Goal: Task Accomplishment & Management: Use online tool/utility

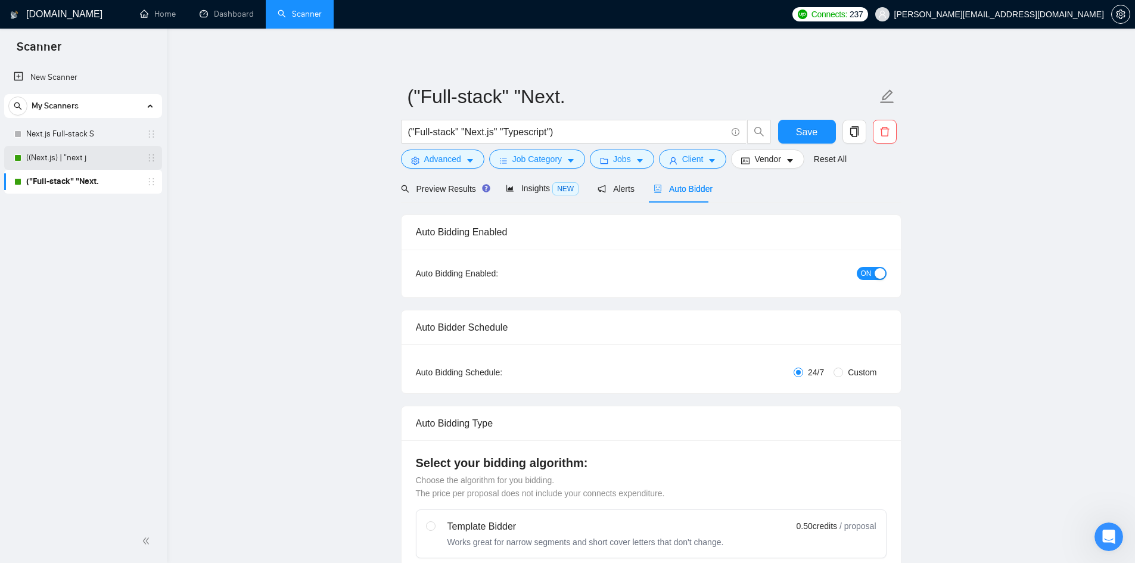
click at [104, 160] on link "((Next.js) | "next j" at bounding box center [82, 158] width 113 height 24
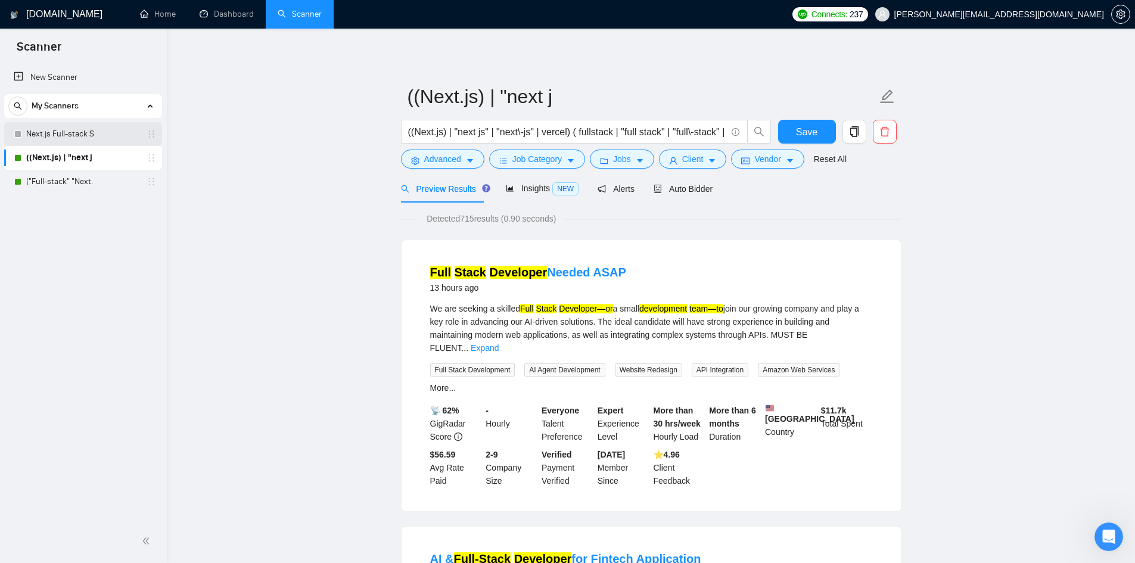
click at [103, 136] on link "Next.js Full-stack S" at bounding box center [82, 134] width 113 height 24
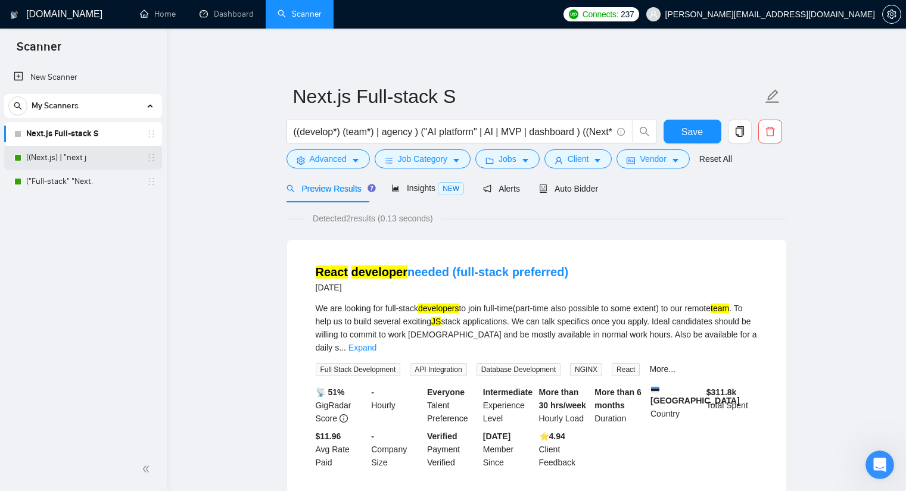
click at [101, 154] on link "((Next.js) | "next j" at bounding box center [82, 158] width 113 height 24
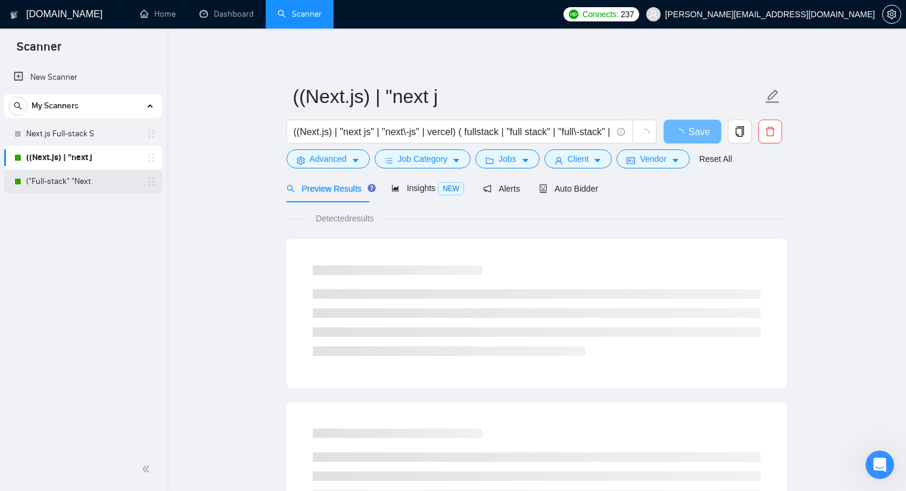
click at [96, 179] on link "("Full-stack" "Next." at bounding box center [82, 182] width 113 height 24
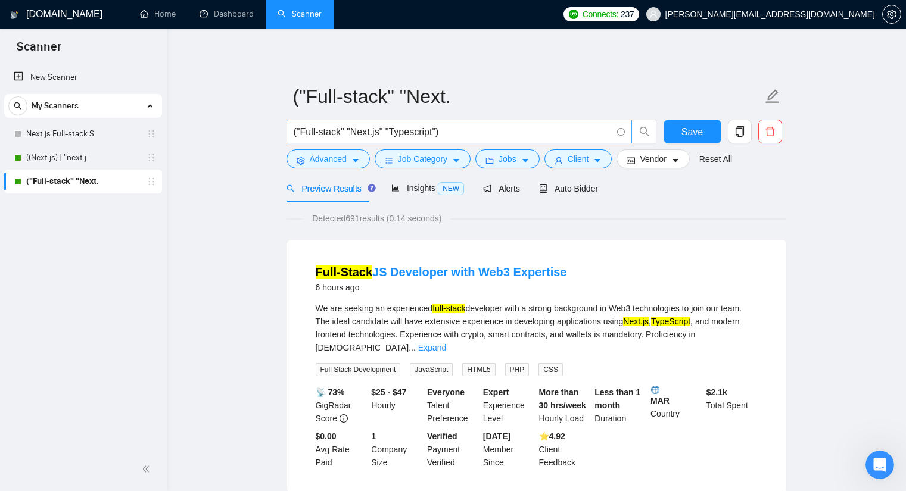
click at [376, 130] on input "("Full-stack" "Next.js" "Typescript")" at bounding box center [453, 132] width 318 height 15
click at [58, 73] on link "New Scanner" at bounding box center [83, 78] width 139 height 24
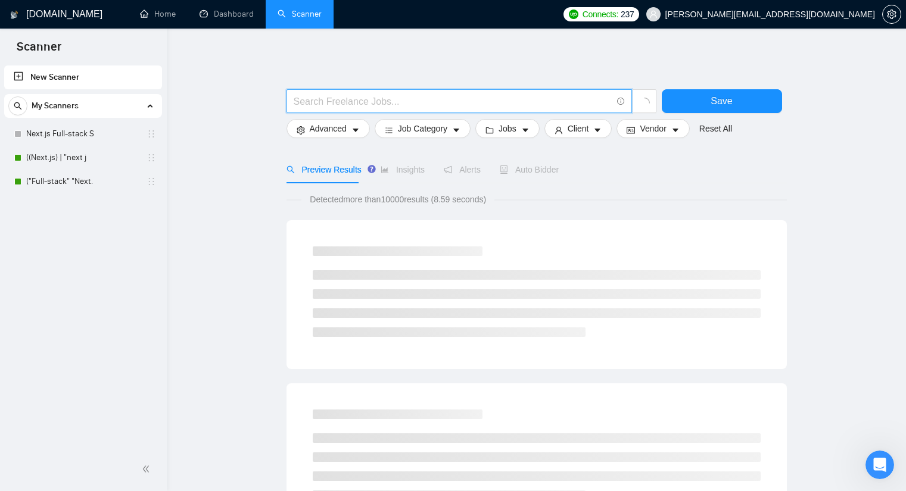
paste input "("Full-stack" "Next.js" "Typescript")"
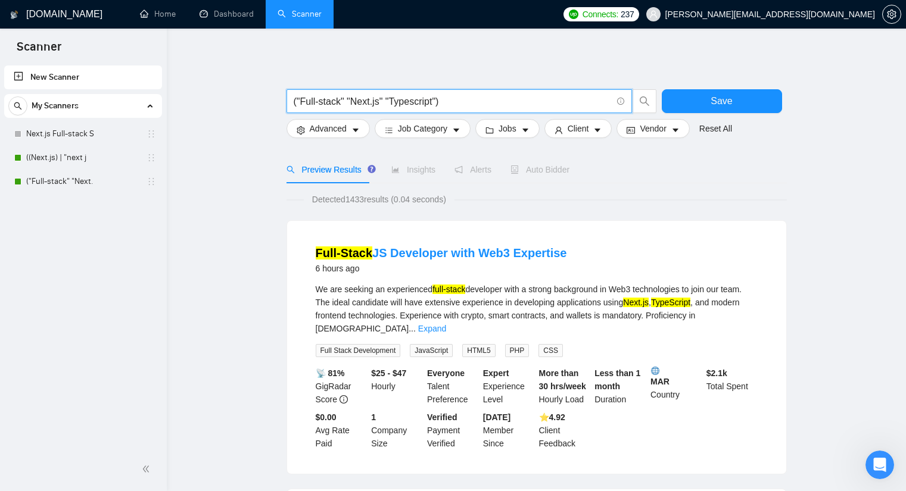
drag, startPoint x: 345, startPoint y: 102, endPoint x: 297, endPoint y: 101, distance: 48.3
click at [297, 101] on input "("Full-stack" "Next.js" "Typescript")" at bounding box center [453, 101] width 318 height 15
click at [384, 101] on input "("Next.js" "Typescript")" at bounding box center [453, 101] width 318 height 15
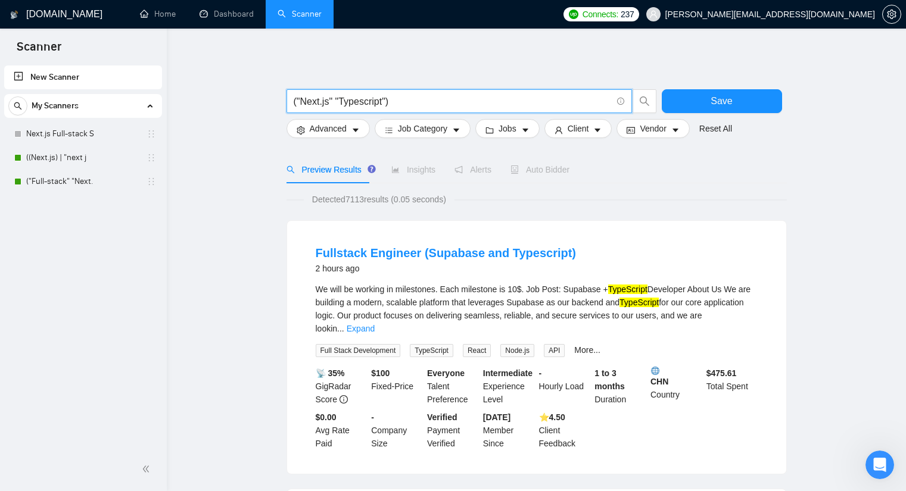
click at [331, 103] on input "("Next.js" "Typescript")" at bounding box center [453, 101] width 318 height 15
type input "("Next.js" "Typescript")"
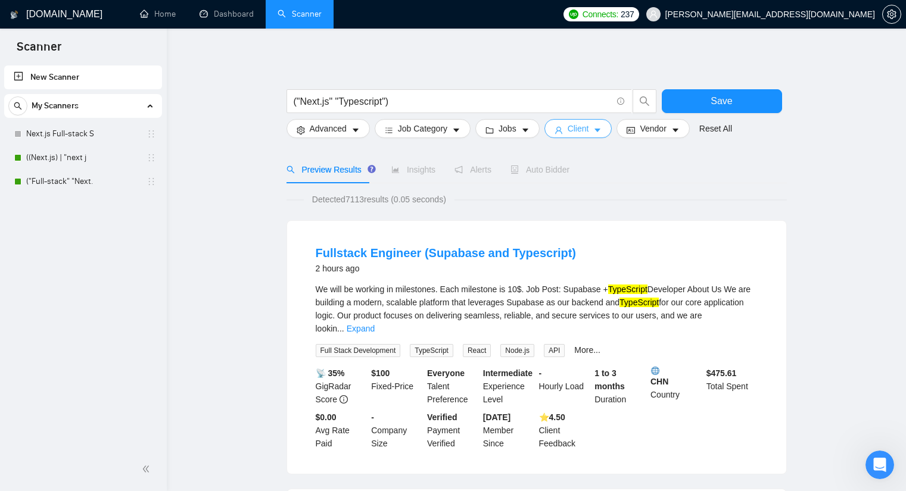
click at [576, 124] on span "Client" at bounding box center [578, 128] width 21 height 13
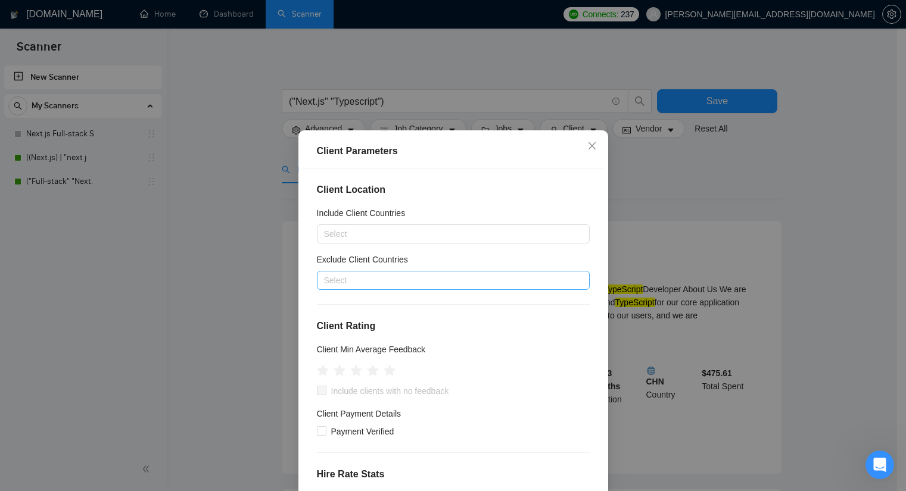
click at [413, 279] on div at bounding box center [447, 280] width 255 height 14
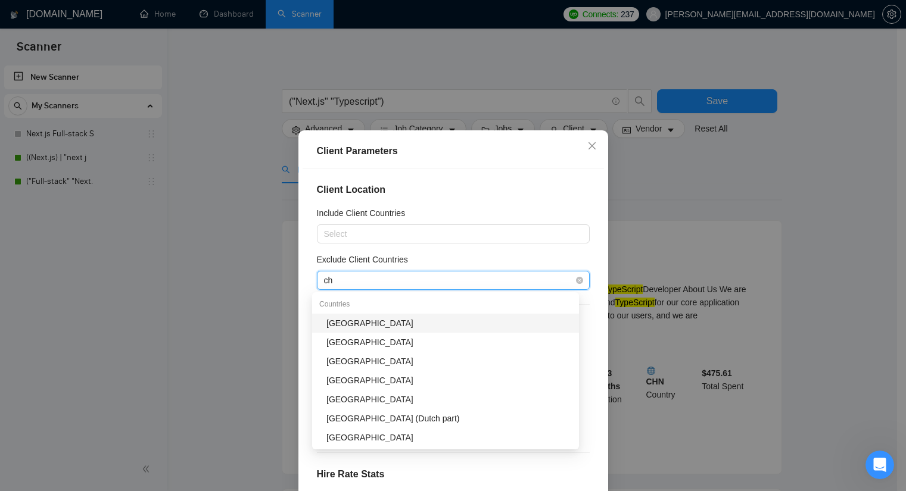
type input "chi"
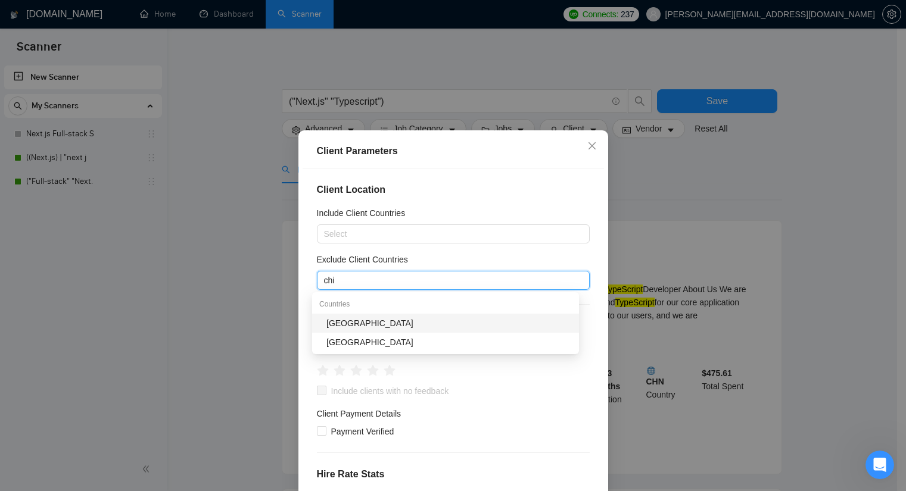
click at [362, 323] on div "[GEOGRAPHIC_DATA]" at bounding box center [448, 323] width 245 height 13
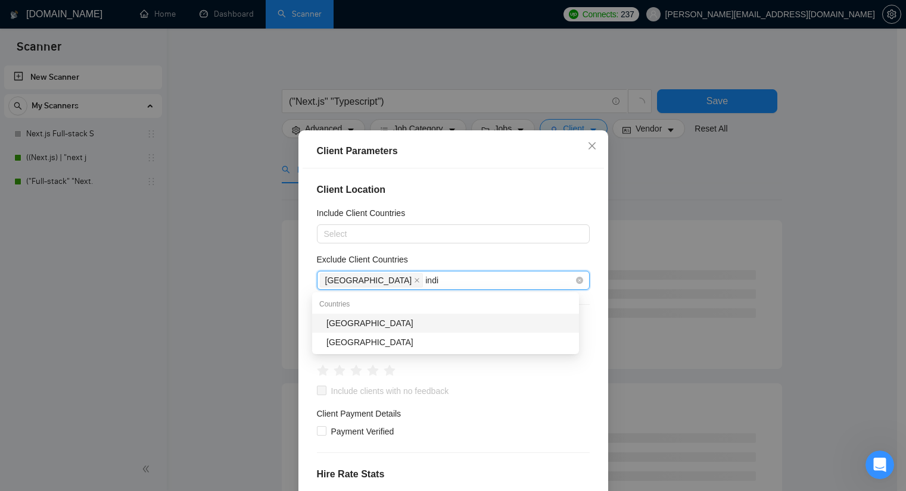
type input "india"
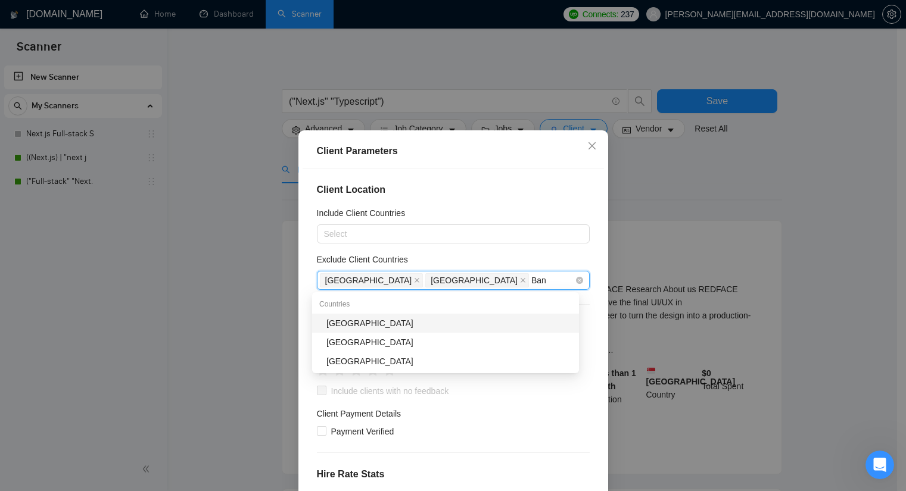
type input "Bang"
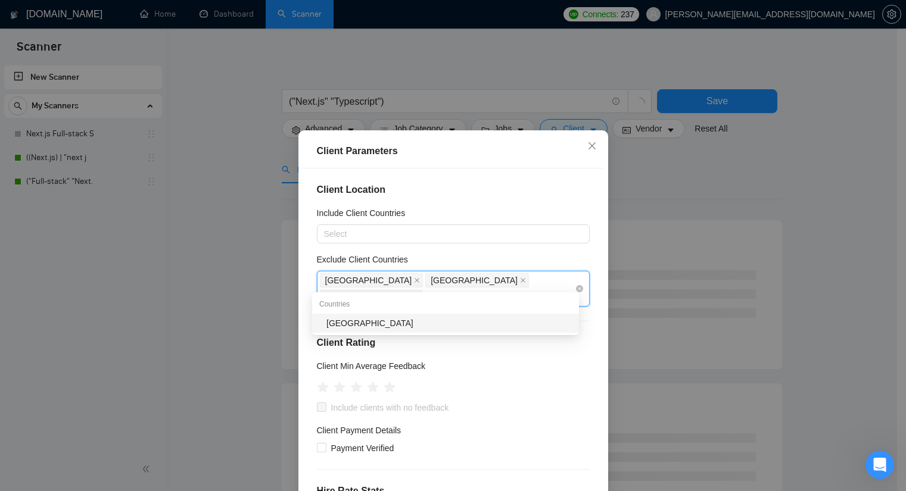
type input "Paki"
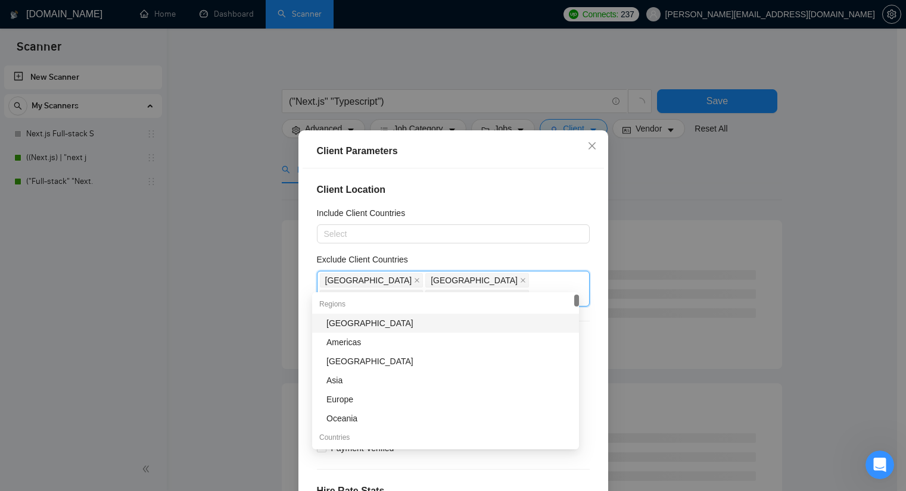
click at [453, 198] on div "Client Location Include Client Countries Select Exclude Client Countries [GEOGR…" at bounding box center [453, 341] width 301 height 344
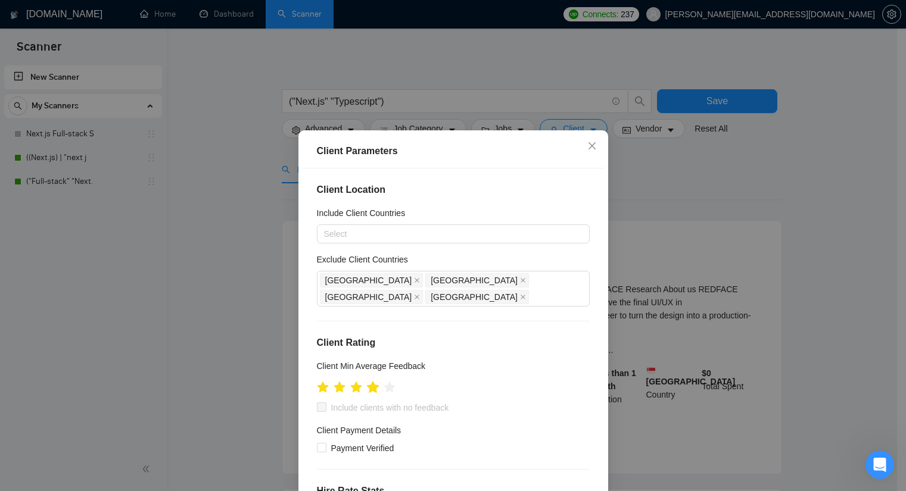
click at [368, 381] on icon "star" at bounding box center [372, 387] width 13 height 12
click at [366, 381] on icon "star" at bounding box center [372, 387] width 13 height 12
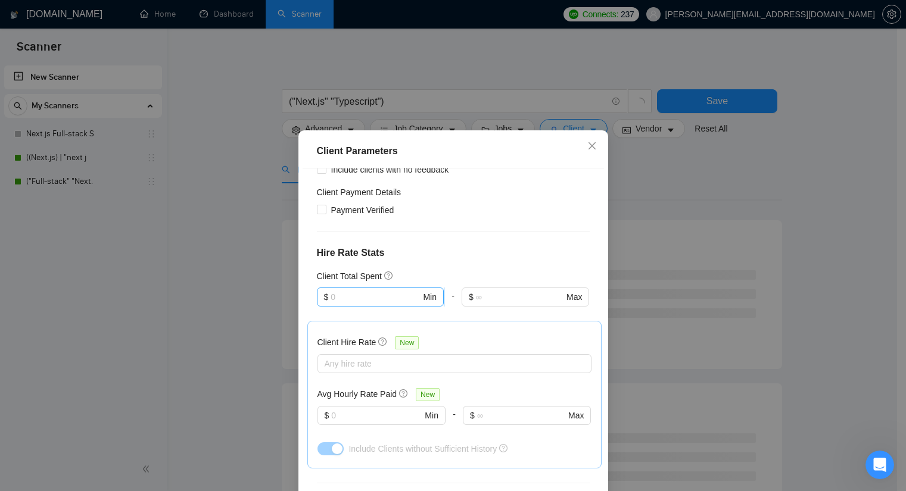
scroll to position [298, 0]
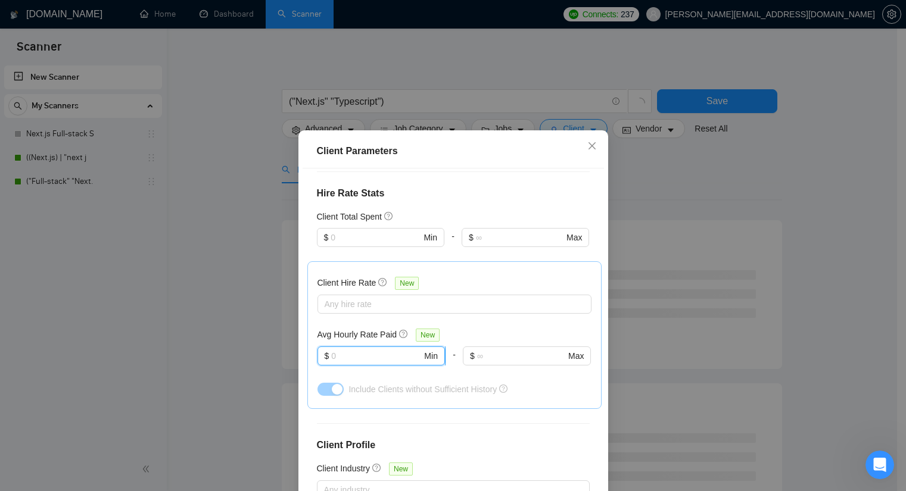
click at [366, 350] on input "text" at bounding box center [376, 356] width 91 height 13
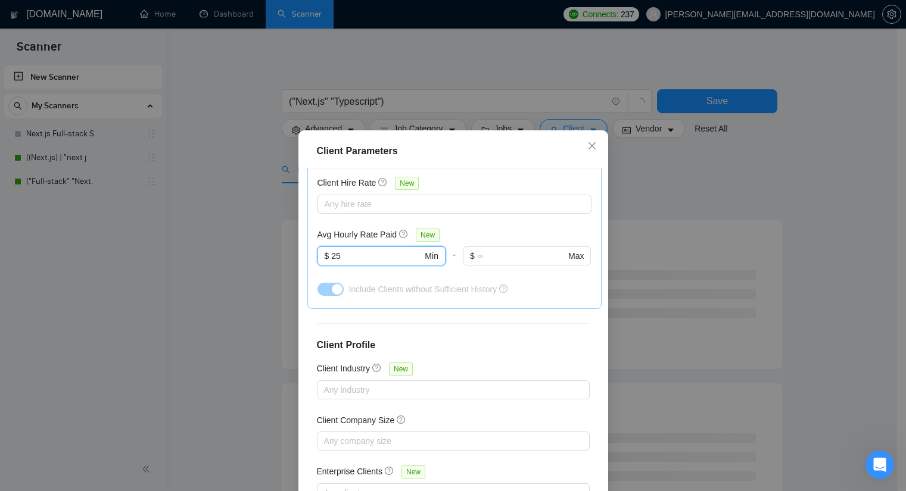
scroll to position [60, 0]
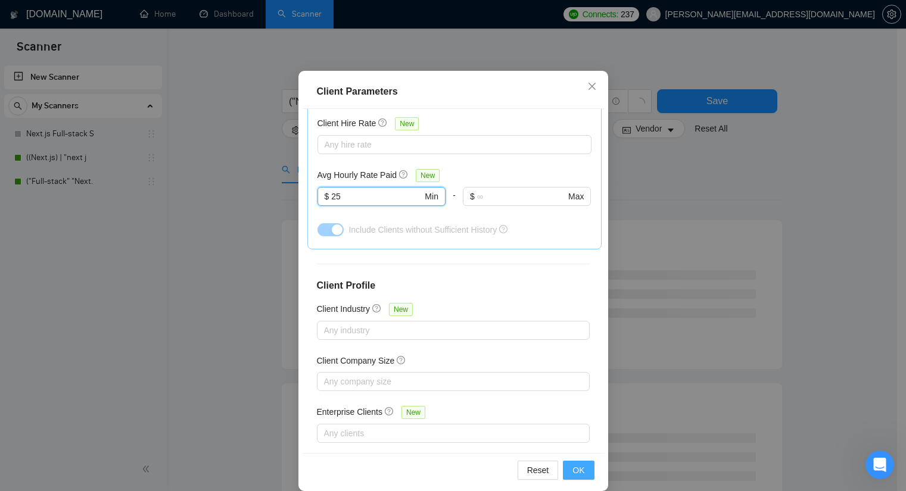
type input "25"
click at [573, 467] on span "OK" at bounding box center [579, 470] width 12 height 13
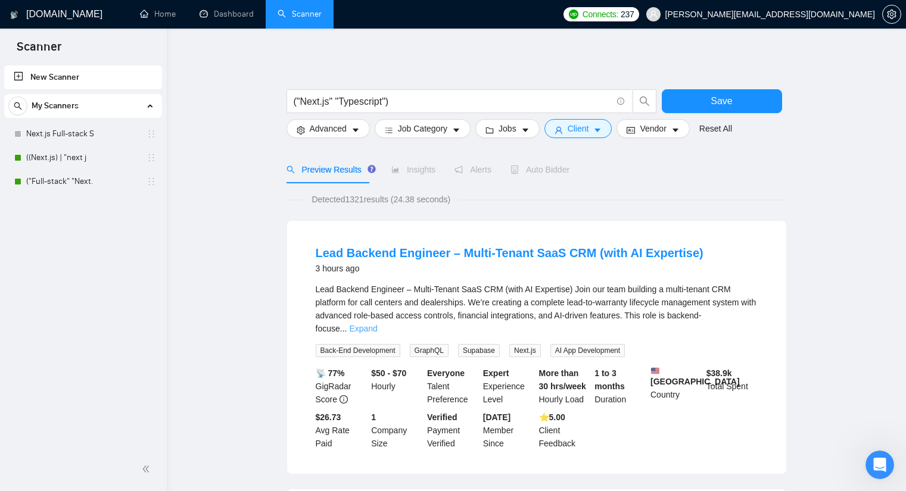
click at [377, 324] on link "Expand" at bounding box center [363, 329] width 28 height 10
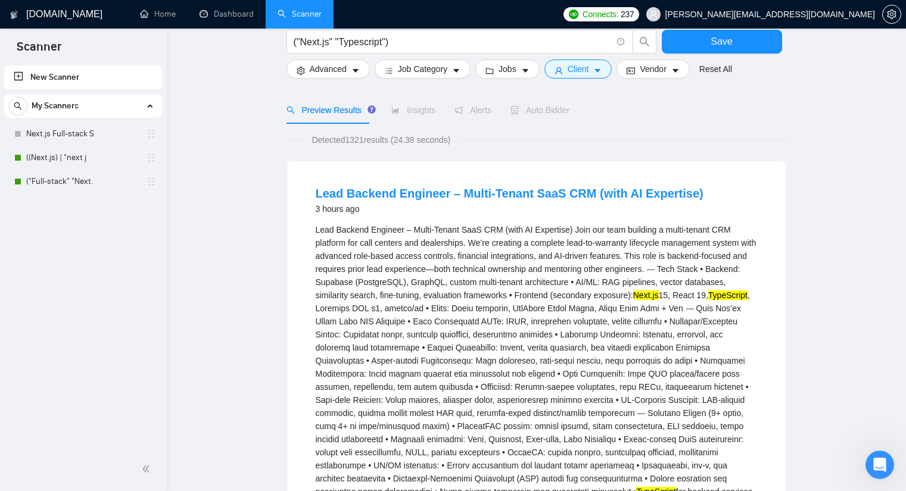
scroll to position [0, 0]
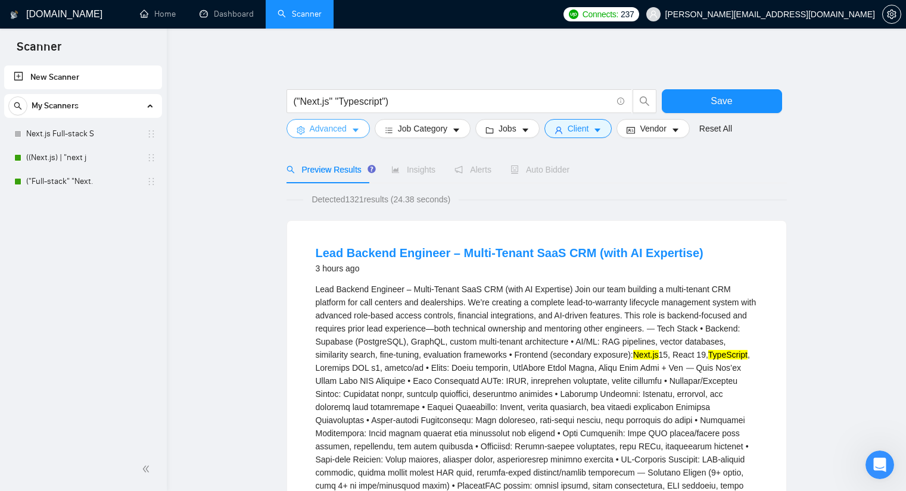
click at [340, 123] on span "Advanced" at bounding box center [328, 128] width 37 height 13
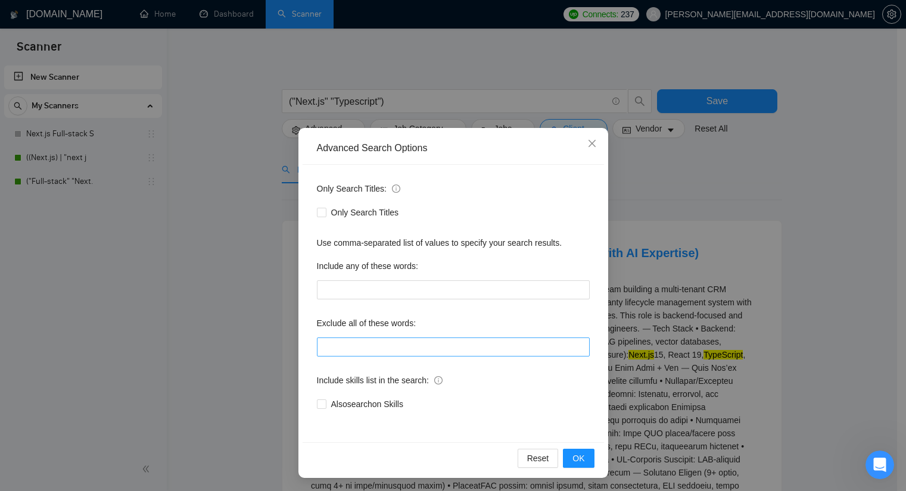
scroll to position [4, 0]
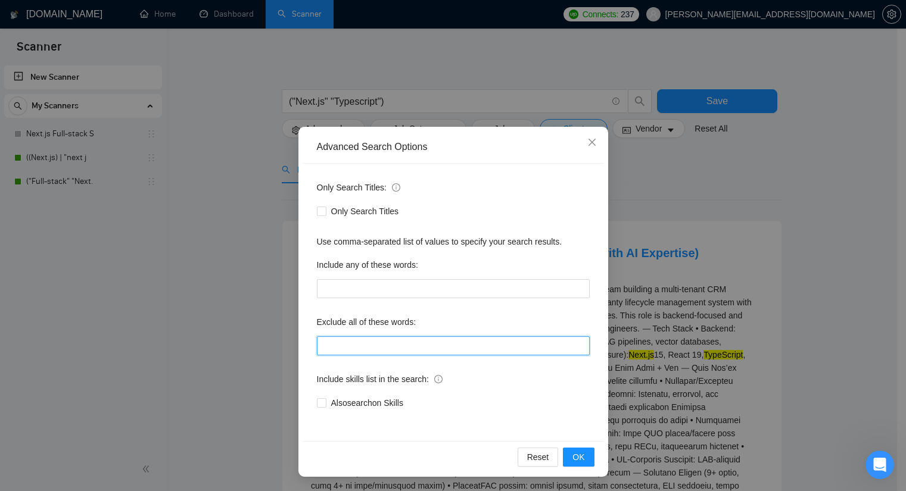
paste input "(tutor*), "teach me", trainer, (mentor*), (instructor*), "give lessons", "priva…"
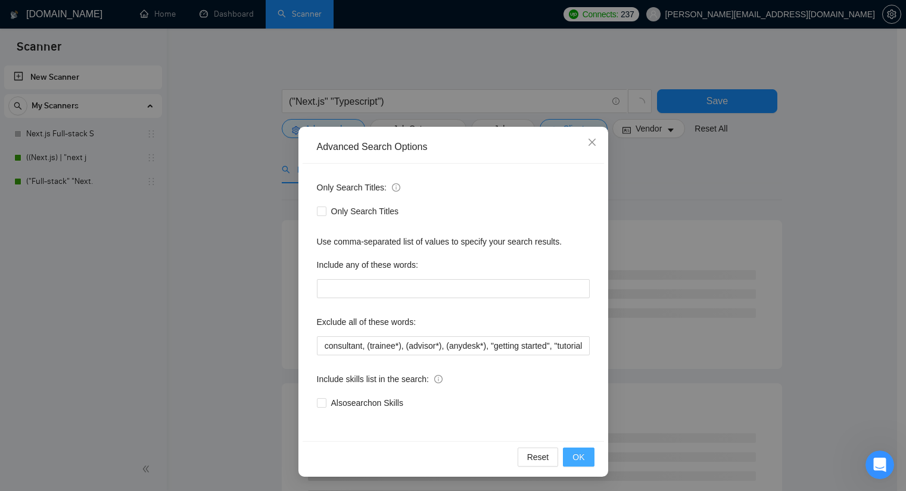
click at [578, 453] on span "OK" at bounding box center [579, 457] width 12 height 13
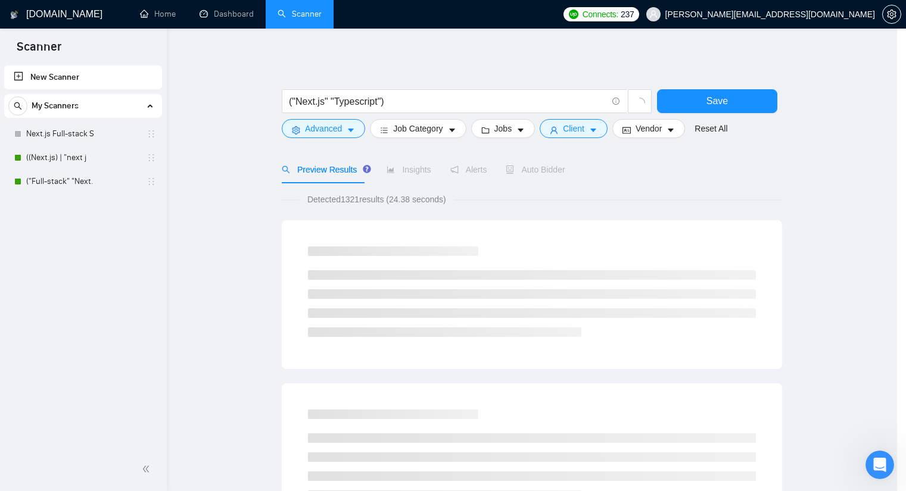
scroll to position [0, 0]
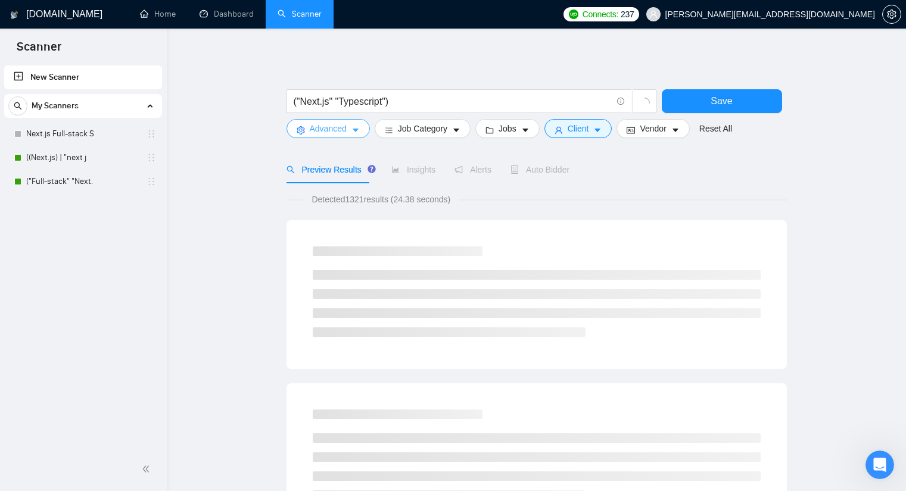
click at [321, 129] on span "Advanced" at bounding box center [328, 128] width 37 height 13
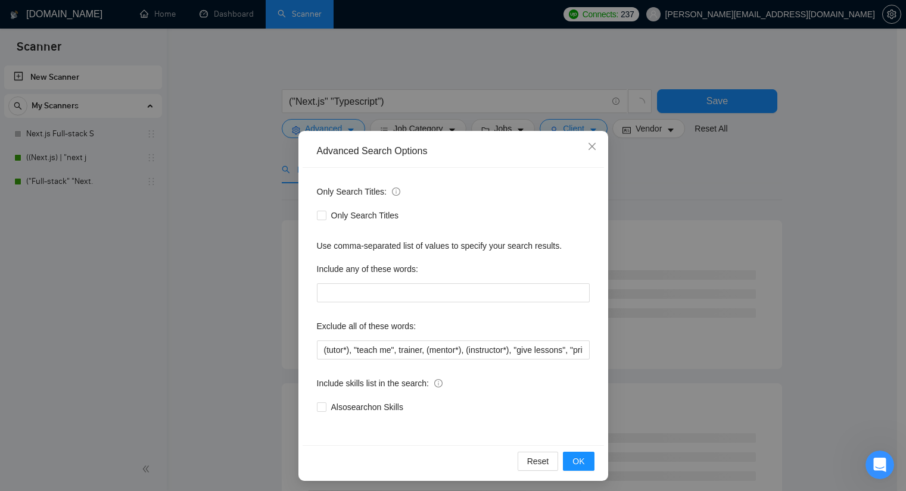
click at [154, 181] on div "Advanced Search Options Only Search Titles: Only Search Titles Use comma-separa…" at bounding box center [453, 245] width 906 height 491
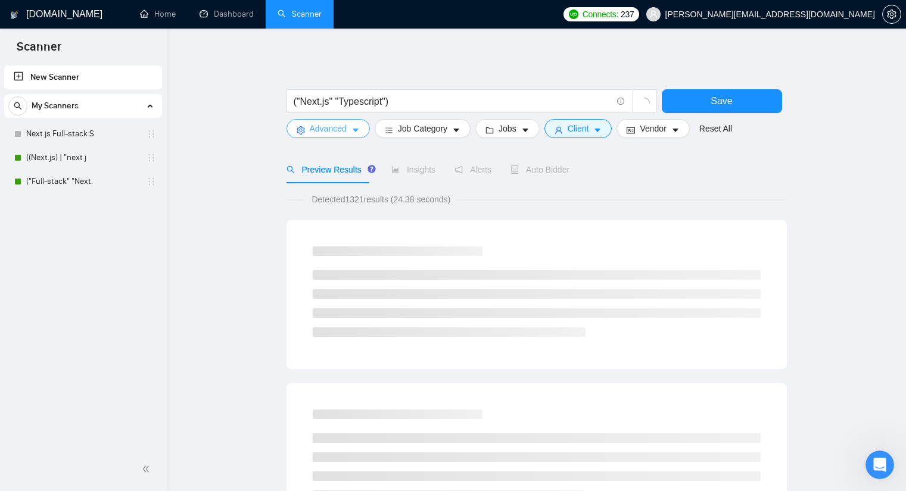
click at [350, 130] on button "Advanced" at bounding box center [328, 128] width 83 height 19
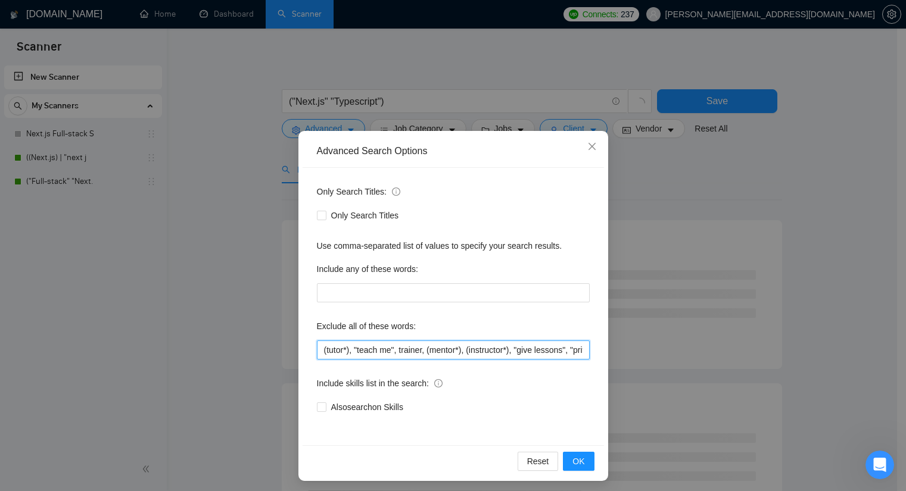
click at [388, 351] on input "(tutor*), "teach me", trainer, (mentor*), (instructor*), "give lessons", "priva…" at bounding box center [453, 350] width 273 height 19
drag, startPoint x: 545, startPoint y: 350, endPoint x: 511, endPoint y: 352, distance: 33.4
click at [511, 352] on input "(tutor*), "teach me", trainer, (mentor*), (instructor*), "give lessons", "priva…" at bounding box center [453, 350] width 273 height 19
drag, startPoint x: 575, startPoint y: 349, endPoint x: 534, endPoint y: 349, distance: 41.1
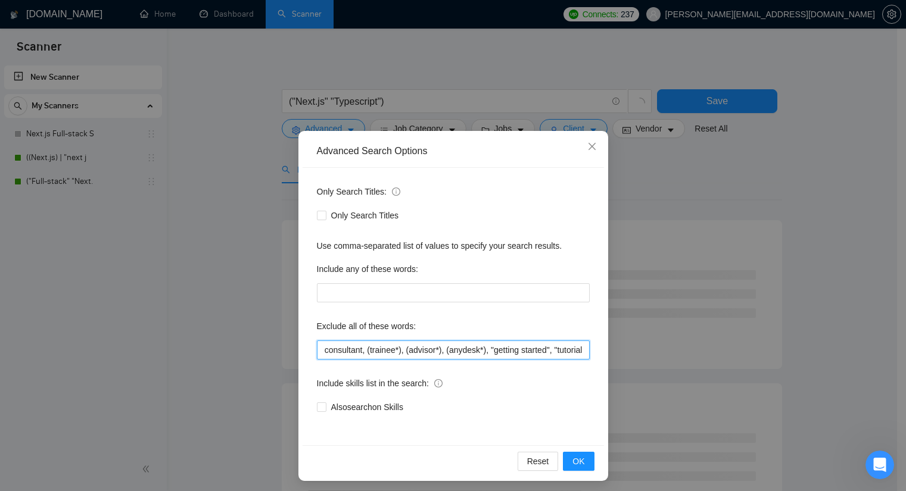
click at [534, 349] on input "(tutor*), "teach me", trainer, (mentor*), (instructor*), "give lessons", "priva…" at bounding box center [453, 350] width 273 height 19
drag, startPoint x: 580, startPoint y: 350, endPoint x: 476, endPoint y: 349, distance: 103.7
click at [476, 349] on input "(tutor*), "teach me", trainer, (mentor*), (instructor*), "give lessons", "priva…" at bounding box center [453, 350] width 273 height 19
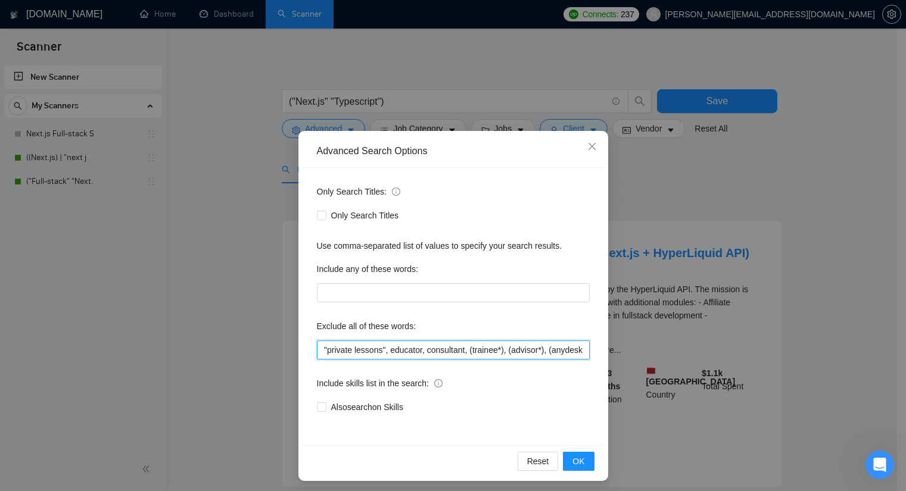
drag, startPoint x: 459, startPoint y: 350, endPoint x: 420, endPoint y: 349, distance: 39.3
click at [420, 349] on input "(tutor*), "teach me", trainer, (mentor*), (instructor*), "give lessons", "priva…" at bounding box center [453, 350] width 273 height 19
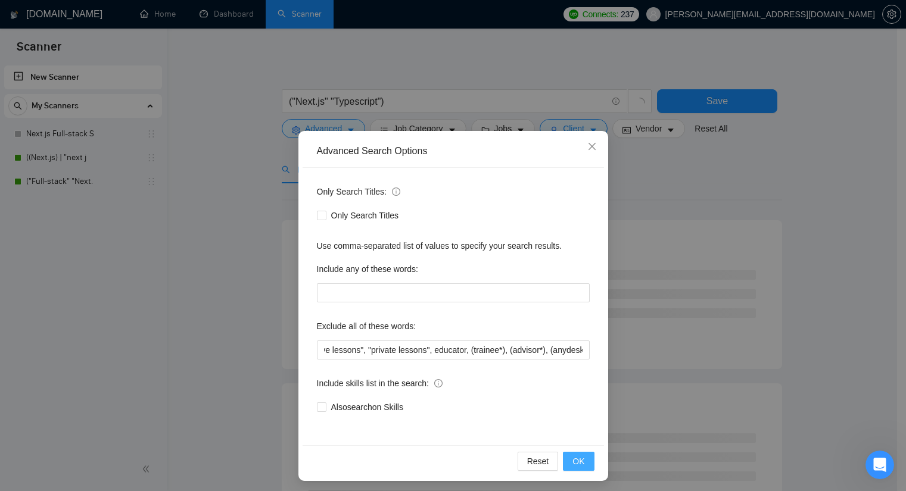
click at [573, 461] on span "OK" at bounding box center [579, 461] width 12 height 13
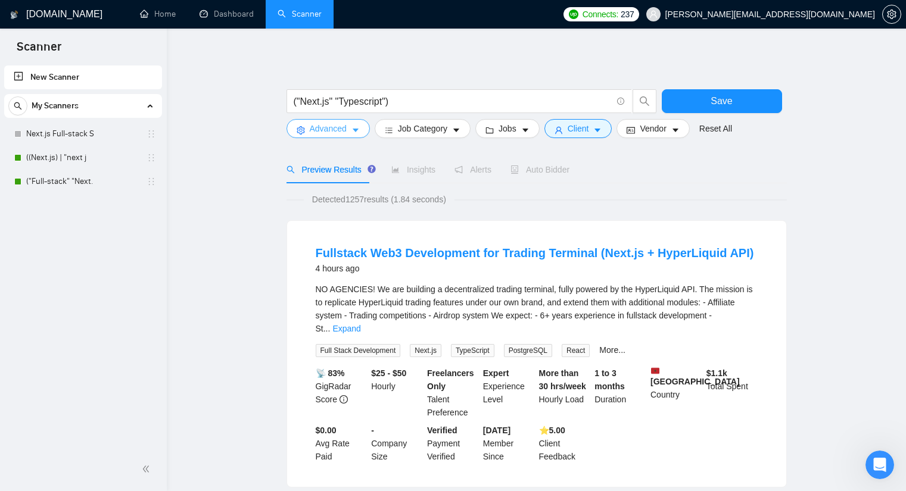
click at [347, 130] on button "Advanced" at bounding box center [328, 128] width 83 height 19
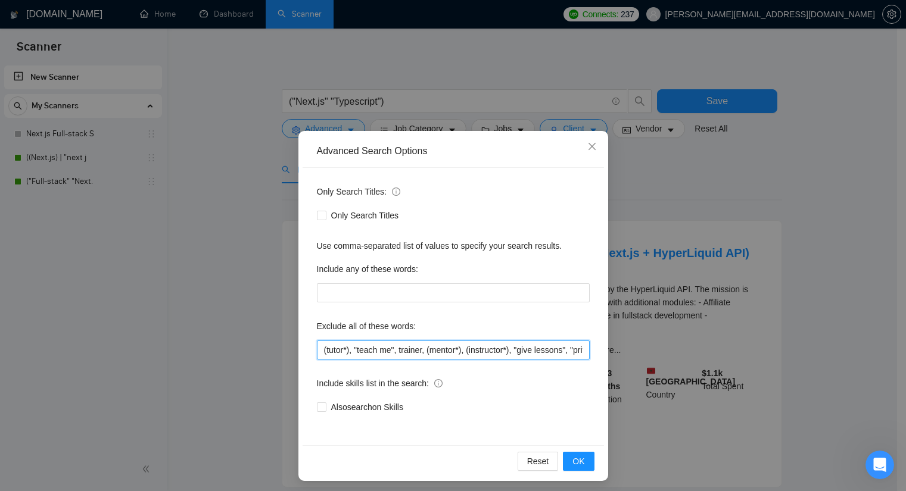
click at [550, 347] on input "(tutor*), "teach me", trainer, (mentor*), (instructor*), "give lessons", "priva…" at bounding box center [453, 350] width 273 height 19
click at [520, 343] on input "(tutor*), "teach me", trainer, (mentor*), (instructor*), "give lessons", "priva…" at bounding box center [453, 350] width 273 height 19
paste input ""no agencies", "won't be recruiting agencies", "agencies not to apply", "no age…"
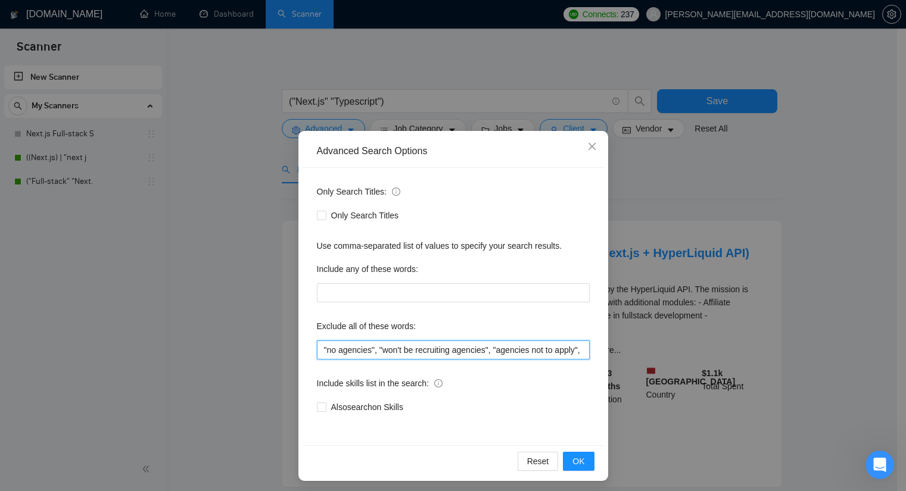
scroll to position [0, 2090]
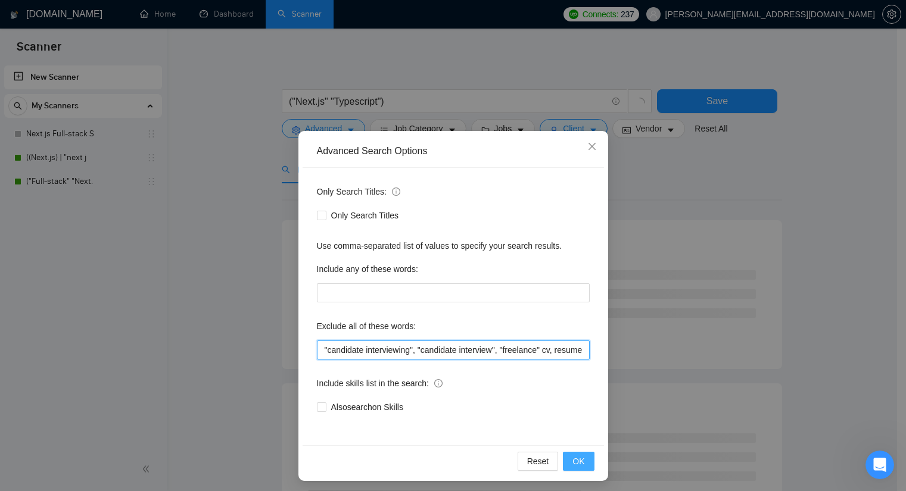
type input ""no agencies", "won't be recruiting agencies", "agencies not to apply", "no age…"
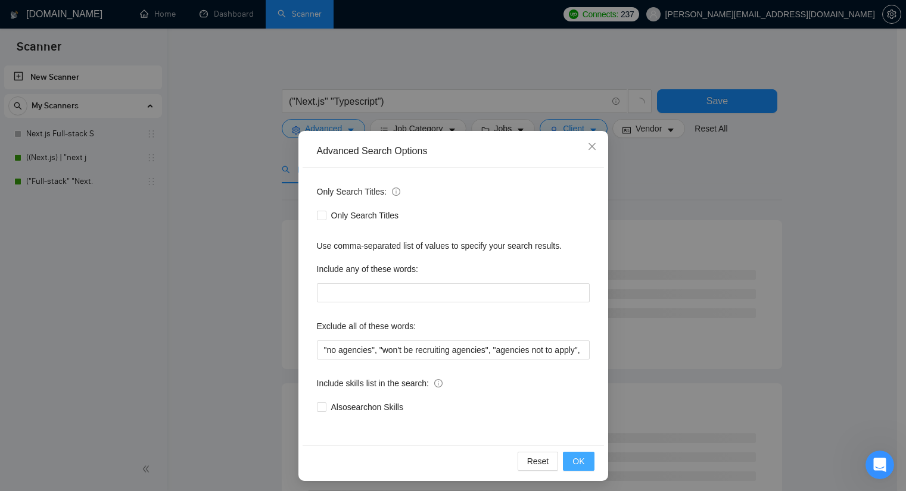
click at [577, 462] on span "OK" at bounding box center [579, 461] width 12 height 13
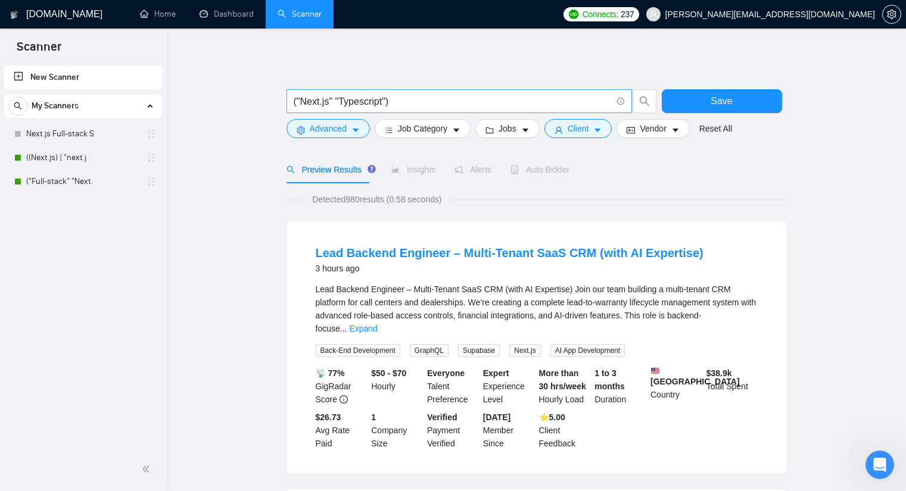
click at [425, 95] on input "("Next.js" "Typescript")" at bounding box center [453, 101] width 318 height 15
click at [399, 90] on span "("Next.js" "Typescript")" at bounding box center [460, 101] width 346 height 24
click at [399, 97] on input "("Next.js" "Typescript")" at bounding box center [453, 101] width 318 height 15
type input "("Next.js" "Typescript")"
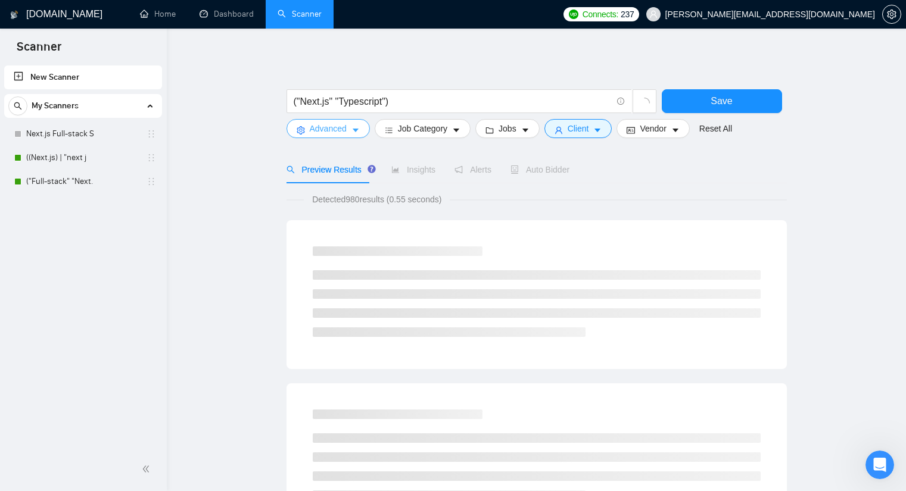
click at [340, 126] on span "Advanced" at bounding box center [328, 128] width 37 height 13
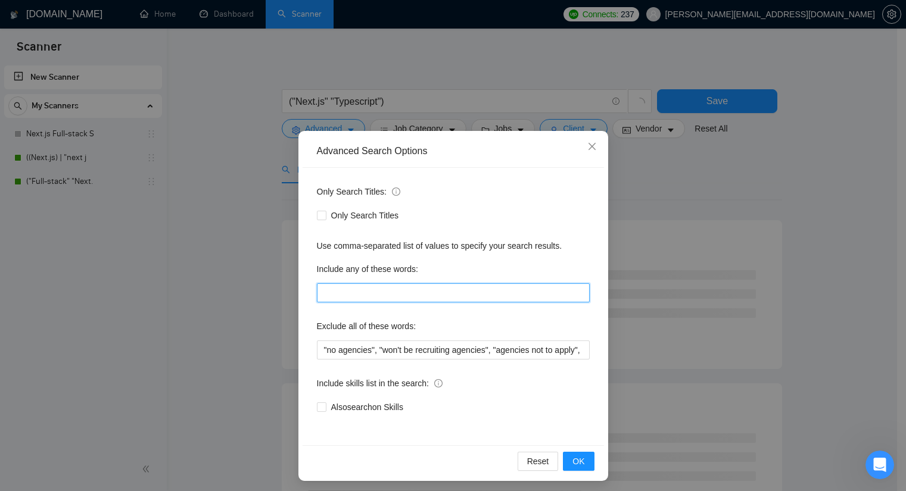
click at [390, 290] on input "text" at bounding box center [453, 293] width 273 height 19
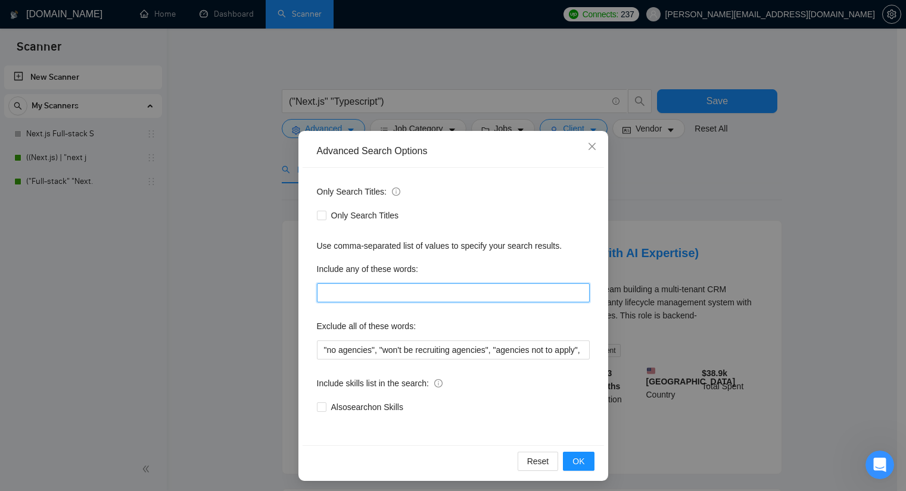
paste input ""full-time", fulltime, "full time", "with potential to become full-time", "with…"
click at [401, 294] on input ""full-time", fulltime, "full time", "with potential to become full-time", "with…" at bounding box center [453, 293] width 273 height 19
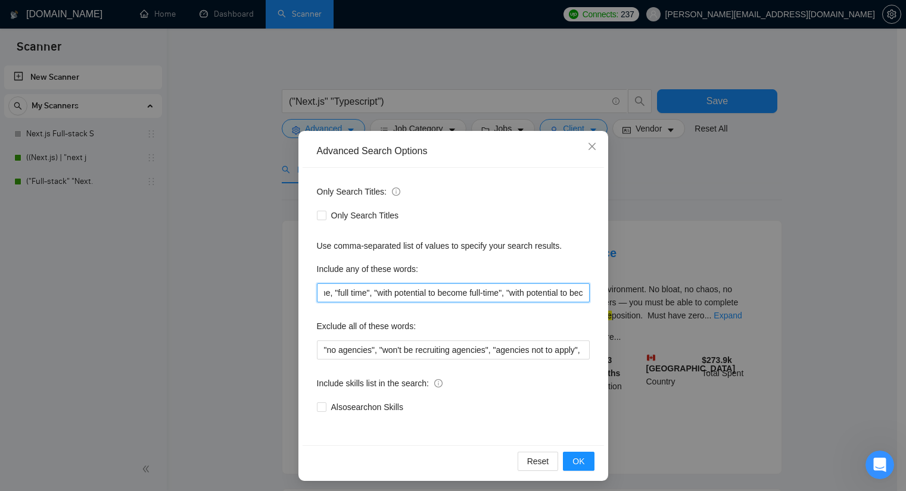
scroll to position [0, 0]
type input ""full-time", fulltime, "full time", "with potential to become full-time", "with…"
click at [581, 459] on button "OK" at bounding box center [578, 461] width 31 height 19
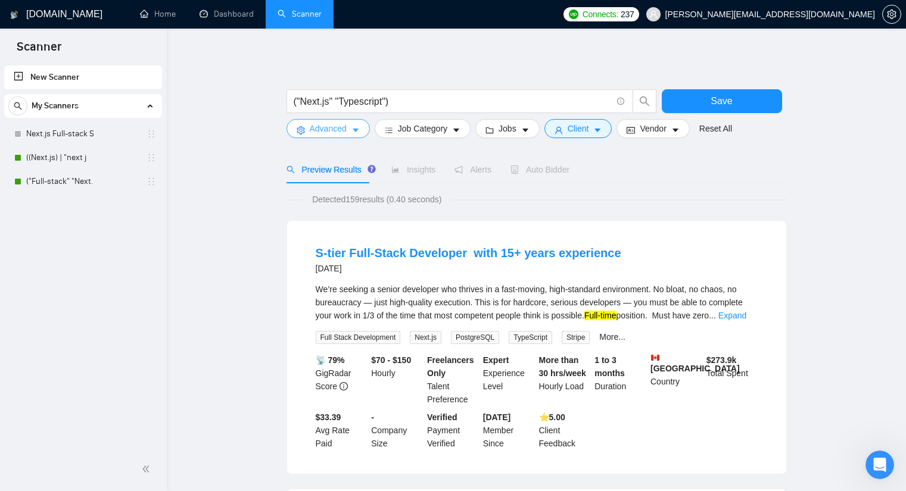
click at [365, 125] on button "Advanced" at bounding box center [328, 128] width 83 height 19
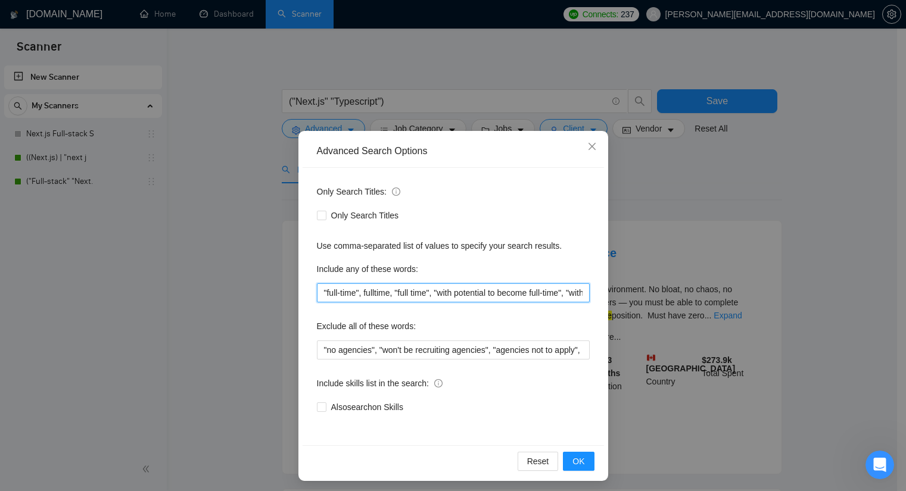
click at [393, 301] on input ""full-time", fulltime, "full time", "with potential to become full-time", "with…" at bounding box center [453, 293] width 273 height 19
click at [574, 460] on span "OK" at bounding box center [579, 461] width 12 height 13
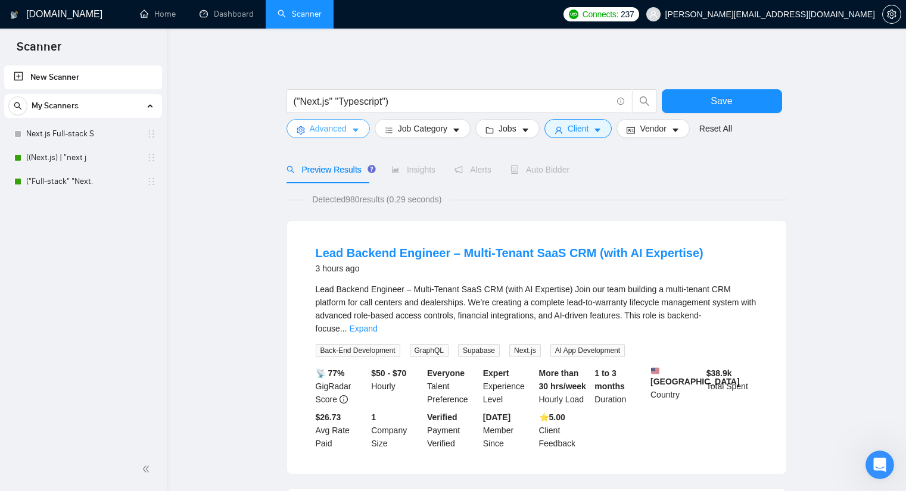
click at [358, 135] on button "Advanced" at bounding box center [328, 128] width 83 height 19
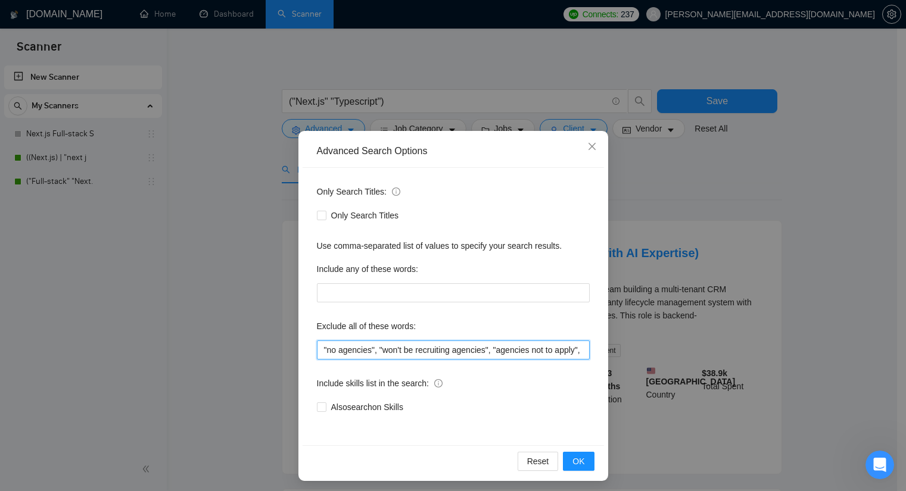
click at [318, 347] on input ""no agencies", "won't be recruiting agencies", "agencies not to apply", "no age…" at bounding box center [453, 350] width 273 height 19
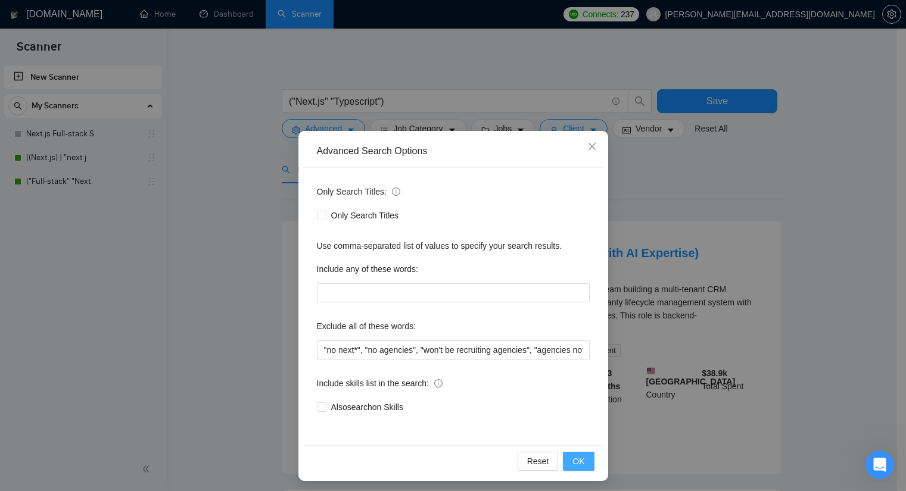
click at [576, 452] on button "OK" at bounding box center [578, 461] width 31 height 19
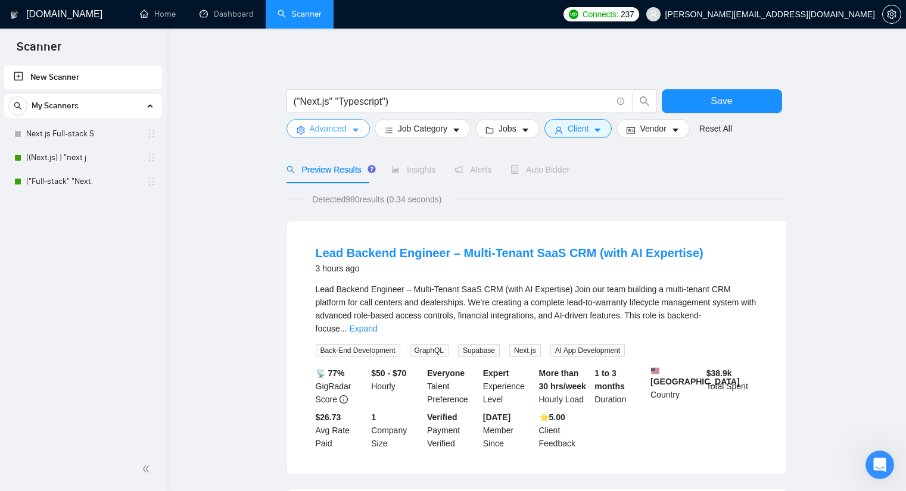
click at [347, 132] on button "Advanced" at bounding box center [328, 128] width 83 height 19
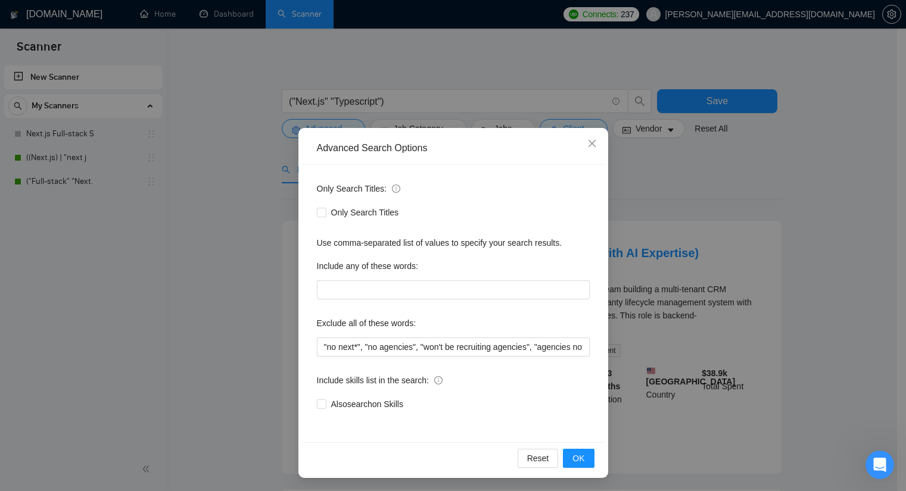
scroll to position [4, 0]
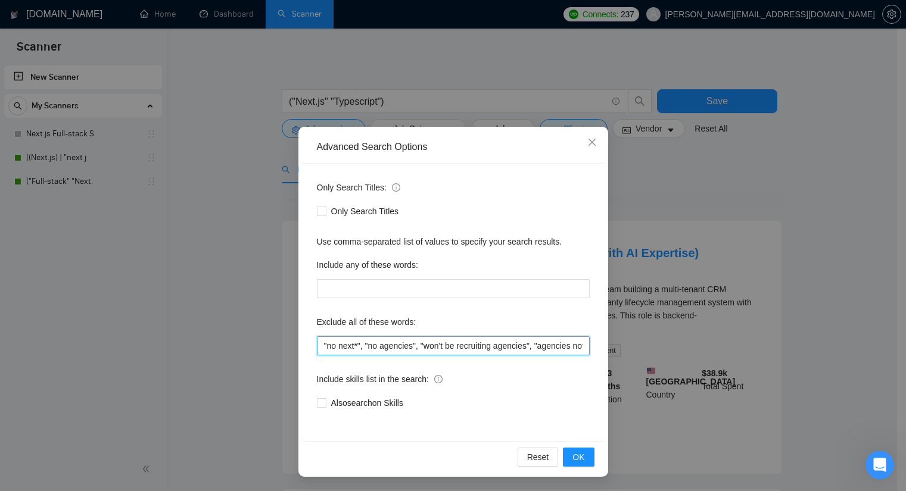
click at [570, 345] on input ""no next*", "no agencies", "won't be recruiting agencies", "agencies not to app…" at bounding box center [453, 346] width 273 height 19
click at [588, 141] on icon "close" at bounding box center [592, 143] width 10 height 10
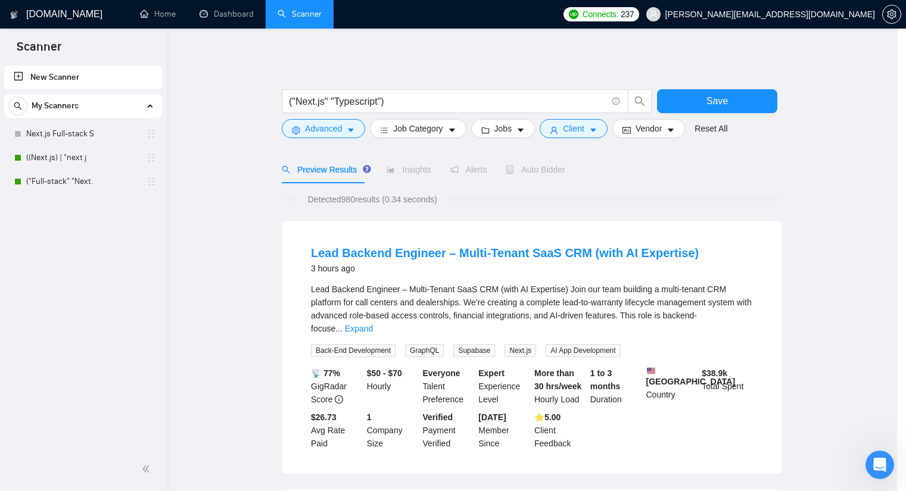
scroll to position [0, 0]
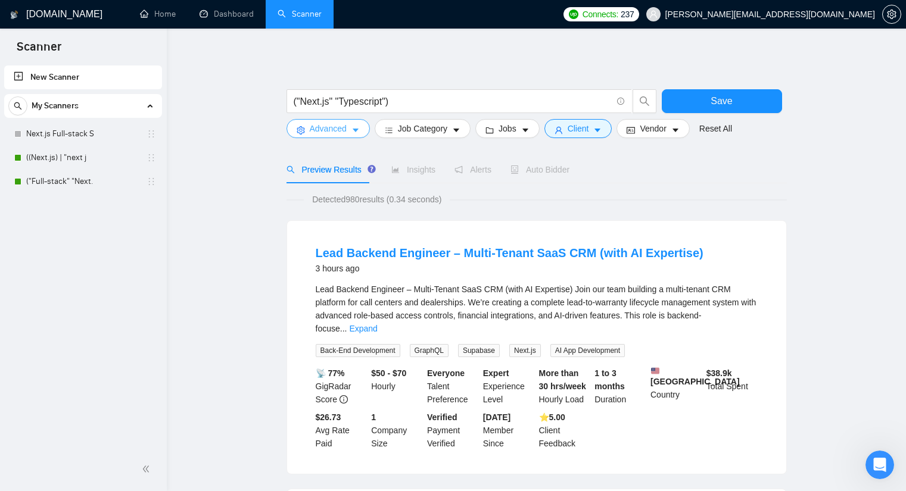
click at [347, 126] on button "Advanced" at bounding box center [328, 128] width 83 height 19
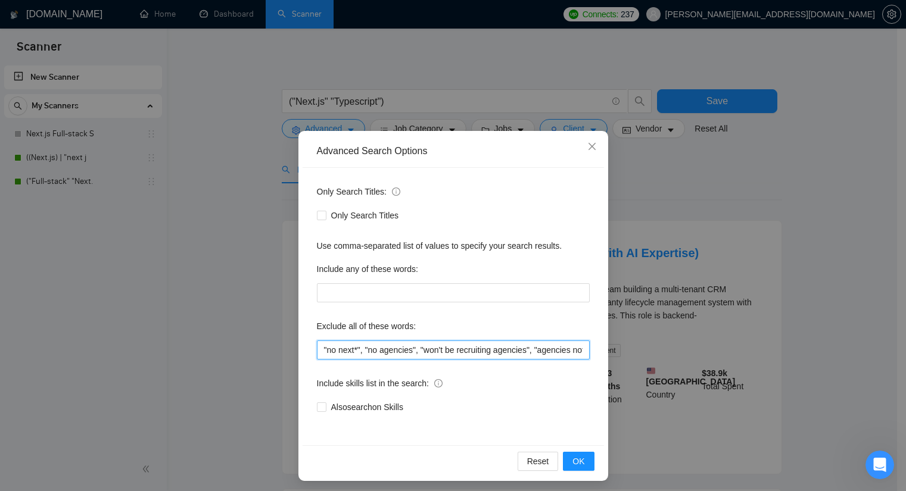
click at [319, 345] on input ""no next*", "no agencies", "won't be recruiting agencies", "agencies not to app…" at bounding box center [453, 350] width 273 height 19
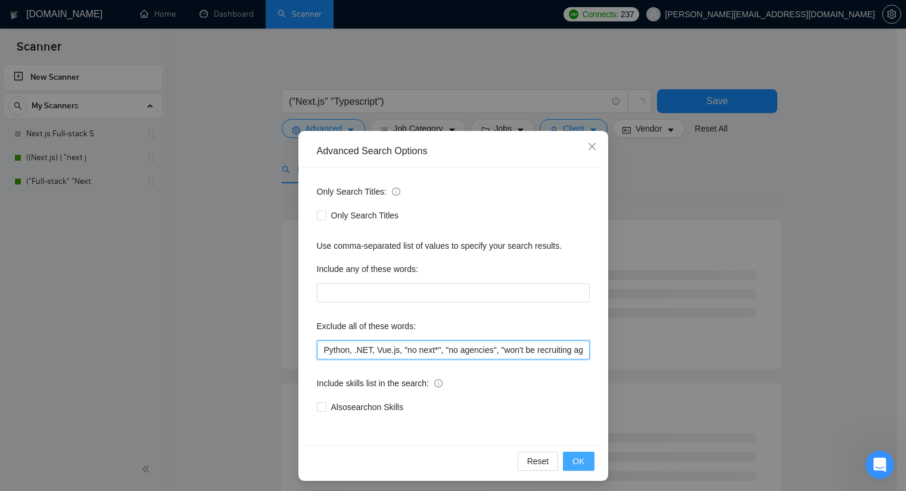
type input "Python, .NET, Vue.js, "no next*", "no agencies", "won't be recruiting agencies"…"
click at [580, 457] on button "OK" at bounding box center [578, 461] width 31 height 19
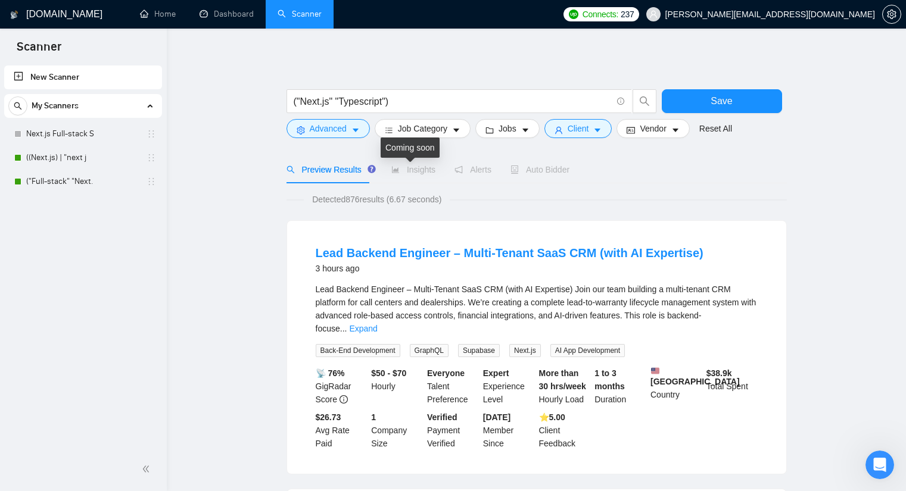
click at [419, 165] on span "Insights" at bounding box center [413, 170] width 44 height 10
click at [400, 101] on input "("Next.js" "Typescript")" at bounding box center [453, 101] width 318 height 15
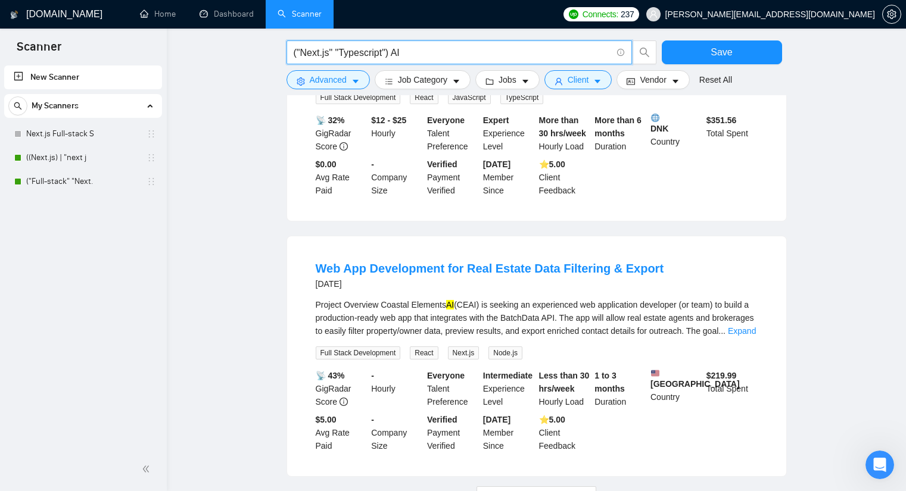
scroll to position [1132, 0]
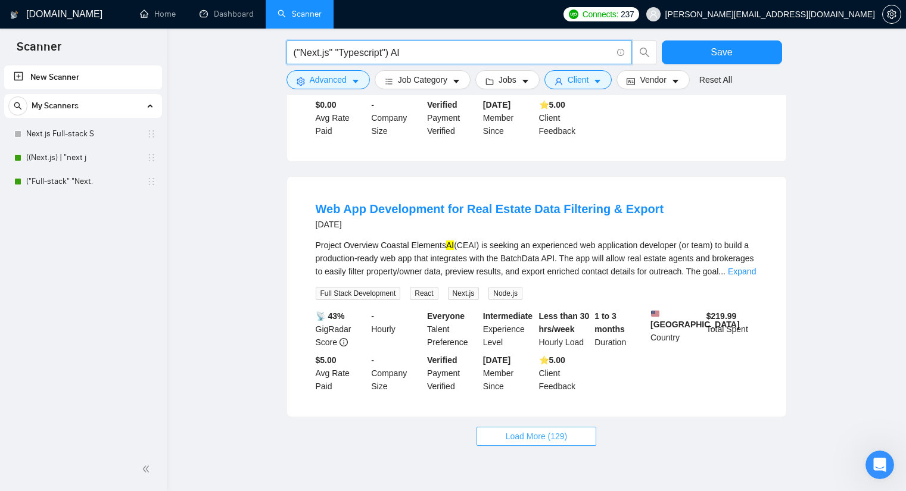
type input "("Next.js" "Typescript") AI"
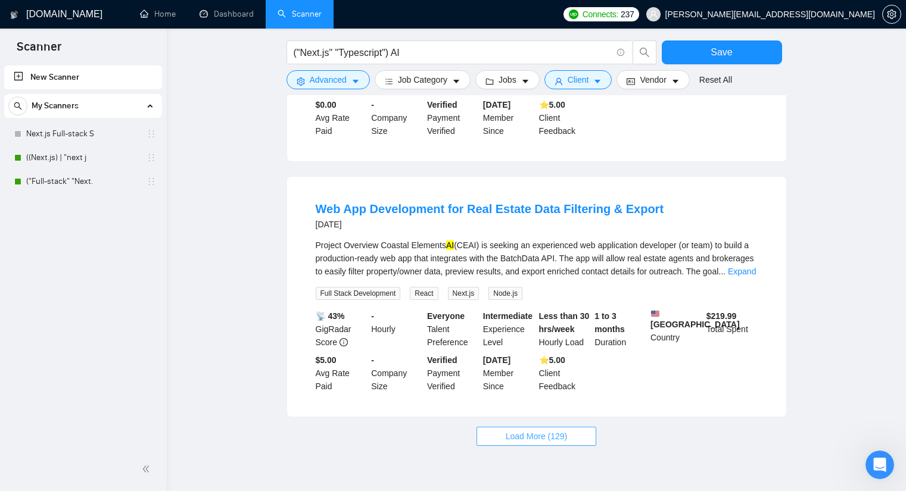
click at [552, 430] on span "Load More (129)" at bounding box center [537, 436] width 62 height 13
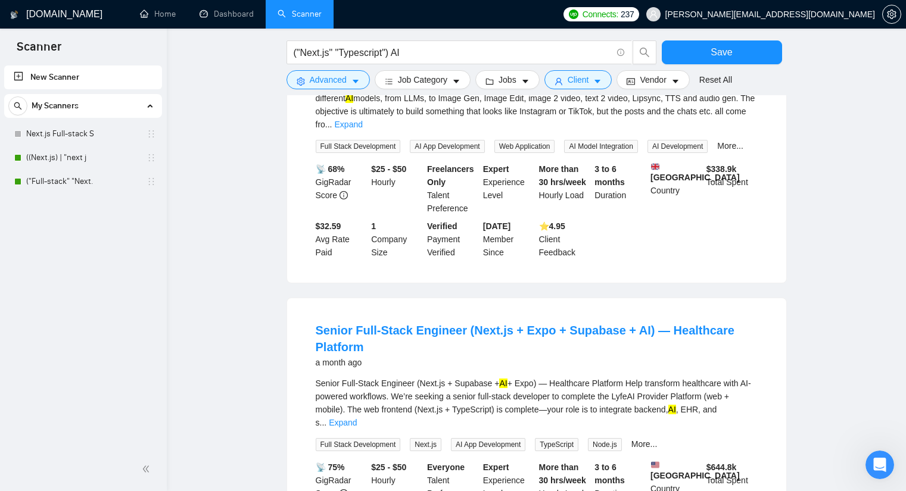
scroll to position [2477, 0]
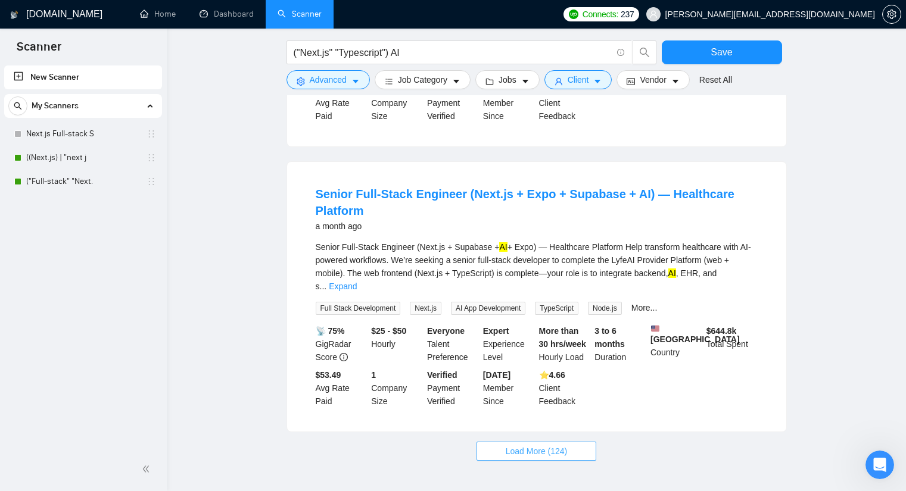
click at [564, 442] on button "Load More (124)" at bounding box center [537, 451] width 120 height 19
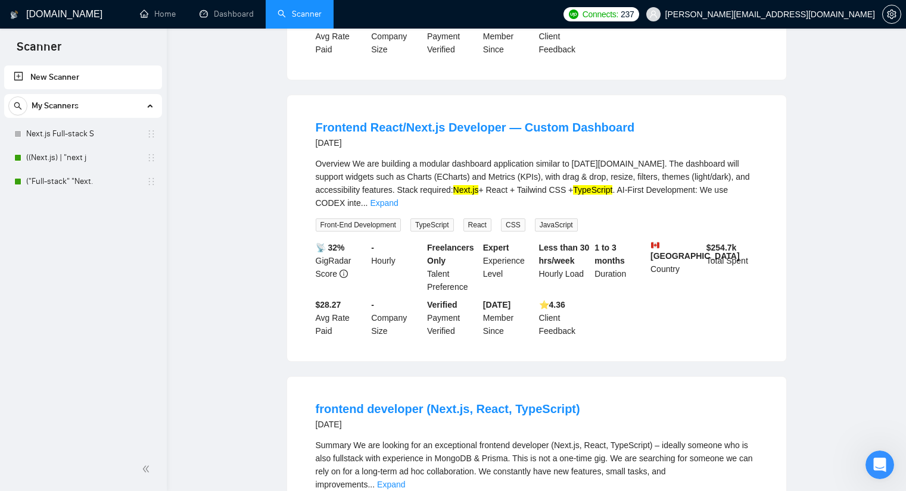
scroll to position [0, 0]
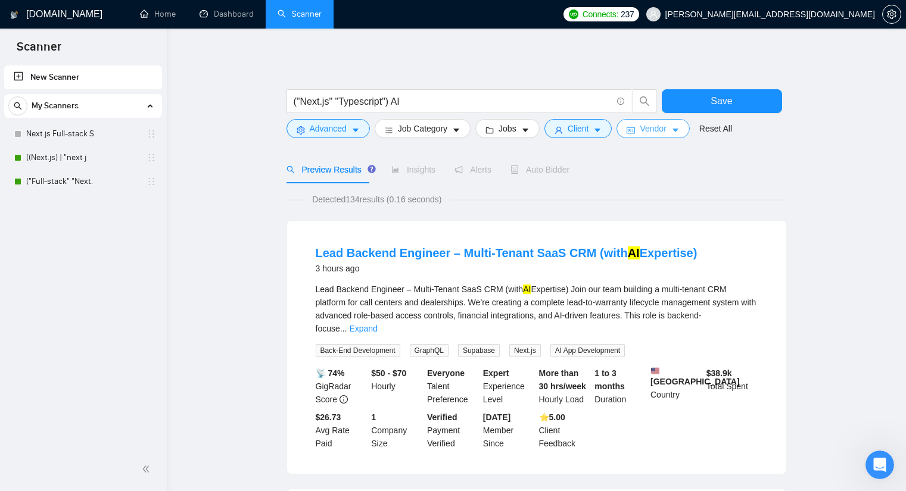
click at [665, 133] on button "Vendor" at bounding box center [653, 128] width 73 height 19
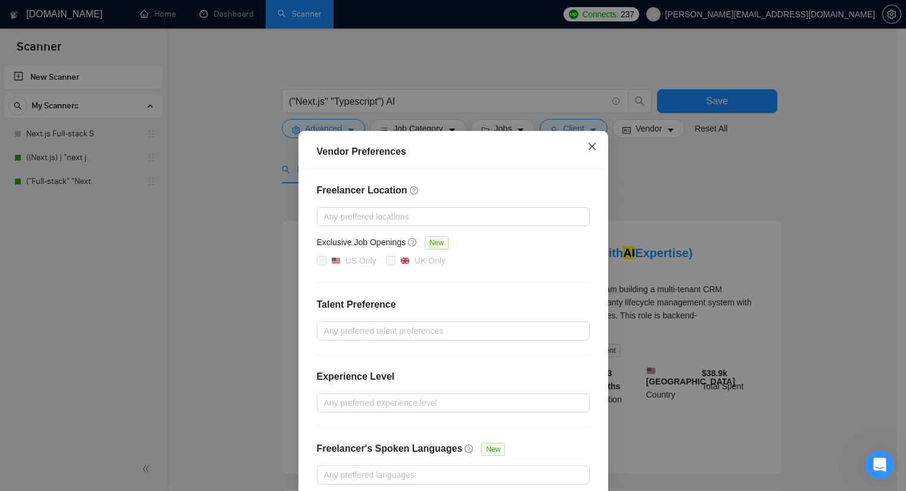
click at [593, 147] on span "Close" at bounding box center [592, 147] width 32 height 32
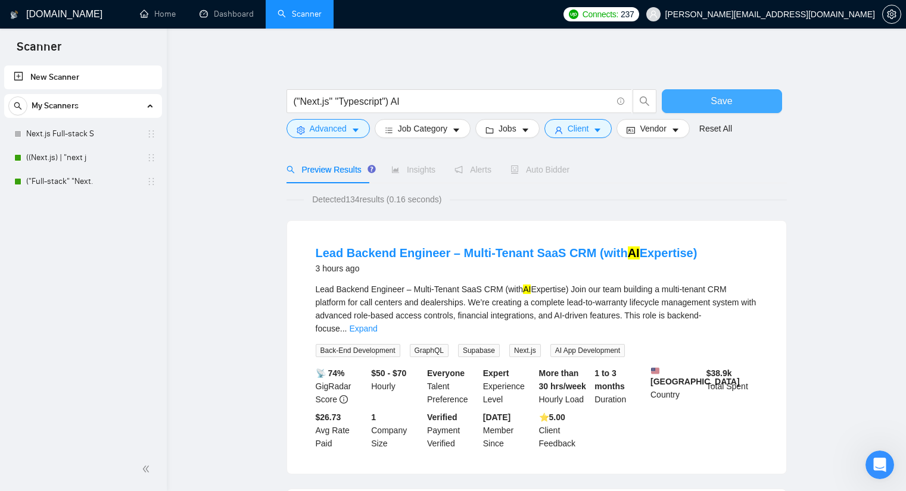
click at [730, 97] on span "Save" at bounding box center [721, 101] width 21 height 15
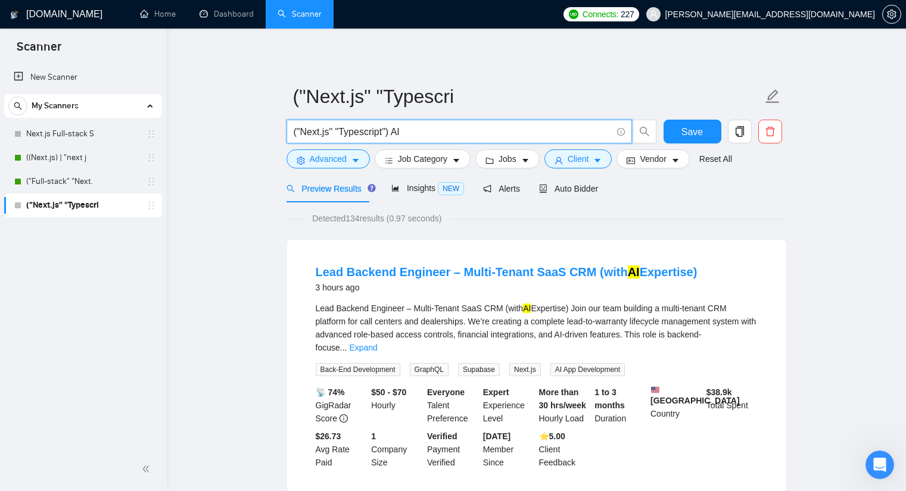
drag, startPoint x: 422, startPoint y: 135, endPoint x: 389, endPoint y: 132, distance: 33.0
click at [389, 132] on input "("Next.js" "Typescript") AI" at bounding box center [453, 132] width 318 height 15
click at [364, 135] on input "("Next.js" "Typescript")" at bounding box center [453, 132] width 318 height 15
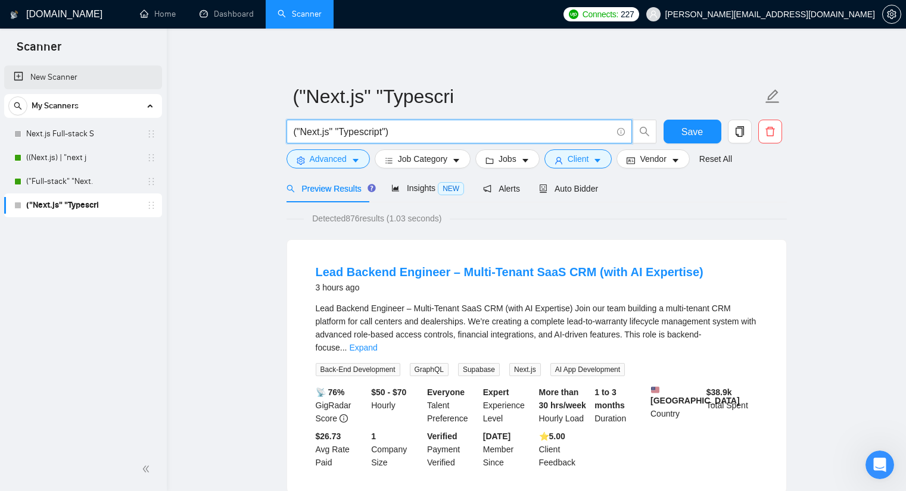
type input "("Next.js" "Typescript")"
click at [69, 79] on link "New Scanner" at bounding box center [83, 78] width 139 height 24
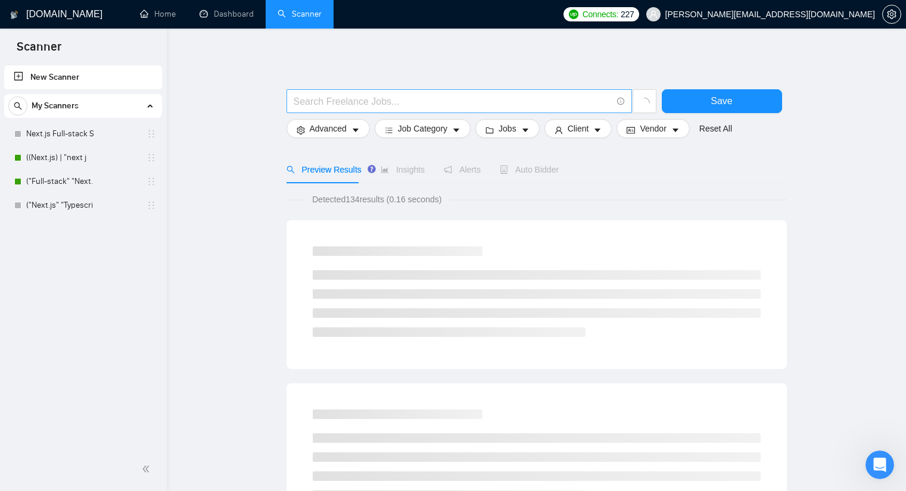
click at [435, 99] on input "text" at bounding box center [453, 101] width 318 height 15
paste input "("Next.js" "Typescript")"
click at [334, 98] on input "("Next.js" "Typescript")" at bounding box center [453, 101] width 318 height 15
click at [326, 97] on input "("Next.js" "Typescript")" at bounding box center [453, 101] width 318 height 15
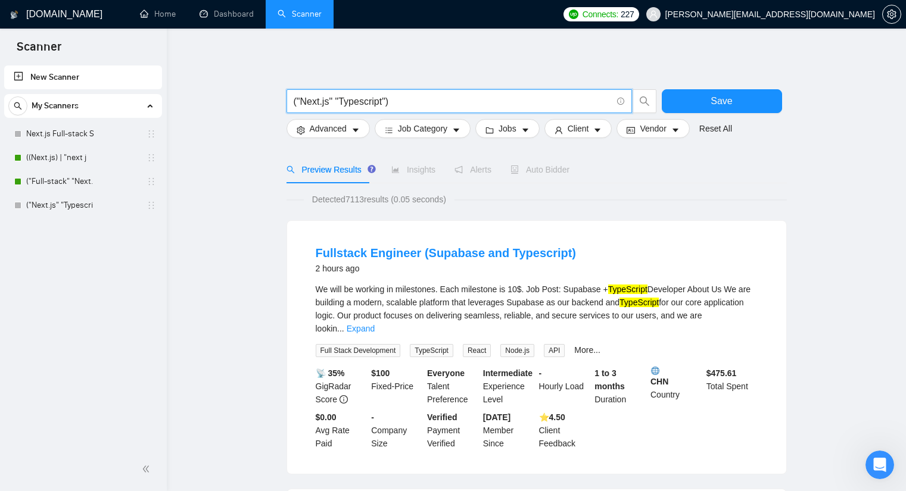
click at [332, 98] on input "("Next.js" "Typescript")" at bounding box center [453, 101] width 318 height 15
drag, startPoint x: 461, startPoint y: 101, endPoint x: 512, endPoint y: 104, distance: 51.3
click at [512, 104] on input "("Next.js" | "next.js" | "next js" | "Next JS" "Typescript")" at bounding box center [453, 101] width 318 height 15
click at [459, 98] on input "("Next.js" | "next.js" | "next js" | "Next JS" "Typescript")" at bounding box center [453, 101] width 318 height 15
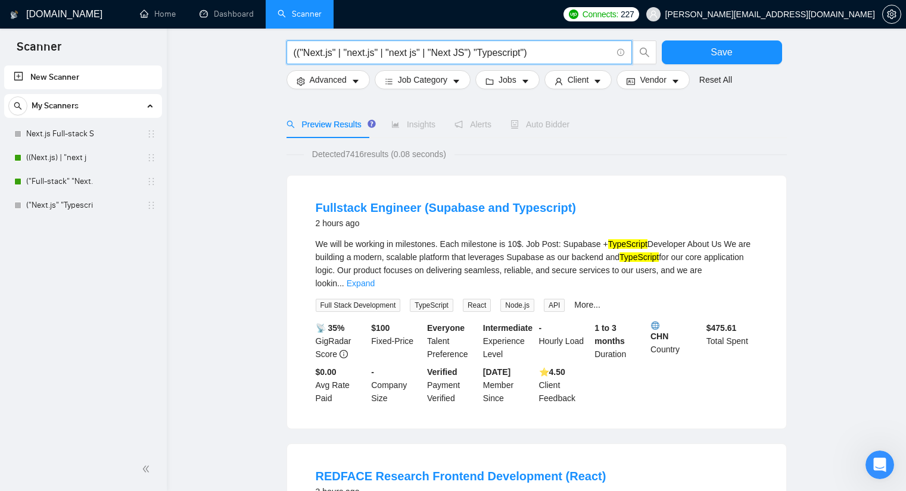
scroll to position [60, 0]
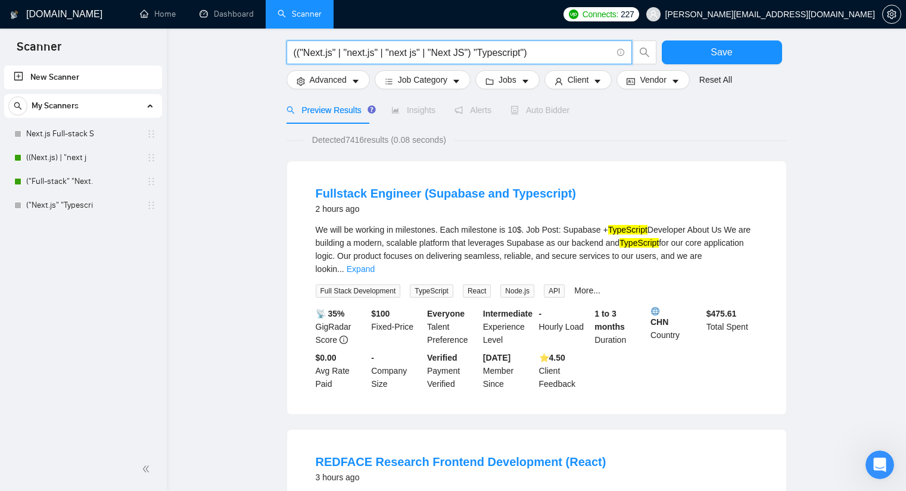
type input "(("Next.js" | "next.js" | "next js" | "Next JS") "Typescript")"
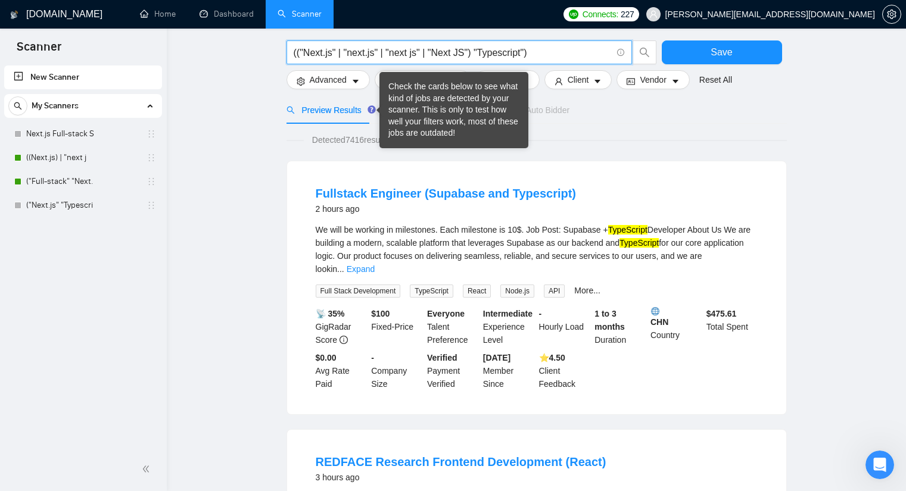
scroll to position [0, 0]
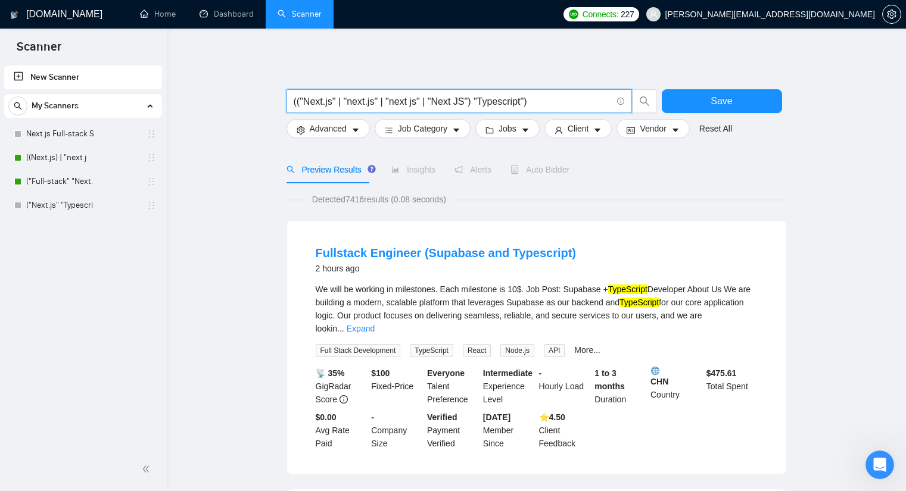
click at [533, 99] on input "(("Next.js" | "next.js" | "next js" | "Next JS") "Typescript")" at bounding box center [453, 101] width 318 height 15
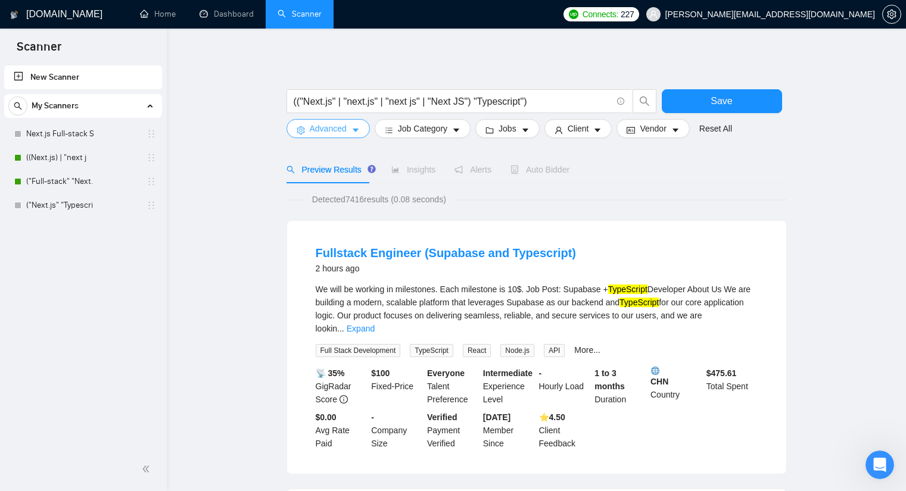
click at [319, 124] on span "Advanced" at bounding box center [328, 128] width 37 height 13
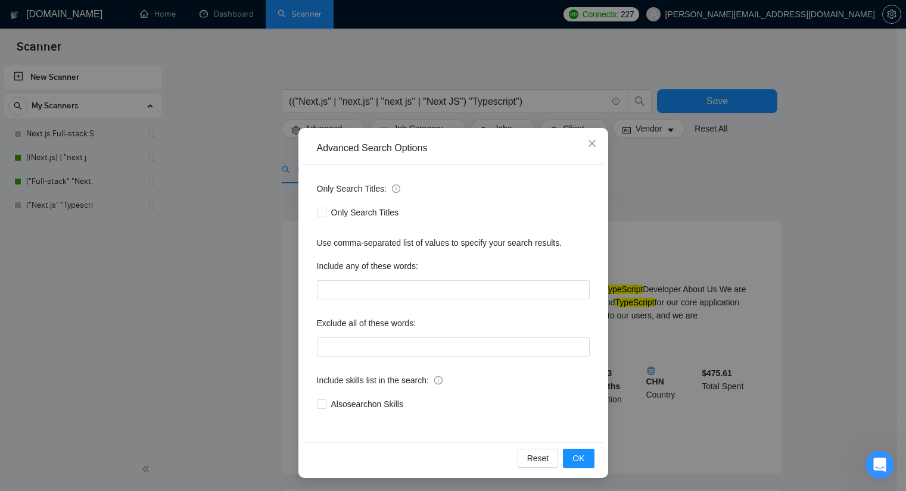
scroll to position [4, 0]
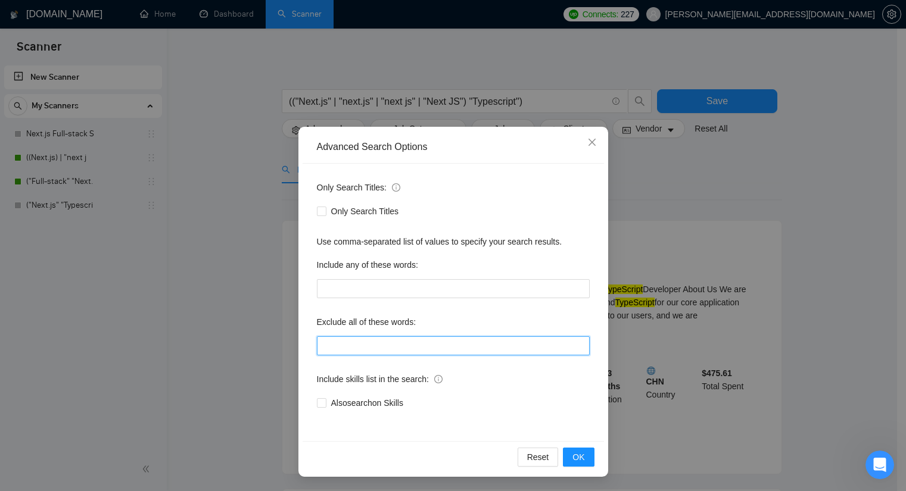
click at [368, 344] on input "text" at bounding box center [453, 346] width 273 height 19
paste input ""no agencies", "won't be recruiting agencies", "agencies not to apply", "no age…"
type input ""no agencies", "won't be recruiting agencies", "agencies not to apply", "no age…"
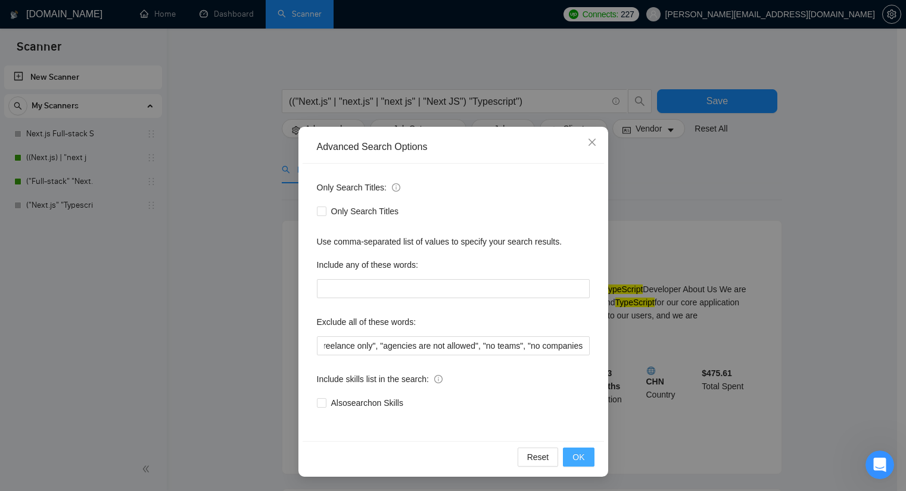
click at [576, 456] on span "OK" at bounding box center [579, 457] width 12 height 13
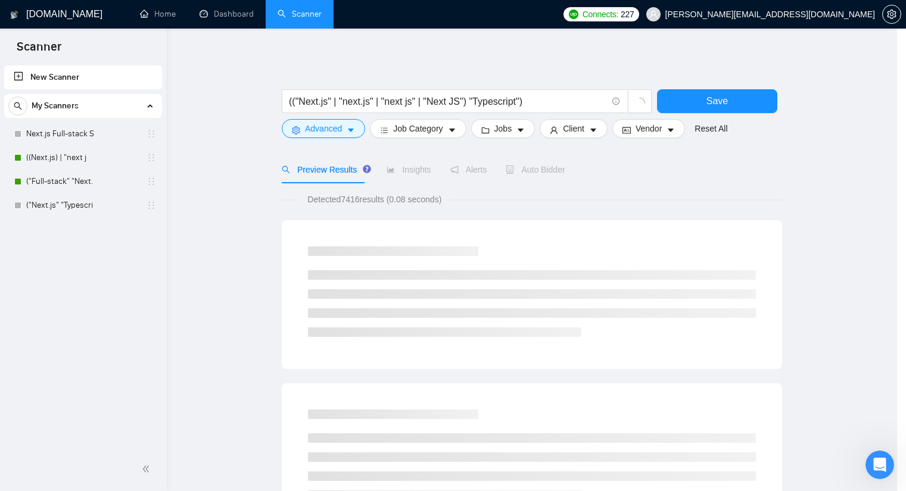
scroll to position [0, 0]
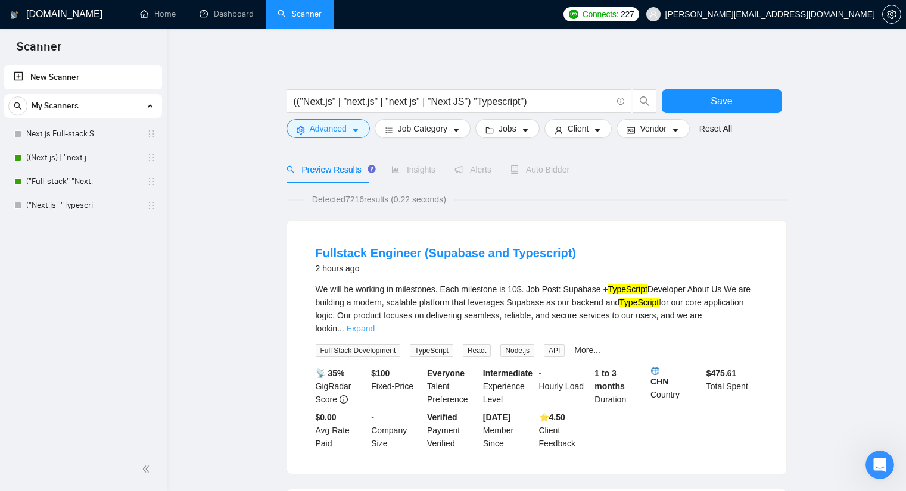
click at [375, 324] on link "Expand" at bounding box center [361, 329] width 28 height 10
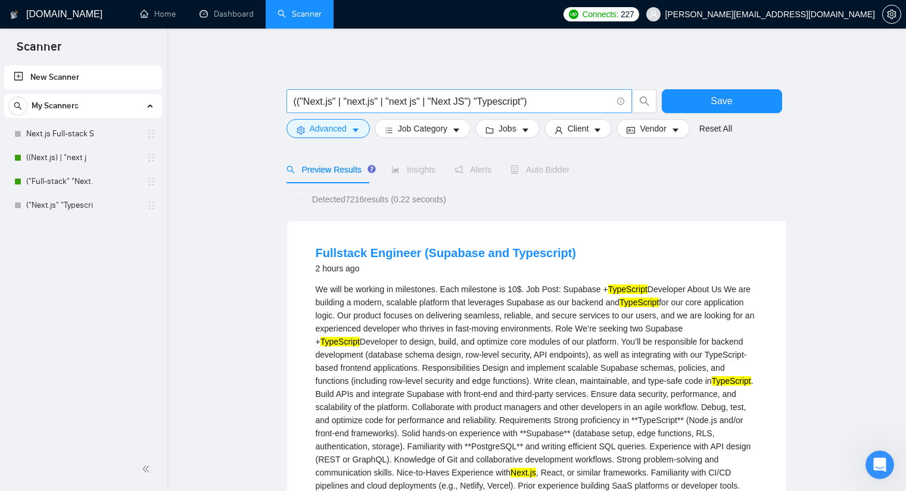
click at [587, 96] on input "(("Next.js" | "next.js" | "next js" | "Next JS") "Typescript")" at bounding box center [453, 101] width 318 height 15
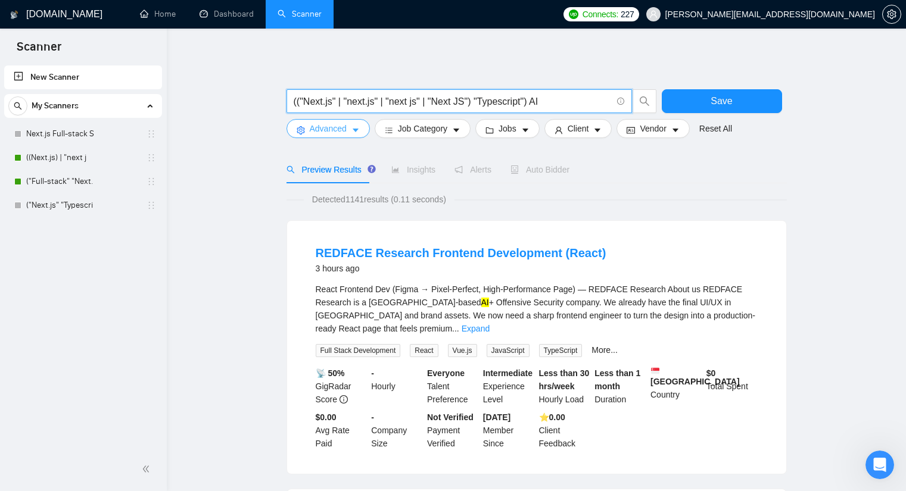
type input "(("Next.js" | "next.js" | "next js" | "Next JS") "Typescript") AI"
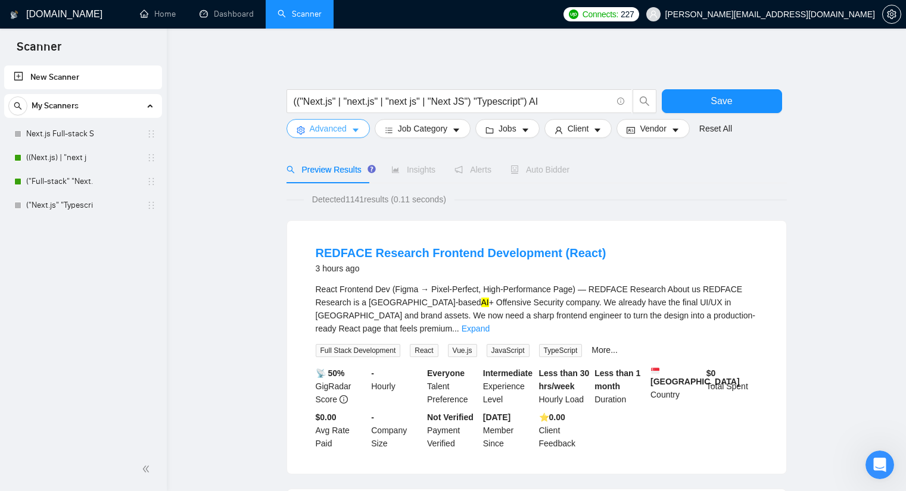
click at [358, 128] on span "caret-down" at bounding box center [355, 130] width 8 height 9
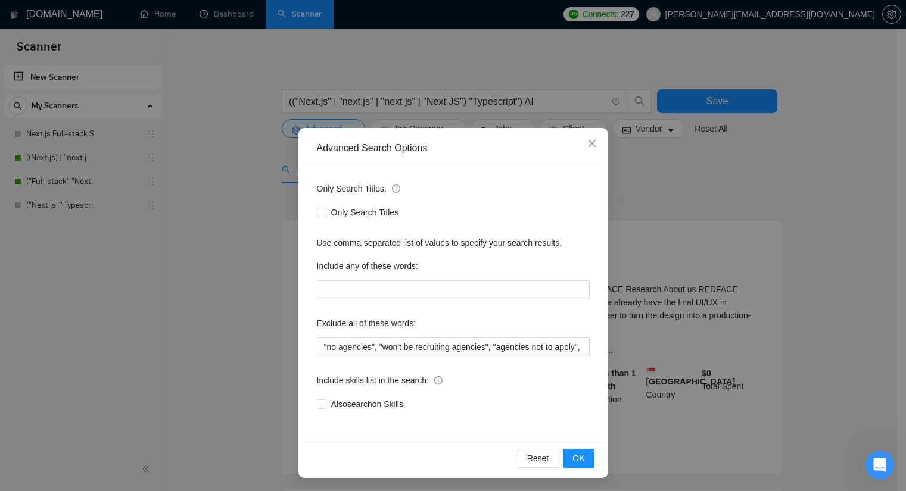
scroll to position [4, 0]
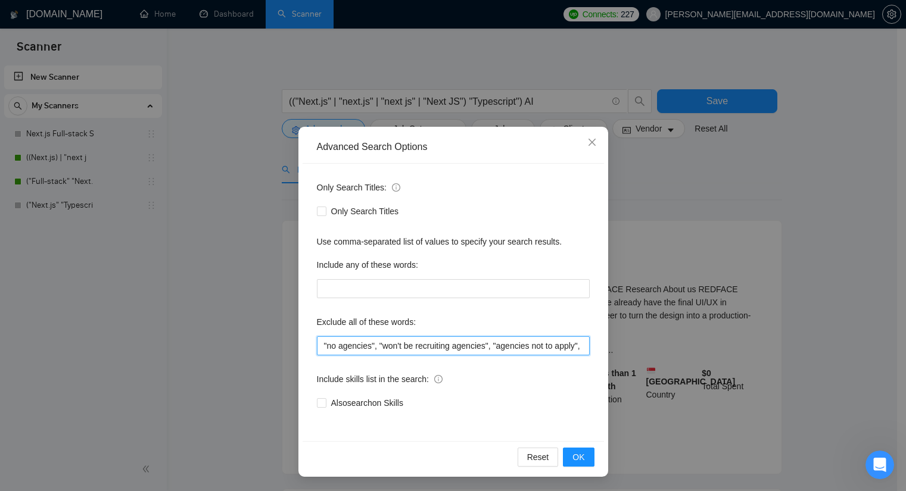
click at [323, 342] on input ""no agencies", "won't be recruiting agencies", "agencies not to apply", "no age…" at bounding box center [453, 346] width 273 height 19
click at [319, 344] on input ""no agencies", "won't be recruiting agencies", "agencies not to apply", "no age…" at bounding box center [453, 346] width 273 height 19
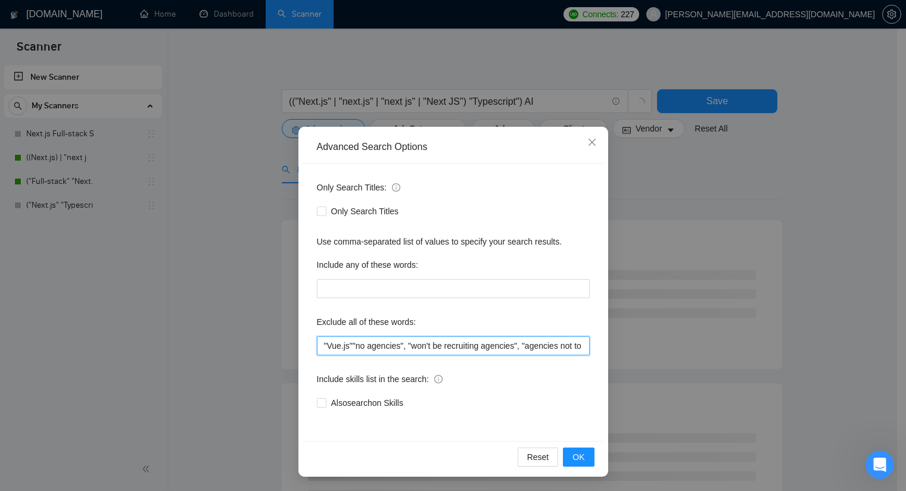
click at [347, 344] on input ""Vue.js""no agencies", "won't be recruiting agencies", "agencies not to apply",…" at bounding box center [453, 346] width 273 height 19
type input ""Vue.js", "no agencies", "won't be recruiting agencies", "agencies not to apply…"
click at [568, 458] on button "OK" at bounding box center [578, 457] width 31 height 19
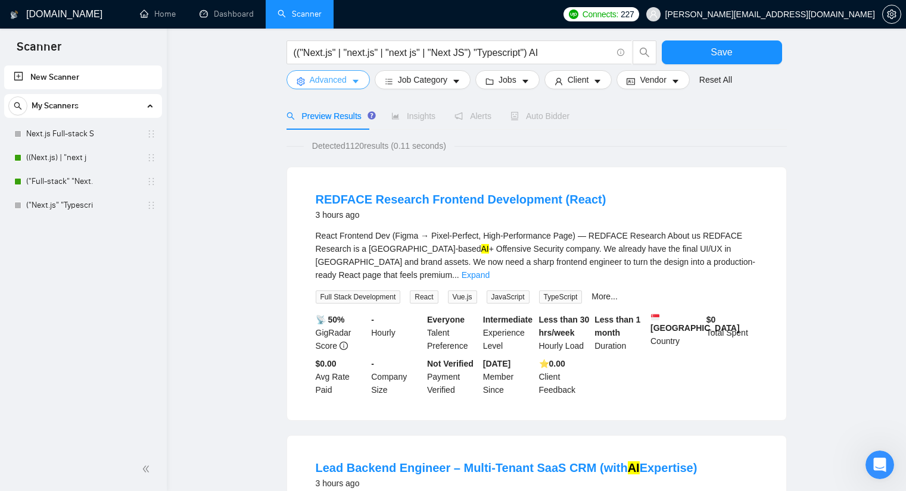
scroll to position [119, 0]
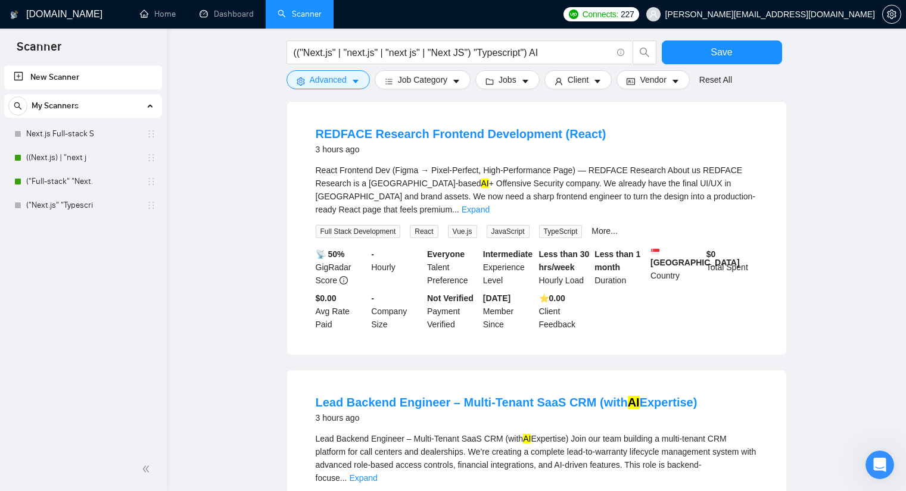
click at [490, 205] on link "Expand" at bounding box center [476, 210] width 28 height 10
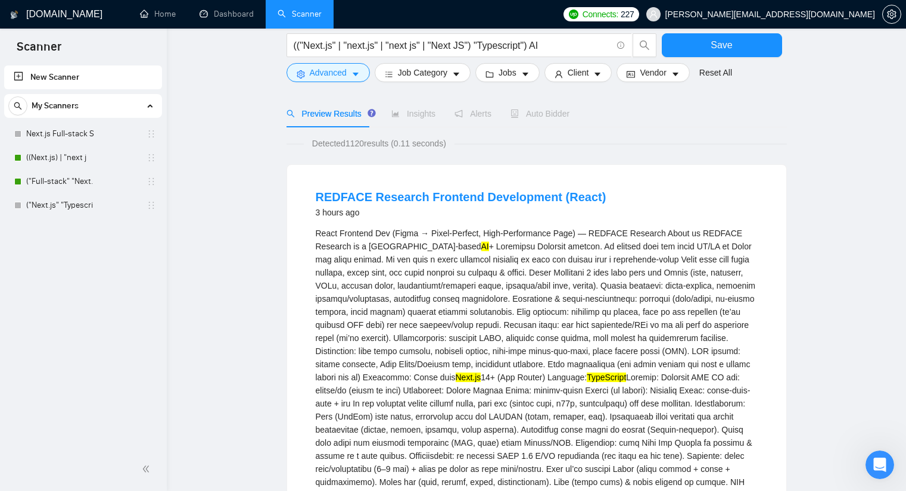
scroll to position [0, 0]
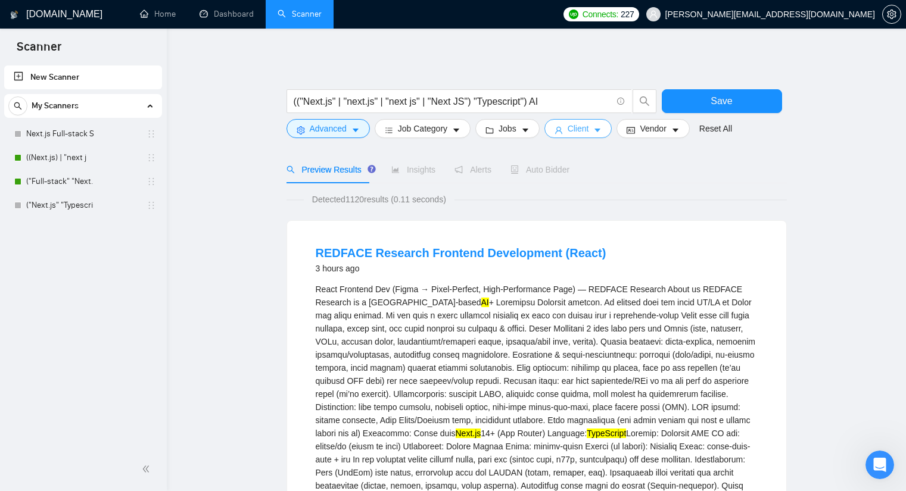
click at [571, 129] on span "Client" at bounding box center [578, 128] width 21 height 13
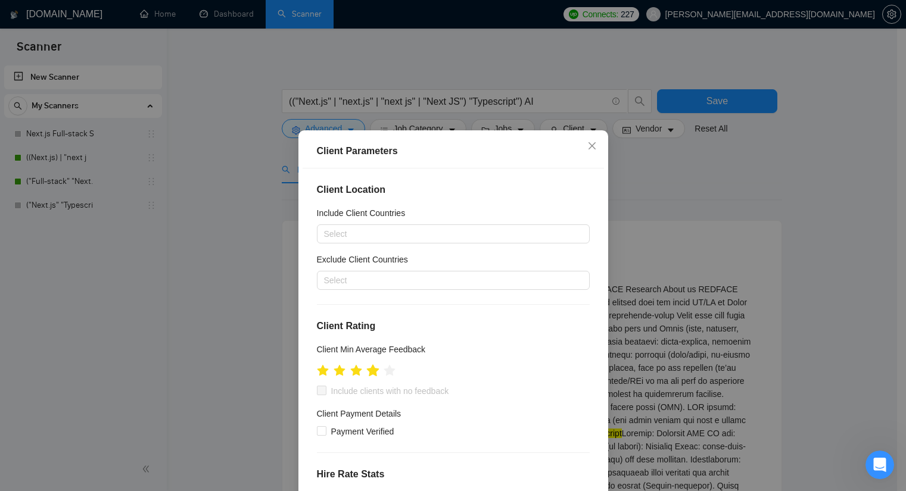
click at [369, 372] on icon "star" at bounding box center [372, 371] width 13 height 12
click at [367, 374] on icon "star" at bounding box center [372, 371] width 13 height 12
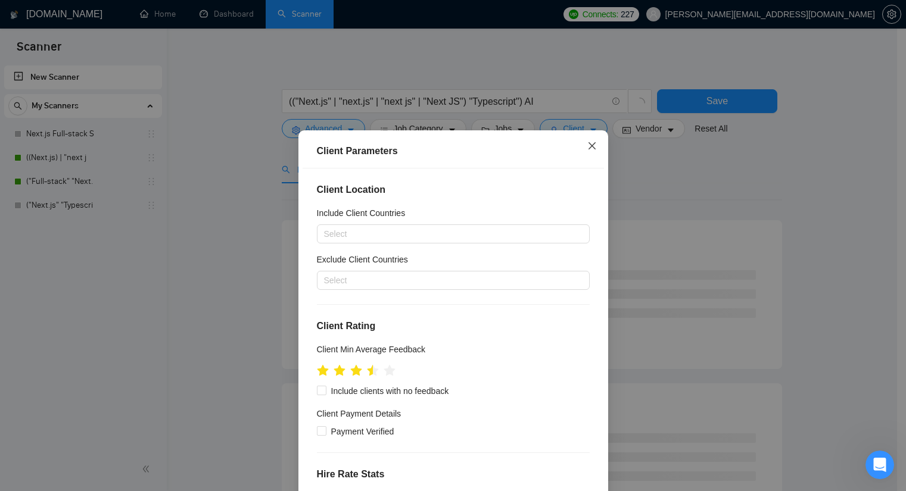
click at [593, 150] on span "Close" at bounding box center [592, 146] width 32 height 32
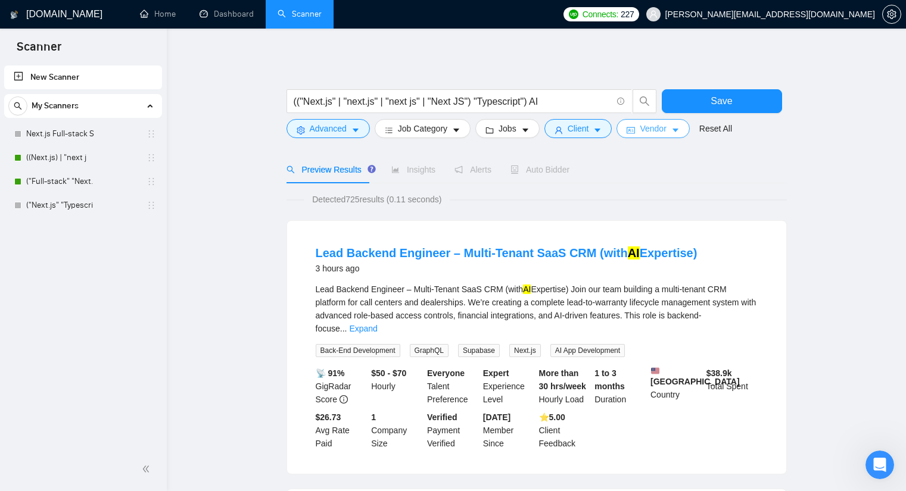
drag, startPoint x: 654, startPoint y: 134, endPoint x: 649, endPoint y: 140, distance: 8.0
click at [653, 139] on form "(("Next.js" | "next.js" | "next js" | "Next JS") "Typescript") AI Save Advanced…" at bounding box center [537, 110] width 500 height 67
click at [584, 130] on span "Client" at bounding box center [578, 128] width 21 height 13
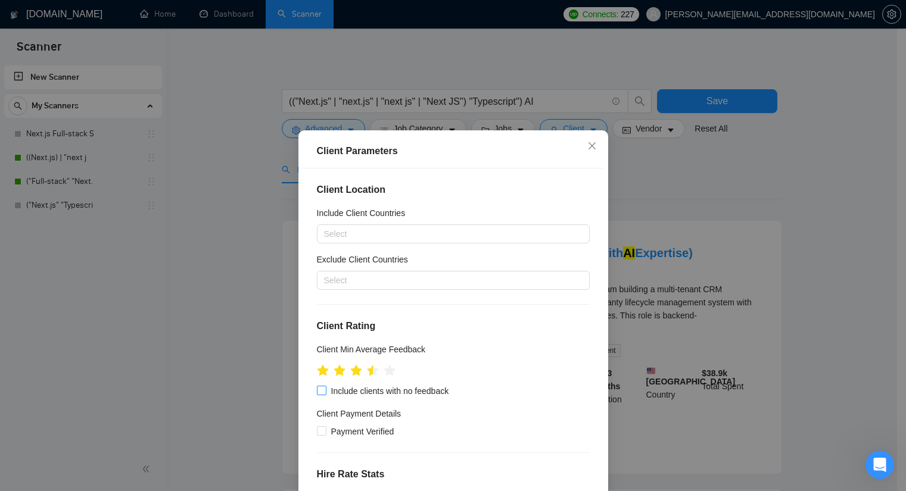
click at [362, 393] on span "Include clients with no feedback" at bounding box center [389, 391] width 127 height 13
click at [325, 393] on input "Include clients with no feedback" at bounding box center [321, 390] width 8 height 8
checkbox input "true"
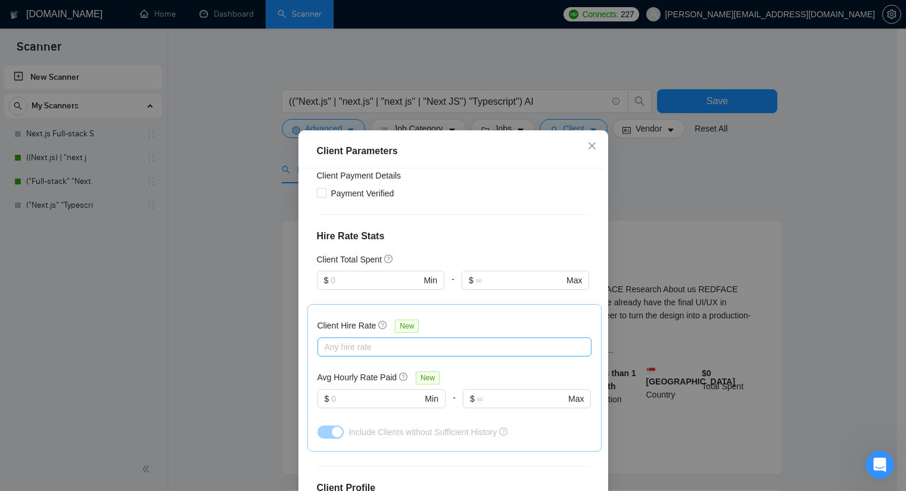
scroll to position [357, 0]
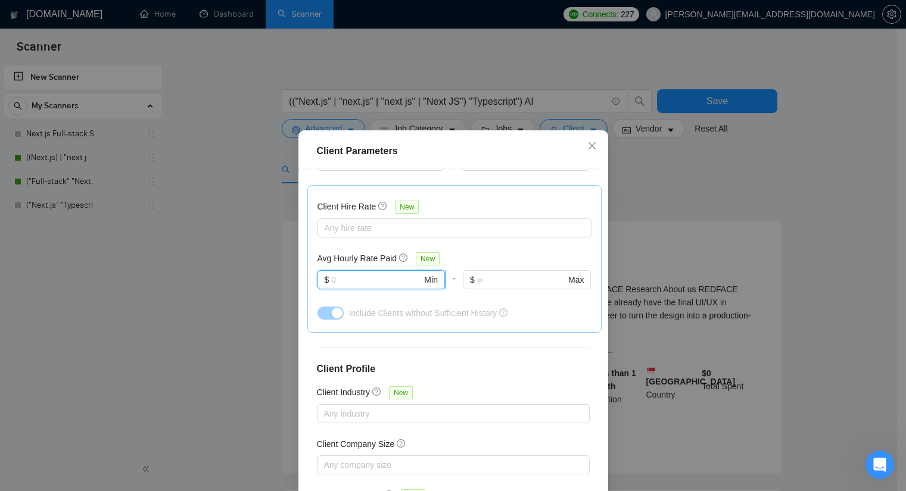
click at [376, 281] on input "text" at bounding box center [376, 279] width 91 height 13
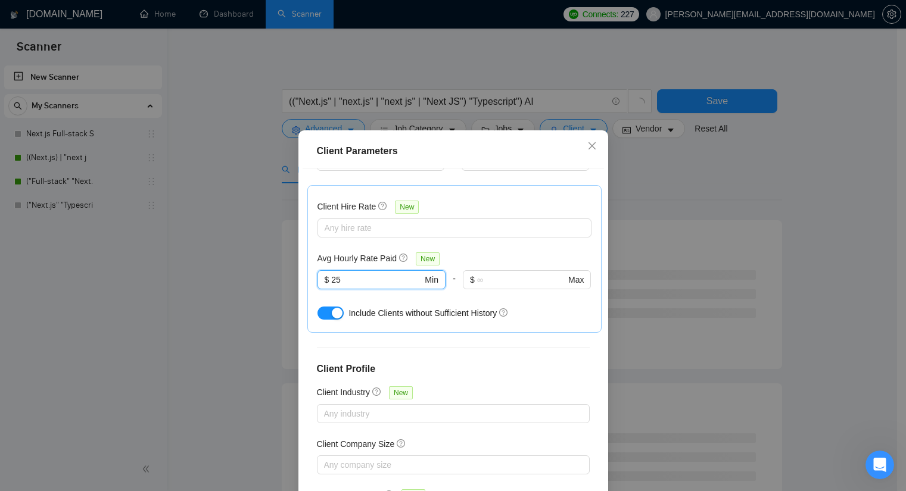
type input "25"
click at [429, 316] on span "Include Clients without Sufficient History" at bounding box center [423, 314] width 148 height 10
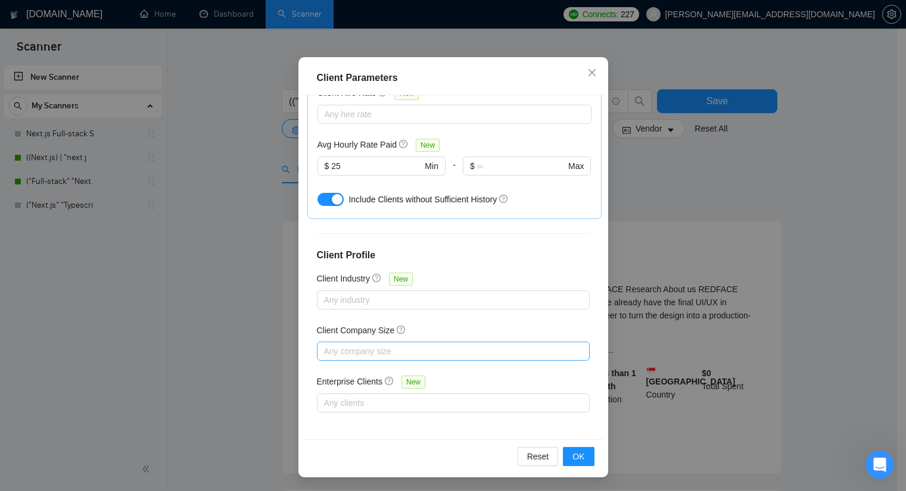
scroll to position [74, 0]
click at [574, 448] on button "OK" at bounding box center [578, 456] width 31 height 19
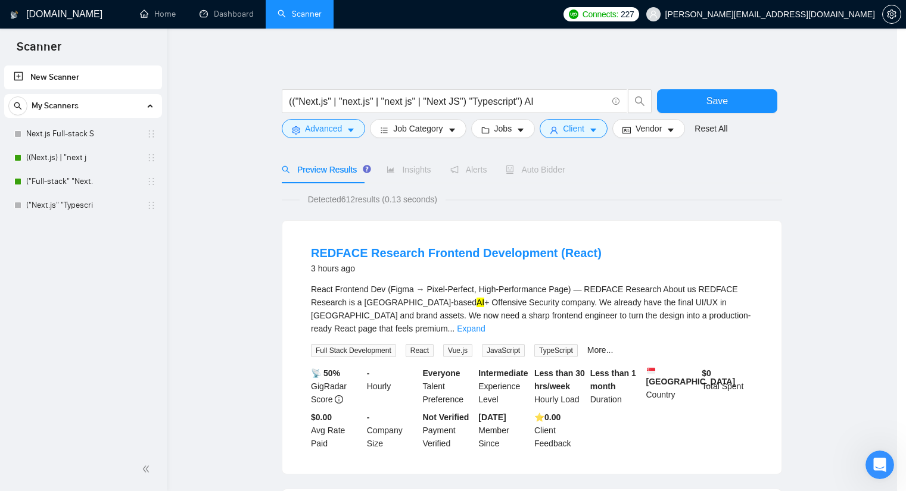
scroll to position [14, 0]
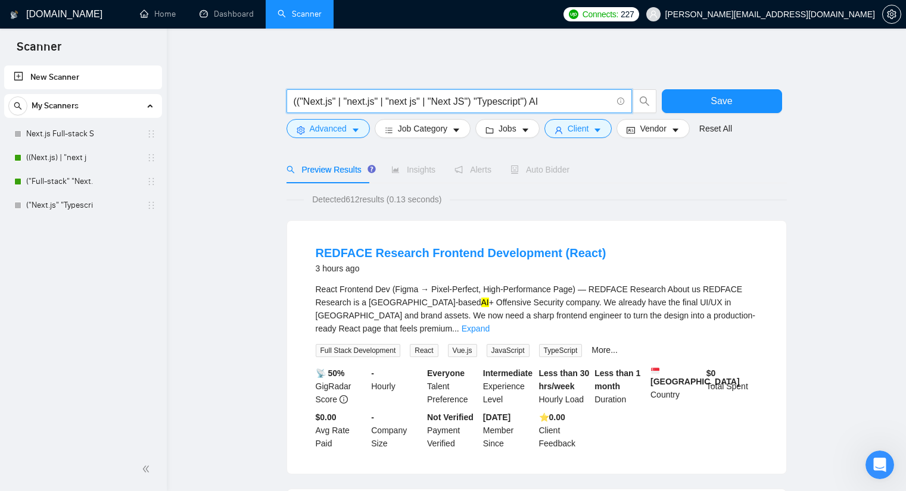
click at [517, 99] on input "(("Next.js" | "next.js" | "next js" | "Next JS") "Typescript") AI" at bounding box center [453, 101] width 318 height 15
click at [462, 101] on input "(("Next.js" | "next.js" | "next js" | "Next JS") "Typescript") AI" at bounding box center [453, 101] width 318 height 15
drag, startPoint x: 559, startPoint y: 101, endPoint x: 511, endPoint y: 103, distance: 48.3
click at [511, 103] on input "(("Next.js" | "next.js" | "next js" | "Next JS" | "Vercel") "Typescript") AI" at bounding box center [453, 101] width 318 height 15
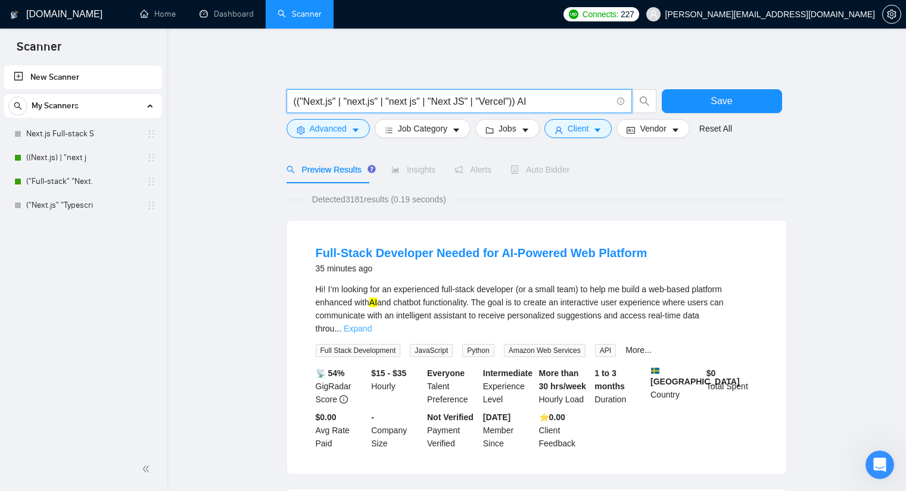
type input "(("Next.js" | "next.js" | "next js" | "Next JS" | "Vercel")) AI"
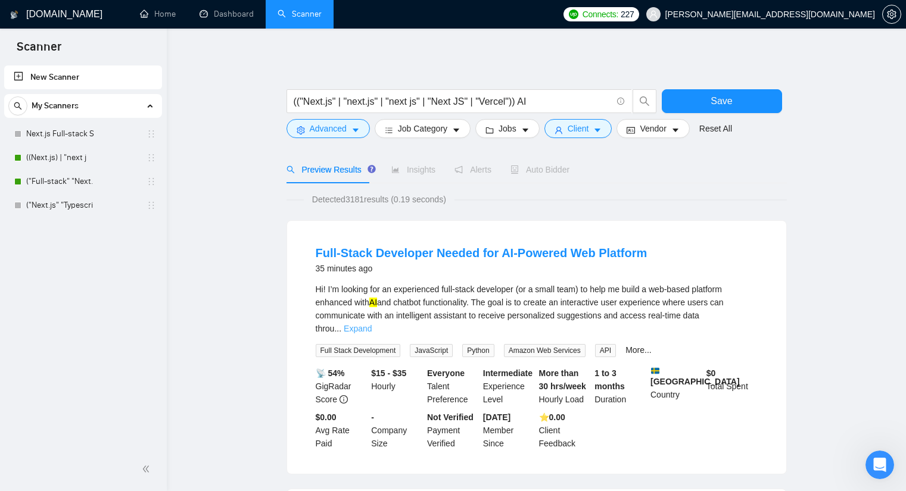
click at [372, 324] on link "Expand" at bounding box center [358, 329] width 28 height 10
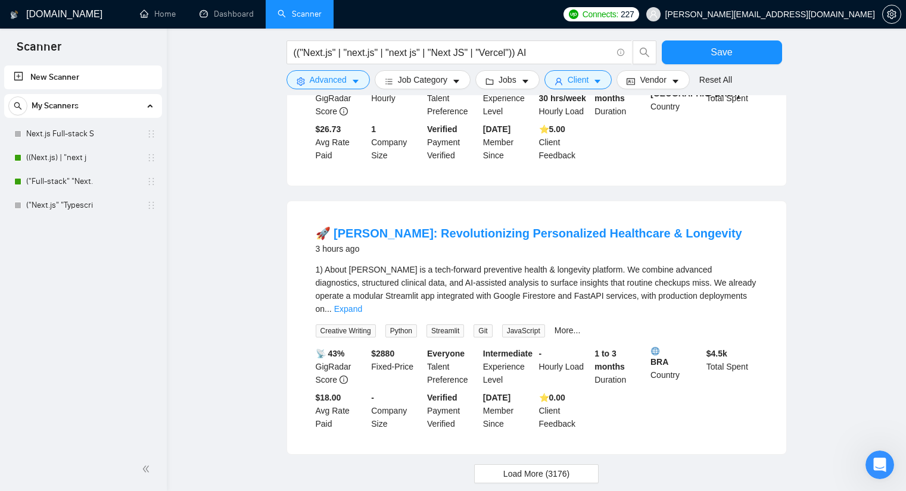
scroll to position [1370, 0]
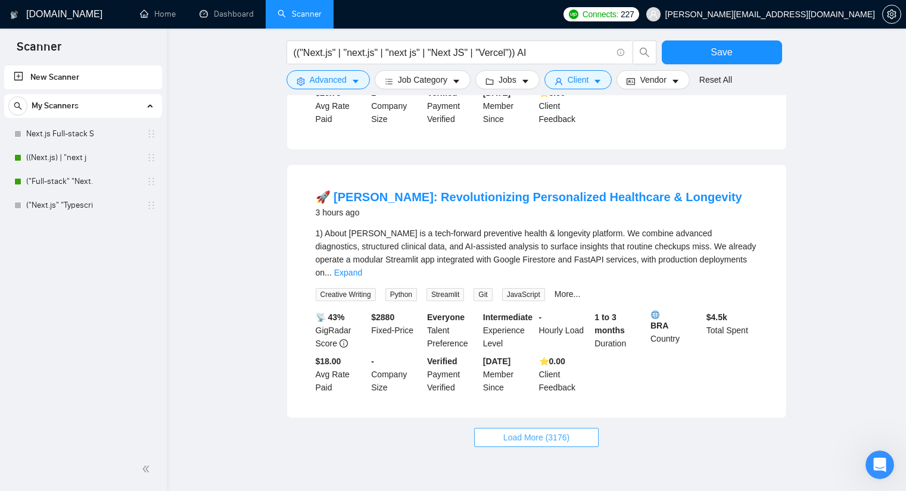
click at [520, 428] on button "Load More (3176)" at bounding box center [536, 437] width 125 height 19
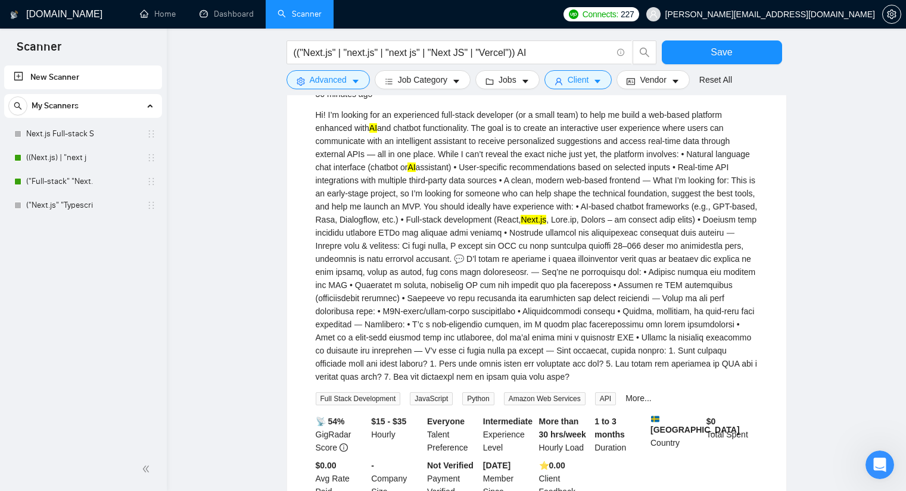
scroll to position [0, 0]
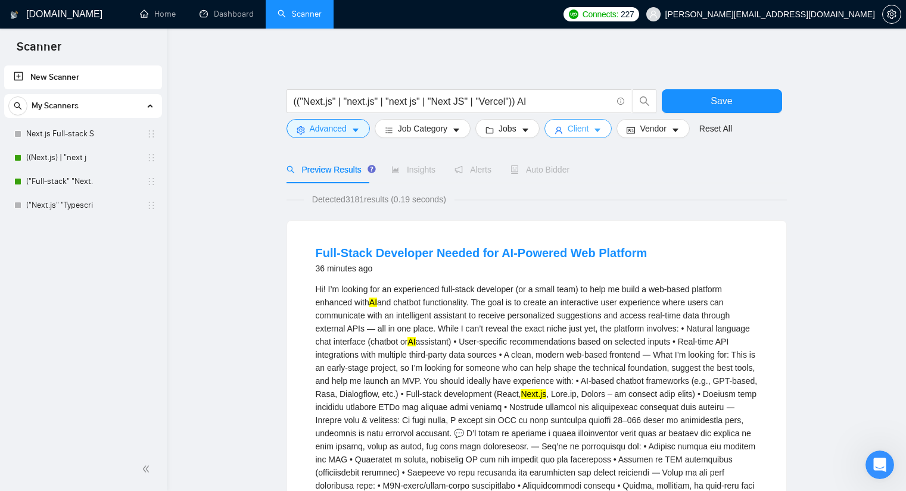
click at [571, 131] on span "Client" at bounding box center [578, 128] width 21 height 13
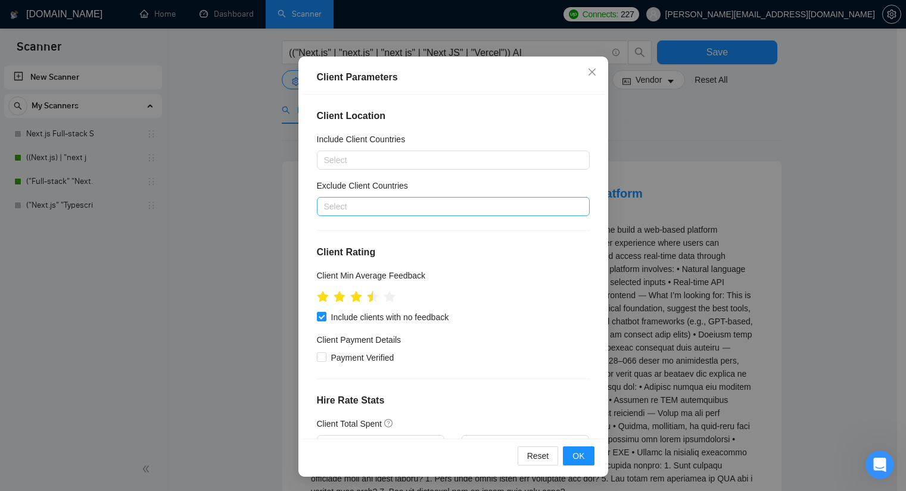
click at [381, 206] on div at bounding box center [447, 207] width 255 height 14
type input "[GEOGRAPHIC_DATA]"
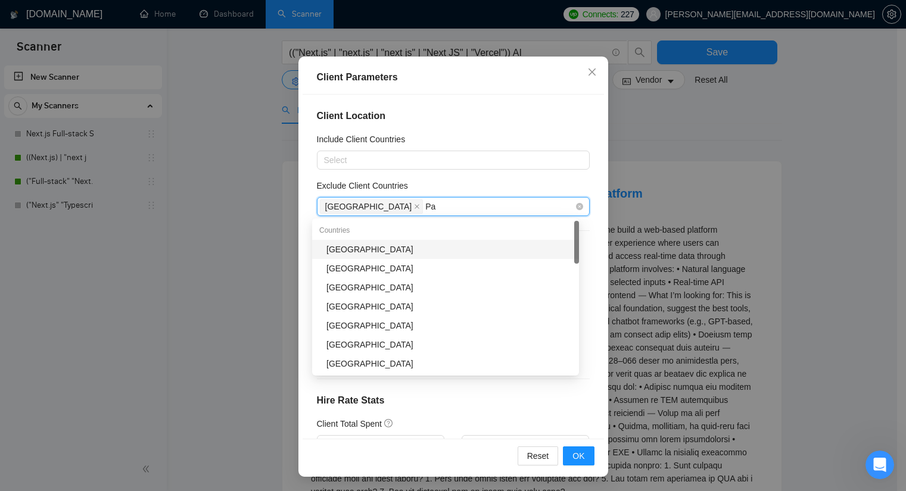
type input "Paki"
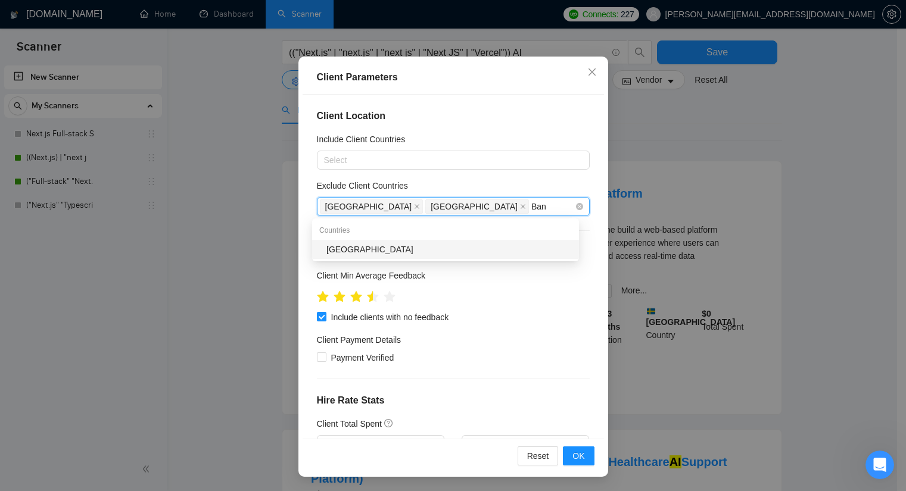
type input "Bang"
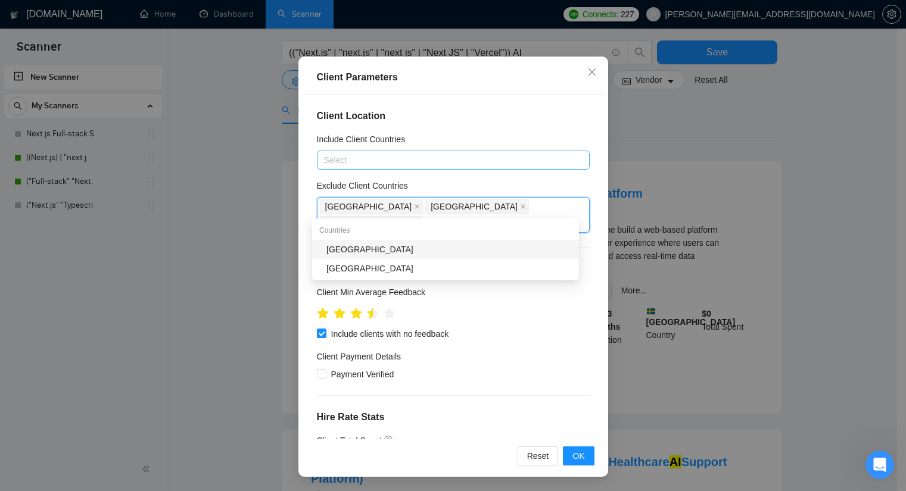
type input "CHina"
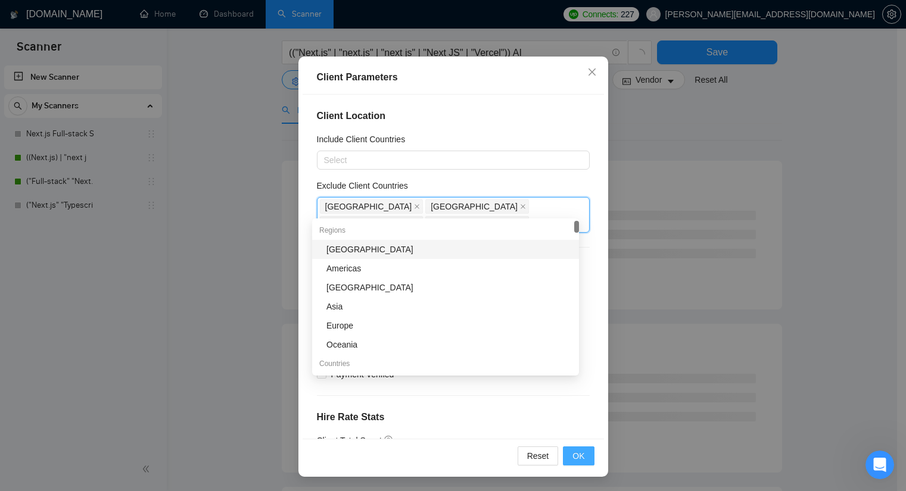
click at [573, 461] on span "OK" at bounding box center [579, 456] width 12 height 13
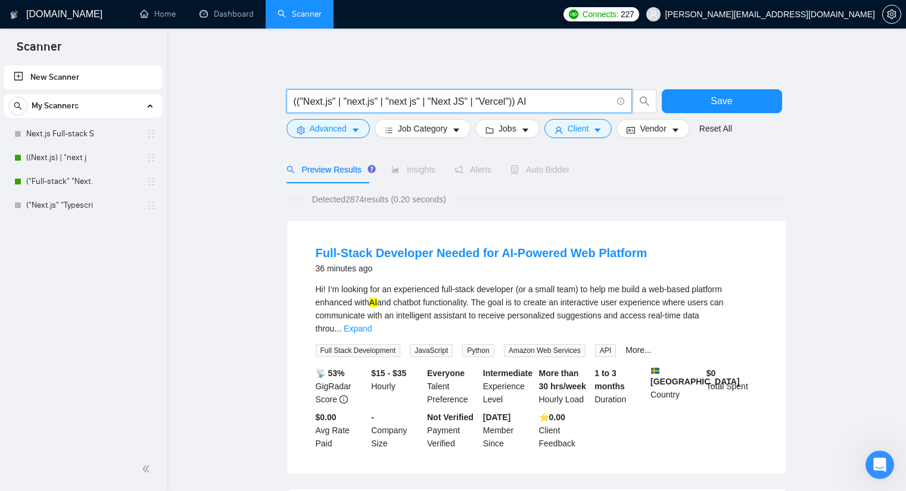
click at [563, 104] on input "(("Next.js" | "next.js" | "next js" | "Next JS" | "Vercel")) AI" at bounding box center [453, 101] width 318 height 15
click at [514, 101] on input "(("Next.js" | "next.js" | "next js" | "Next JS" | "Vercel")) AI" at bounding box center [453, 101] width 318 height 15
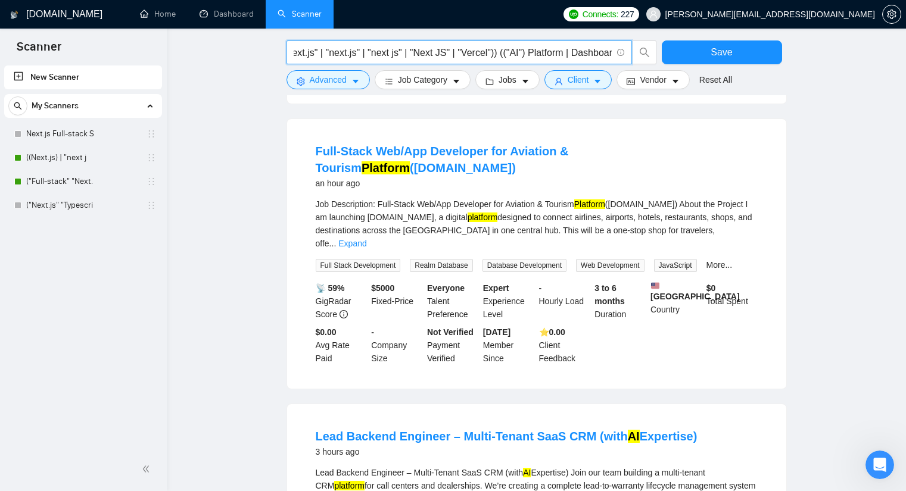
scroll to position [0, 20]
drag, startPoint x: 609, startPoint y: 52, endPoint x: 519, endPoint y: 55, distance: 90.6
click at [519, 55] on input "(("Next.js" | "next.js" | "next js" | "Next JS" | "Vercel")) (("AI") Platform |…" at bounding box center [453, 52] width 318 height 15
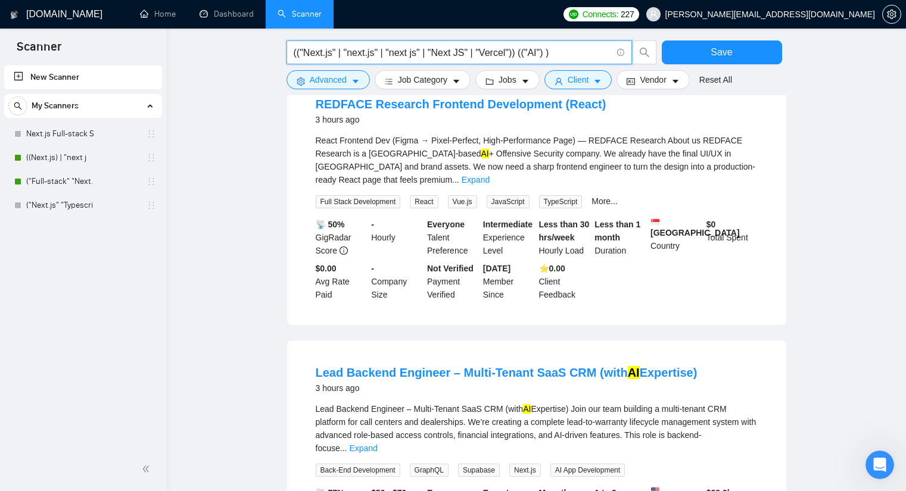
scroll to position [834, 0]
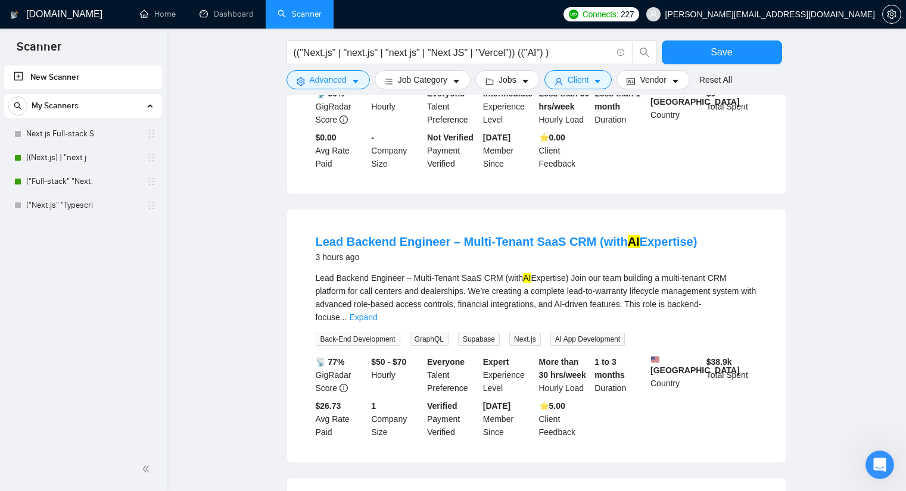
click at [499, 272] on div "Lead Backend Engineer – Multi-Tenant SaaS CRM (with AI Expertise) Join our team…" at bounding box center [537, 298] width 442 height 52
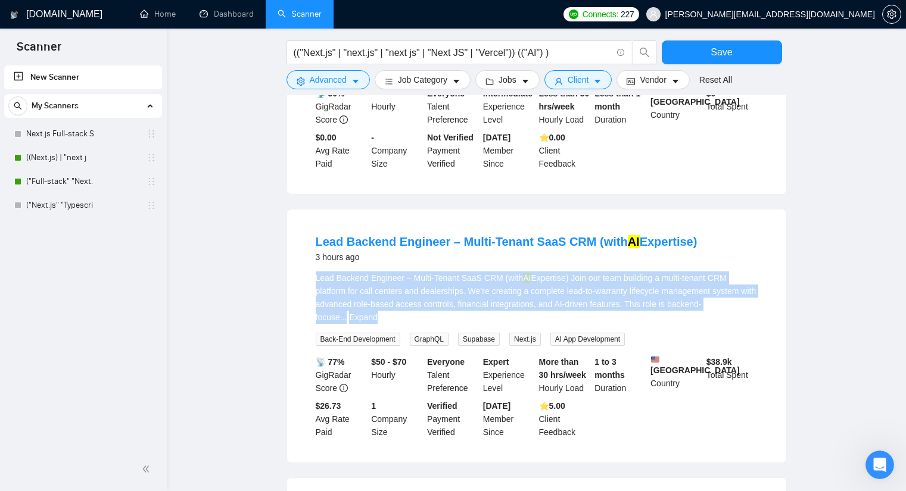
click at [499, 272] on div "Lead Backend Engineer – Multi-Tenant SaaS CRM (with AI Expertise) Join our team…" at bounding box center [537, 298] width 442 height 52
click at [493, 272] on div "Lead Backend Engineer – Multi-Tenant SaaS CRM (with AI Expertise) Join our team…" at bounding box center [537, 298] width 442 height 52
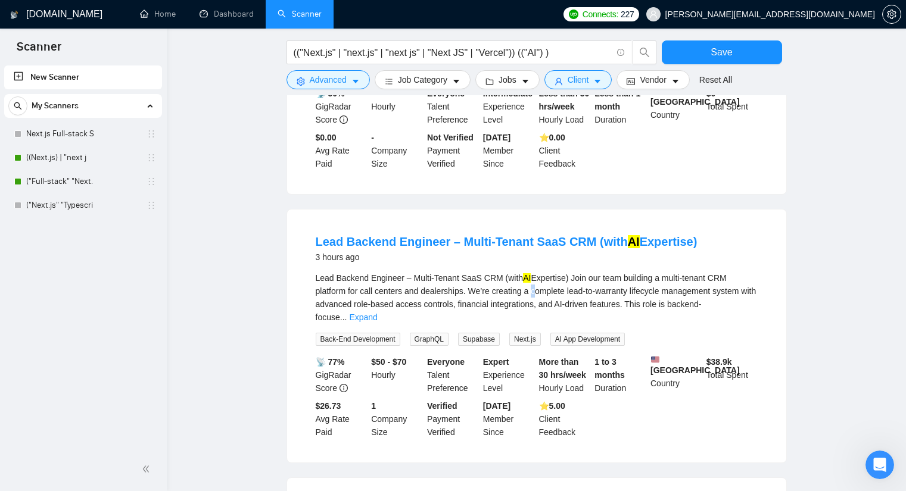
click at [493, 272] on div "Lead Backend Engineer – Multi-Tenant SaaS CRM (with AI Expertise) Join our team…" at bounding box center [537, 298] width 442 height 52
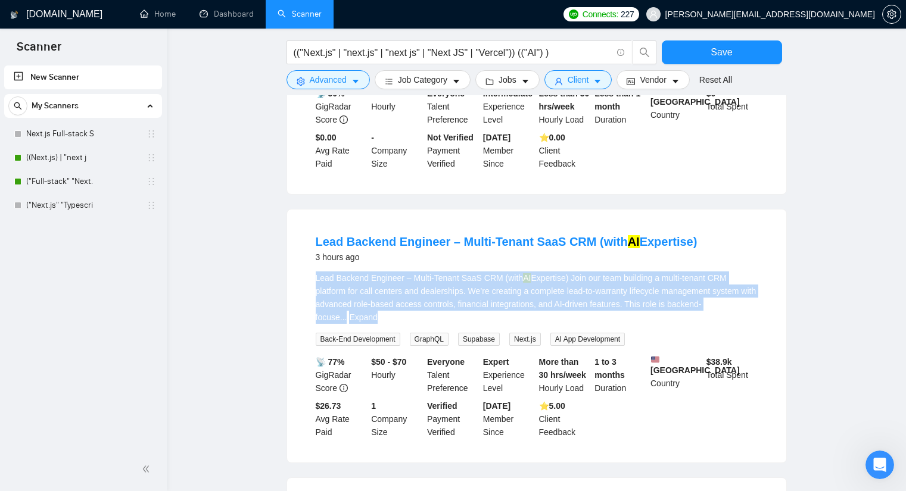
click at [493, 272] on div "Lead Backend Engineer – Multi-Tenant SaaS CRM (with AI Expertise) Join our team…" at bounding box center [537, 298] width 442 height 52
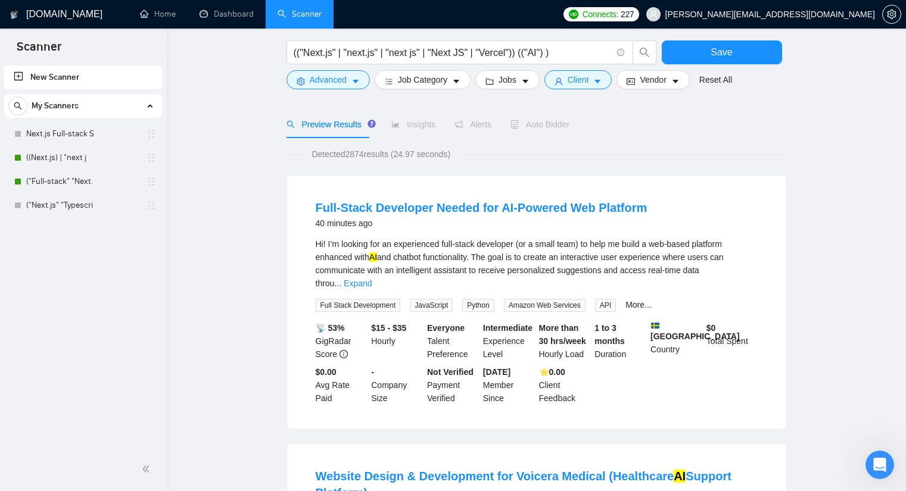
scroll to position [60, 0]
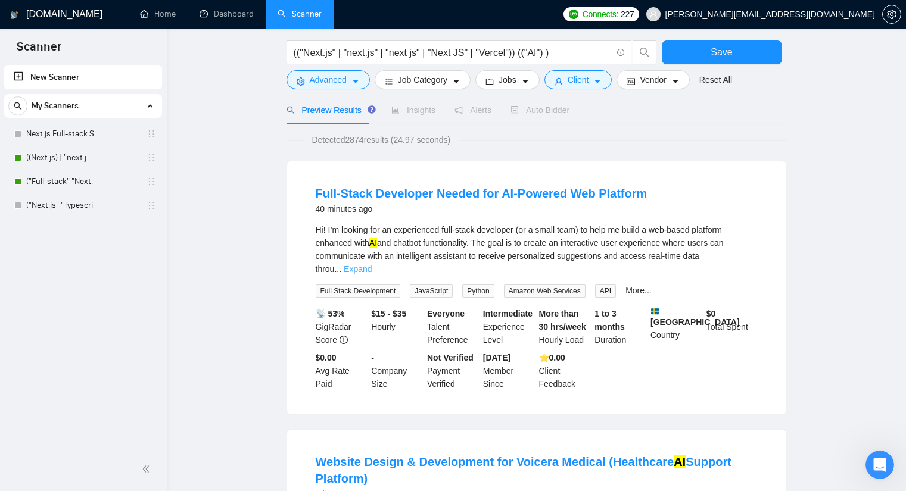
click at [372, 265] on link "Expand" at bounding box center [358, 270] width 28 height 10
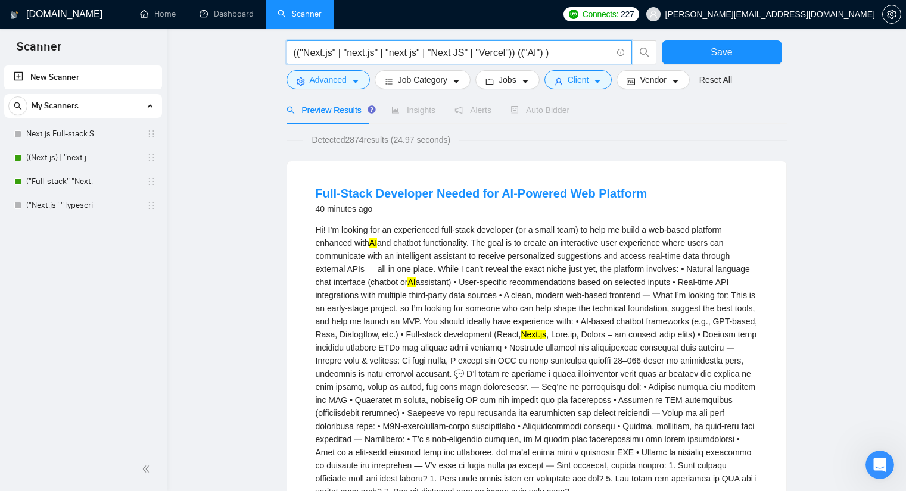
drag, startPoint x: 537, startPoint y: 52, endPoint x: 544, endPoint y: 53, distance: 6.6
click at [540, 52] on input "(("Next.js" | "next.js" | "next js" | "Next JS" | "Vercel")) (("AI") )" at bounding box center [453, 52] width 318 height 15
paste input "Platform | Dashboard"
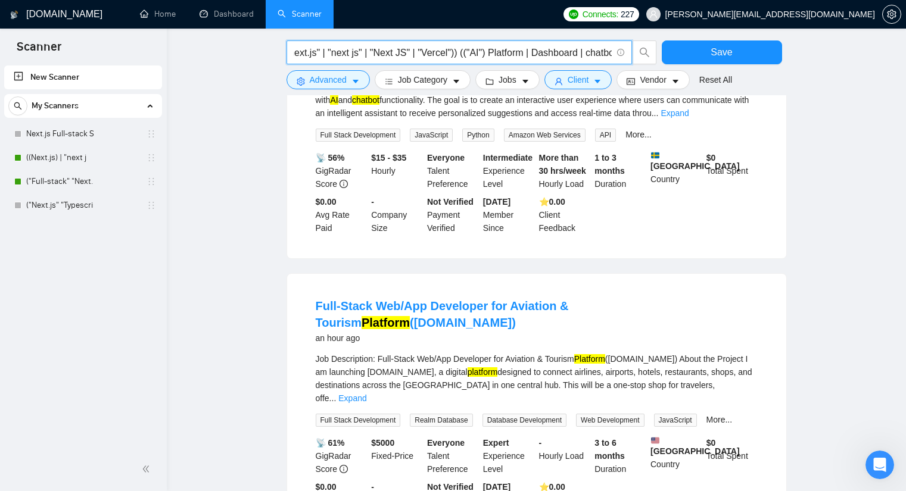
scroll to position [238, 0]
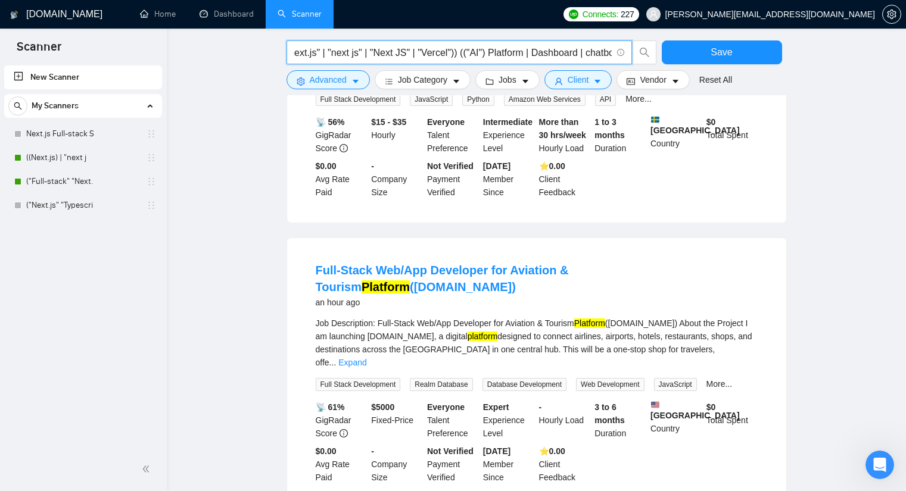
click at [535, 51] on input "(("Next.js" | "next.js" | "next js" | "Next JS" | "Vercel")) (("AI") Platform |…" at bounding box center [453, 52] width 318 height 15
click at [528, 55] on input "(("Next.js" | "next.js" | "next js" | "Next JS" | "Vercel")) (("AI") Platform |…" at bounding box center [453, 52] width 318 height 15
click at [536, 51] on input "(("Next.js" | "next.js" | "next js" | "Next JS" | "Vercel")) (("AI") Platform |…" at bounding box center [453, 52] width 318 height 15
click at [532, 51] on input "(("Next.js" | "next.js" | "next js" | "Next JS" | "Vercel")) (("AI") Platform |…" at bounding box center [453, 52] width 318 height 15
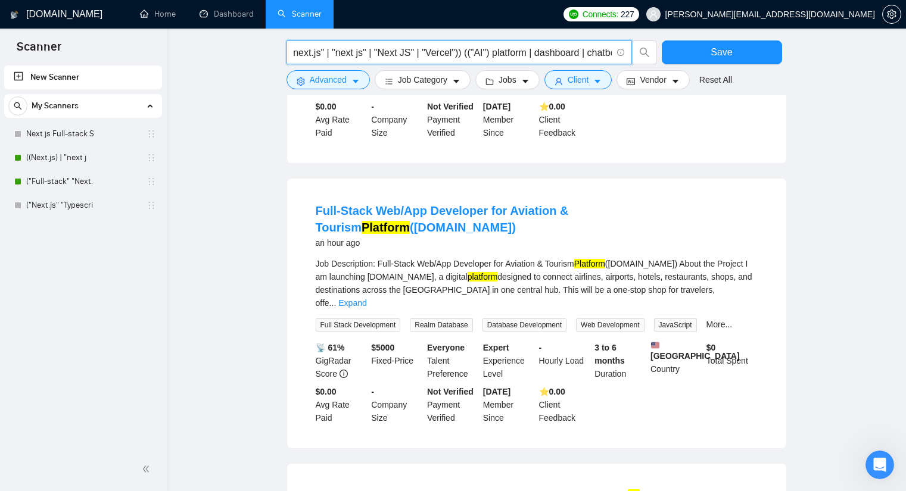
scroll to position [0, 0]
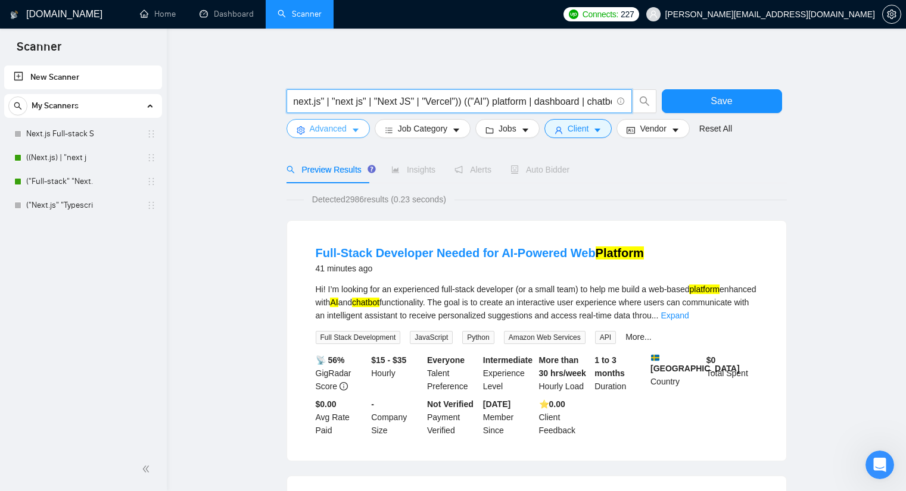
type input "(("Next.js" | "next.js" | "next js" | "Next JS" | "Vercel")) (("AI") platform |…"
click at [351, 132] on icon "caret-down" at bounding box center [355, 130] width 8 height 8
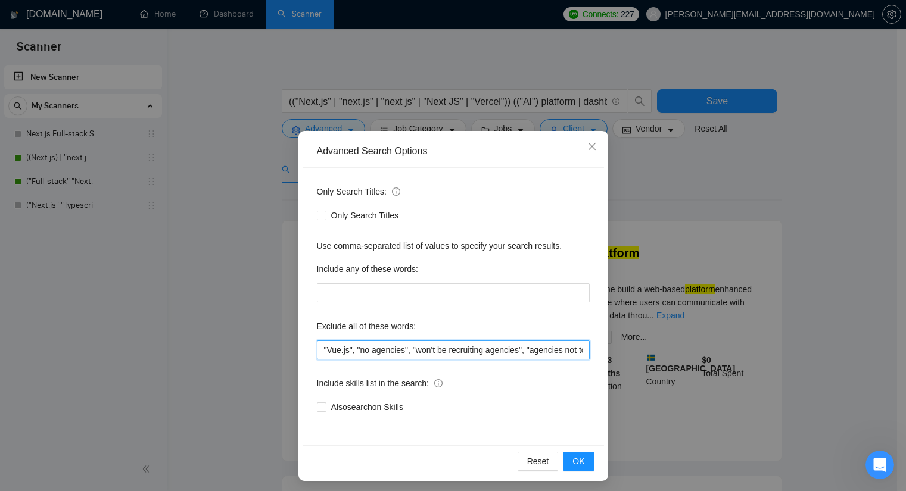
click at [319, 349] on input ""Vue.js", "no agencies", "won't be recruiting agencies", "agencies not to apply…" at bounding box center [453, 350] width 273 height 19
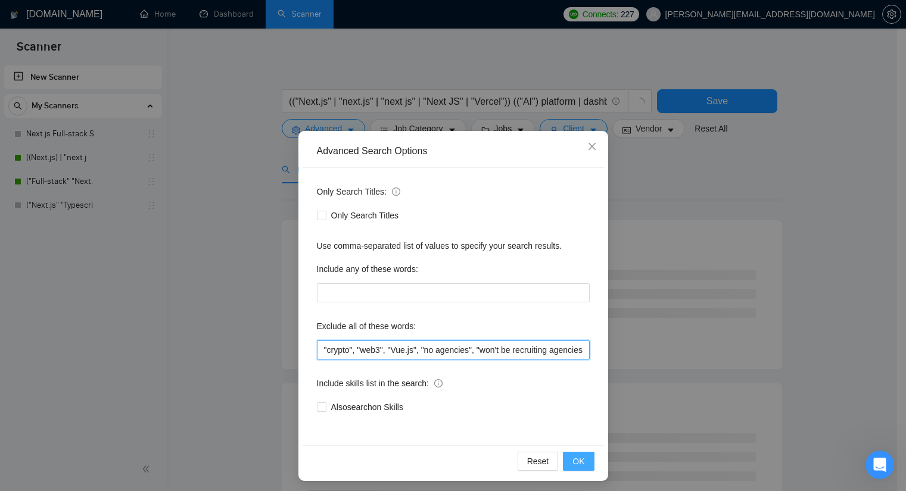
type input ""crypto", "web3", "Vue.js", "no agencies", "won't be recruiting agencies", "age…"
click at [583, 458] on button "OK" at bounding box center [578, 461] width 31 height 19
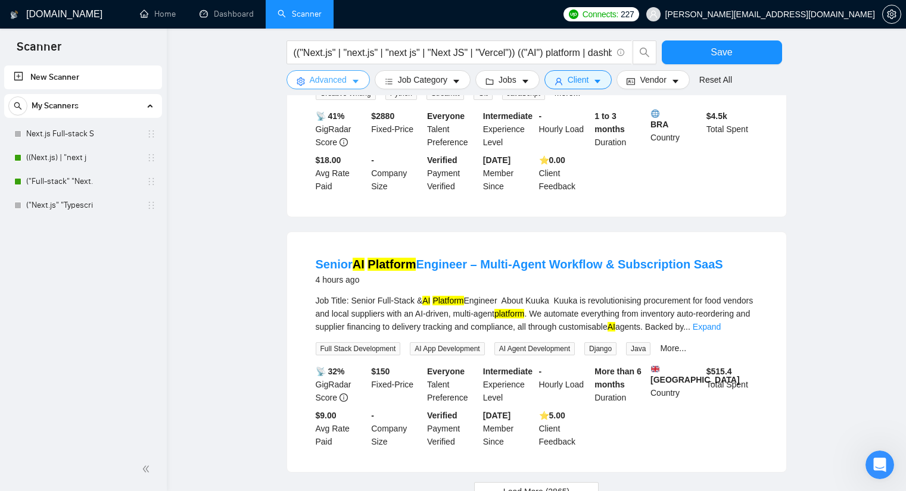
scroll to position [1132, 0]
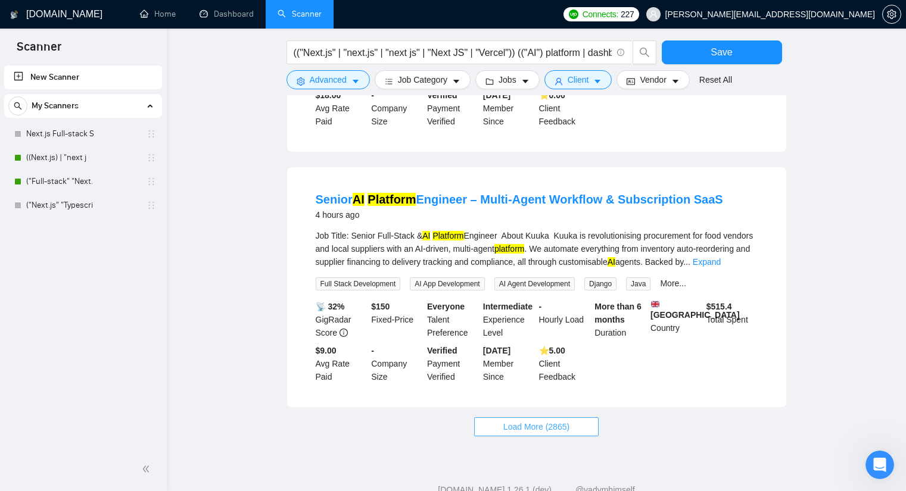
click at [514, 421] on span "Load More (2865)" at bounding box center [536, 427] width 66 height 13
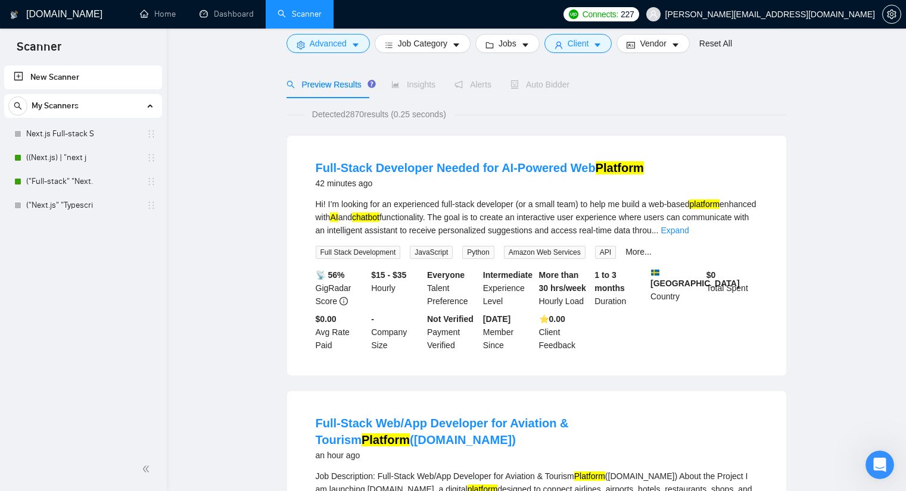
scroll to position [0, 0]
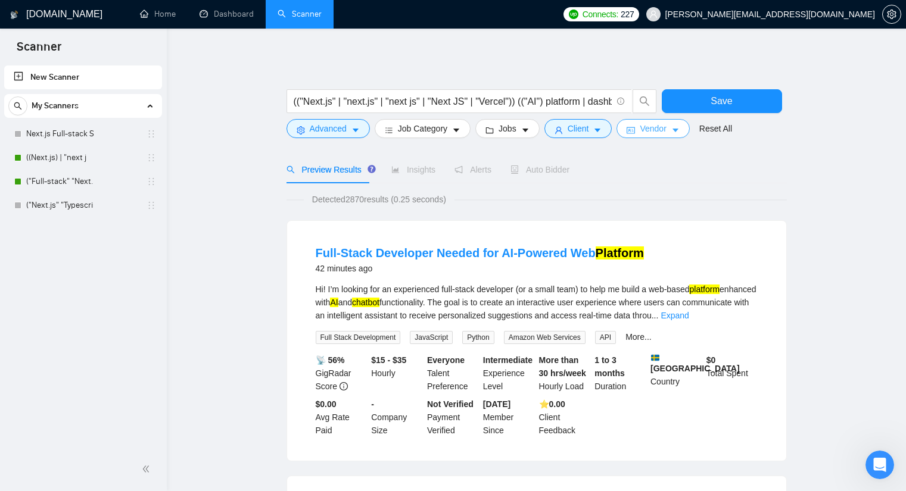
click at [640, 127] on span "Vendor" at bounding box center [653, 128] width 26 height 13
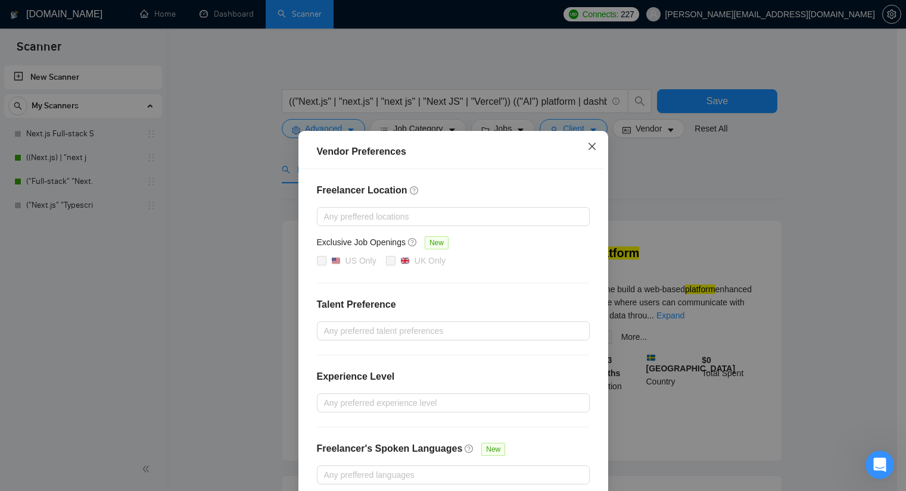
click at [587, 145] on icon "close" at bounding box center [592, 147] width 10 height 10
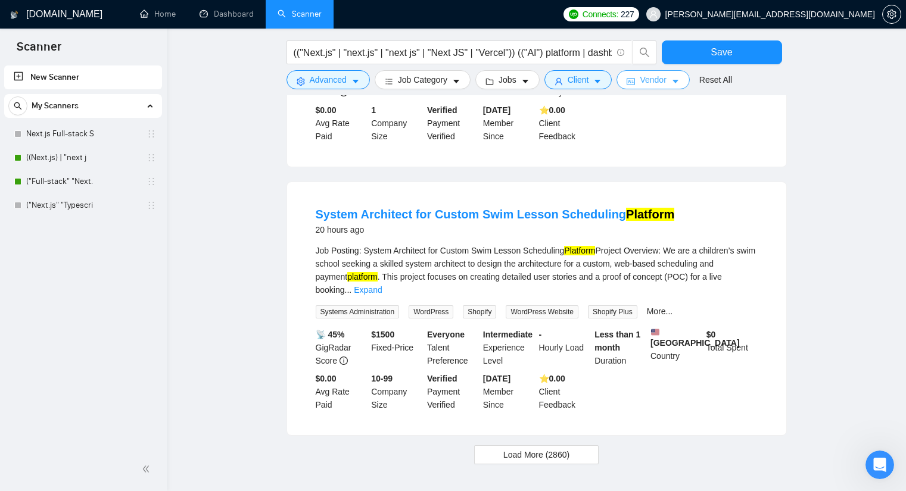
scroll to position [2468, 0]
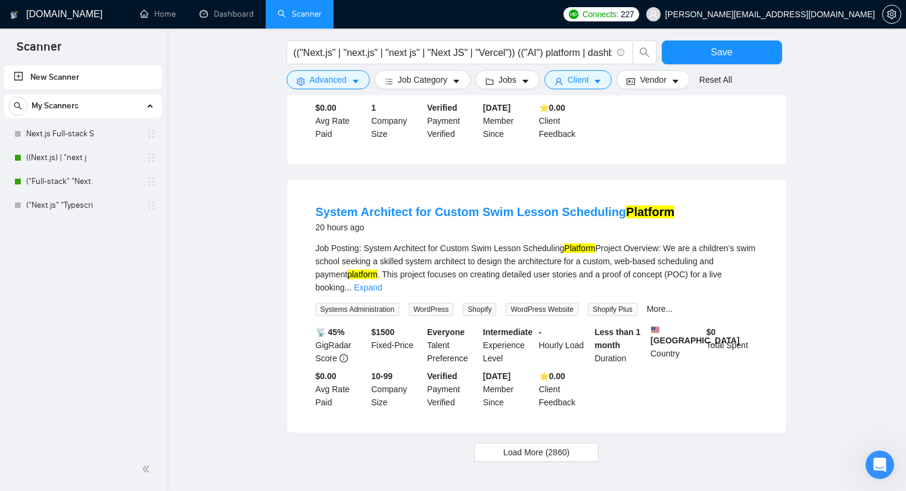
click at [518, 370] on div "System Architect for Custom Swim Lesson Scheduling Platform 20 hours ago Job Po…" at bounding box center [536, 306] width 499 height 253
click at [524, 443] on button "Load More (2860)" at bounding box center [536, 452] width 125 height 19
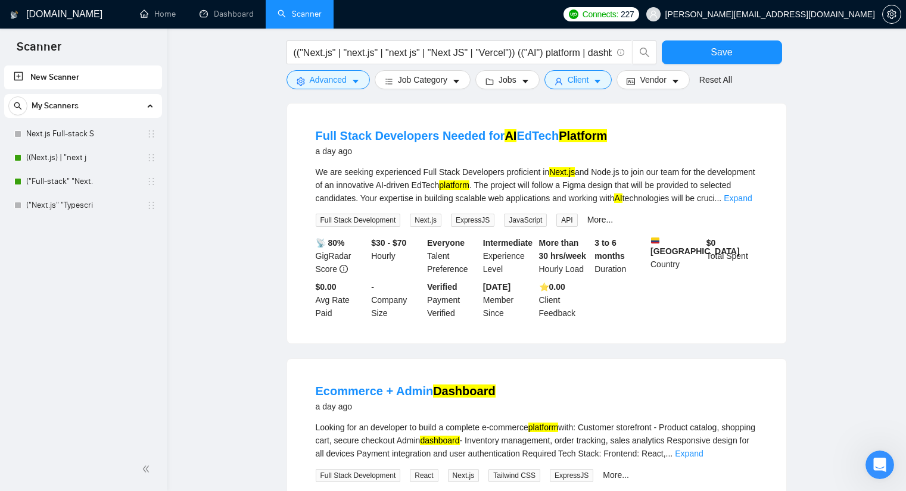
scroll to position [3361, 0]
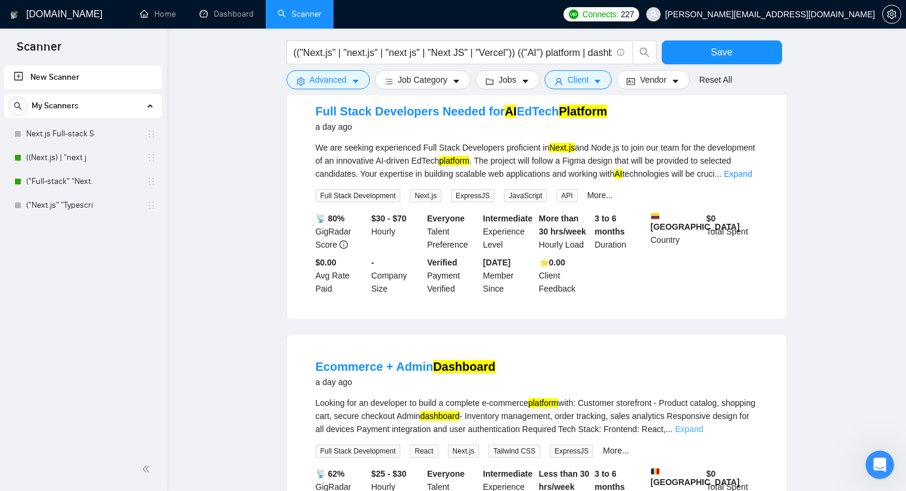
click at [703, 425] on link "Expand" at bounding box center [689, 430] width 28 height 10
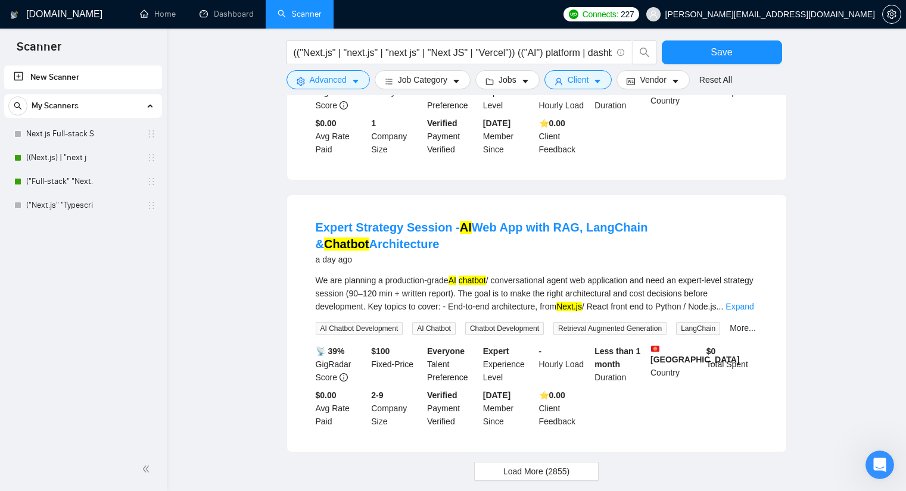
scroll to position [3795, 0]
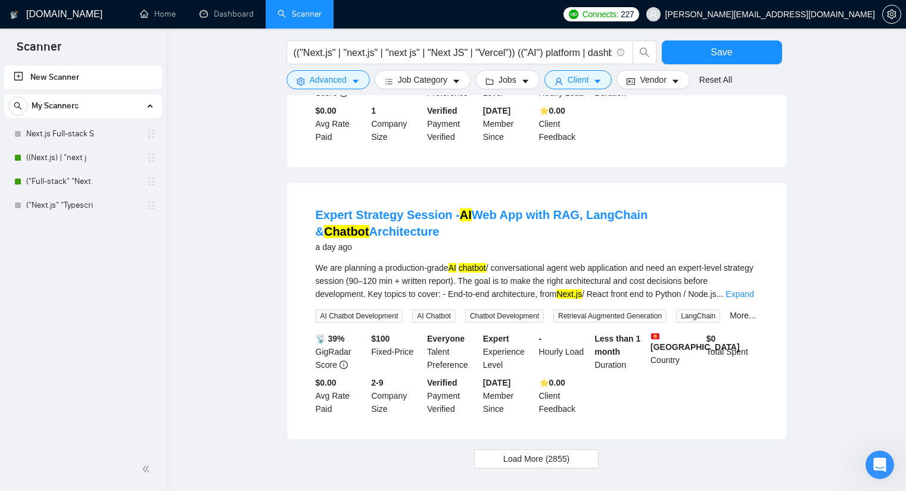
click at [668, 332] on b "[GEOGRAPHIC_DATA]" at bounding box center [695, 342] width 89 height 20
copy b "[GEOGRAPHIC_DATA]"
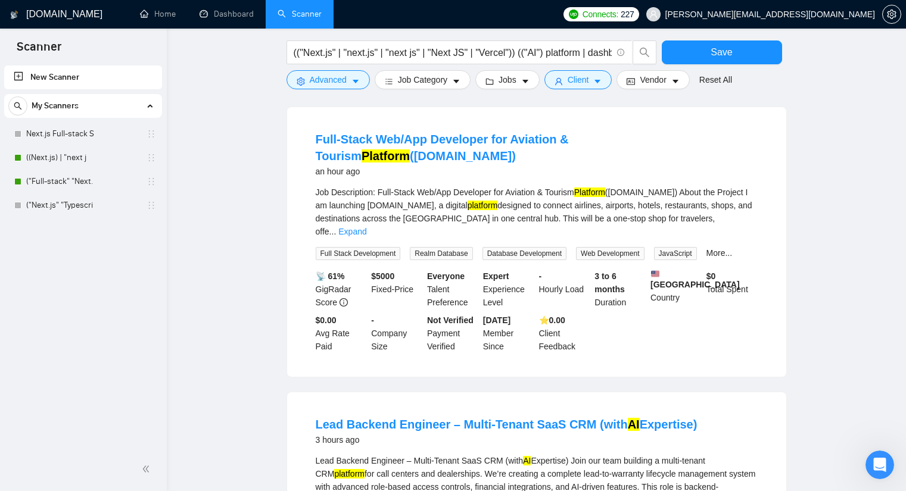
scroll to position [0, 0]
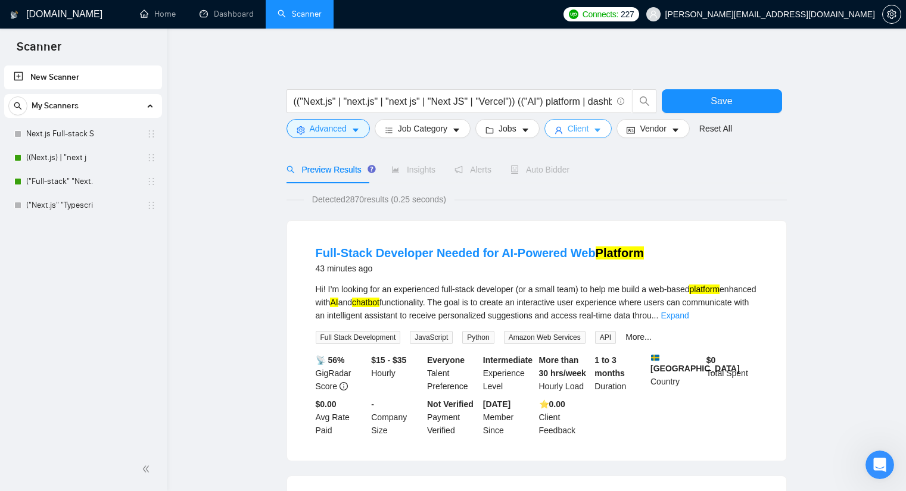
click at [562, 125] on button "Client" at bounding box center [579, 128] width 68 height 19
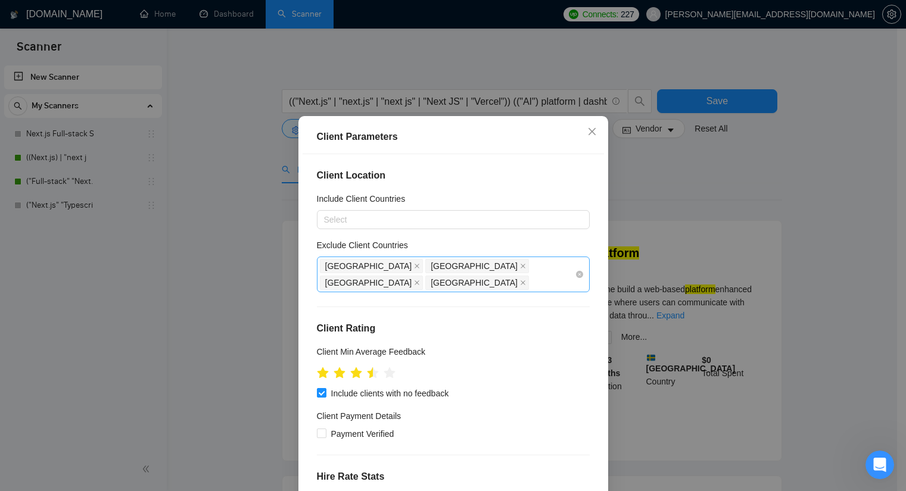
click at [522, 276] on div "[GEOGRAPHIC_DATA] [GEOGRAPHIC_DATA] [GEOGRAPHIC_DATA] [GEOGRAPHIC_DATA]" at bounding box center [447, 274] width 255 height 33
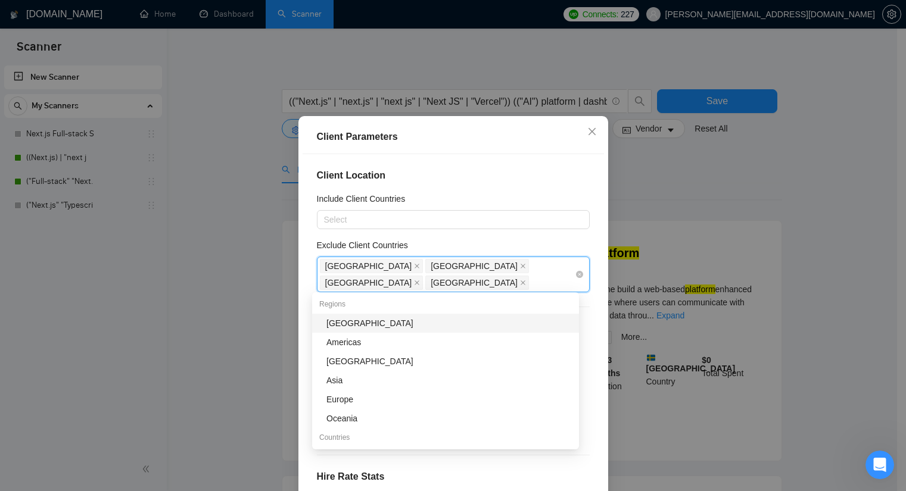
paste input "[GEOGRAPHIC_DATA]"
type input "[GEOGRAPHIC_DATA]"
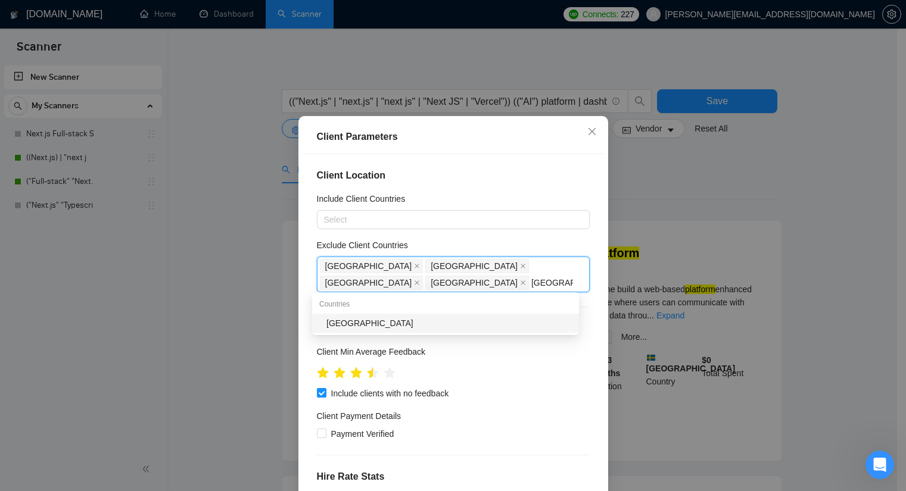
click at [389, 331] on div "[GEOGRAPHIC_DATA]" at bounding box center [445, 323] width 267 height 19
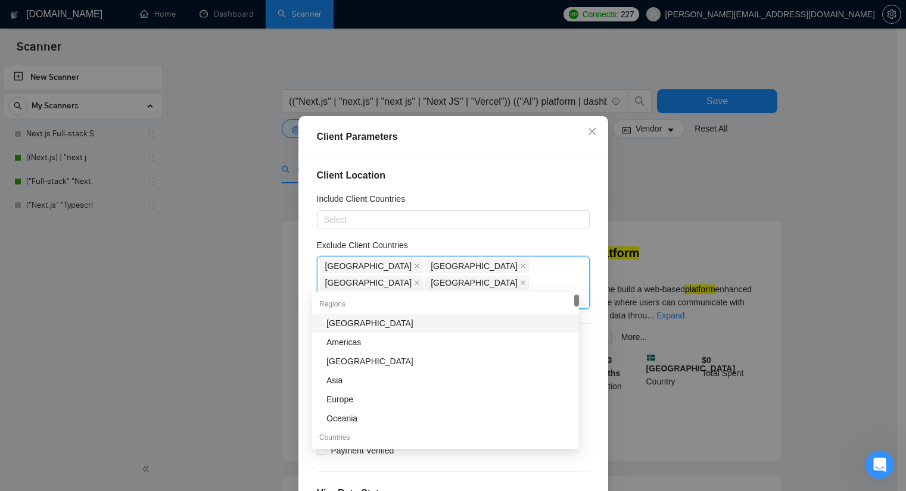
click at [557, 210] on div "Include Client Countries" at bounding box center [453, 201] width 273 height 18
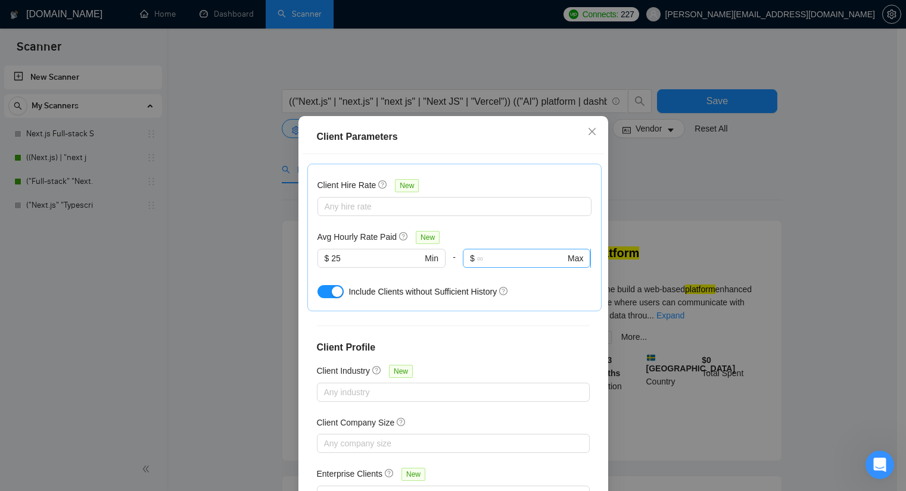
scroll to position [60, 0]
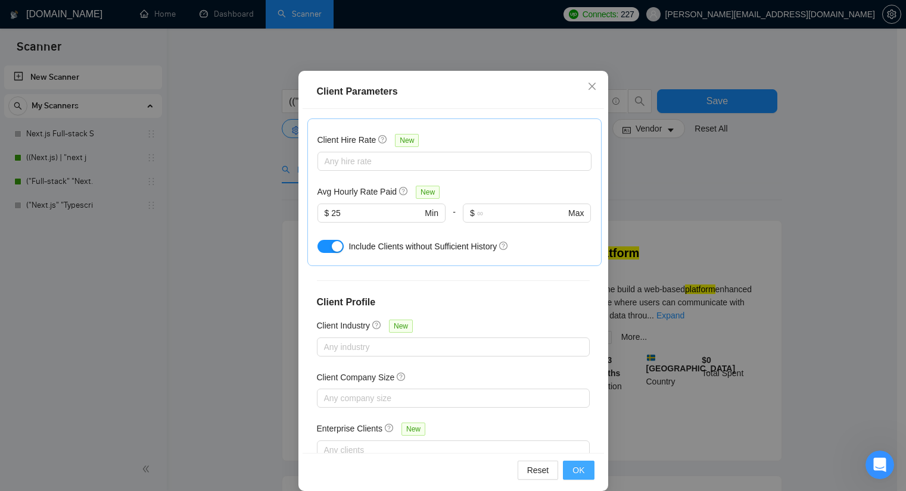
click at [568, 474] on button "OK" at bounding box center [578, 470] width 31 height 19
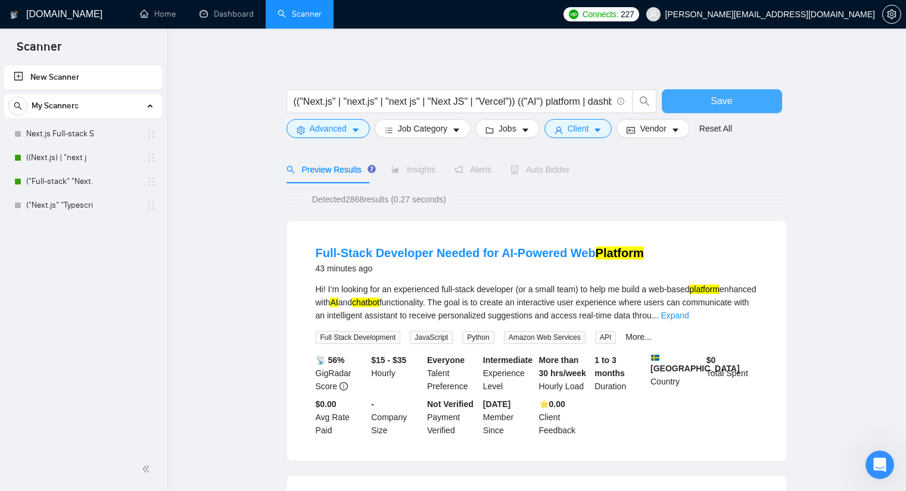
click at [720, 99] on span "Save" at bounding box center [721, 101] width 21 height 15
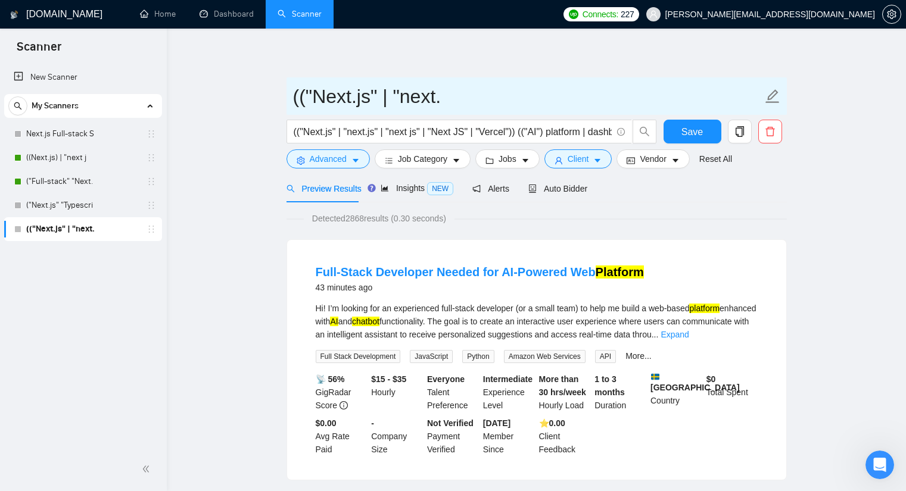
click at [775, 97] on icon "edit" at bounding box center [772, 96] width 15 height 15
click at [771, 93] on icon "edit" at bounding box center [772, 96] width 15 height 15
click at [584, 98] on input "(("Next.js" | "next." at bounding box center [527, 97] width 469 height 30
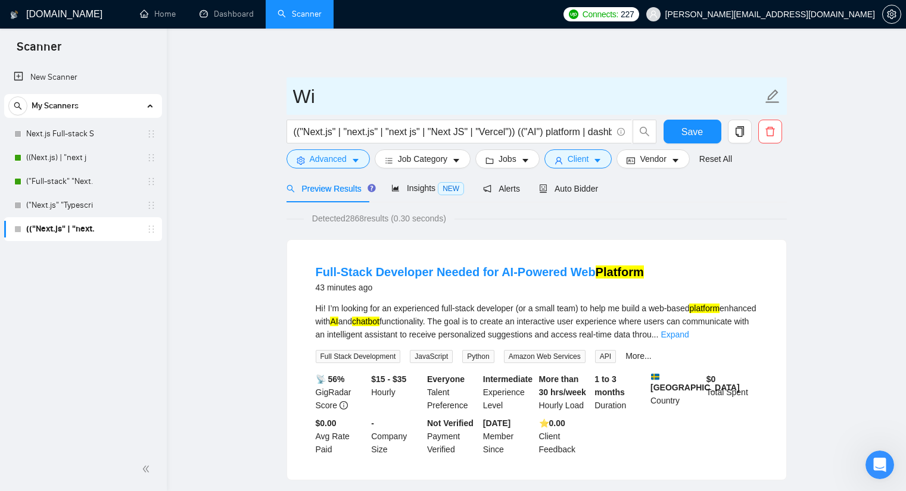
type input "W"
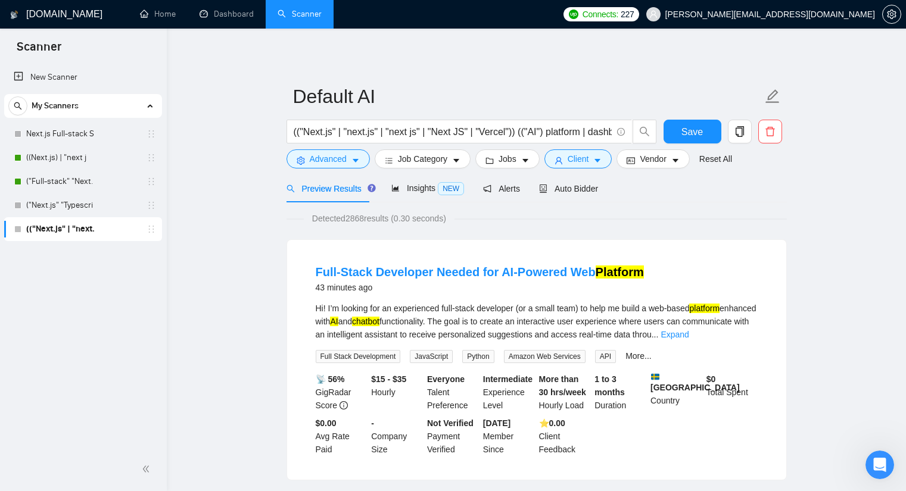
click at [705, 129] on button "Save" at bounding box center [693, 132] width 58 height 24
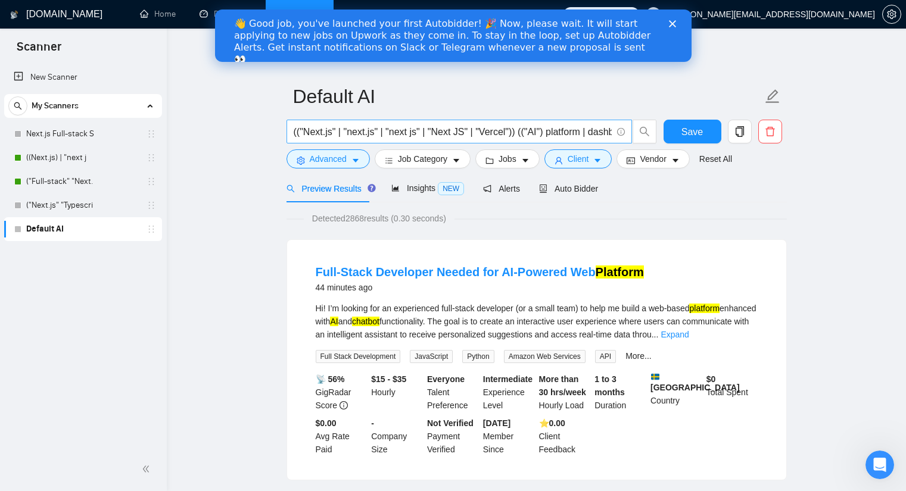
click at [555, 133] on input "(("Next.js" | "next.js" | "next js" | "Next JS" | "Vercel")) (("AI") platform |…" at bounding box center [453, 132] width 318 height 15
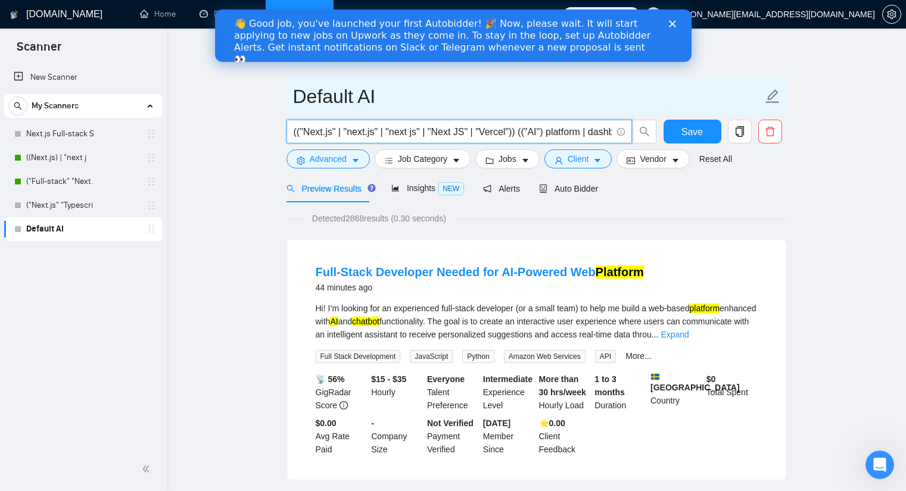
click at [387, 98] on input "Default AI" at bounding box center [527, 97] width 469 height 30
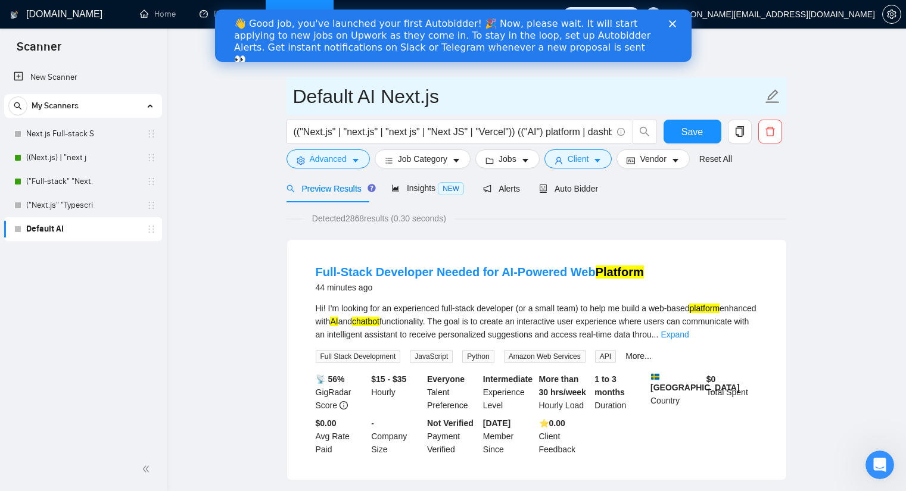
type input "Default AI Next.js"
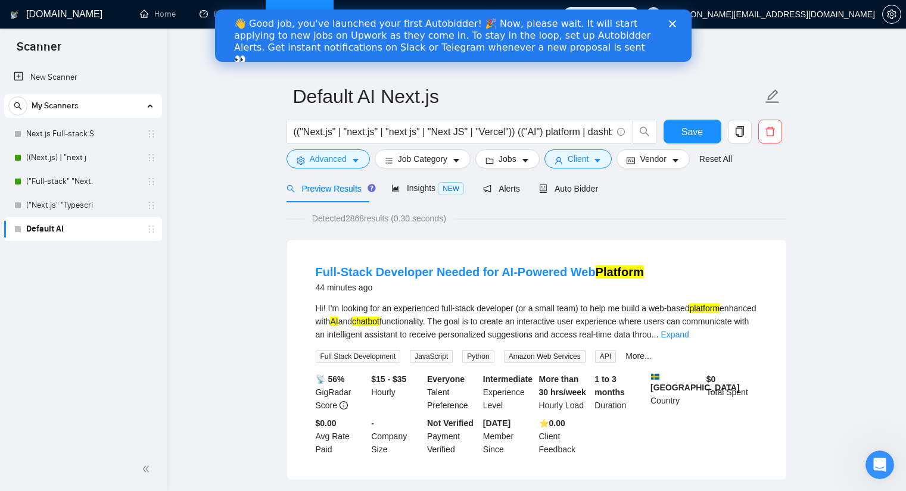
click at [574, 184] on span "Auto Bidder" at bounding box center [568, 189] width 59 height 10
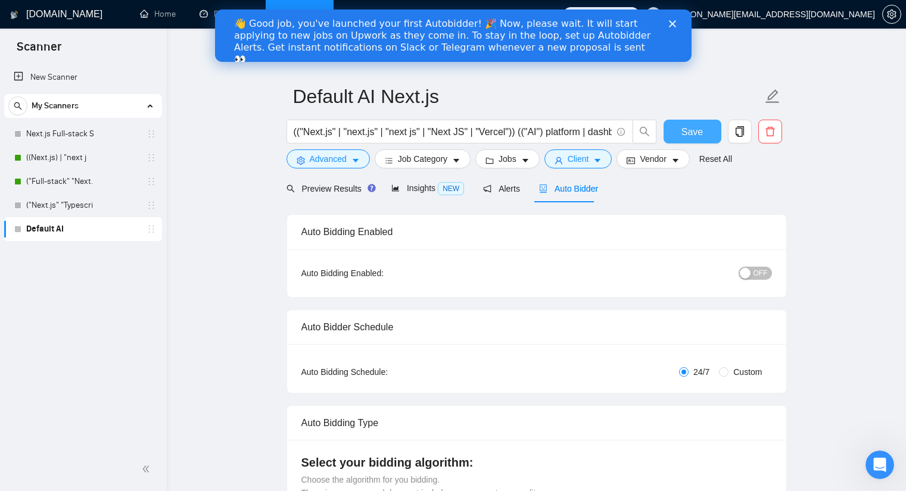
click at [676, 134] on button "Save" at bounding box center [693, 132] width 58 height 24
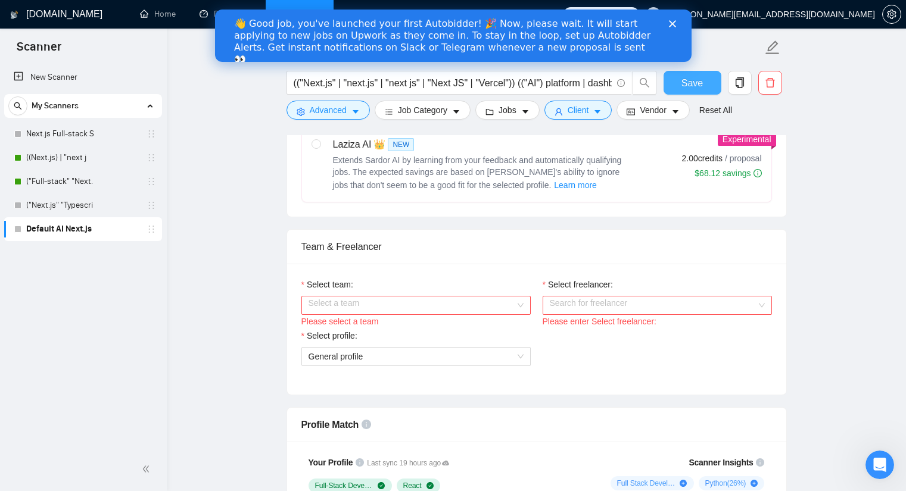
scroll to position [536, 0]
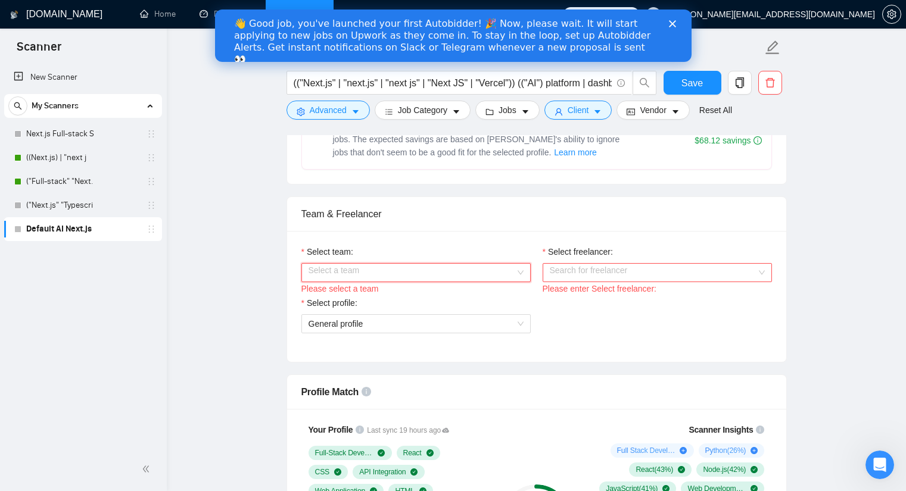
click at [455, 268] on input "Select team:" at bounding box center [412, 273] width 207 height 18
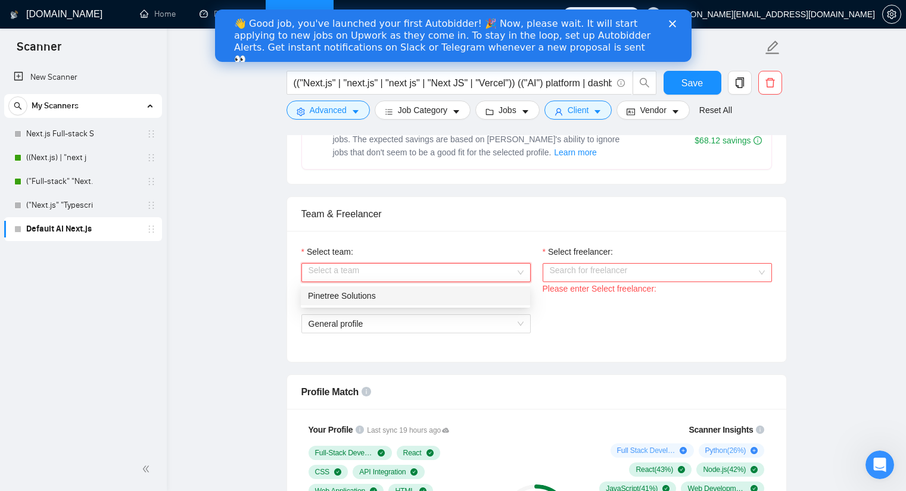
click at [434, 291] on div "Pinetree Solutions" at bounding box center [415, 296] width 215 height 13
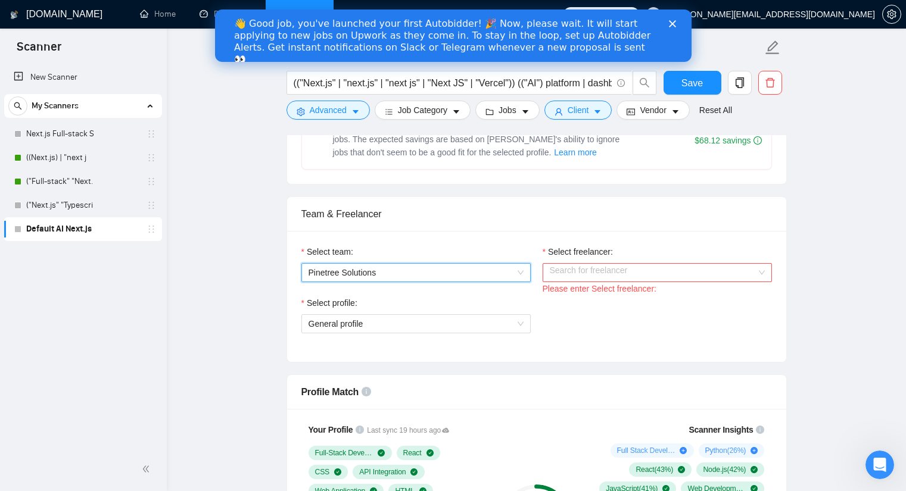
click at [564, 274] on input "Select freelancer:" at bounding box center [653, 273] width 207 height 18
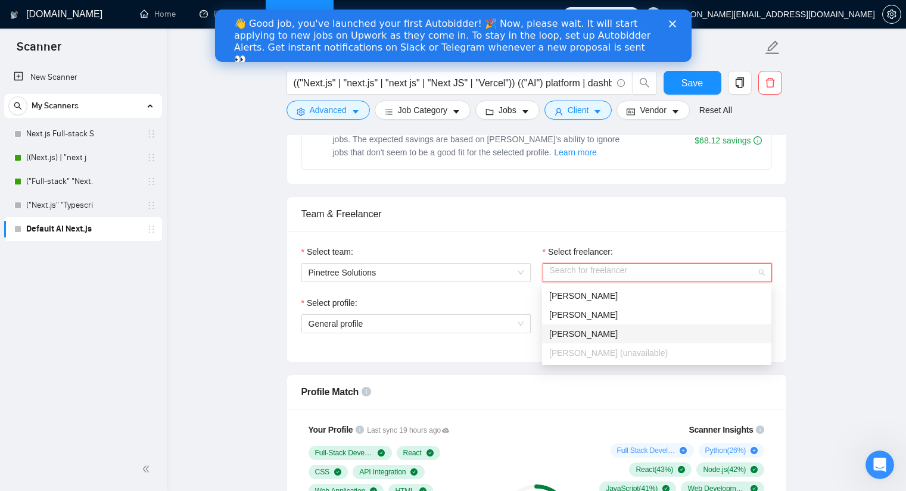
click at [571, 332] on span "[PERSON_NAME]" at bounding box center [583, 334] width 69 height 10
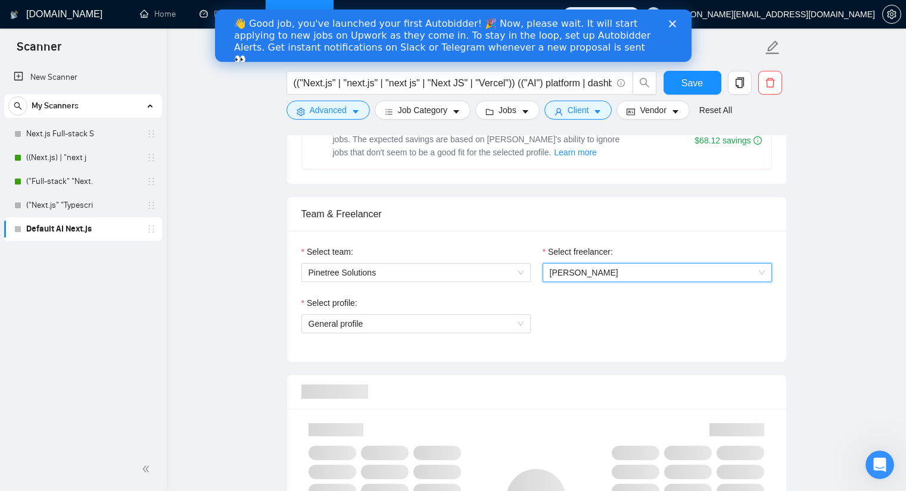
click at [489, 245] on div "Select team:" at bounding box center [415, 254] width 229 height 18
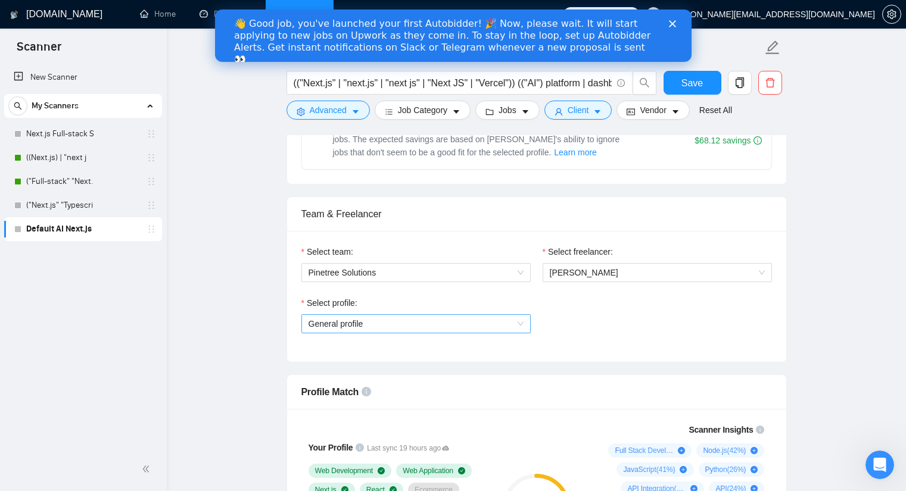
click at [426, 319] on span "General profile" at bounding box center [416, 324] width 215 height 18
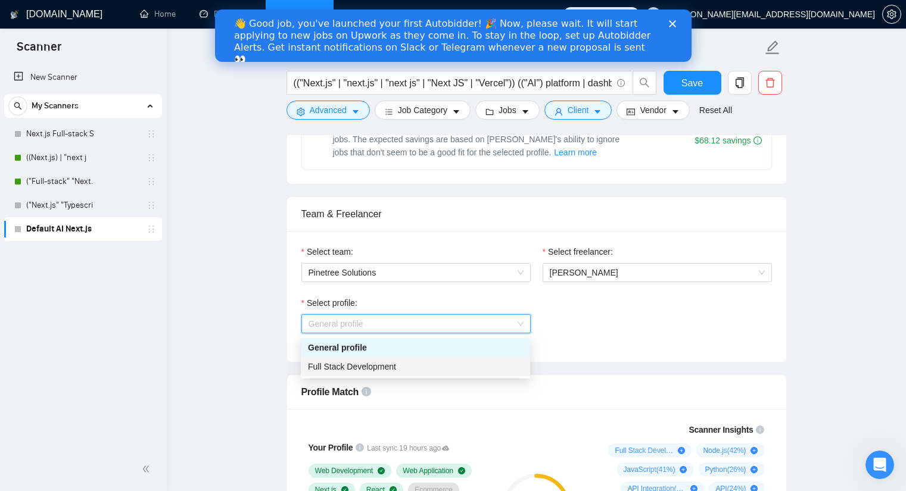
click at [400, 373] on div "Full Stack Development" at bounding box center [415, 366] width 215 height 13
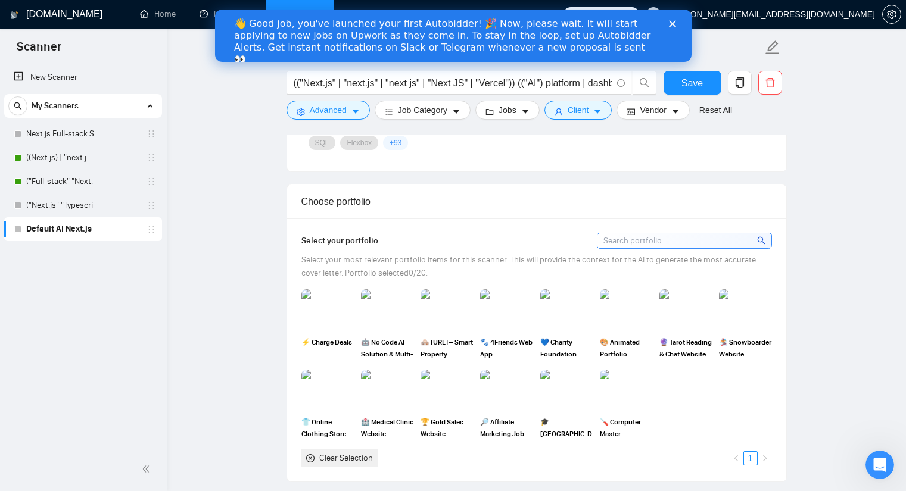
scroll to position [1013, 0]
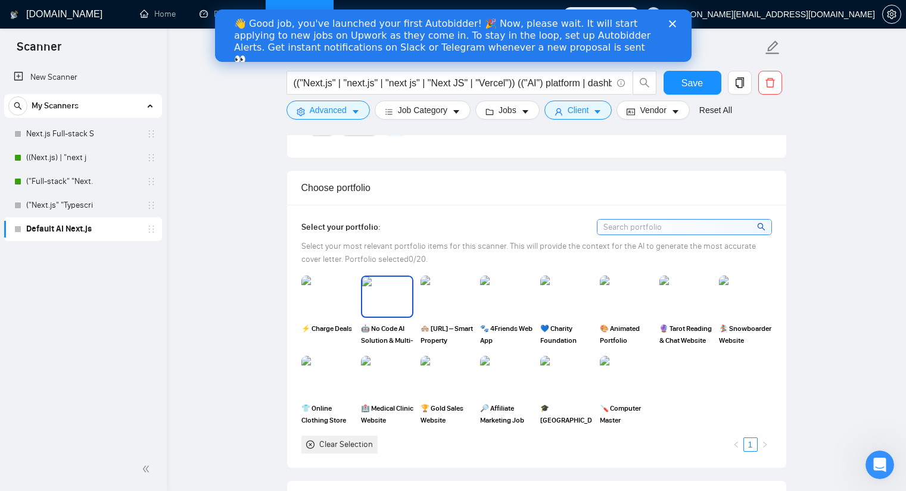
click at [390, 279] on img at bounding box center [387, 296] width 50 height 39
click at [446, 277] on img at bounding box center [447, 296] width 50 height 39
click at [383, 287] on rect at bounding box center [387, 296] width 19 height 19
click at [383, 280] on img at bounding box center [387, 296] width 50 height 39
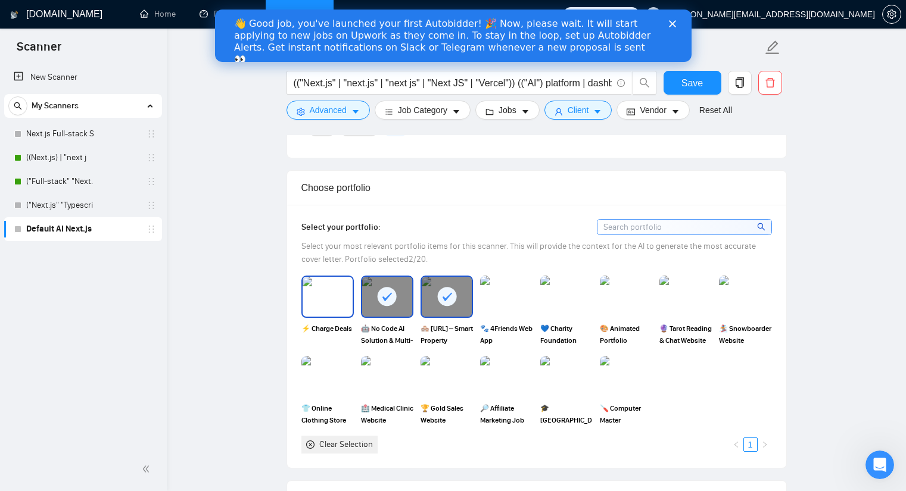
click at [325, 280] on img at bounding box center [328, 296] width 50 height 39
click at [550, 278] on img at bounding box center [567, 296] width 50 height 39
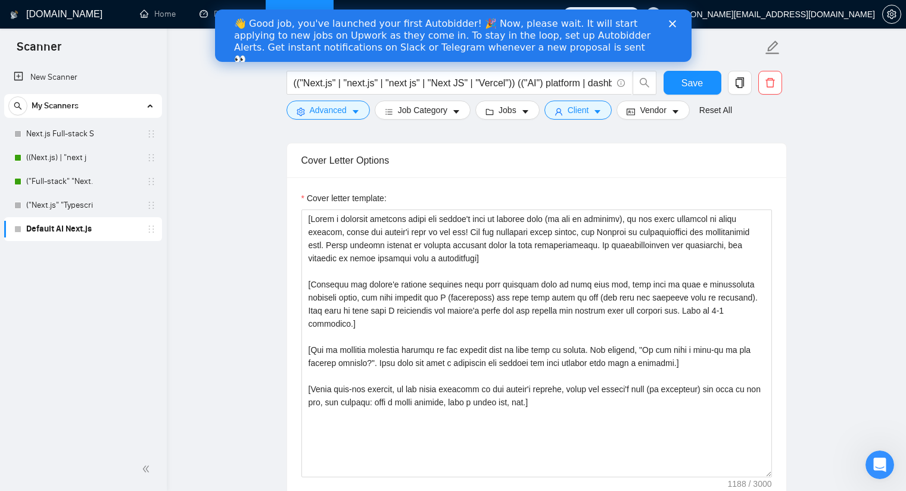
scroll to position [1370, 0]
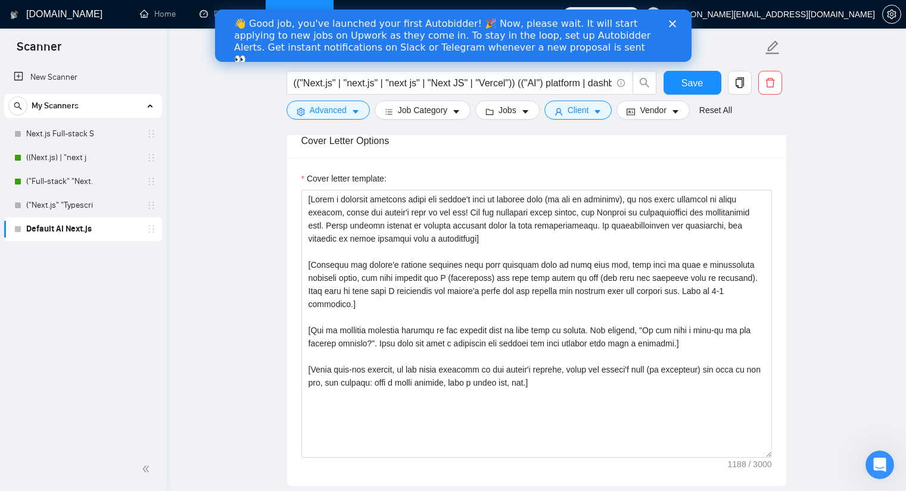
drag, startPoint x: 74, startPoint y: 181, endPoint x: 245, endPoint y: 167, distance: 171.5
click at [245, 167] on main "Default AI Next.js (("Next.js" | "next.js" | "next js" | "Next JS" | "Vercel"))…" at bounding box center [536, 313] width 701 height 3273
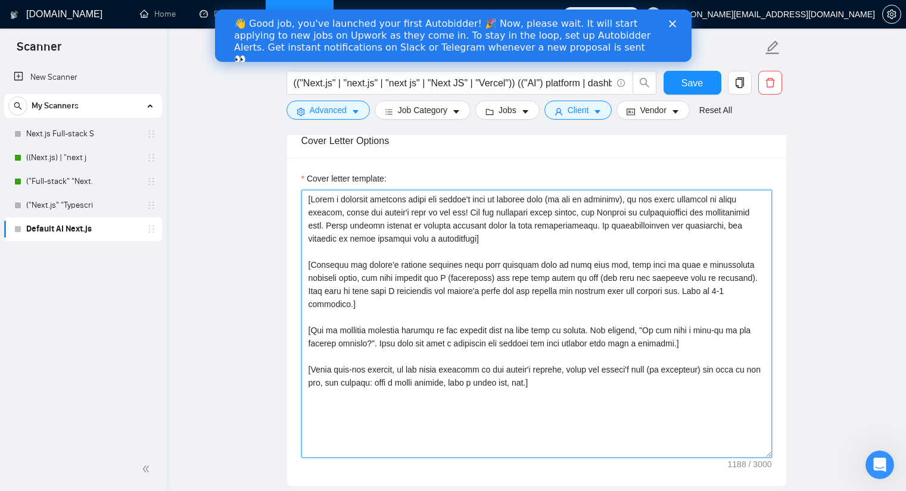
click at [429, 335] on textarea "Cover letter template:" at bounding box center [536, 324] width 471 height 268
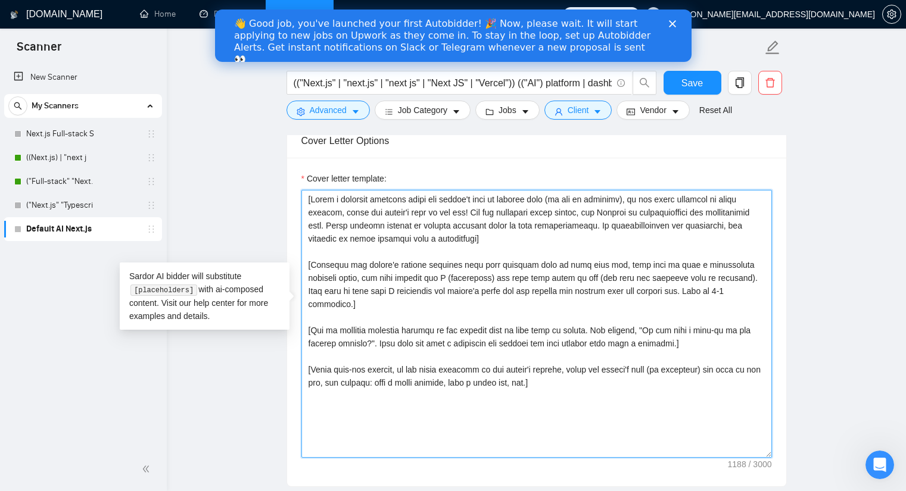
paste textarea ". Lorem ipsum dolo SI ametco (—) adipisci el sed doei, temporinc utlaboree dol …"
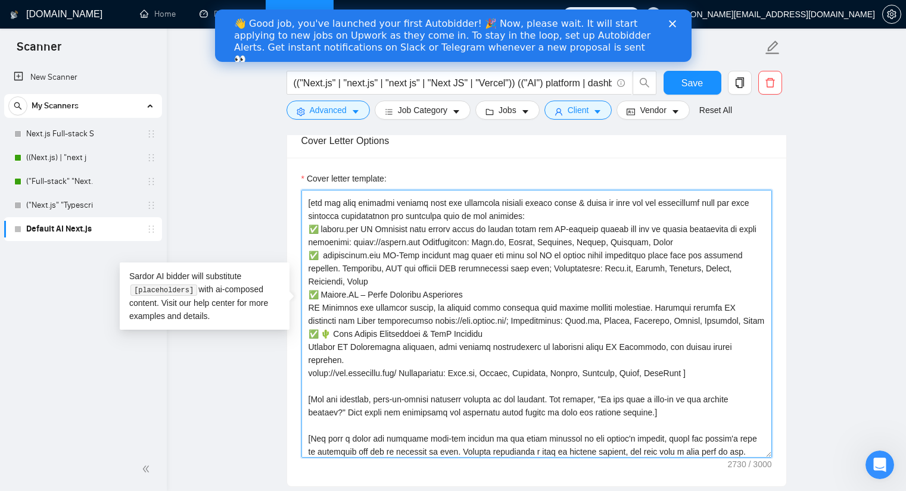
scroll to position [0, 0]
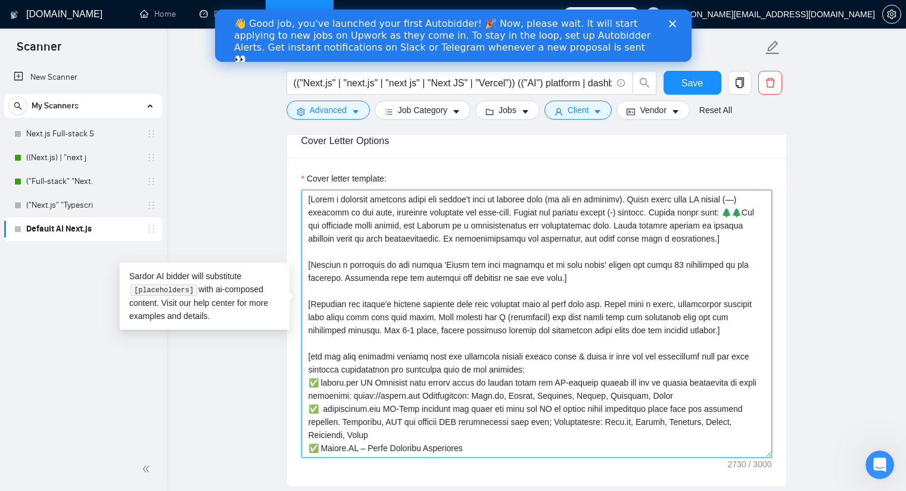
click at [598, 285] on textarea "Cover letter template:" at bounding box center [536, 324] width 471 height 268
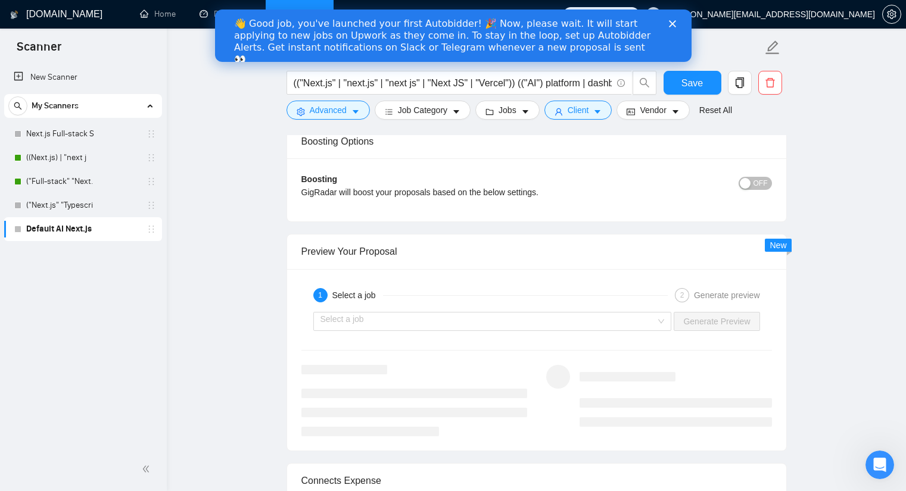
scroll to position [2264, 0]
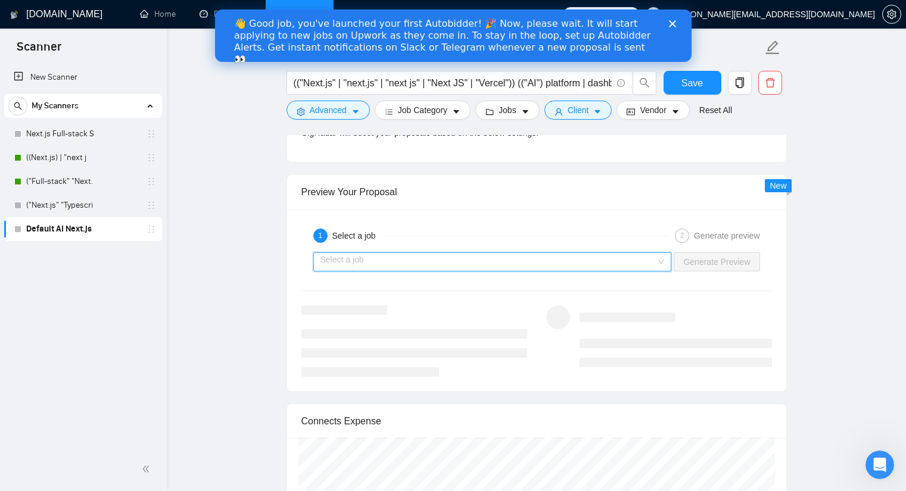
click at [550, 253] on input "search" at bounding box center [489, 262] width 336 height 18
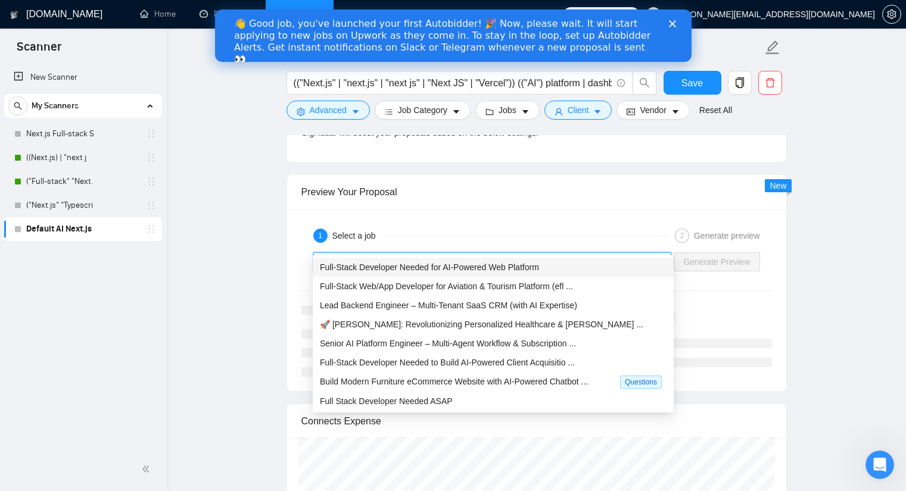
click at [503, 265] on span "Full-Stack Developer Needed for AI-Powered Web Platform" at bounding box center [429, 268] width 219 height 10
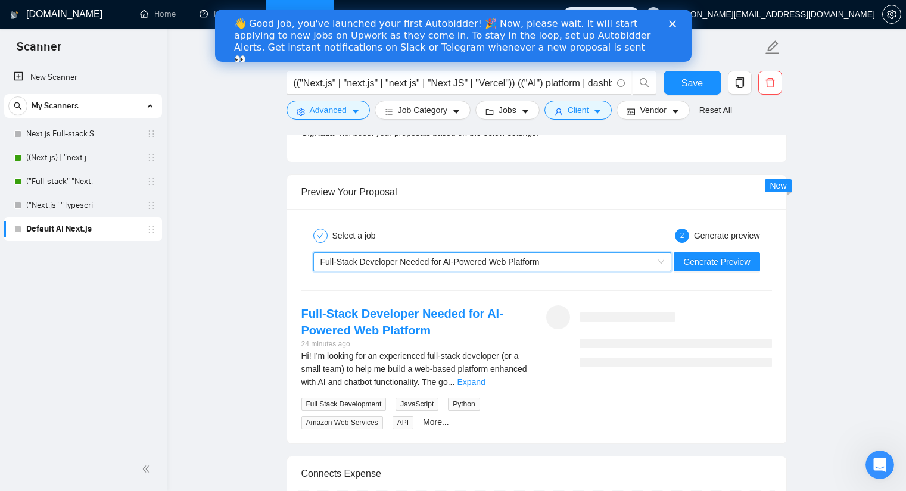
click at [553, 210] on div "Select a job 2 Generate preview ~021970507968740828320 Full-Stack Developer Nee…" at bounding box center [536, 327] width 499 height 235
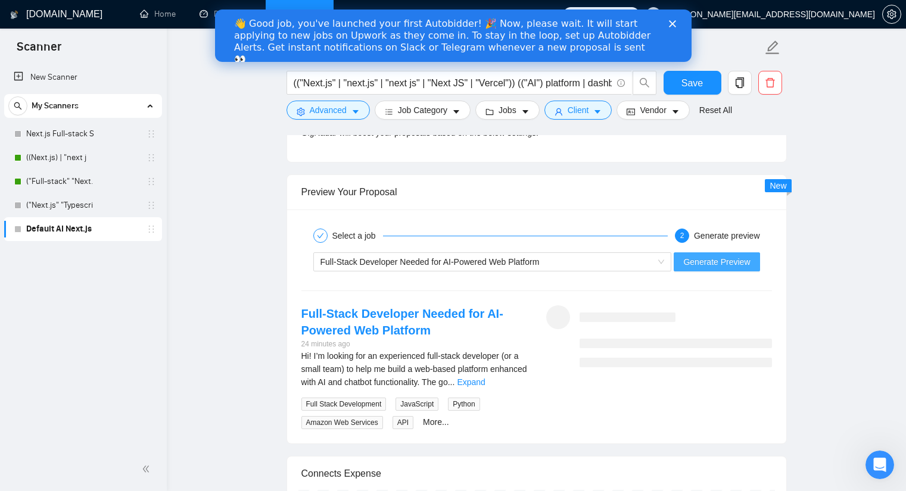
click at [707, 256] on span "Generate Preview" at bounding box center [716, 262] width 67 height 13
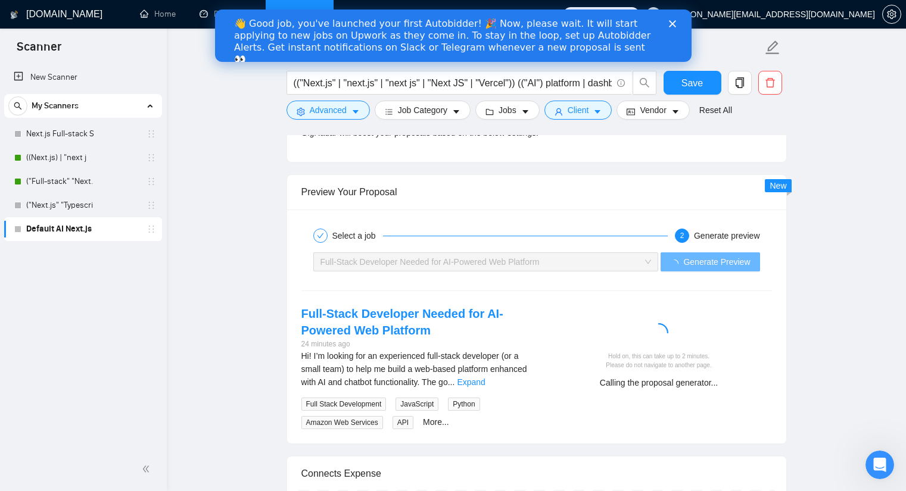
click at [668, 24] on icon "Close" at bounding box center [671, 23] width 7 height 7
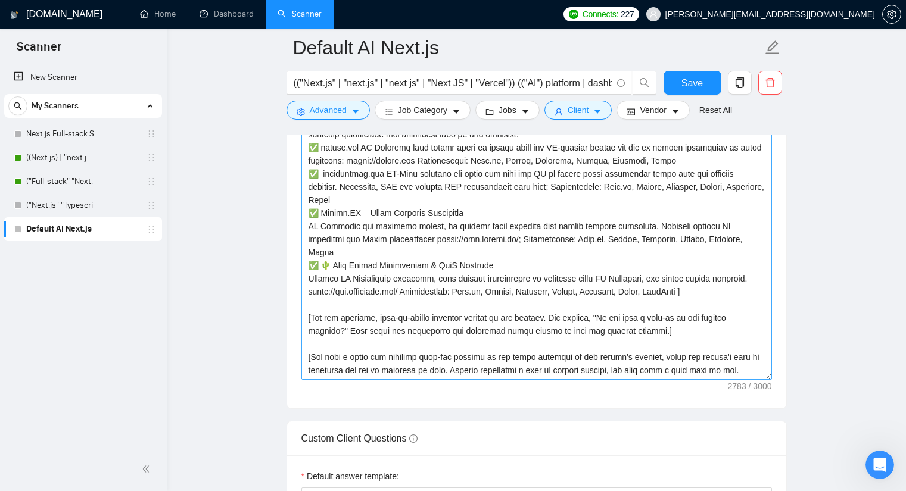
scroll to position [1430, 0]
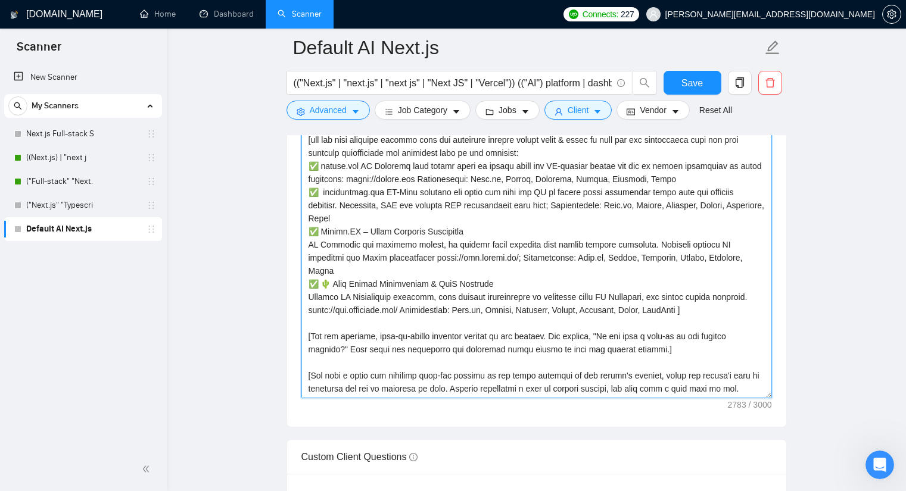
click at [385, 323] on textarea "Cover letter template:" at bounding box center [536, 264] width 471 height 268
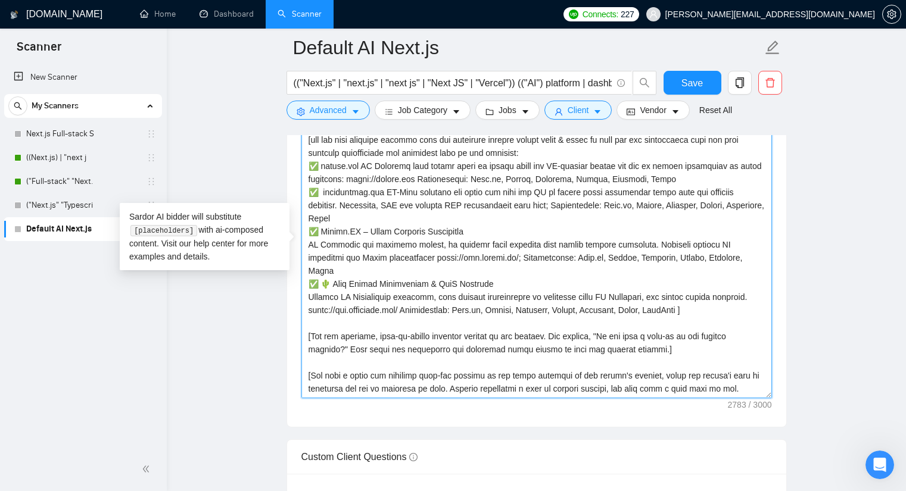
click at [387, 340] on textarea "Cover letter template:" at bounding box center [536, 264] width 471 height 268
click at [385, 326] on textarea "Cover letter template:" at bounding box center [536, 264] width 471 height 268
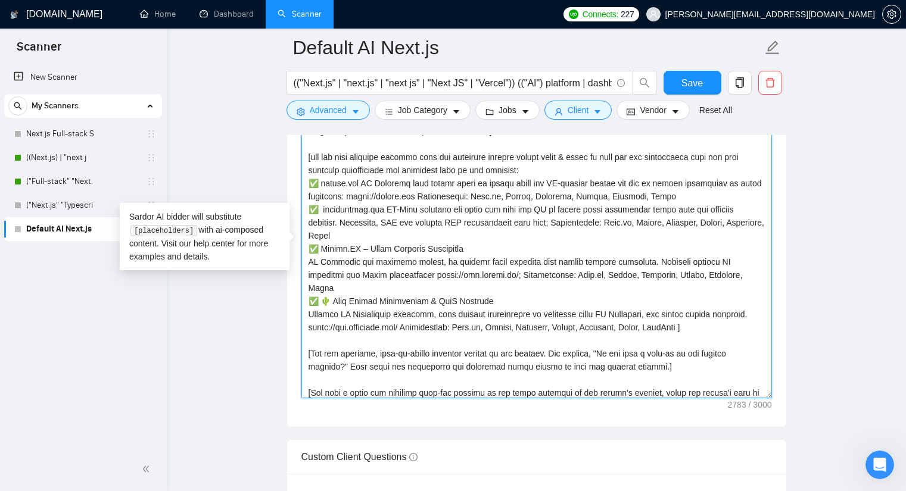
scroll to position [170, 0]
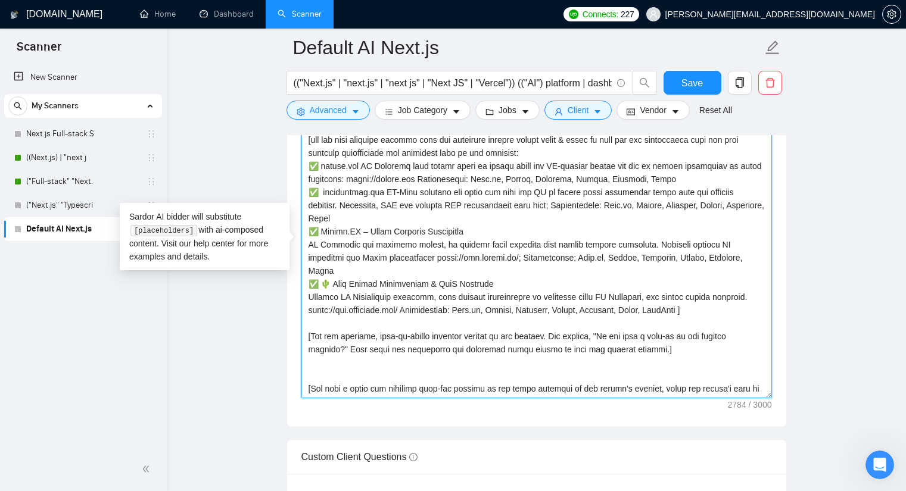
paste textarea "IFF job description contains"
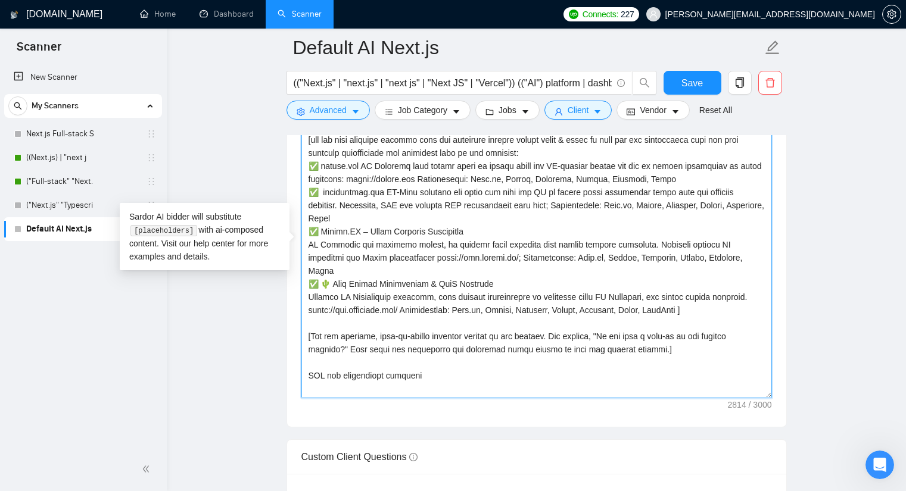
click at [371, 346] on textarea "Cover letter template:" at bounding box center [536, 264] width 471 height 268
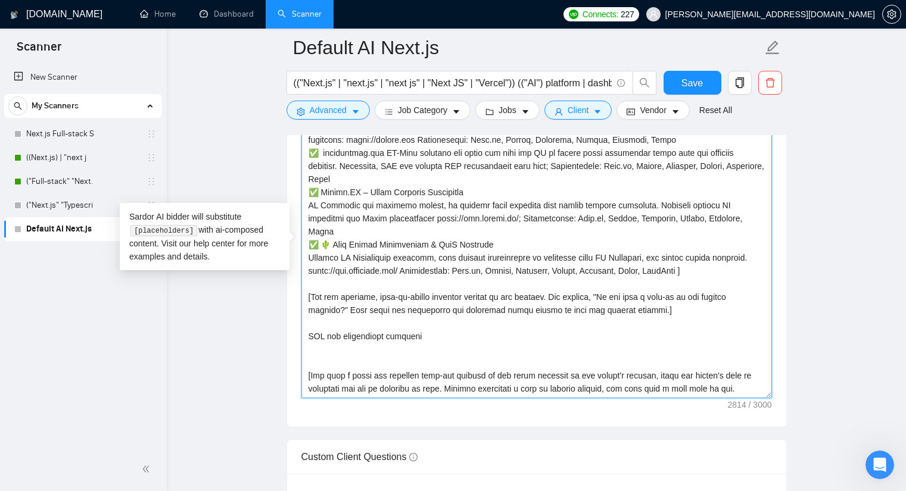
drag, startPoint x: 371, startPoint y: 347, endPoint x: 402, endPoint y: 519, distance: 174.9
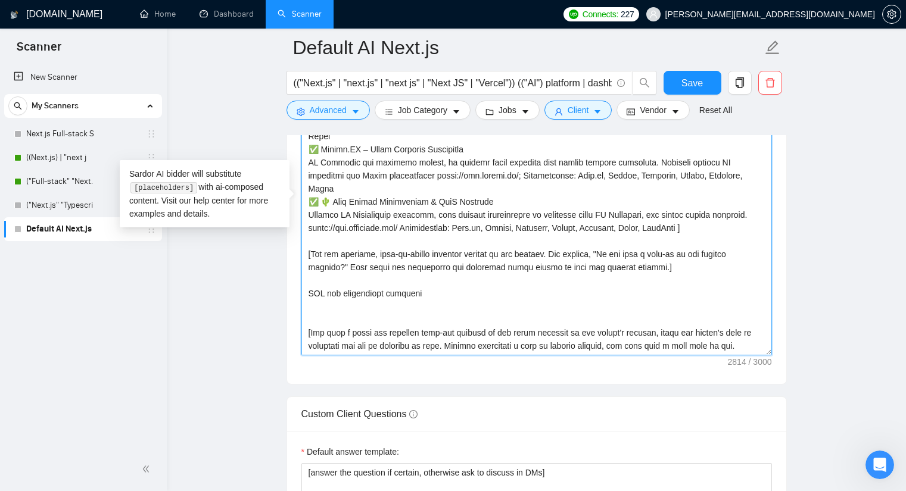
click at [408, 259] on textarea "Cover letter template:" at bounding box center [536, 222] width 471 height 268
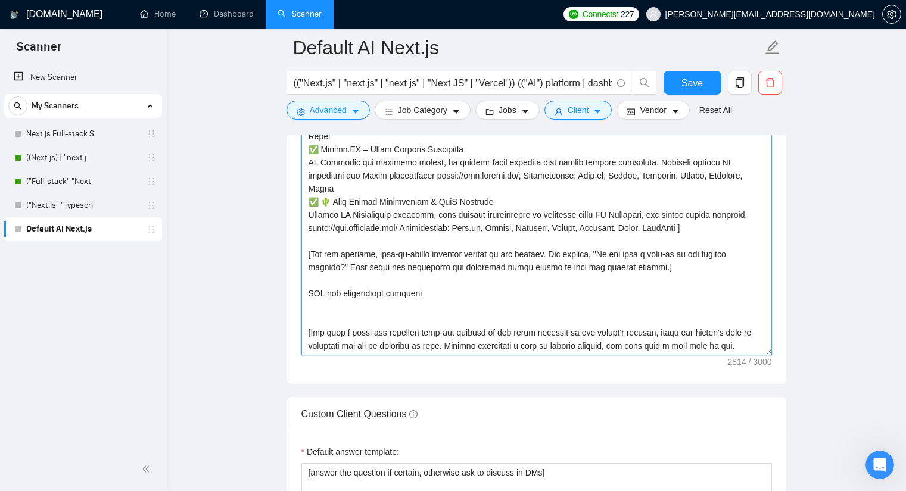
click at [394, 278] on textarea "Cover letter template:" at bounding box center [536, 222] width 471 height 268
click at [387, 262] on textarea "Cover letter template:" at bounding box center [536, 222] width 471 height 268
paste textarea "[Remember: ‘IFF’ means if and only if the client explicitly asks in their job d…"
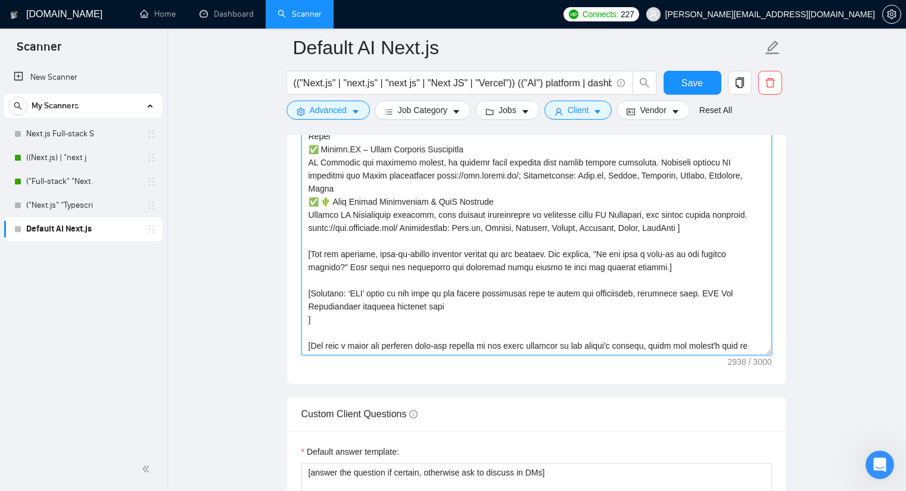
click at [676, 261] on textarea "Cover letter template:" at bounding box center [536, 222] width 471 height 268
click at [536, 285] on textarea "Cover letter template:" at bounding box center [536, 222] width 471 height 268
click at [507, 275] on textarea "Cover letter template:" at bounding box center [536, 222] width 471 height 268
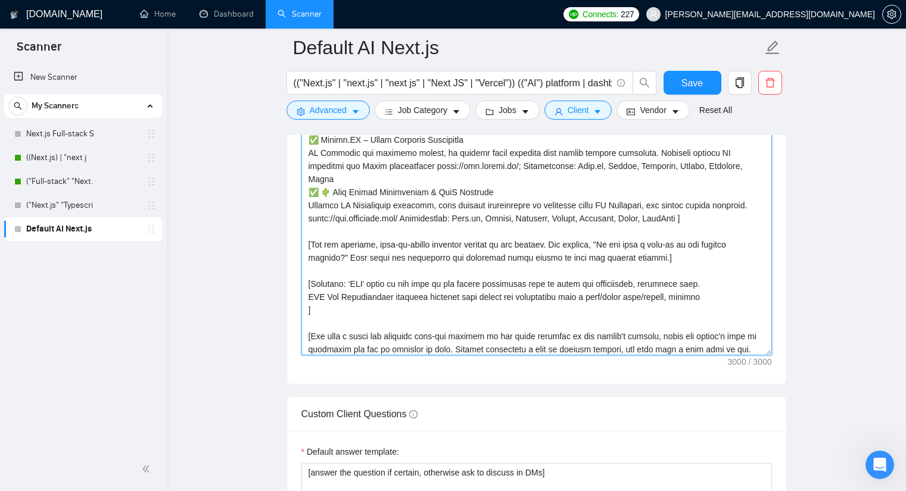
click at [716, 264] on textarea "Cover letter template:" at bounding box center [536, 222] width 471 height 268
click at [698, 272] on textarea "Cover letter template:" at bounding box center [536, 222] width 471 height 268
click at [715, 260] on textarea "Cover letter template:" at bounding box center [536, 222] width 471 height 268
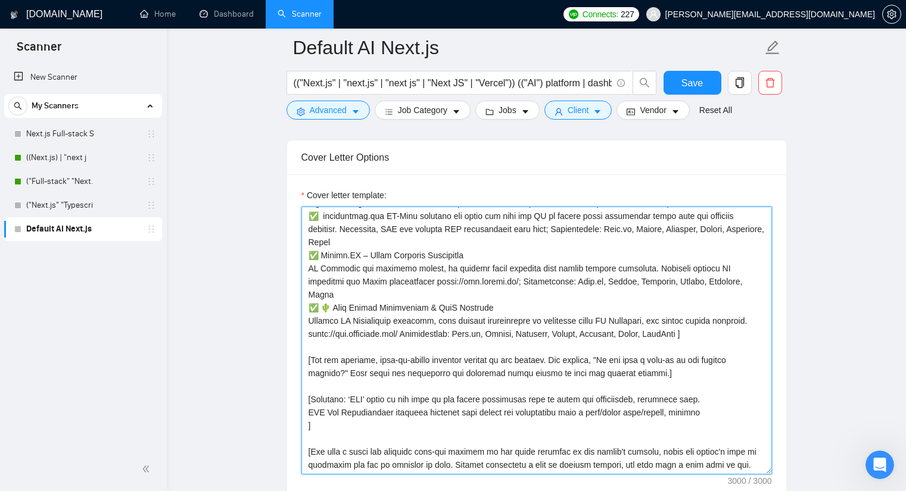
scroll to position [1413, 0]
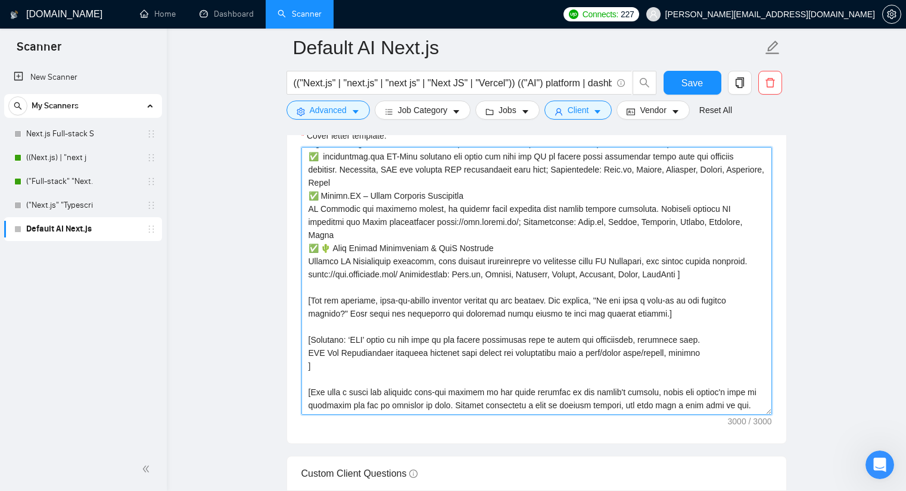
click at [312, 296] on textarea "Cover letter template:" at bounding box center [536, 281] width 471 height 268
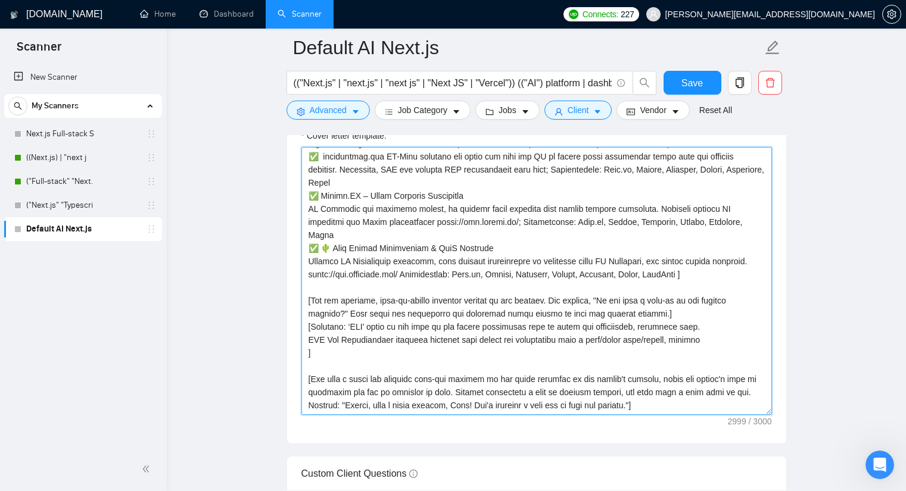
scroll to position [210, 0]
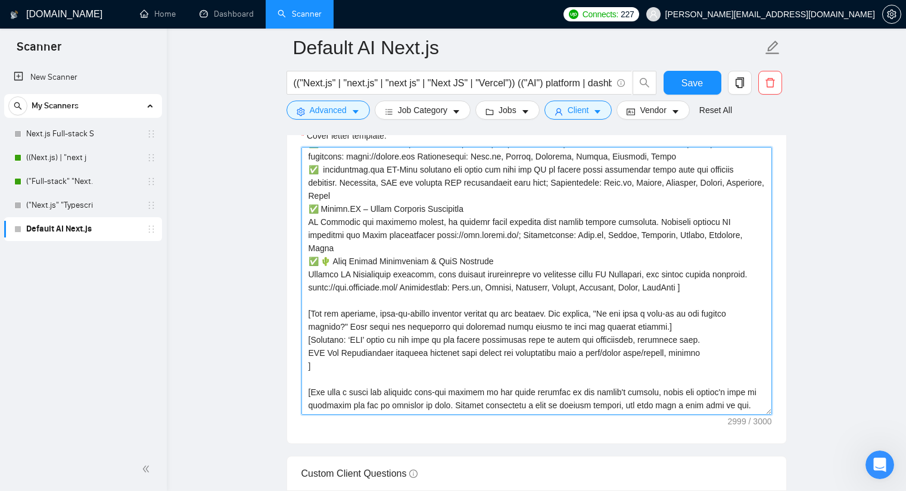
click at [368, 271] on textarea "Cover letter template:" at bounding box center [536, 281] width 471 height 268
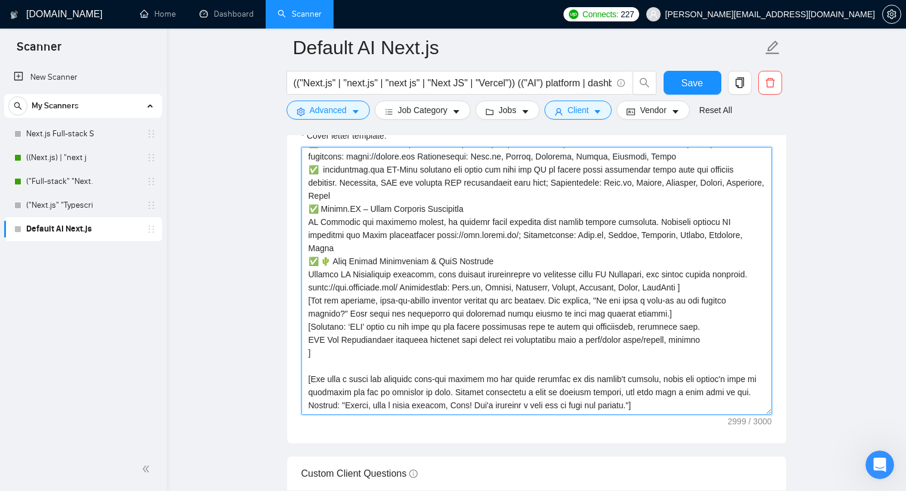
scroll to position [197, 0]
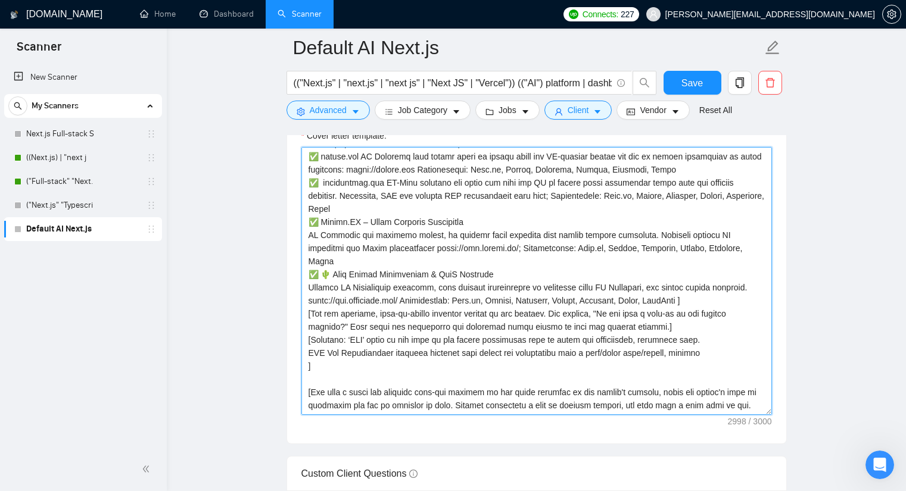
click at [704, 329] on textarea "Cover letter template:" at bounding box center [536, 281] width 471 height 268
click at [708, 323] on textarea "Cover letter template:" at bounding box center [536, 281] width 471 height 268
drag, startPoint x: 705, startPoint y: 229, endPoint x: 644, endPoint y: 231, distance: 61.4
click at [644, 231] on textarea "Cover letter template:" at bounding box center [536, 281] width 471 height 268
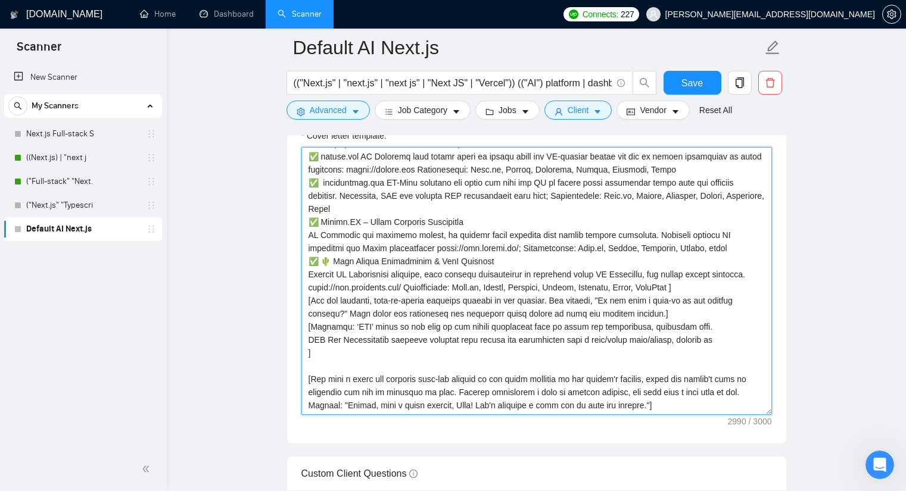
click at [652, 231] on textarea "Cover letter template:" at bounding box center [536, 281] width 471 height 268
click at [347, 189] on textarea "Cover letter template:" at bounding box center [536, 281] width 471 height 268
drag, startPoint x: 374, startPoint y: 186, endPoint x: 293, endPoint y: 188, distance: 81.6
click at [293, 188] on div "Cover letter template:" at bounding box center [536, 279] width 499 height 329
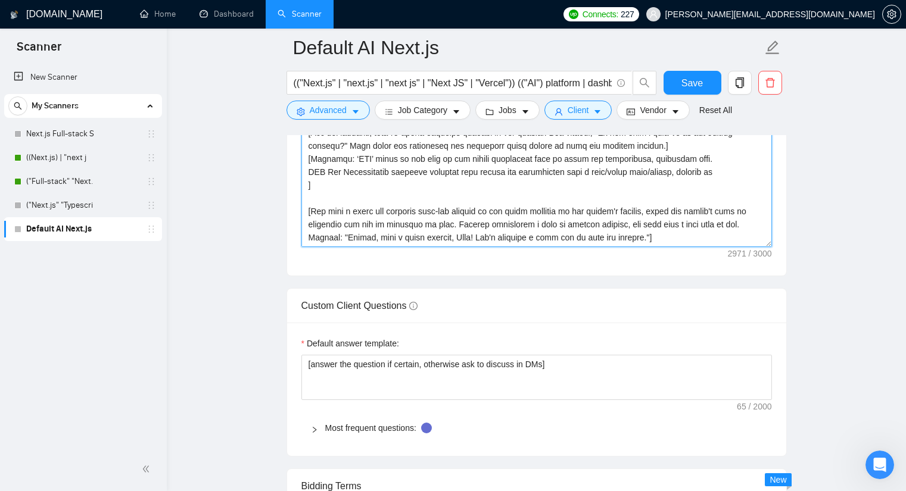
scroll to position [1473, 0]
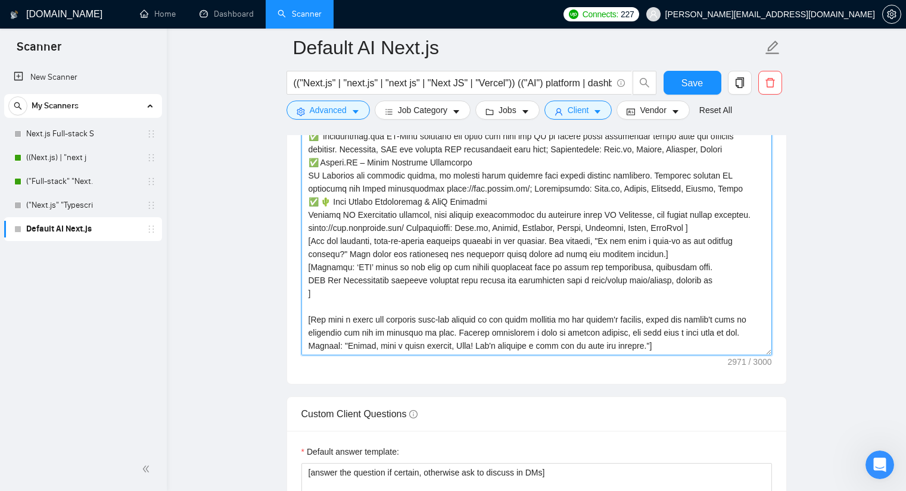
click at [733, 260] on textarea "Cover letter template:" at bounding box center [536, 222] width 471 height 268
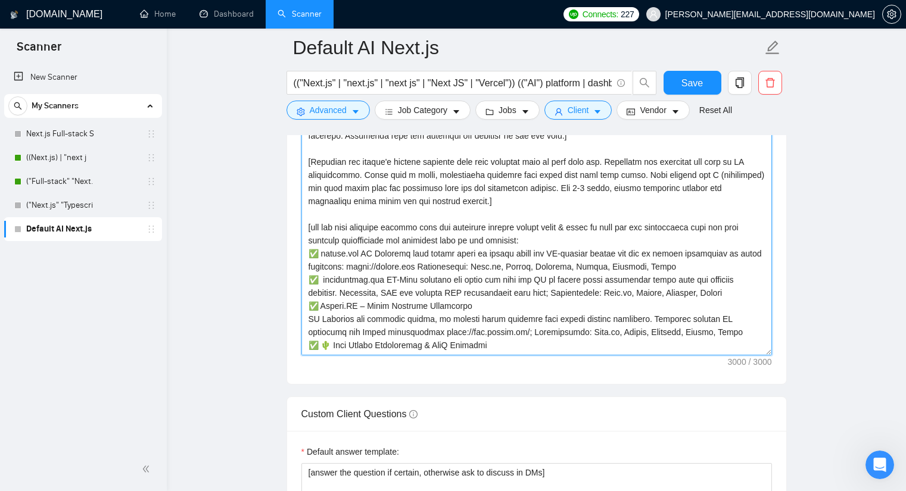
scroll to position [60, 0]
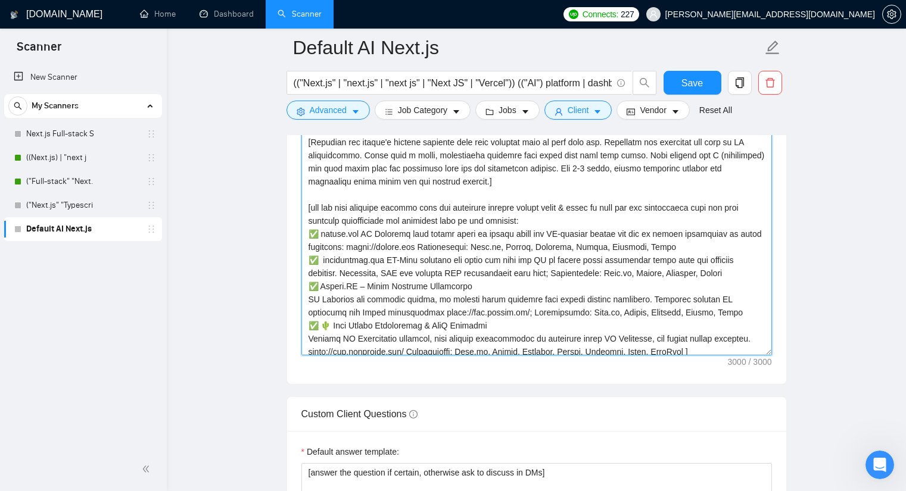
drag, startPoint x: 656, startPoint y: 226, endPoint x: 593, endPoint y: 226, distance: 63.2
click at [593, 226] on textarea "Cover letter template:" at bounding box center [536, 222] width 471 height 268
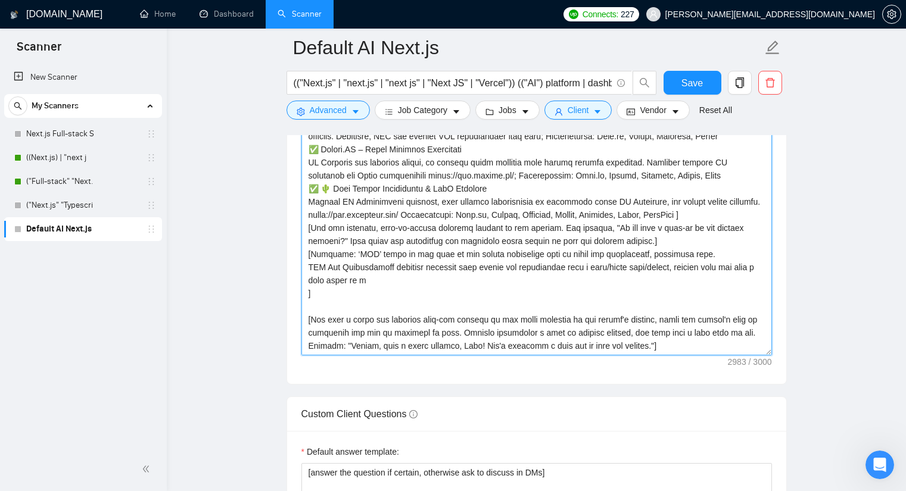
scroll to position [1532, 0]
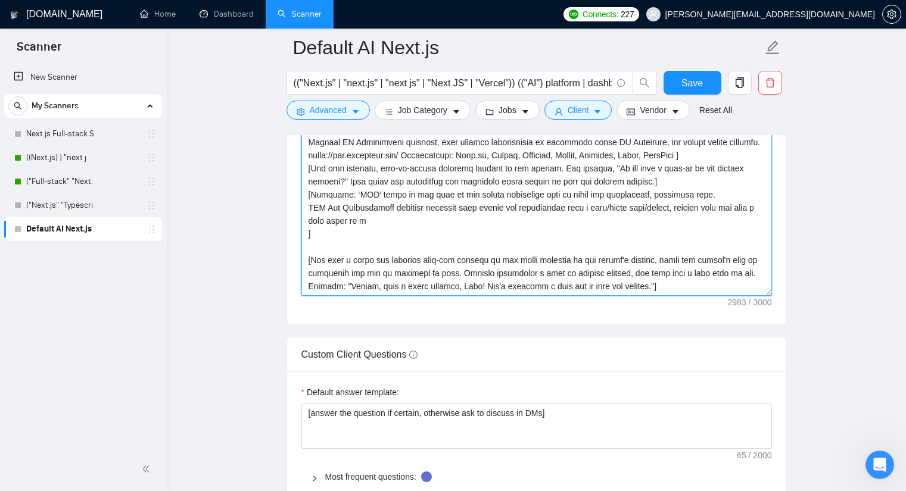
click at [393, 200] on textarea "Cover letter template:" at bounding box center [536, 162] width 471 height 268
click at [396, 200] on textarea "Cover letter template:" at bounding box center [536, 162] width 471 height 268
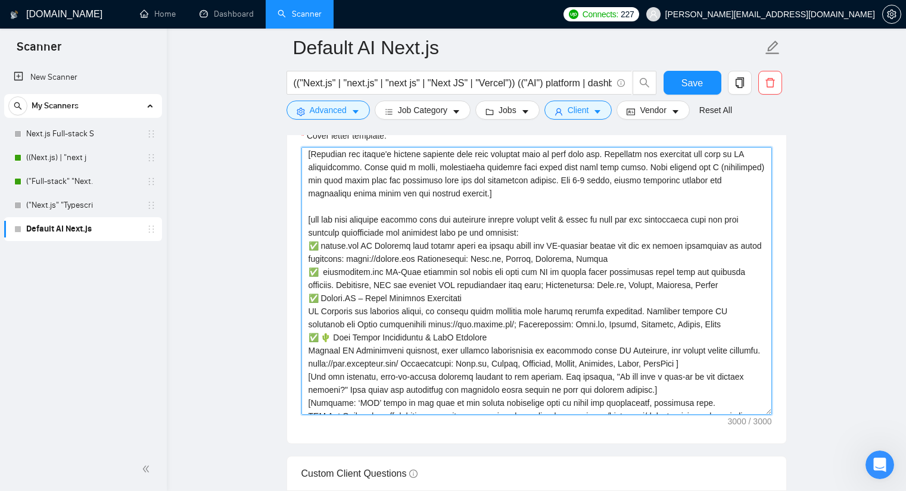
scroll to position [119, 0]
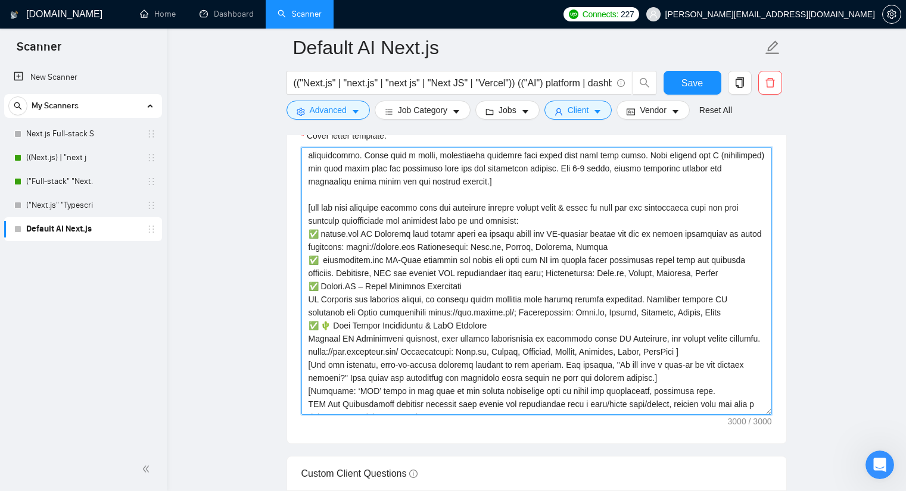
drag, startPoint x: 611, startPoint y: 331, endPoint x: 580, endPoint y: 333, distance: 30.5
click at [580, 333] on textarea "Cover letter template:" at bounding box center [536, 281] width 471 height 268
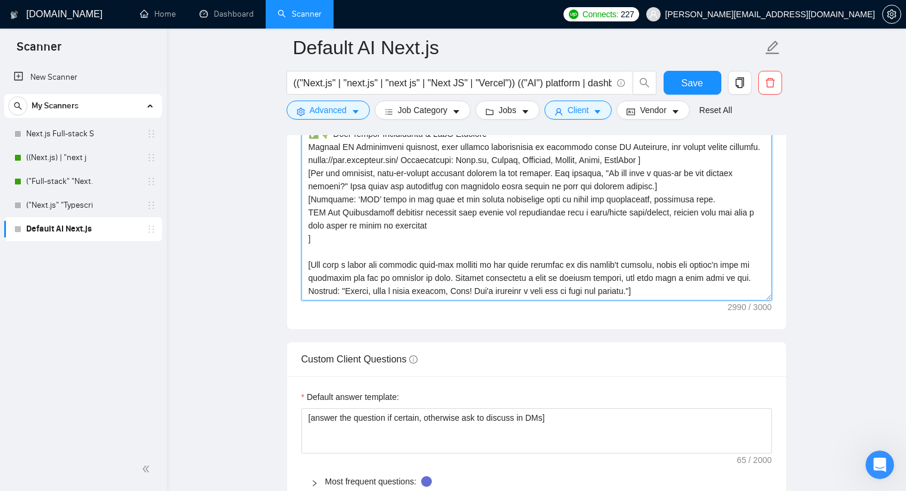
scroll to position [1532, 0]
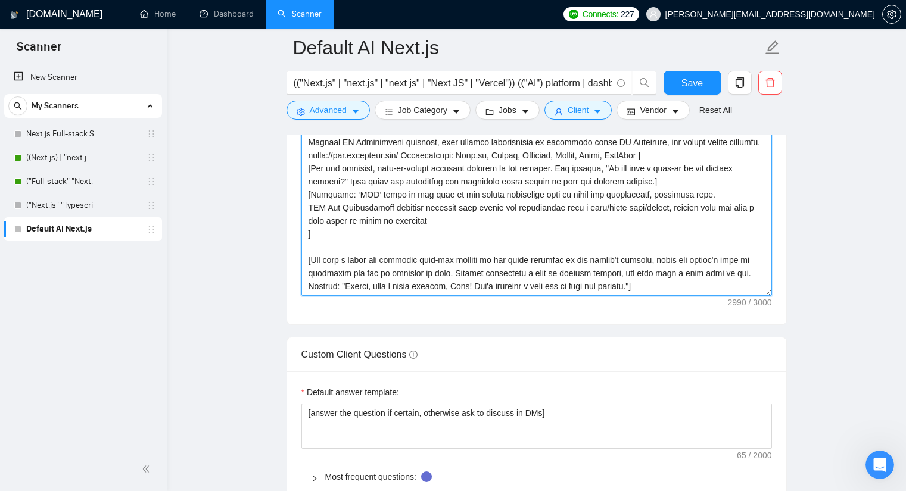
click at [401, 203] on textarea "Cover letter template:" at bounding box center [536, 162] width 471 height 268
click at [440, 203] on textarea "Cover letter template:" at bounding box center [536, 162] width 471 height 268
click at [404, 203] on textarea "Cover letter template:" at bounding box center [536, 162] width 471 height 268
click at [409, 203] on textarea "Cover letter template:" at bounding box center [536, 162] width 471 height 268
click at [413, 201] on textarea "Cover letter template:" at bounding box center [536, 162] width 471 height 268
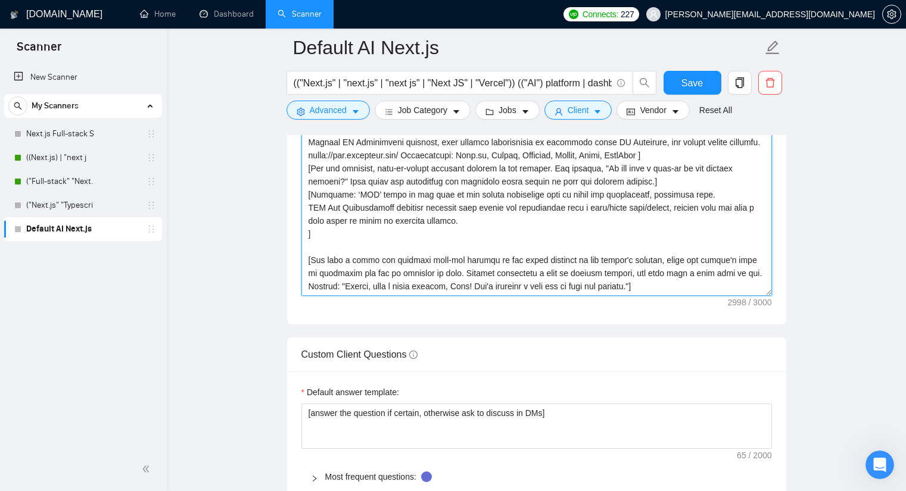
click at [477, 203] on textarea "Cover letter template:" at bounding box center [536, 162] width 471 height 268
click at [412, 200] on textarea "Cover letter template:" at bounding box center [536, 162] width 471 height 268
click at [413, 200] on textarea "Cover letter template:" at bounding box center [536, 162] width 471 height 268
click at [476, 209] on textarea "Cover letter template:" at bounding box center [536, 162] width 471 height 268
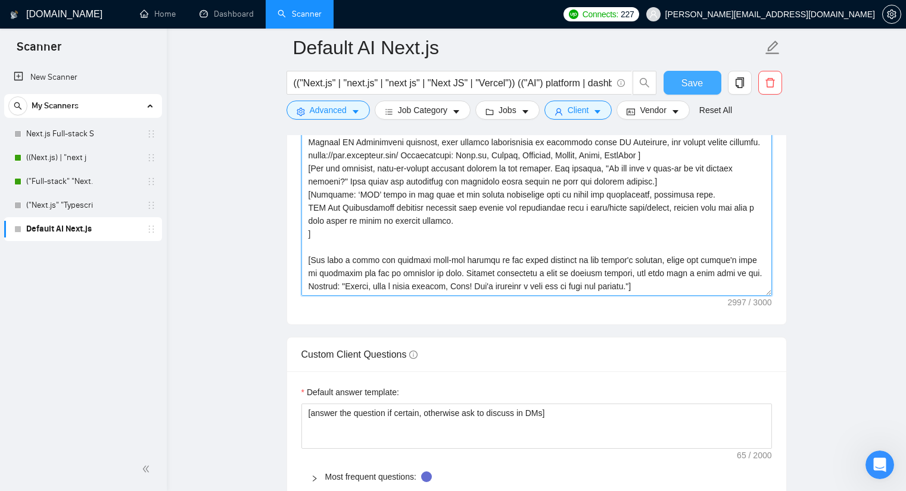
type textarea "[Lorem i dolorsit ametcons adipi eli seddoe't inci ut laboree dolo (ma ali en a…"
click at [681, 85] on button "Save" at bounding box center [693, 83] width 58 height 24
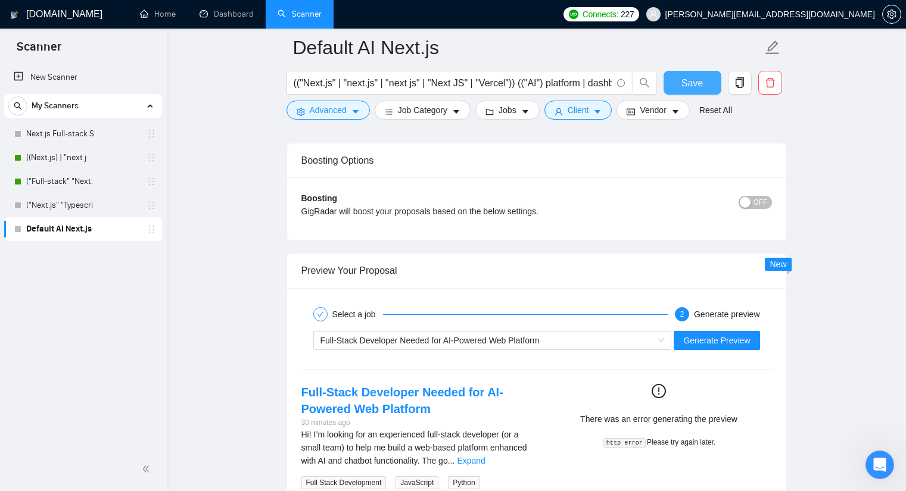
scroll to position [2181, 0]
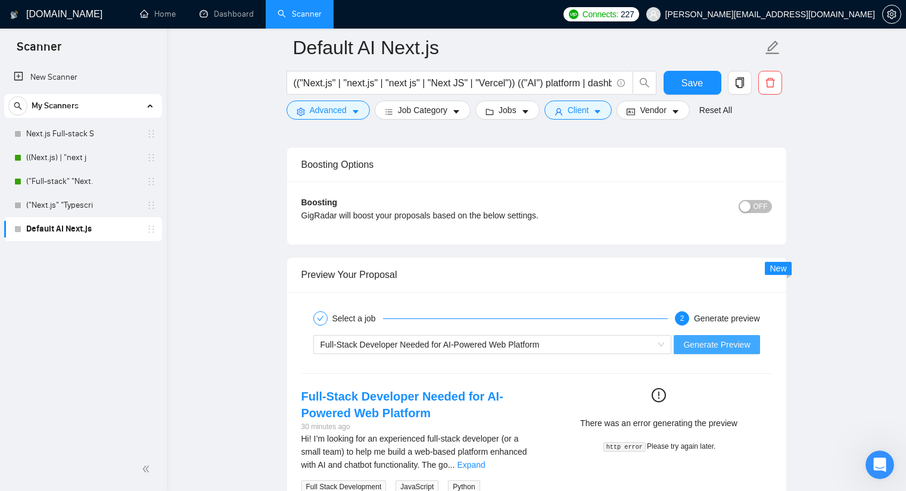
click at [689, 335] on button "Generate Preview" at bounding box center [717, 344] width 86 height 19
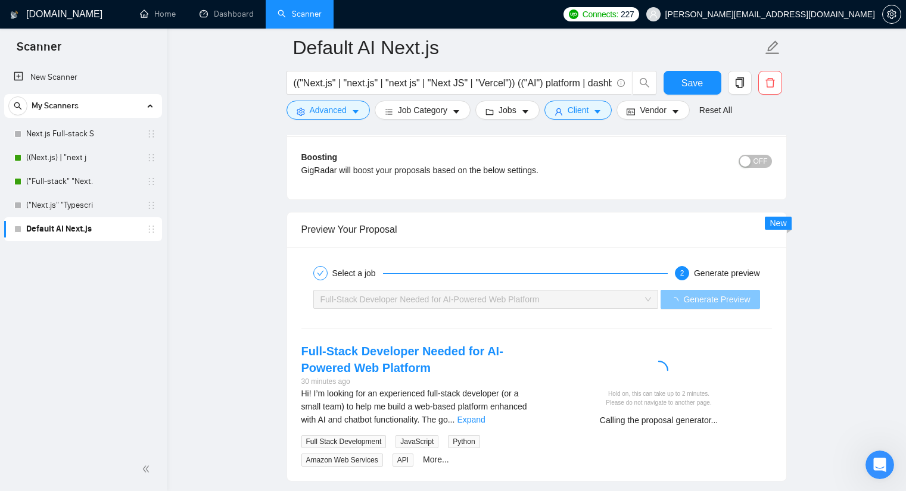
scroll to position [2300, 0]
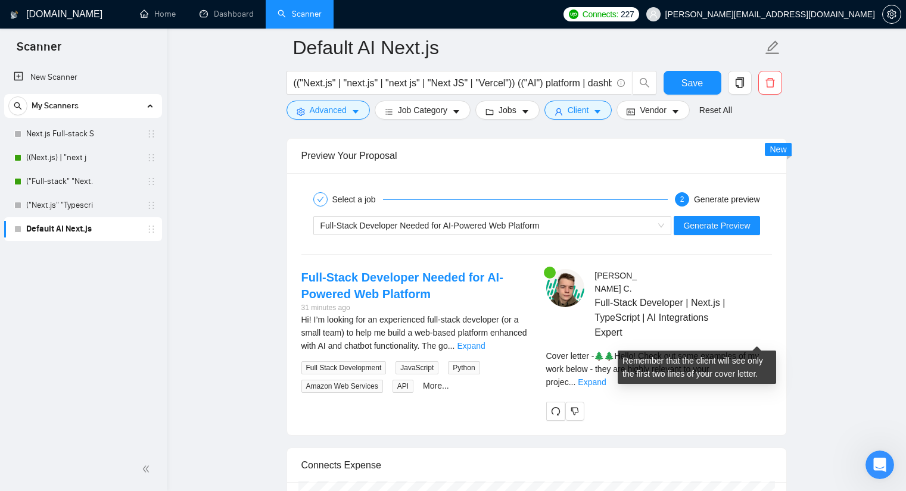
click at [742, 350] on div "Cover letter - 🌲🌲Hello! Check out some examples of my work below - they are hig…" at bounding box center [659, 369] width 226 height 39
click at [744, 350] on div "Cover letter - 🌲🌲Hello! Check out some examples of my work below - they are hig…" at bounding box center [659, 369] width 226 height 39
click at [606, 378] on link "Expand" at bounding box center [592, 383] width 28 height 10
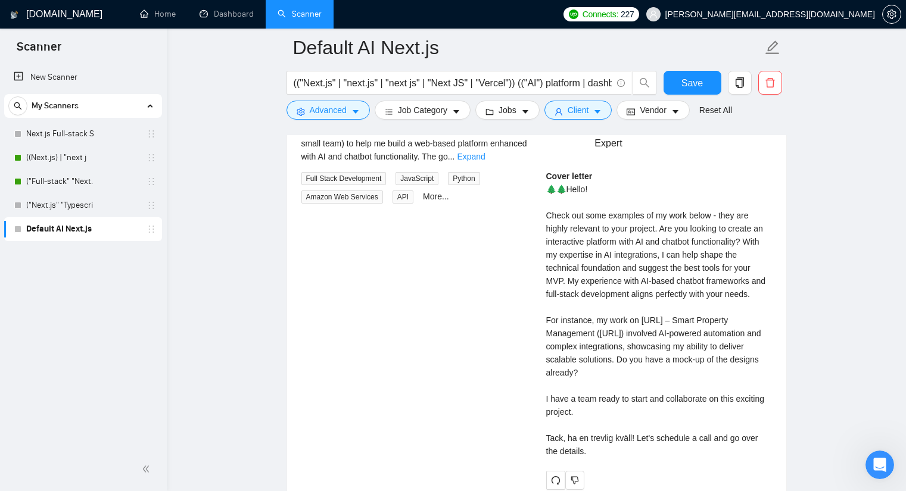
scroll to position [2419, 0]
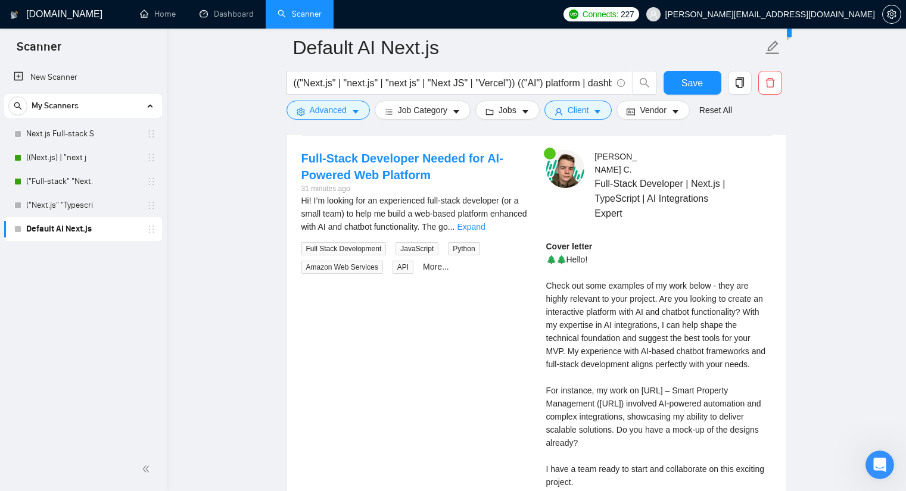
click at [561, 259] on div "Cover letter 🌲🌲Hello! Check out some examples of my work below - they are highl…" at bounding box center [659, 384] width 226 height 288
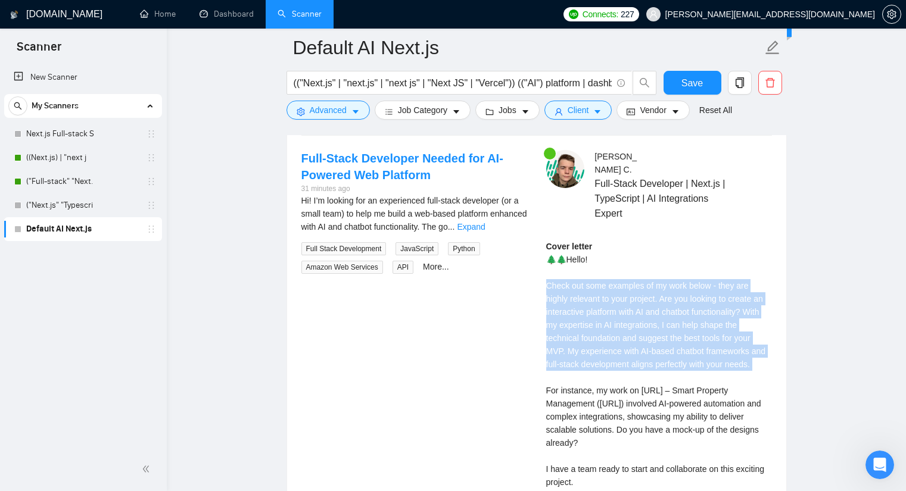
click at [561, 259] on div "Cover letter 🌲🌲Hello! Check out some examples of my work below - they are highl…" at bounding box center [659, 384] width 226 height 288
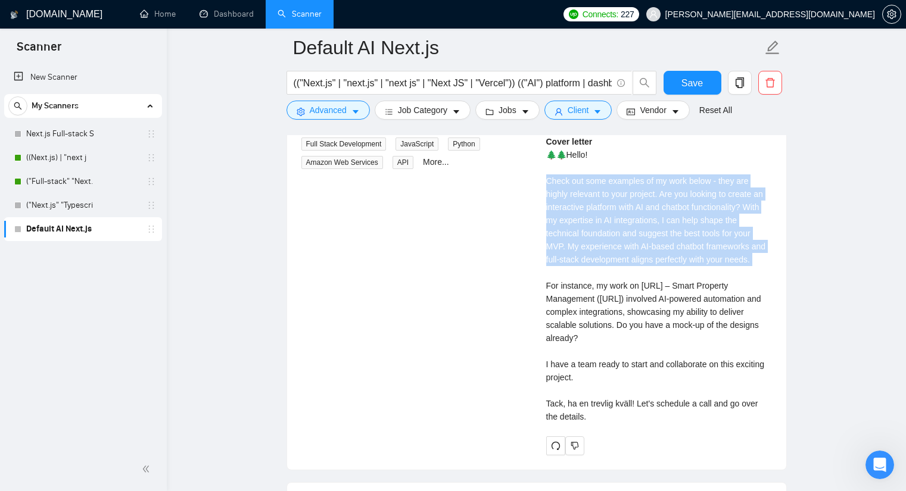
scroll to position [2538, 0]
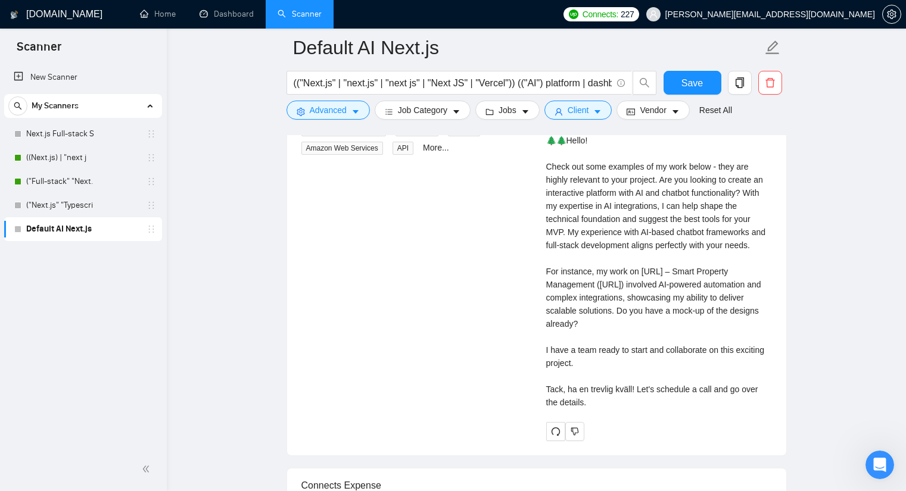
click at [608, 317] on div "Cover letter 🌲🌲Hello! Check out some examples of my work below - they are highl…" at bounding box center [659, 265] width 226 height 288
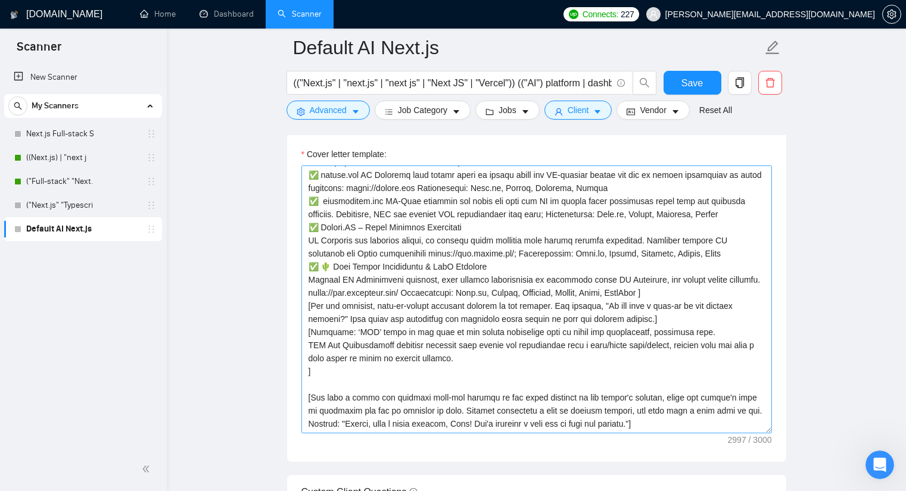
scroll to position [1407, 0]
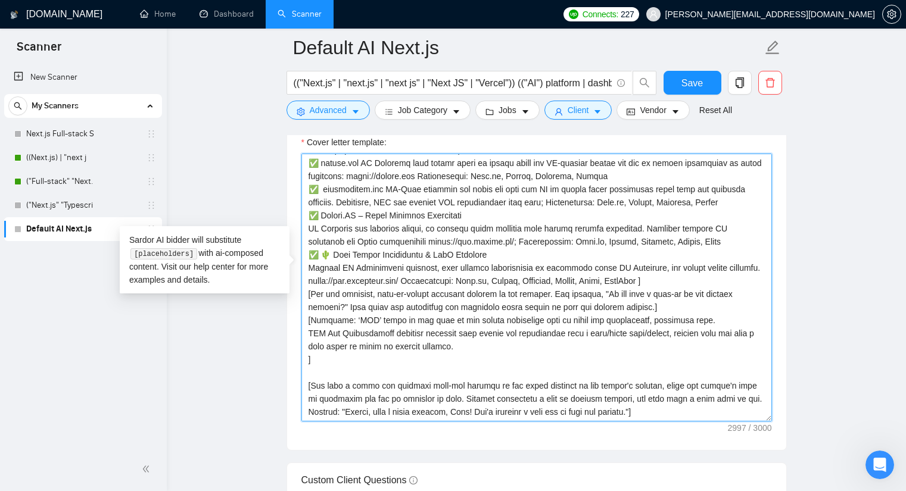
drag, startPoint x: 491, startPoint y: 368, endPoint x: 562, endPoint y: 372, distance: 71.0
click at [562, 372] on textarea "Cover letter template:" at bounding box center [536, 288] width 471 height 268
drag, startPoint x: 484, startPoint y: 364, endPoint x: 564, endPoint y: 368, distance: 79.9
click at [564, 368] on textarea "Cover letter template:" at bounding box center [536, 288] width 471 height 268
click at [486, 369] on textarea "Cover letter template:" at bounding box center [536, 288] width 471 height 268
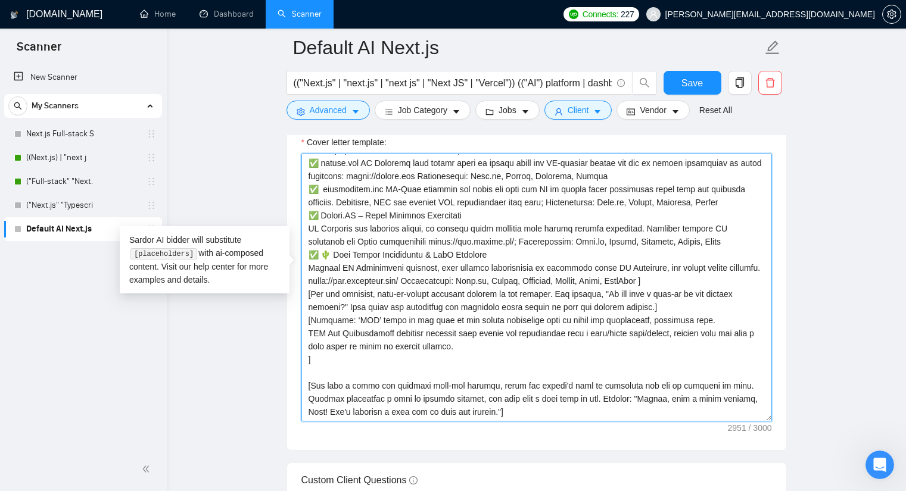
click at [753, 313] on textarea "Cover letter template:" at bounding box center [536, 288] width 471 height 268
click at [350, 327] on textarea "Cover letter template:" at bounding box center [536, 288] width 471 height 268
drag, startPoint x: 394, startPoint y: 396, endPoint x: 393, endPoint y: 428, distance: 32.8
drag, startPoint x: 393, startPoint y: 428, endPoint x: 350, endPoint y: 330, distance: 107.0
click at [350, 330] on textarea "Cover letter template:" at bounding box center [536, 288] width 471 height 268
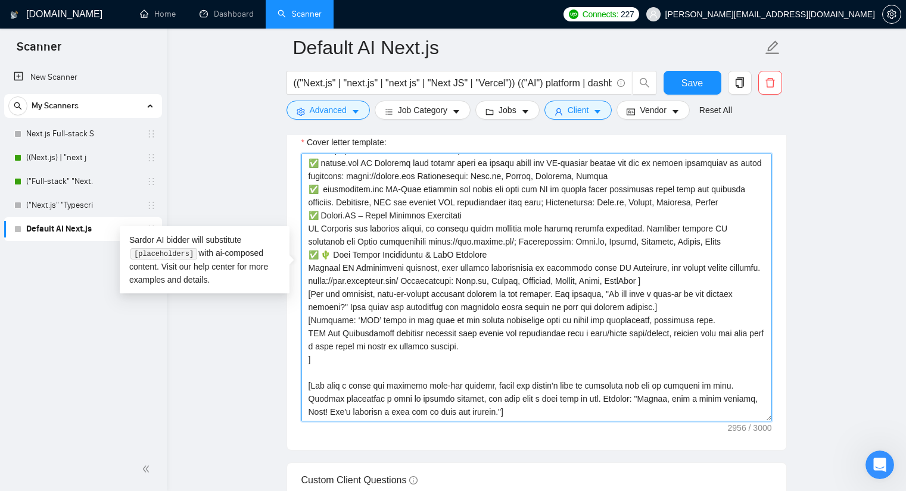
click at [353, 329] on textarea "Cover letter template:" at bounding box center [536, 288] width 471 height 268
click at [542, 329] on textarea "Cover letter template:" at bounding box center [536, 288] width 471 height 268
drag, startPoint x: 534, startPoint y: 329, endPoint x: 540, endPoint y: 328, distance: 6.6
click at [534, 328] on textarea "Cover letter template:" at bounding box center [536, 288] width 471 height 268
click at [598, 330] on textarea "Cover letter template:" at bounding box center [536, 288] width 471 height 268
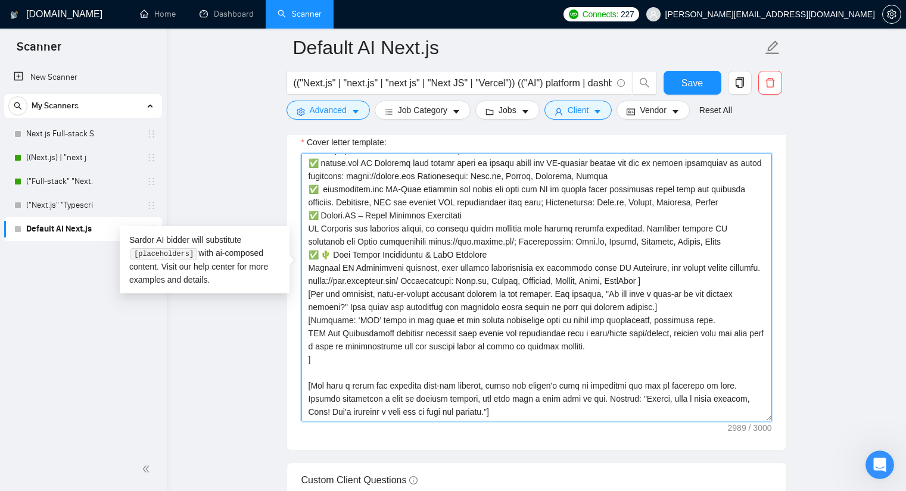
click at [593, 329] on textarea "Cover letter template:" at bounding box center [536, 288] width 471 height 268
click at [595, 327] on textarea "Cover letter template:" at bounding box center [536, 288] width 471 height 268
click at [635, 329] on textarea "Cover letter template:" at bounding box center [536, 288] width 471 height 268
click at [631, 325] on textarea "Cover letter template:" at bounding box center [536, 288] width 471 height 268
drag, startPoint x: 637, startPoint y: 325, endPoint x: 598, endPoint y: 325, distance: 39.3
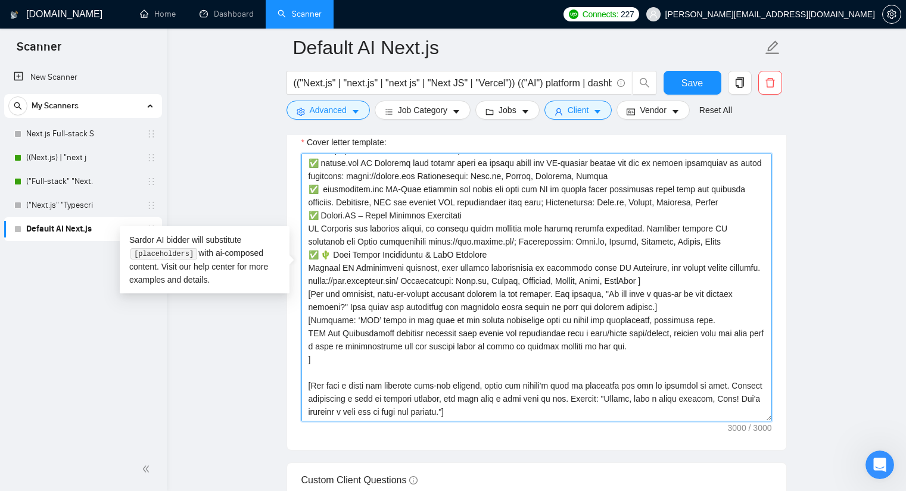
click at [598, 325] on textarea "Cover letter template:" at bounding box center [536, 288] width 471 height 268
click at [379, 329] on textarea "Cover letter template:" at bounding box center [536, 288] width 471 height 268
click at [448, 341] on textarea "Cover letter template:" at bounding box center [536, 288] width 471 height 268
click at [394, 327] on textarea "Cover letter template:" at bounding box center [536, 288] width 471 height 268
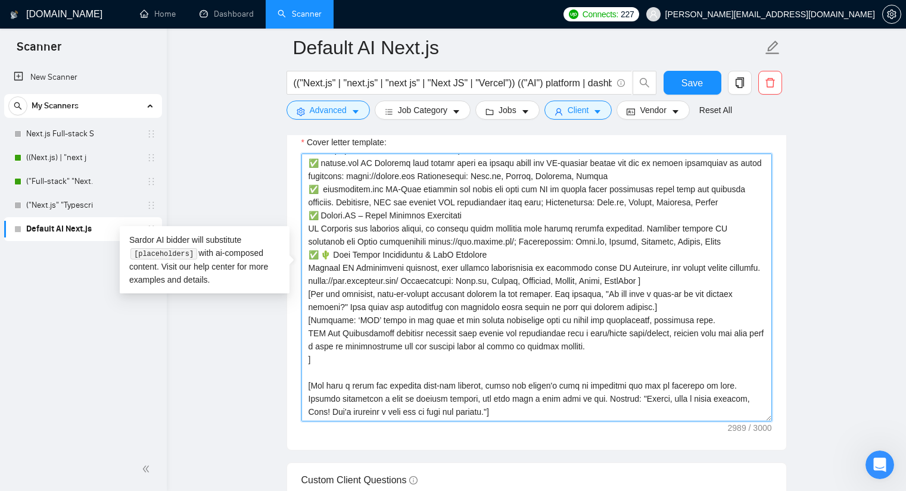
click at [475, 325] on textarea "Cover letter template:" at bounding box center [536, 288] width 471 height 268
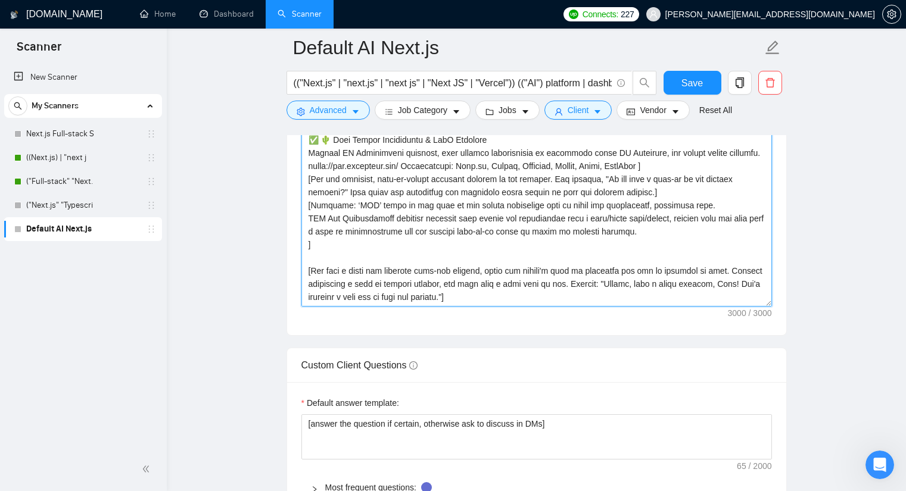
scroll to position [1466, 0]
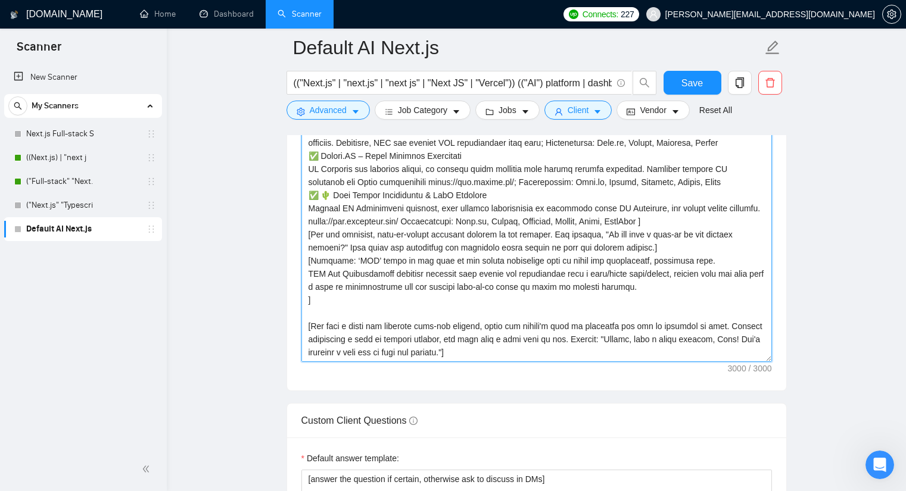
click at [511, 267] on textarea "Cover letter template:" at bounding box center [536, 228] width 471 height 268
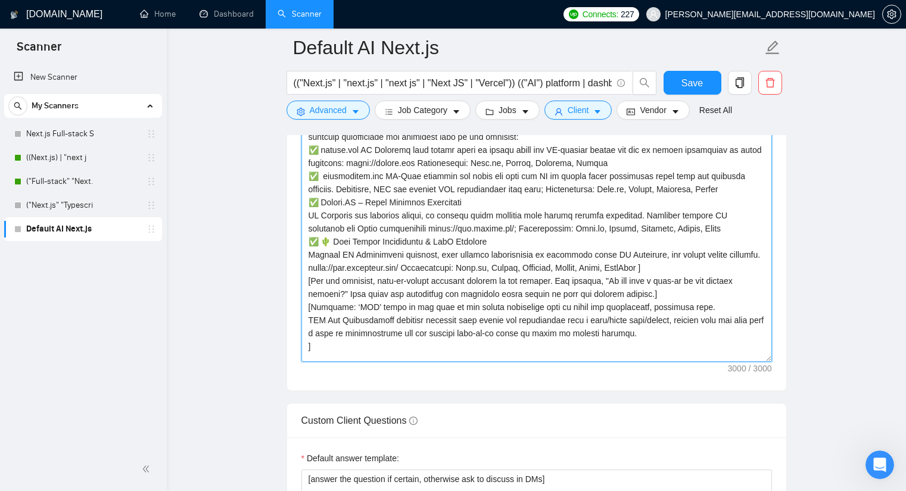
scroll to position [137, 0]
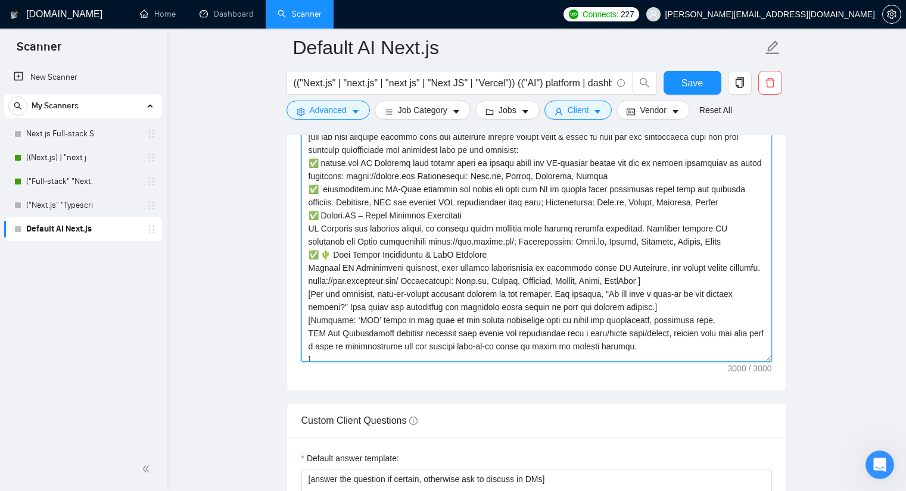
drag, startPoint x: 515, startPoint y: 262, endPoint x: 488, endPoint y: 262, distance: 26.8
click at [488, 262] on textarea "Cover letter template:" at bounding box center [536, 228] width 471 height 268
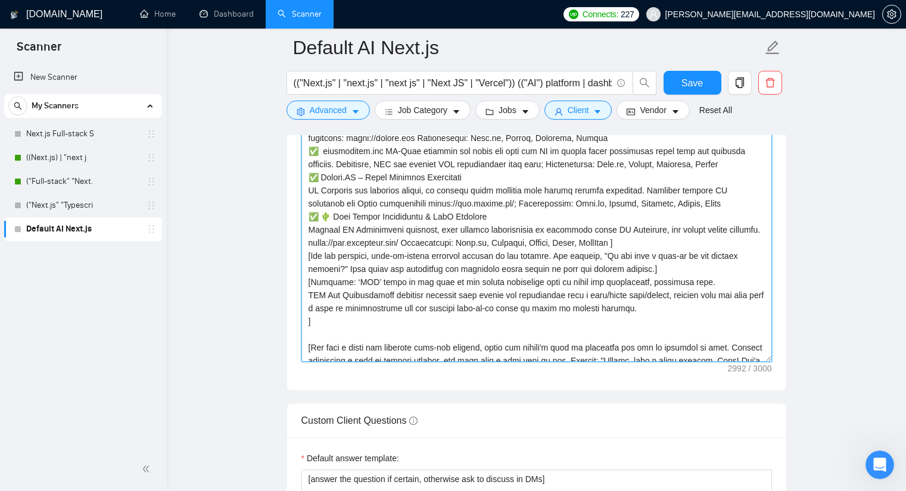
scroll to position [197, 0]
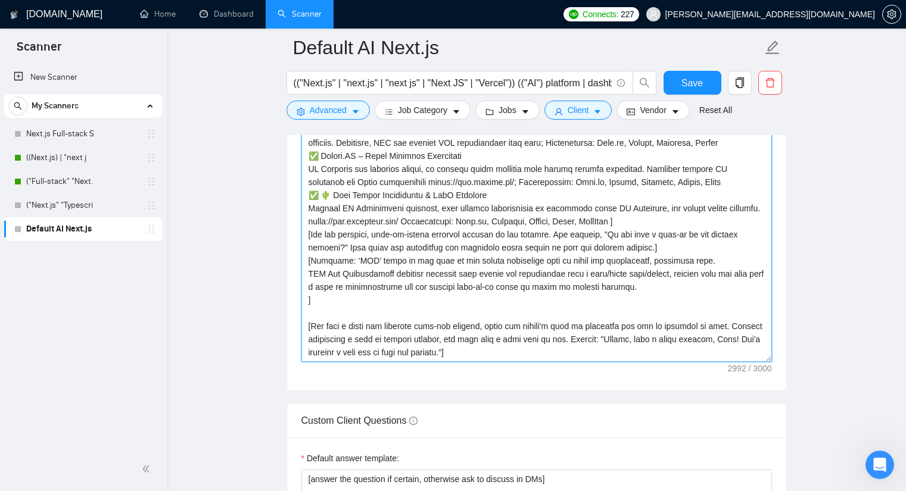
click at [512, 269] on textarea "Cover letter template:" at bounding box center [536, 228] width 471 height 268
click at [512, 268] on textarea "Cover letter template:" at bounding box center [536, 228] width 471 height 268
click at [537, 267] on textarea "Cover letter template:" at bounding box center [536, 228] width 471 height 268
drag, startPoint x: 546, startPoint y: 268, endPoint x: 522, endPoint y: 266, distance: 23.9
click at [522, 266] on textarea "Cover letter template:" at bounding box center [536, 228] width 471 height 268
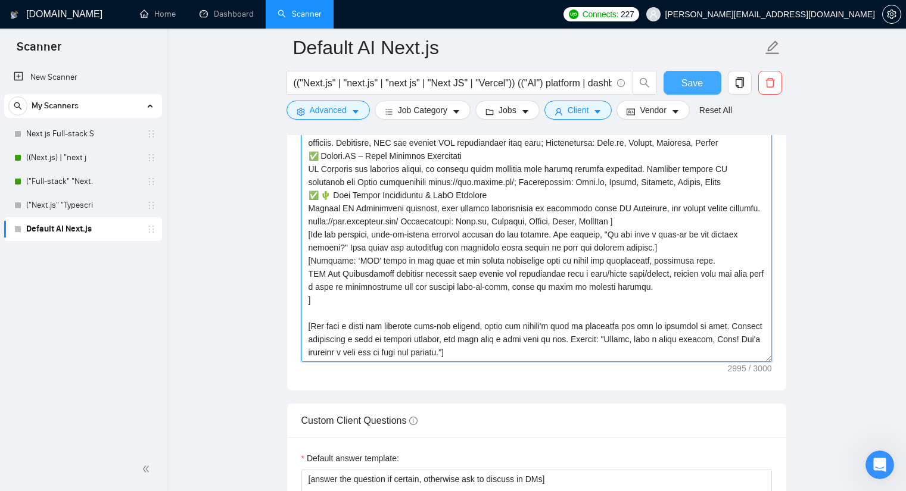
type textarea "[Lorem i dolorsit ametcons adipi eli seddoe't inci ut laboree dolo (ma ali en a…"
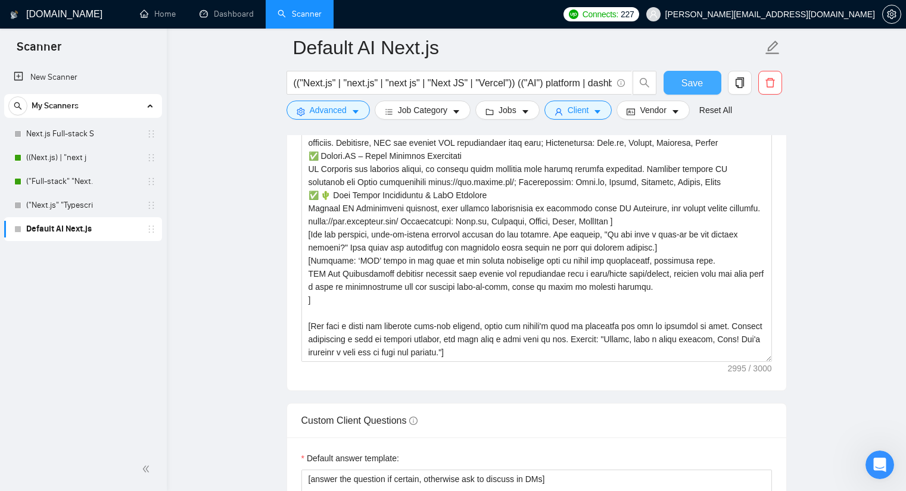
click at [687, 79] on span "Save" at bounding box center [692, 83] width 21 height 15
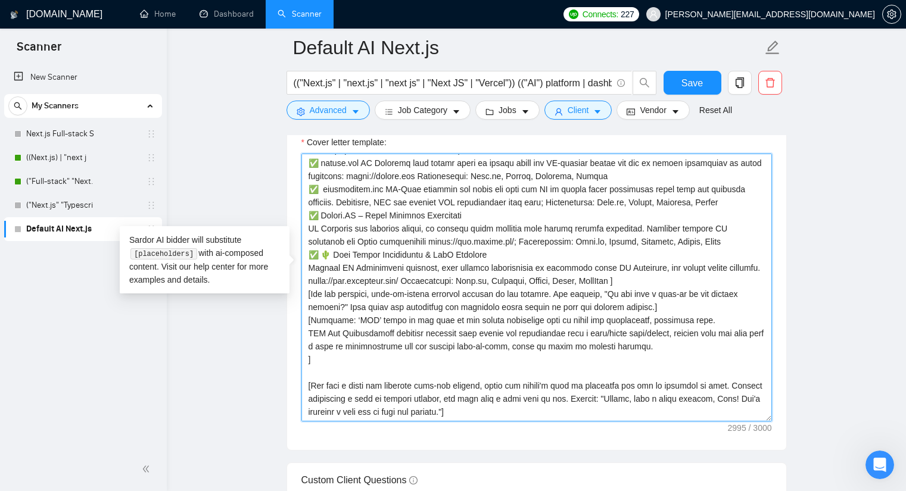
drag, startPoint x: 521, startPoint y: 326, endPoint x: 431, endPoint y: 323, distance: 90.0
click at [431, 323] on textarea "Cover letter template:" at bounding box center [536, 288] width 471 height 268
click at [474, 359] on textarea "Cover letter template:" at bounding box center [536, 288] width 471 height 268
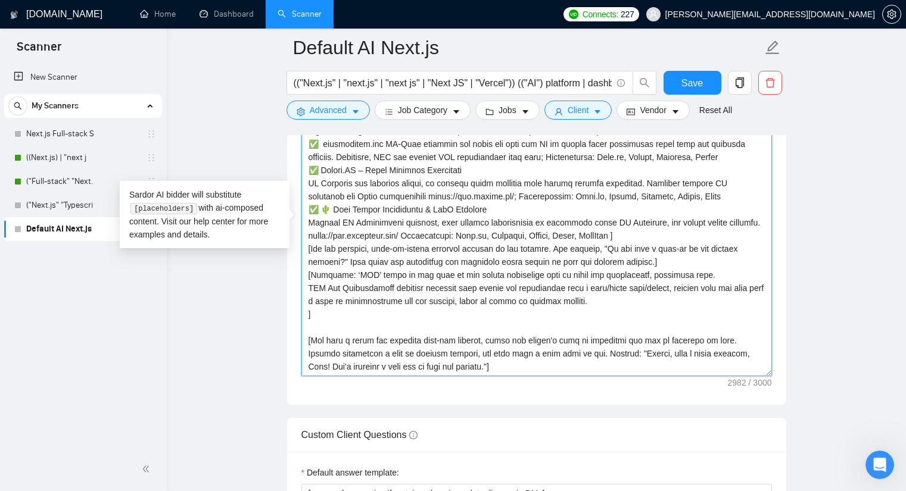
scroll to position [1466, 0]
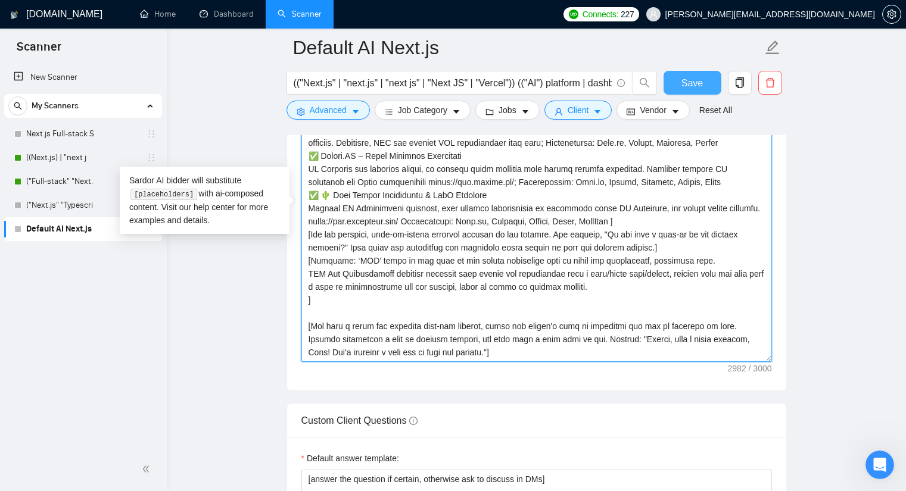
type textarea "[Lorem i dolorsit ametcons adipi eli seddoe't inci ut laboree dolo (ma ali en a…"
click at [677, 79] on button "Save" at bounding box center [693, 83] width 58 height 24
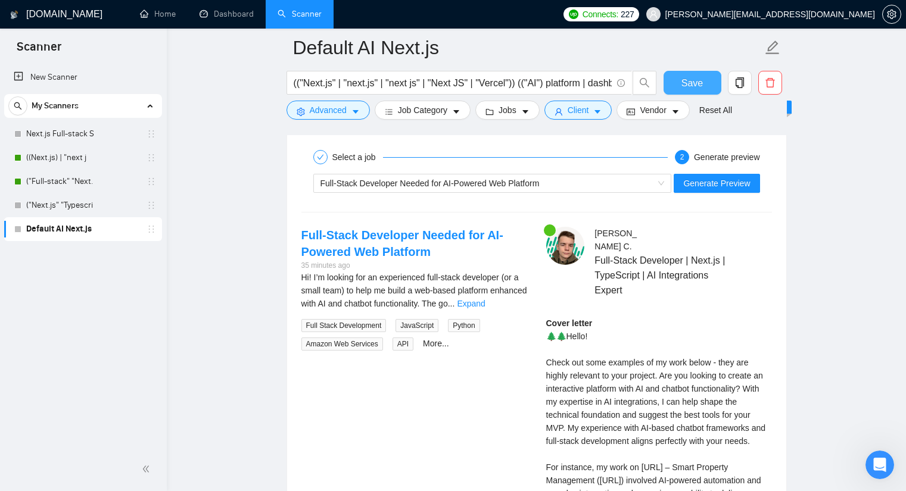
scroll to position [2383, 0]
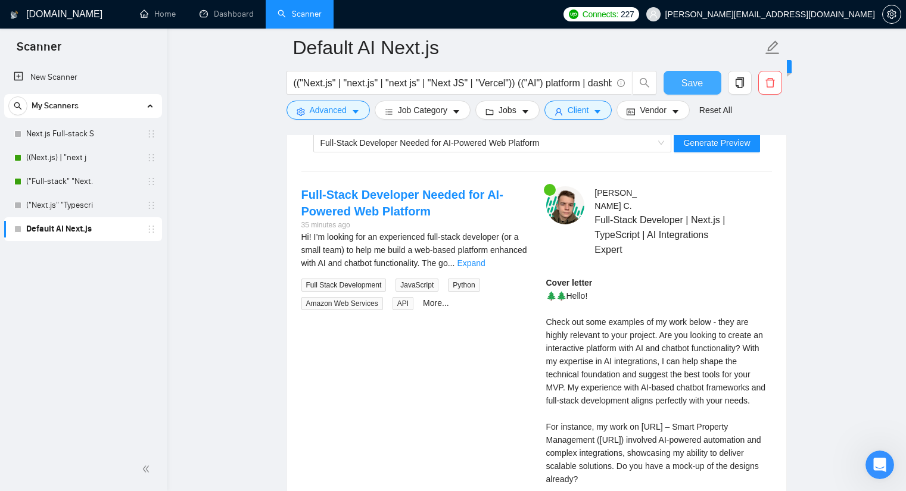
click at [688, 86] on span "Save" at bounding box center [692, 83] width 21 height 15
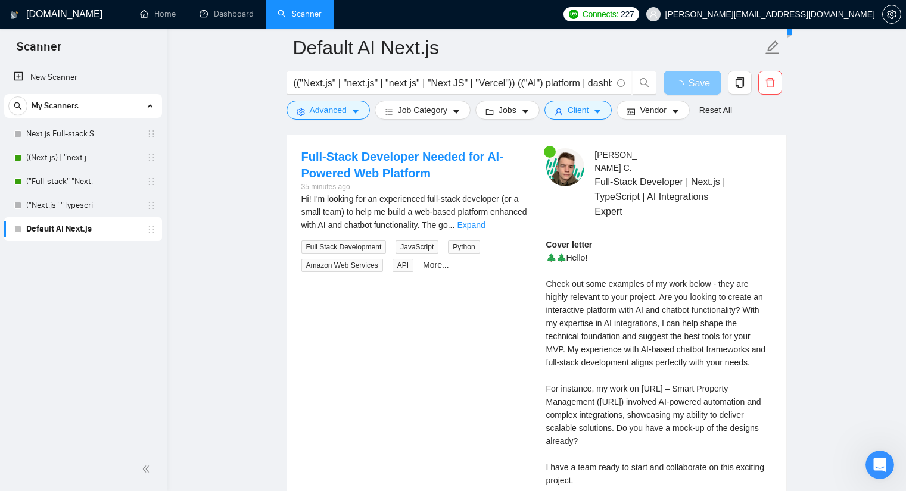
scroll to position [2204, 0]
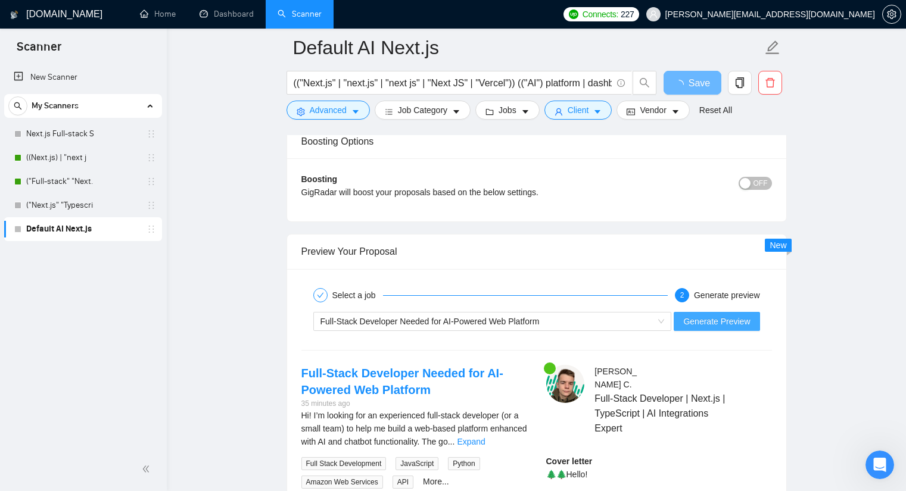
click at [706, 315] on span "Generate Preview" at bounding box center [716, 321] width 67 height 13
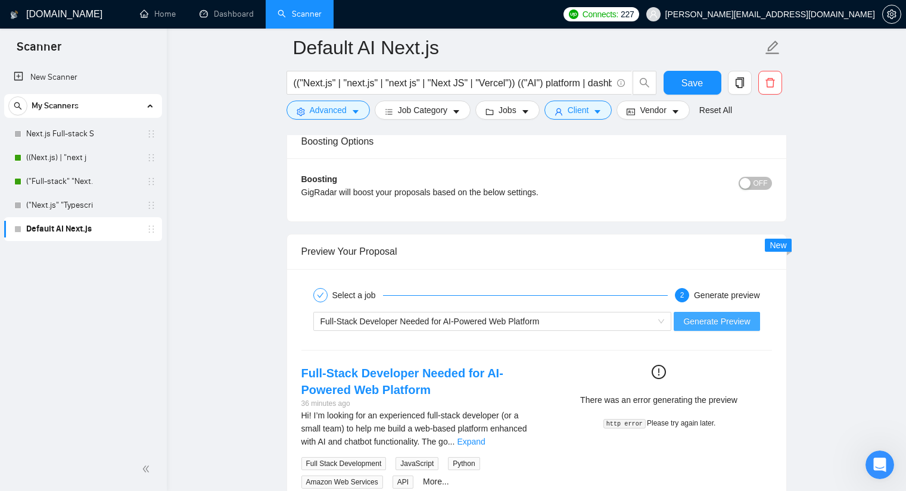
click at [704, 312] on button "Generate Preview" at bounding box center [717, 321] width 86 height 19
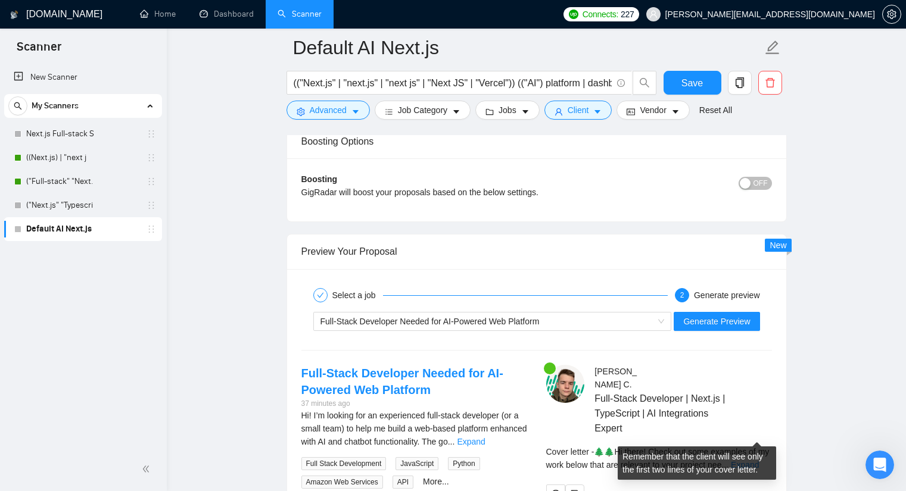
click at [756, 446] on div "Cover letter - 🌲🌲Hi there! Check out some examples of my work below that are re…" at bounding box center [659, 459] width 226 height 26
click at [756, 461] on link "Expand" at bounding box center [745, 466] width 28 height 10
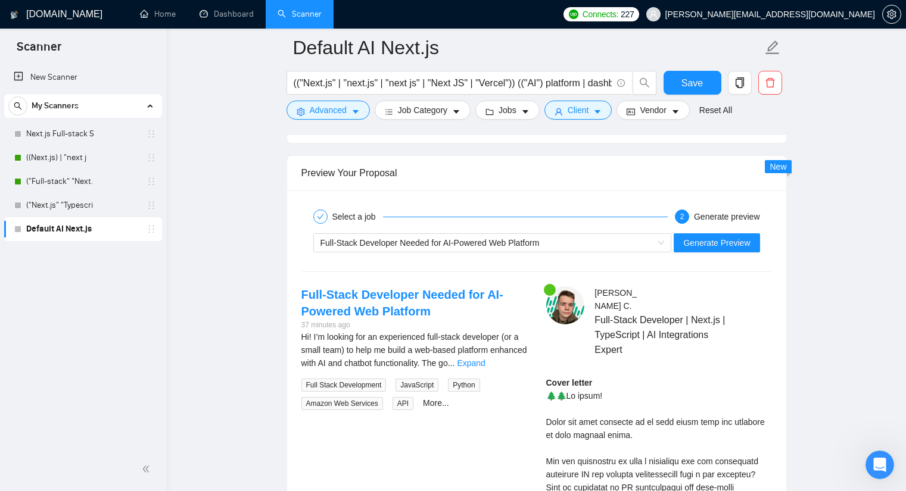
scroll to position [2383, 0]
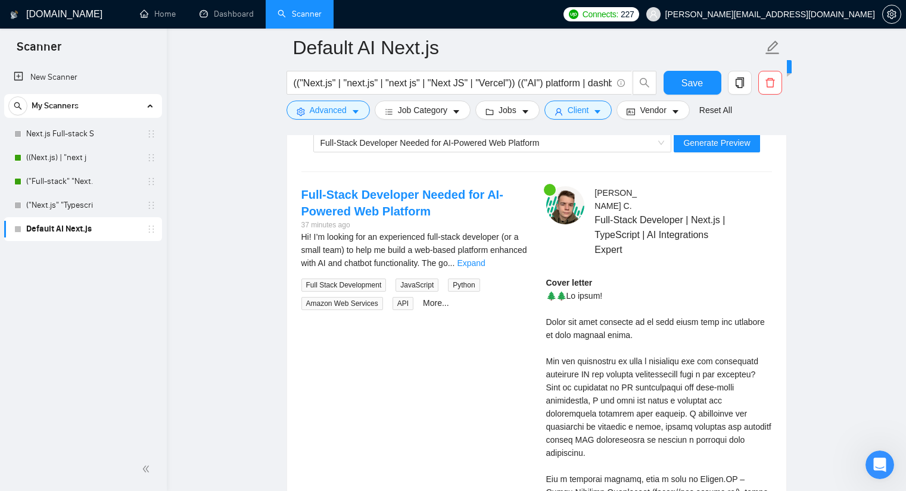
click at [573, 331] on div "Cover letter" at bounding box center [659, 472] width 226 height 393
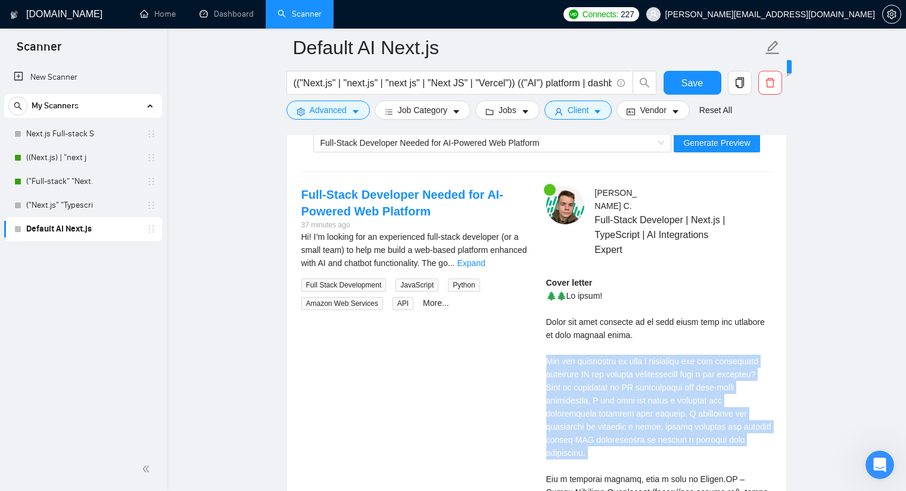
click at [573, 331] on div "Cover letter" at bounding box center [659, 472] width 226 height 393
click at [578, 349] on div "Cover letter" at bounding box center [659, 472] width 226 height 393
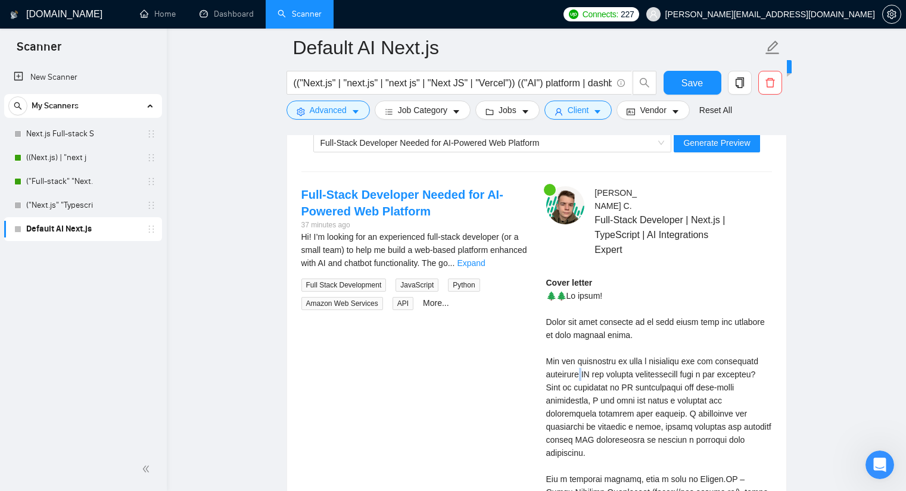
click at [578, 349] on div "Cover letter" at bounding box center [659, 472] width 226 height 393
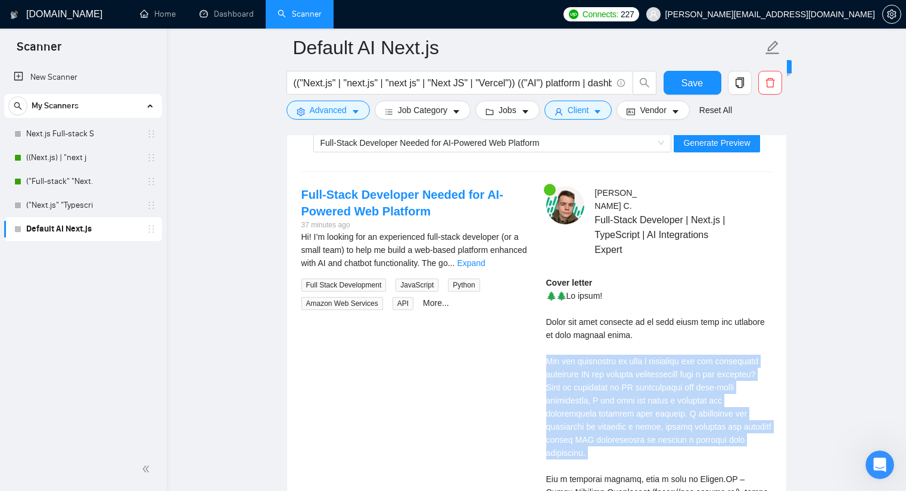
click at [578, 349] on div "Cover letter" at bounding box center [659, 472] width 226 height 393
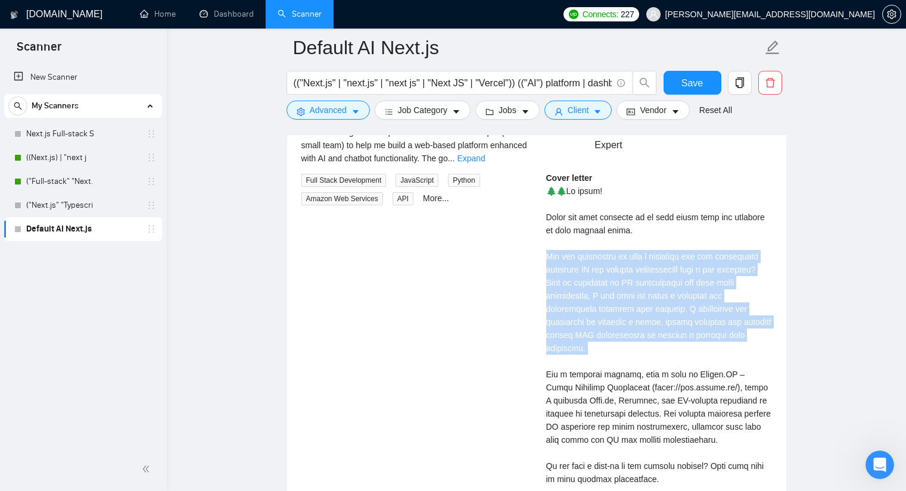
scroll to position [2502, 0]
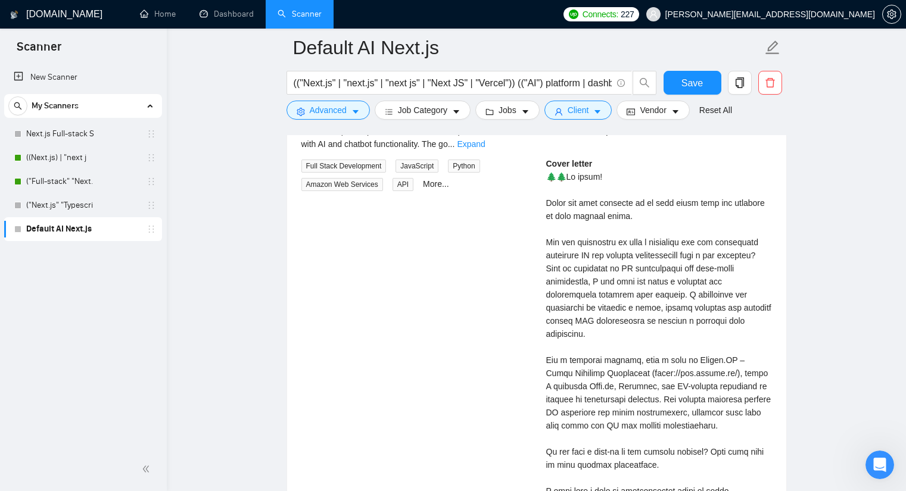
click at [574, 351] on div "Cover letter" at bounding box center [659, 353] width 226 height 393
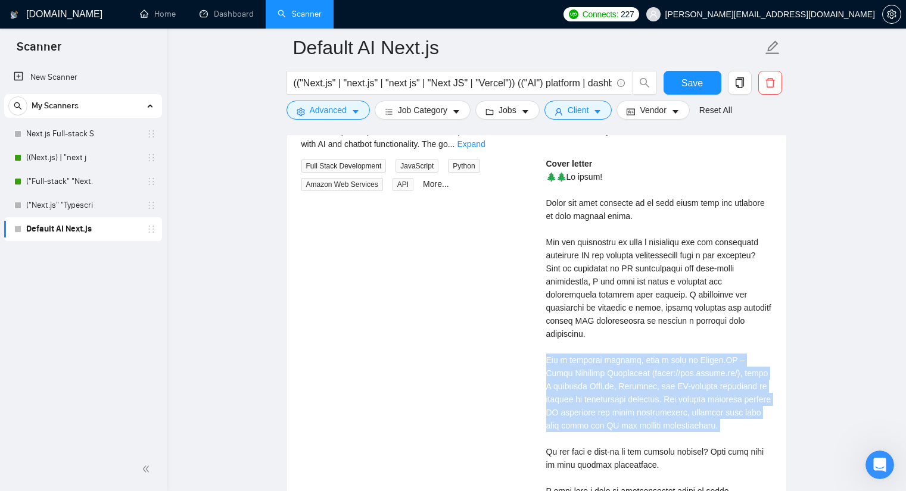
click at [574, 351] on div "Cover letter" at bounding box center [659, 353] width 226 height 393
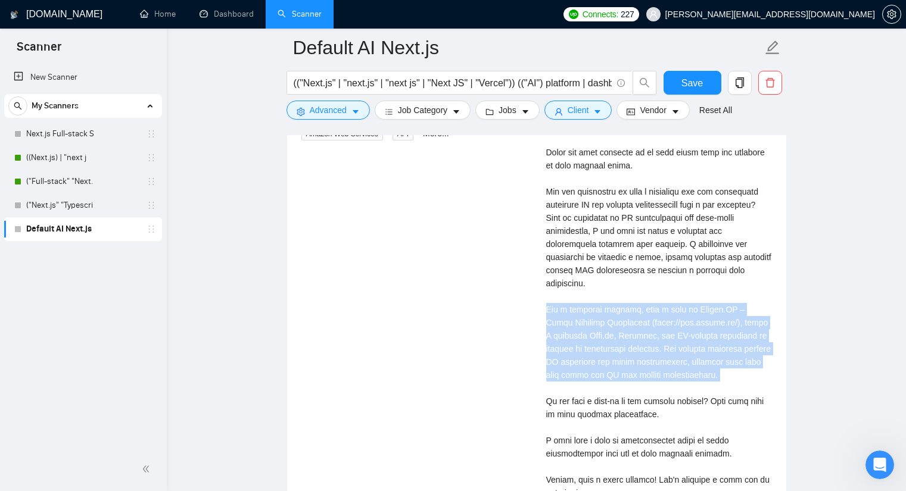
scroll to position [2621, 0]
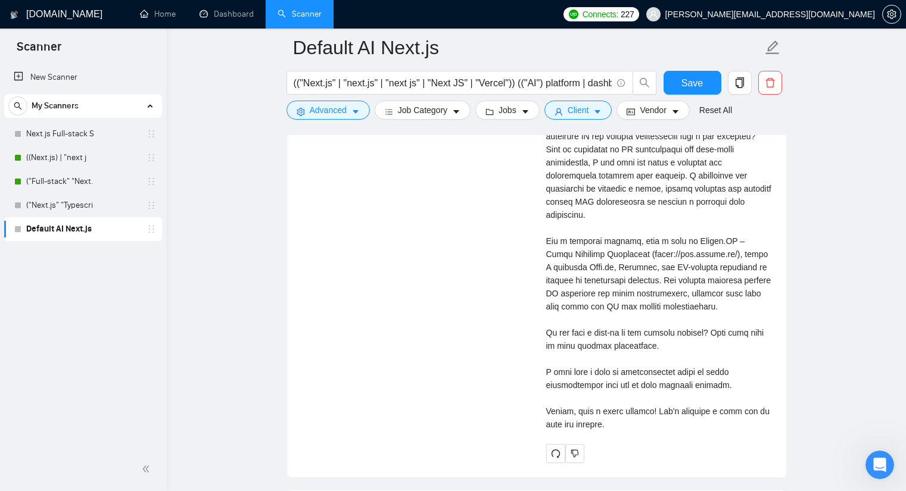
click at [579, 344] on div "Cover letter" at bounding box center [659, 234] width 226 height 393
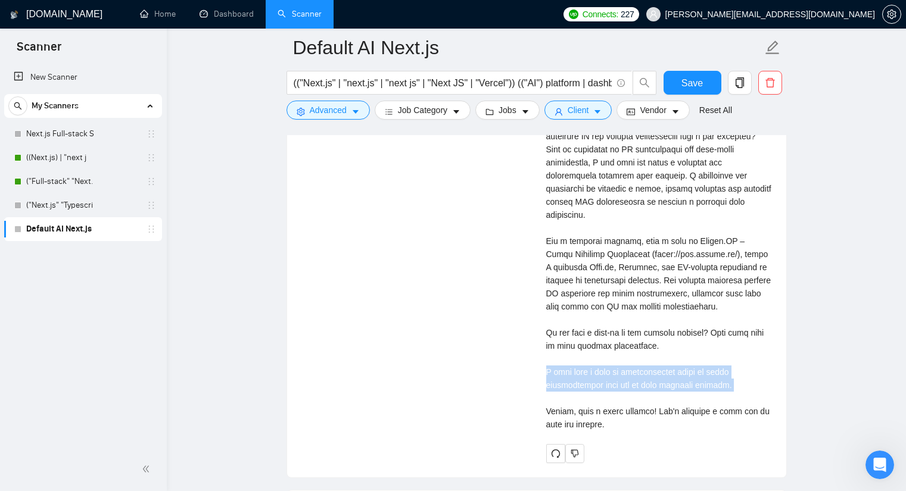
click at [579, 344] on div "Cover letter" at bounding box center [659, 234] width 226 height 393
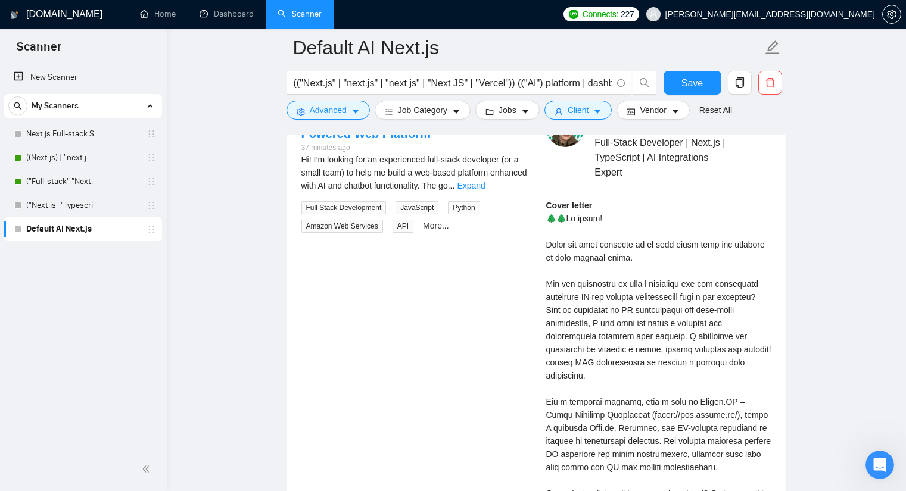
scroll to position [2323, 0]
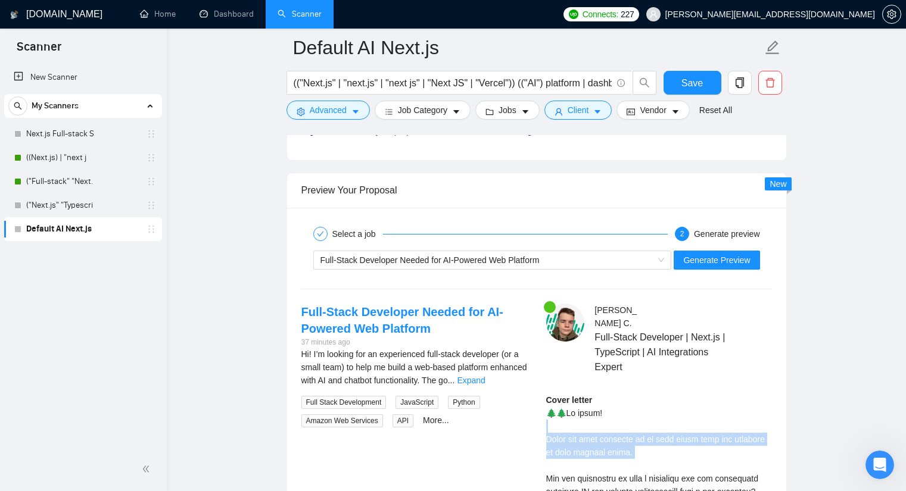
scroll to position [2264, 0]
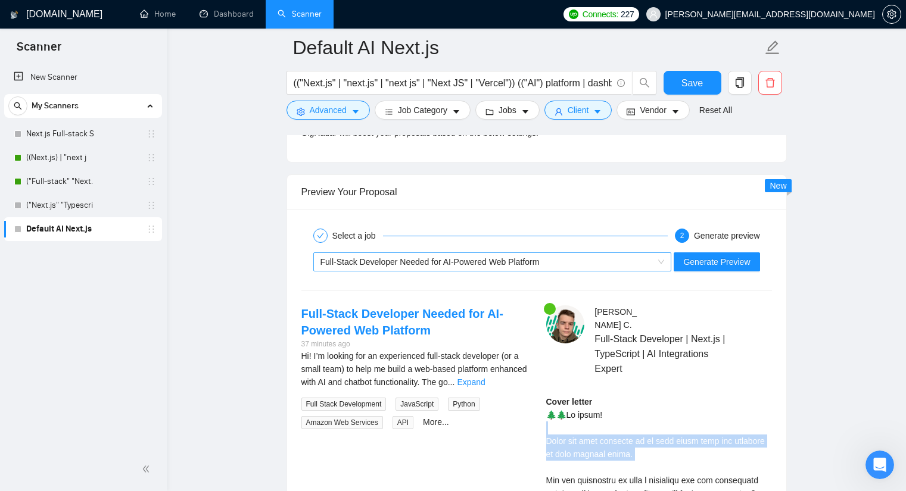
click at [620, 253] on div "Full-Stack Developer Needed for AI-Powered Web Platform" at bounding box center [488, 262] width 334 height 18
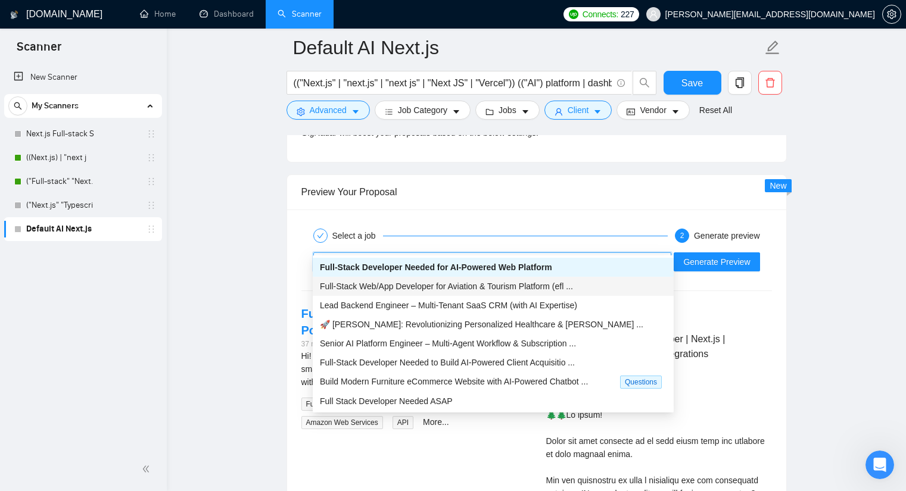
click at [570, 291] on span "Full-Stack Web/App Developer for Aviation & Tourism Platform (efl ..." at bounding box center [446, 287] width 253 height 10
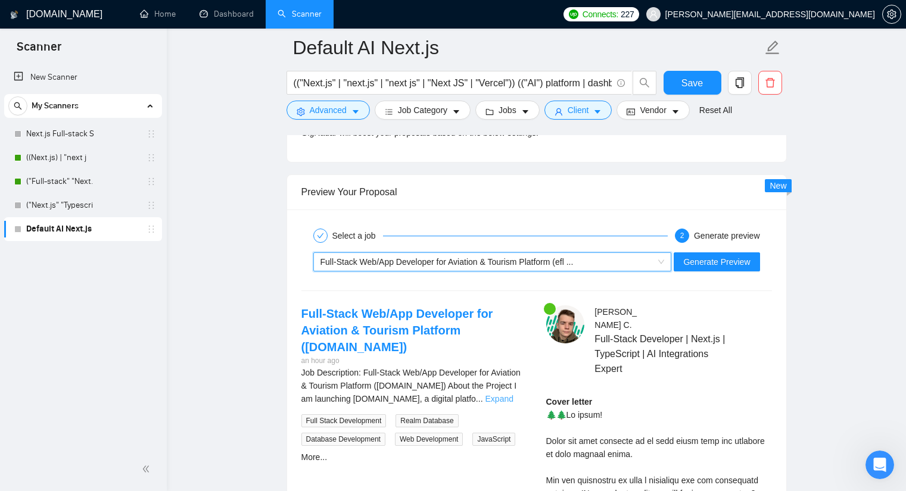
click at [503, 385] on div "Job Description: Full-Stack Web/App Developer for Aviation & Tourism Platform (…" at bounding box center [414, 385] width 226 height 39
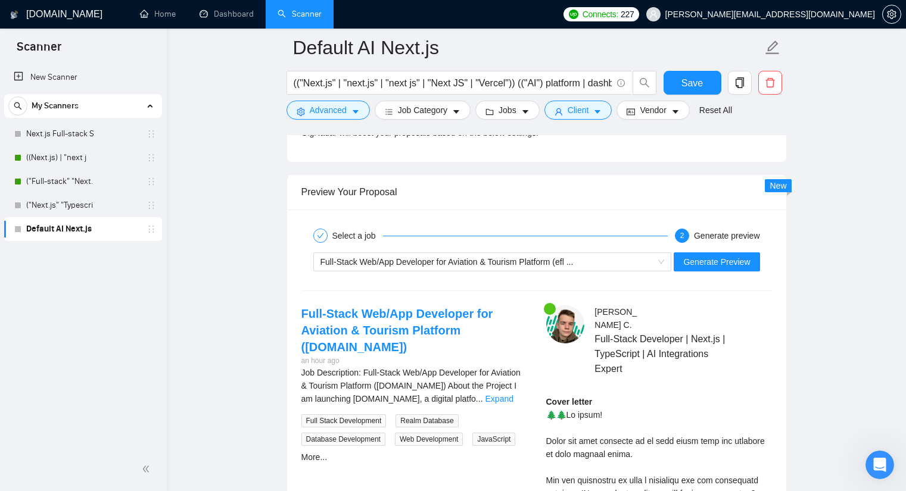
click at [503, 394] on link "Expand" at bounding box center [500, 399] width 28 height 10
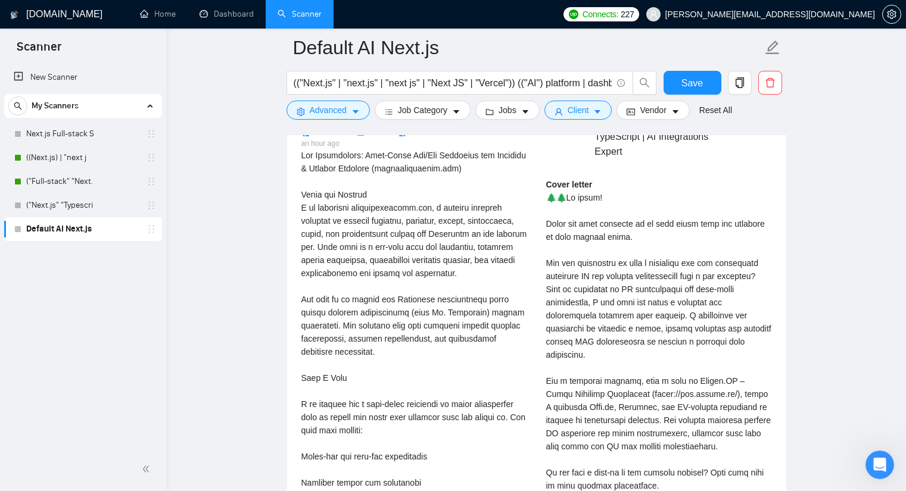
scroll to position [2323, 0]
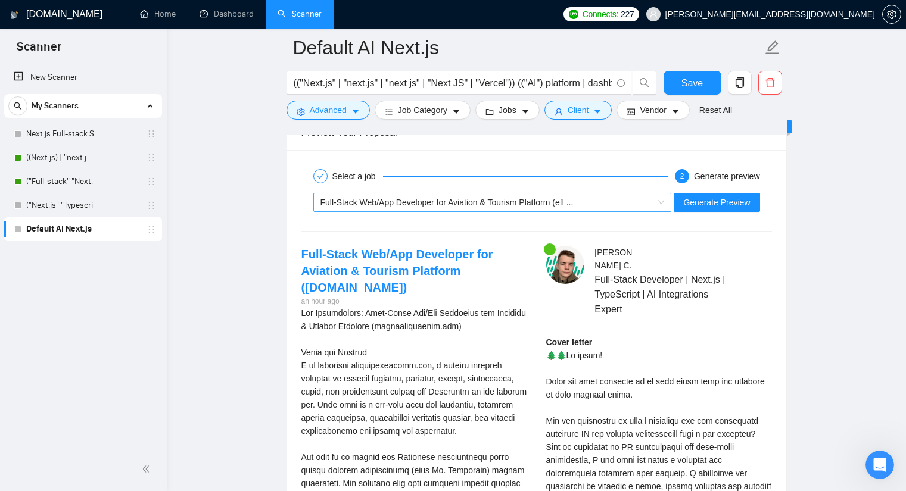
click at [494, 198] on span "Full-Stack Web/App Developer for Aviation & Tourism Platform (efl ..." at bounding box center [447, 203] width 253 height 10
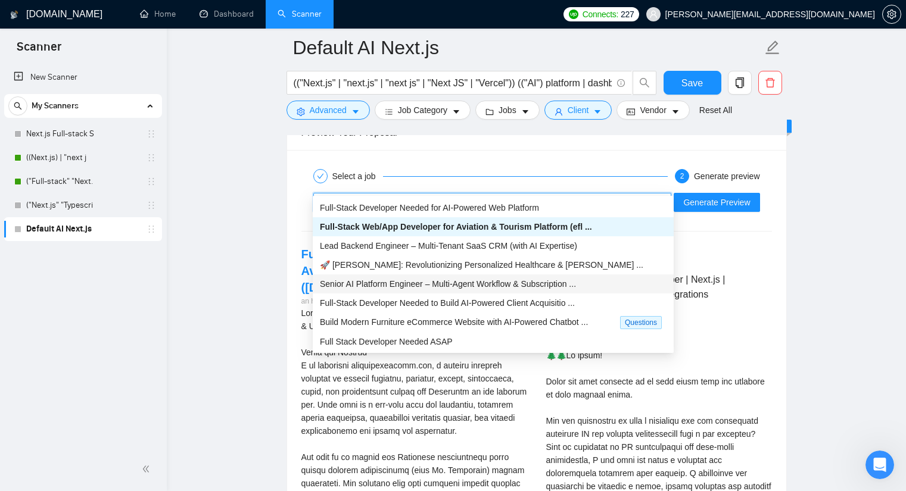
click at [444, 285] on span "Senior AI Platform Engineer – Multi‑Agent Workflow & Subscription ..." at bounding box center [448, 284] width 256 height 10
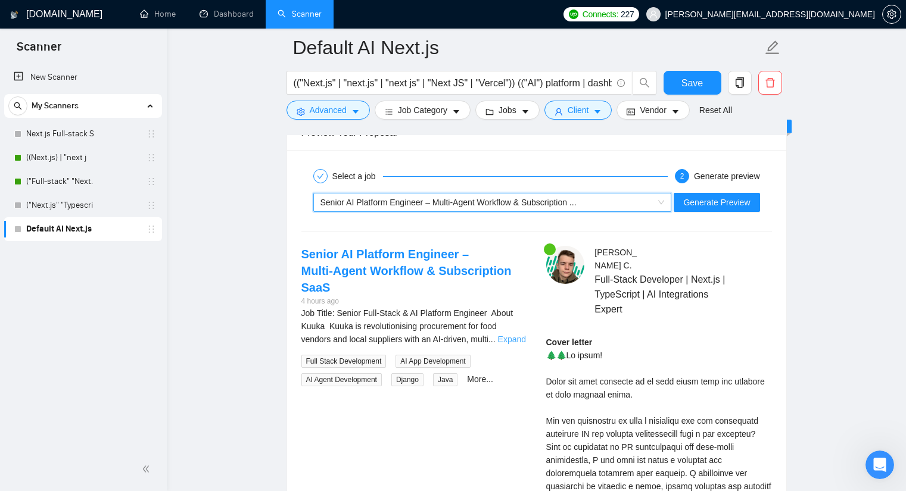
click at [510, 335] on link "Expand" at bounding box center [512, 340] width 28 height 10
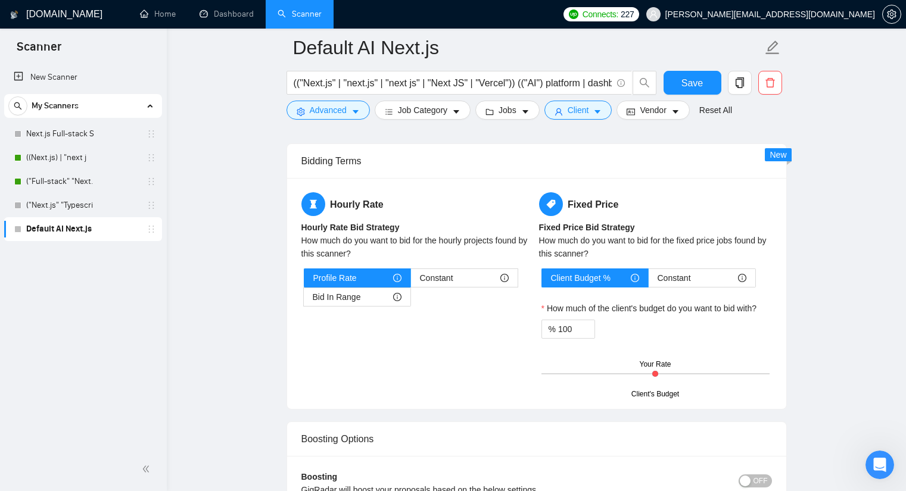
scroll to position [2204, 0]
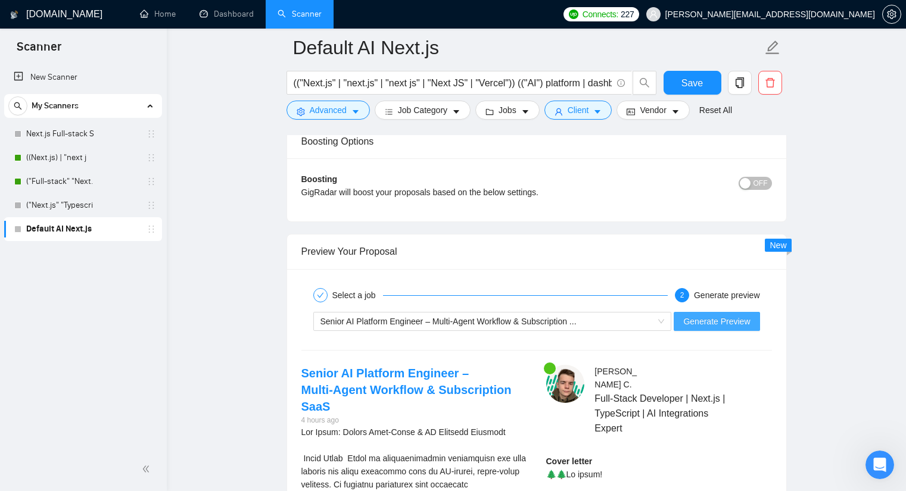
click at [725, 315] on span "Generate Preview" at bounding box center [716, 321] width 67 height 13
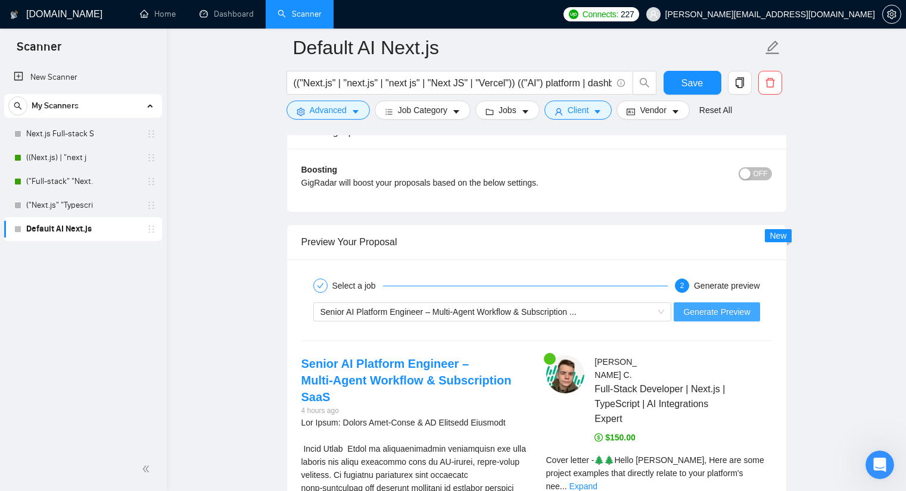
scroll to position [2264, 0]
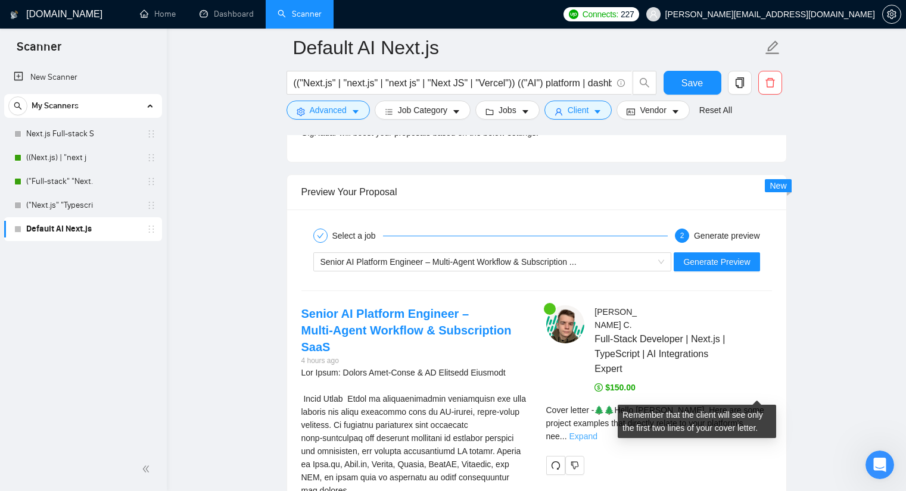
click at [598, 432] on link "Expand" at bounding box center [584, 437] width 28 height 10
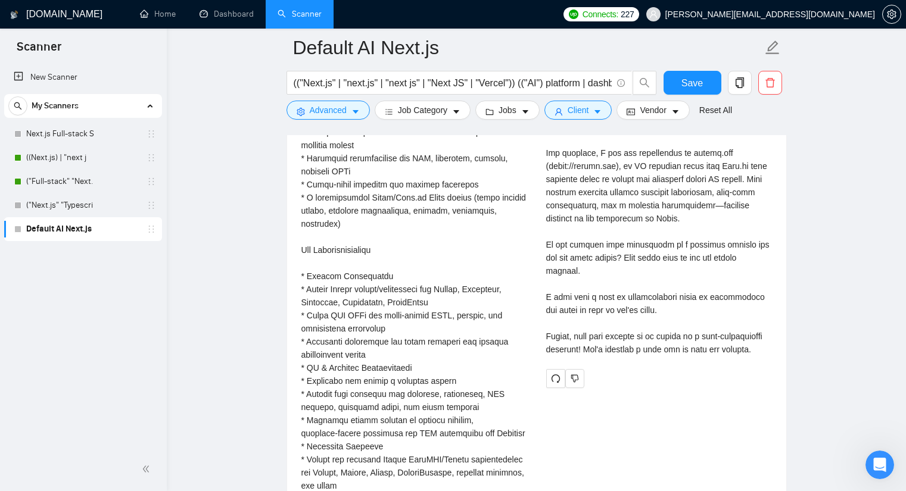
scroll to position [2800, 0]
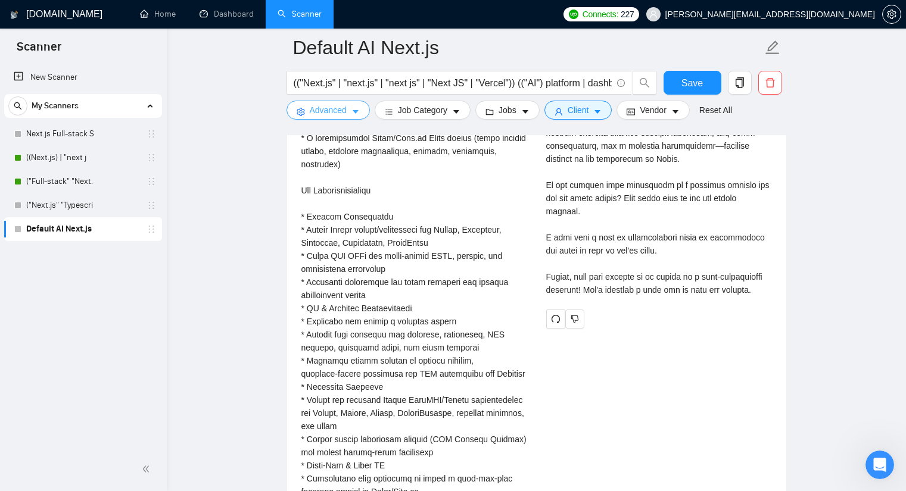
click at [329, 113] on span "Advanced" at bounding box center [328, 110] width 37 height 13
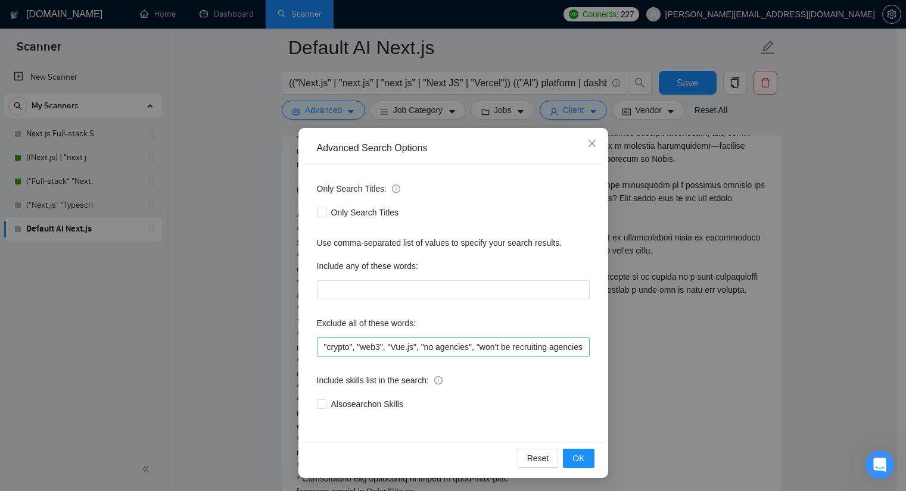
scroll to position [4, 0]
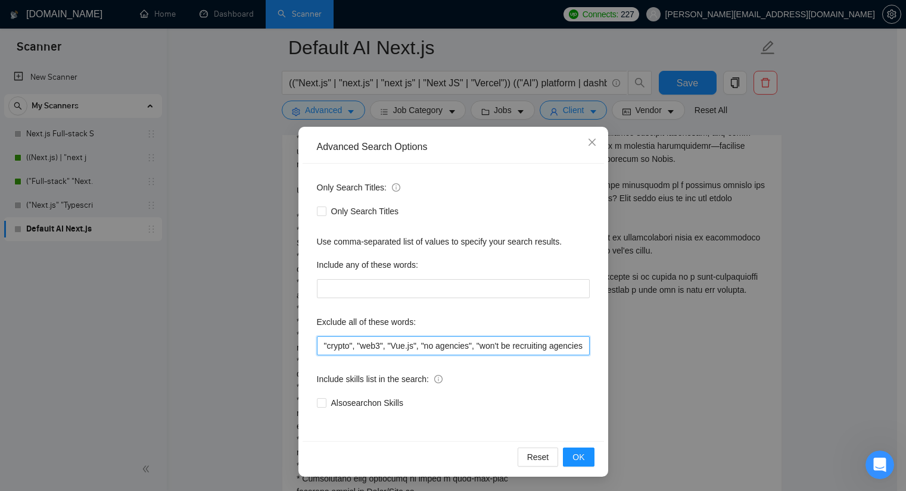
click at [323, 350] on input ""crypto", "web3", "Vue.js", "no agencies", "won't be recruiting agencies", "age…" at bounding box center [453, 346] width 273 height 19
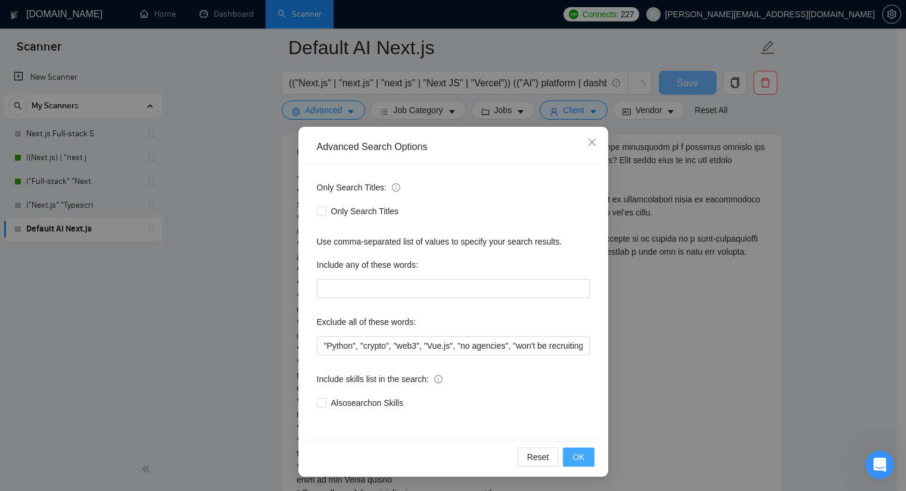
click at [581, 452] on button "OK" at bounding box center [578, 457] width 31 height 19
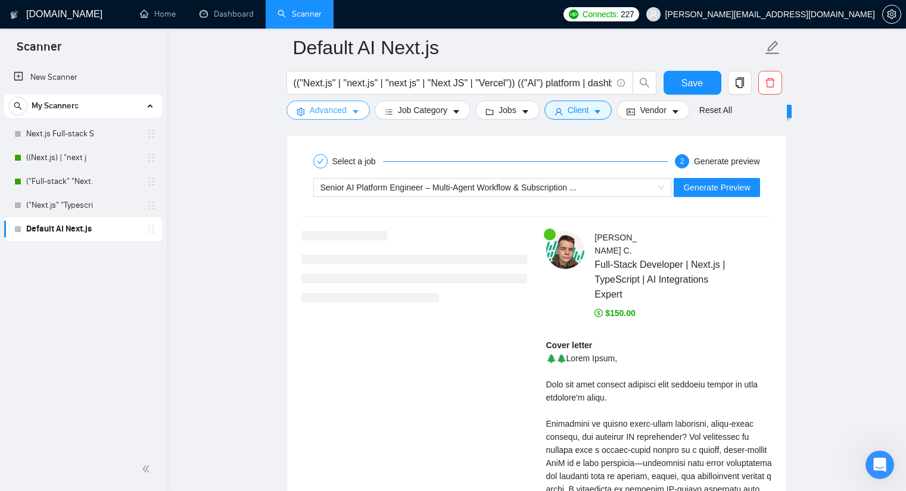
scroll to position [2319, 0]
click at [571, 189] on span "Senior AI Platform Engineer – Multi‑Agent Workflow & Subscription ..." at bounding box center [449, 188] width 256 height 10
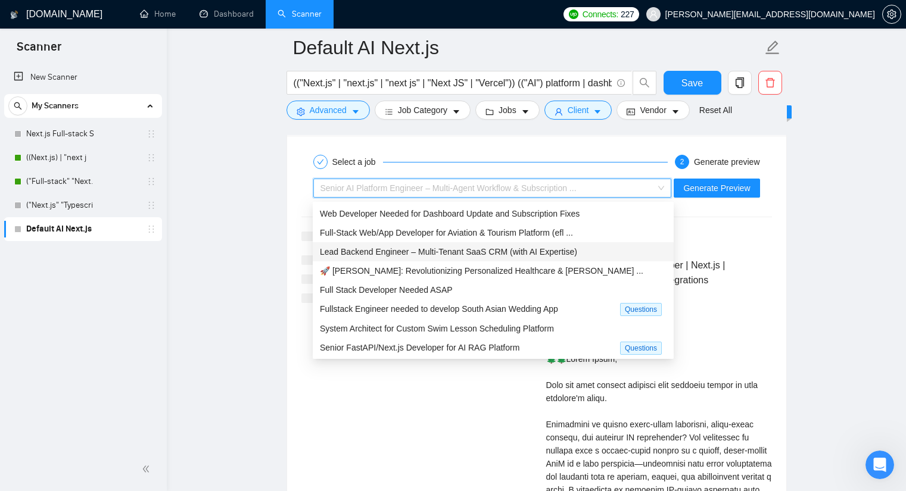
scroll to position [39, 0]
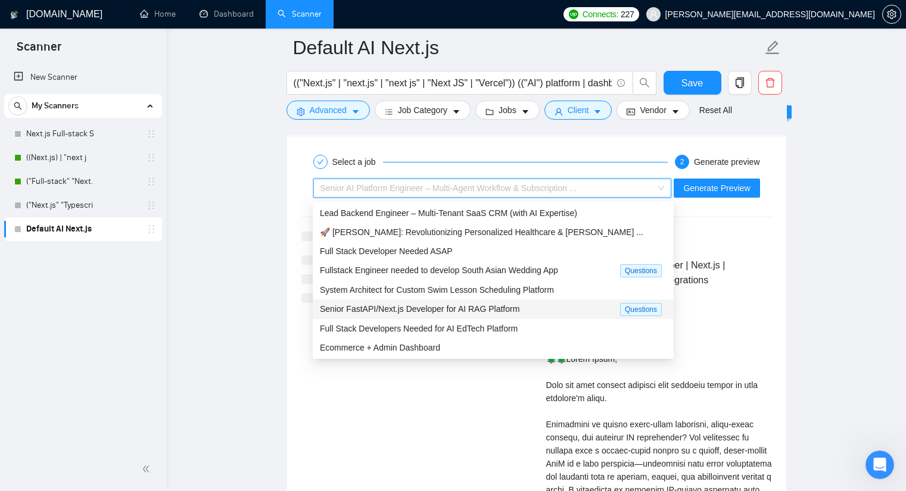
click at [440, 314] on div "Senior FastAPI/Next.js Developer for AI RAG Platform" at bounding box center [470, 310] width 300 height 14
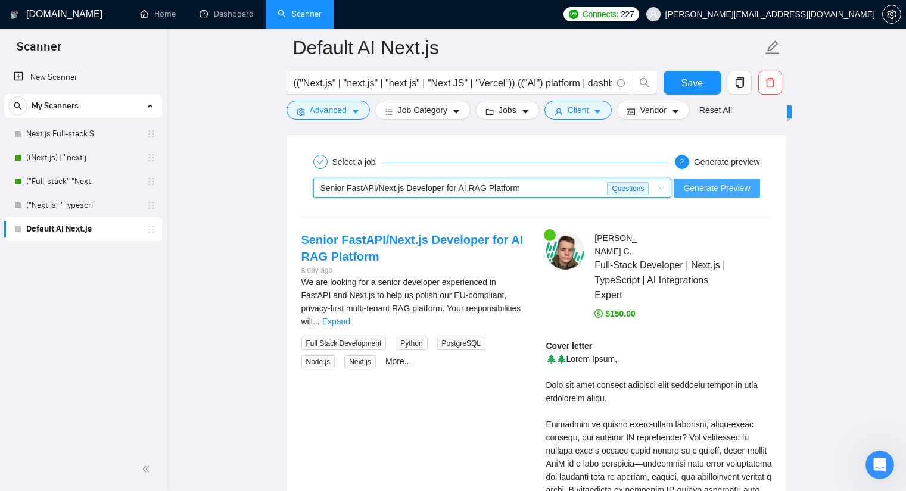
click at [711, 185] on span "Generate Preview" at bounding box center [716, 188] width 67 height 13
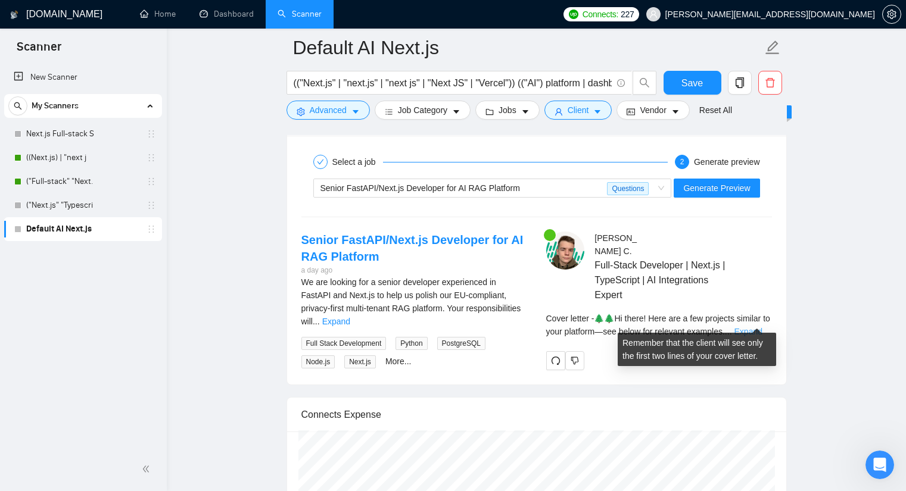
click at [749, 327] on link "Expand" at bounding box center [749, 332] width 28 height 10
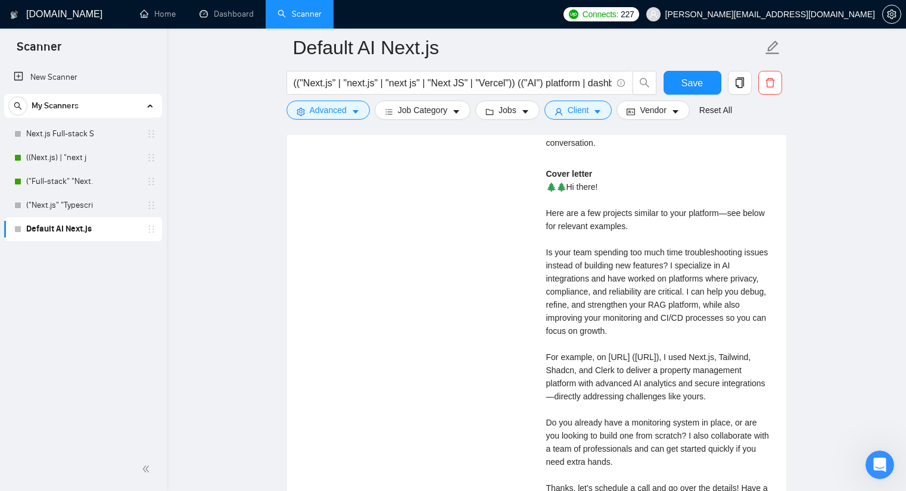
scroll to position [2736, 0]
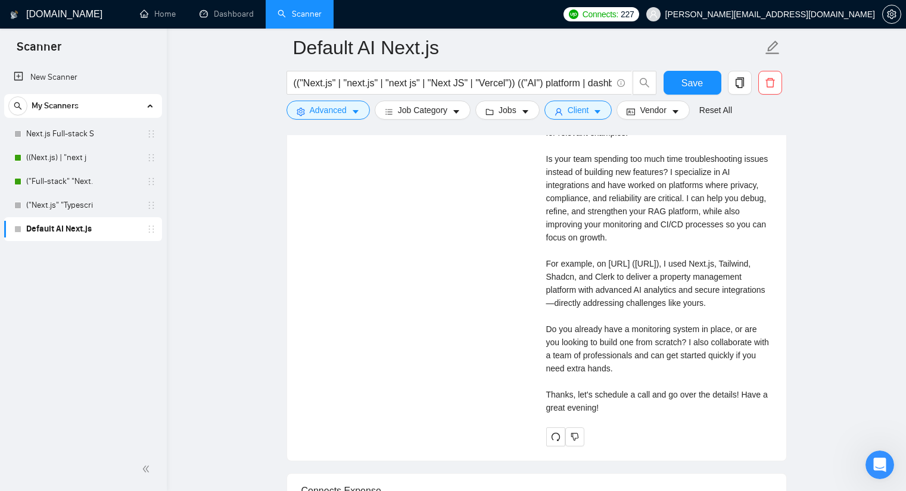
click at [609, 248] on div "Cover letter 🌲🌲Hi there! Here are a few projects similar to your platform—see b…" at bounding box center [659, 244] width 226 height 341
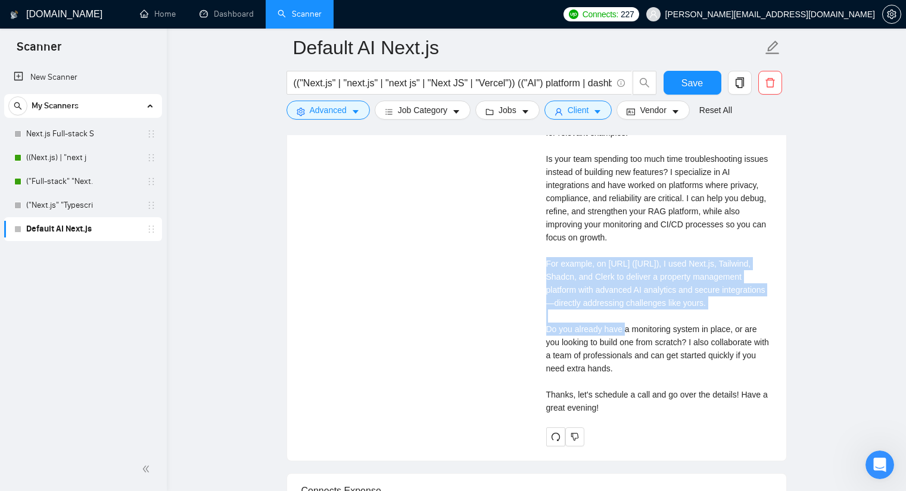
click at [609, 248] on div "Cover letter 🌲🌲Hi there! Here are a few projects similar to your platform—see b…" at bounding box center [659, 244] width 226 height 341
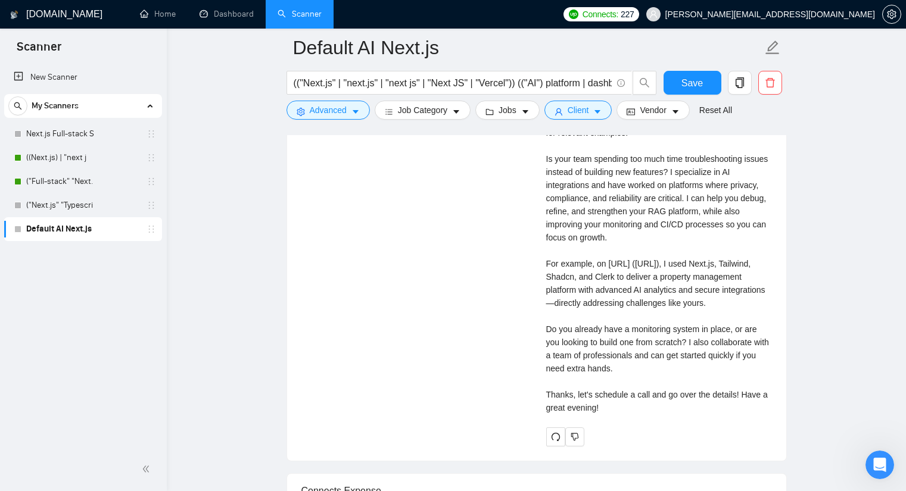
click at [603, 304] on div "Cover letter 🌲🌲Hi there! Here are a few projects similar to your platform—see b…" at bounding box center [659, 244] width 226 height 341
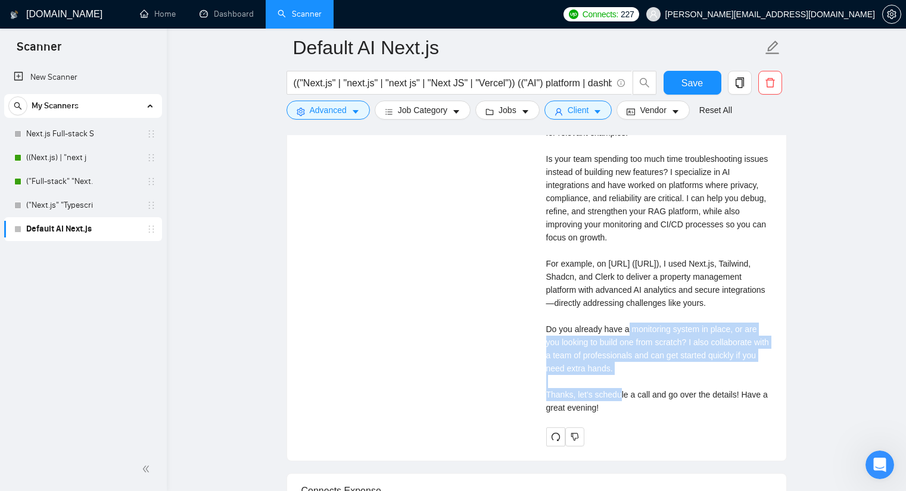
click at [603, 304] on div "Cover letter 🌲🌲Hi there! Here are a few projects similar to your platform—see b…" at bounding box center [659, 244] width 226 height 341
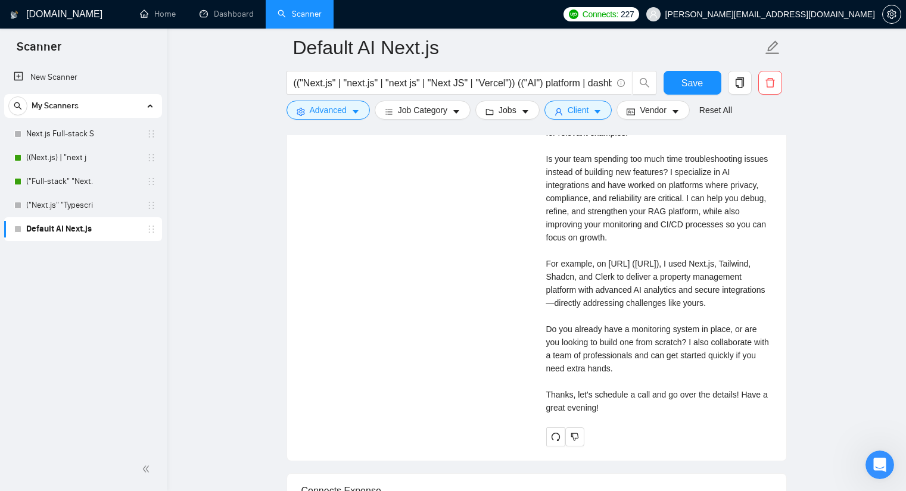
click at [584, 369] on div "Cover letter 🌲🌲Hi there! Here are a few projects similar to your platform—see b…" at bounding box center [659, 244] width 226 height 341
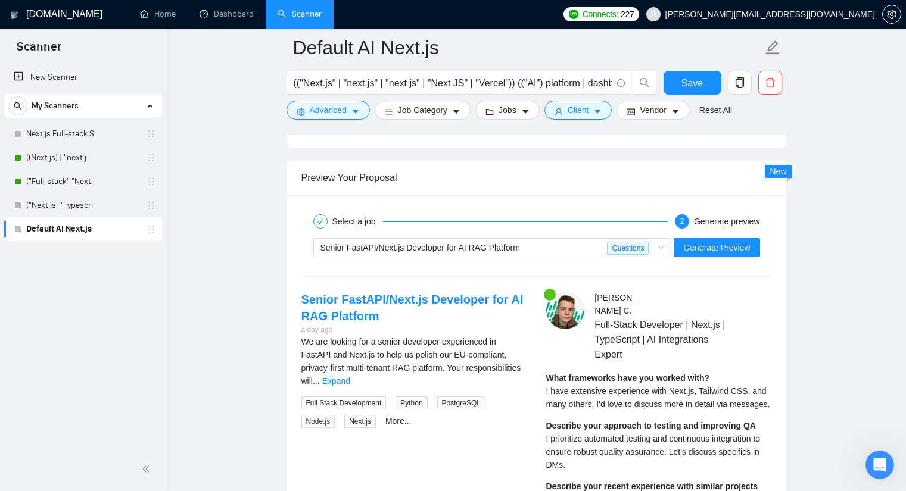
scroll to position [2199, 0]
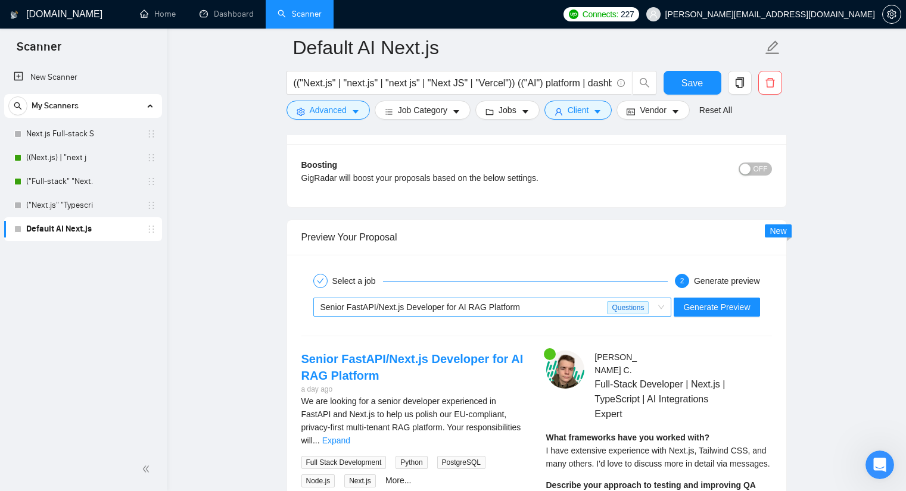
click at [546, 312] on div "Senior FastAPI/Next.js Developer for AI RAG Platform" at bounding box center [464, 307] width 287 height 18
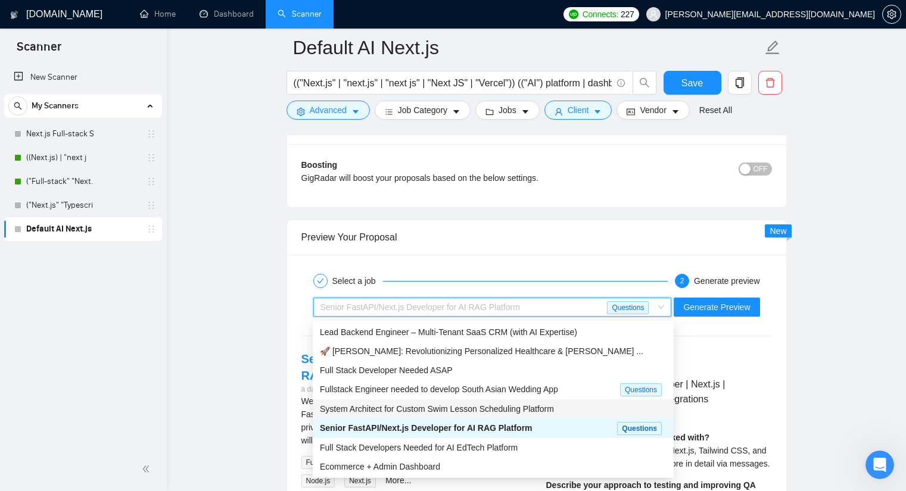
click at [498, 403] on div "System Architect for Custom Swim Lesson Scheduling Platform" at bounding box center [493, 409] width 347 height 13
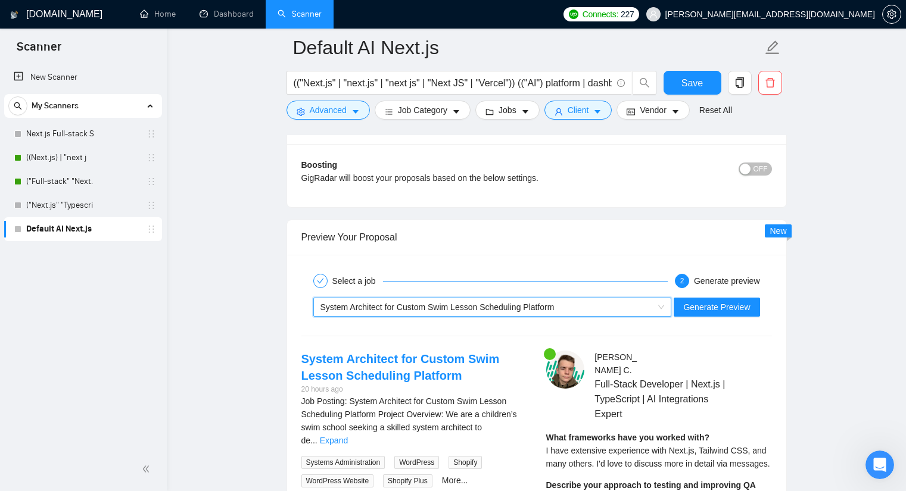
click at [593, 310] on div "System Architect for Custom Swim Lesson Scheduling Platform" at bounding box center [488, 307] width 334 height 18
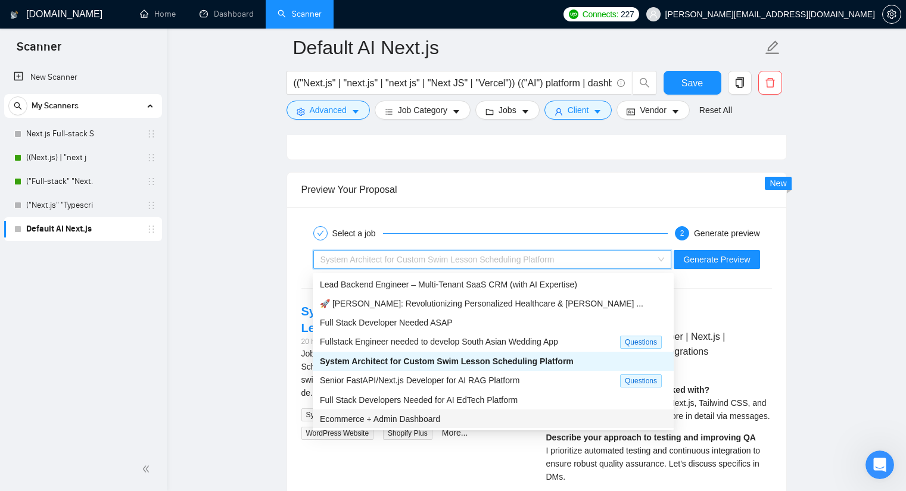
scroll to position [2259, 0]
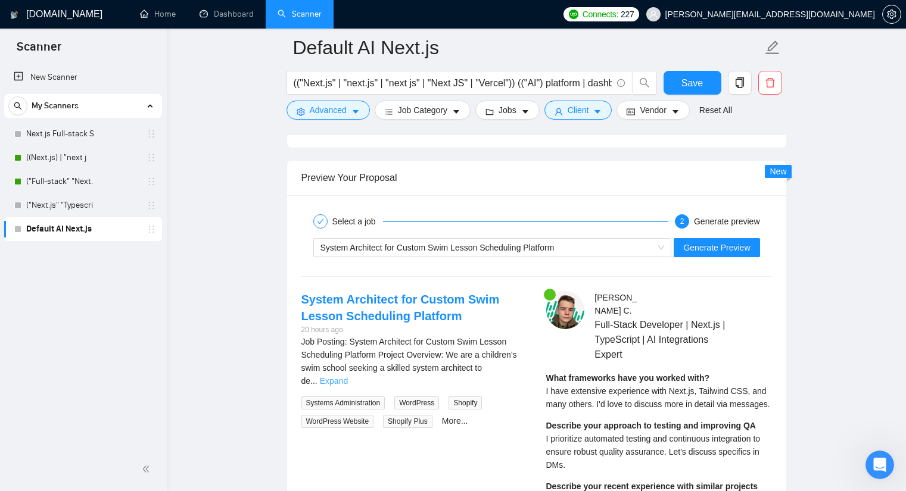
click at [348, 377] on link "Expand" at bounding box center [334, 382] width 28 height 10
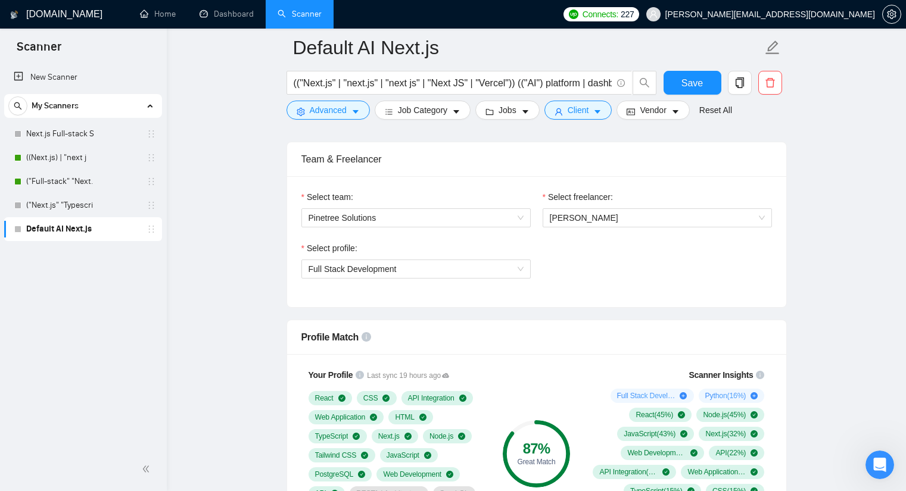
scroll to position [293, 0]
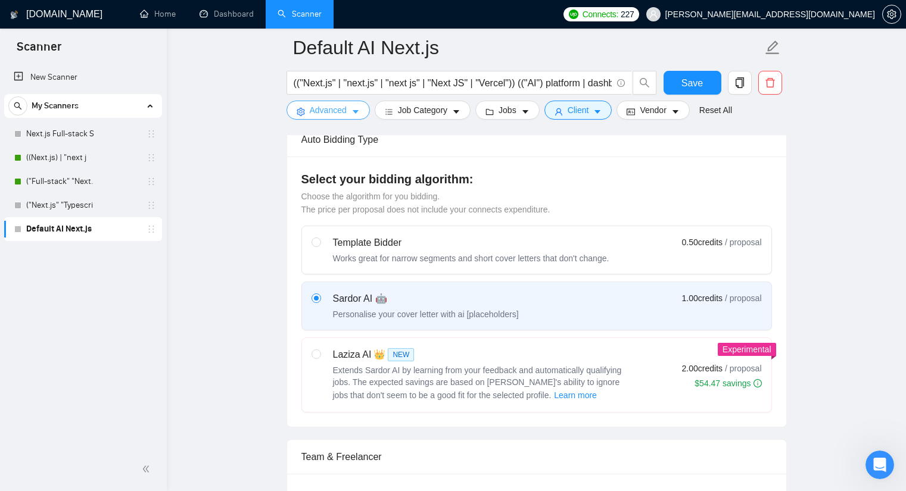
click at [341, 103] on button "Advanced" at bounding box center [328, 110] width 83 height 19
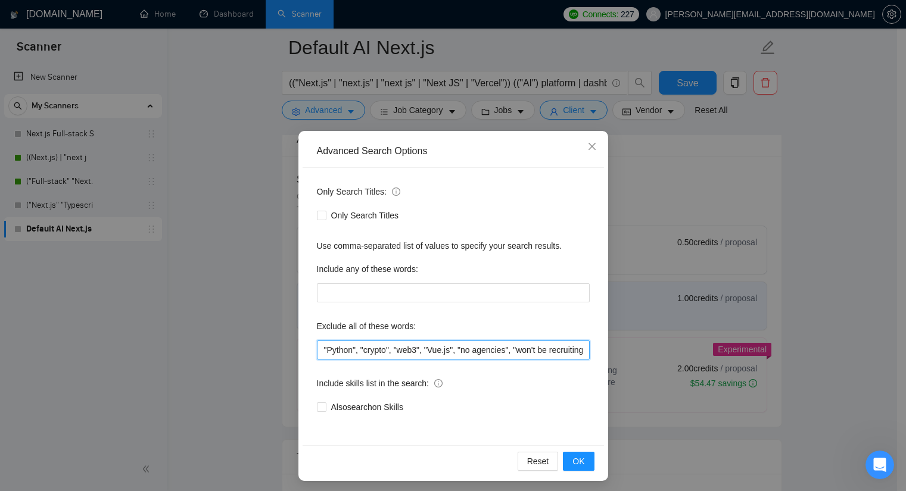
click at [321, 351] on input ""Python", "crypto", "web3", "Vue.js", "no agencies", "won't be recruiting agenc…" at bounding box center [453, 350] width 273 height 19
click at [327, 349] on input ""Wordpress", "Python", "crypto", "web3", "Vue.js", "no agencies", "won't be rec…" at bounding box center [453, 350] width 273 height 19
type input ""wordpress", "Python", "crypto", "web3", "Vue.js", "no agencies", "won't be rec…"
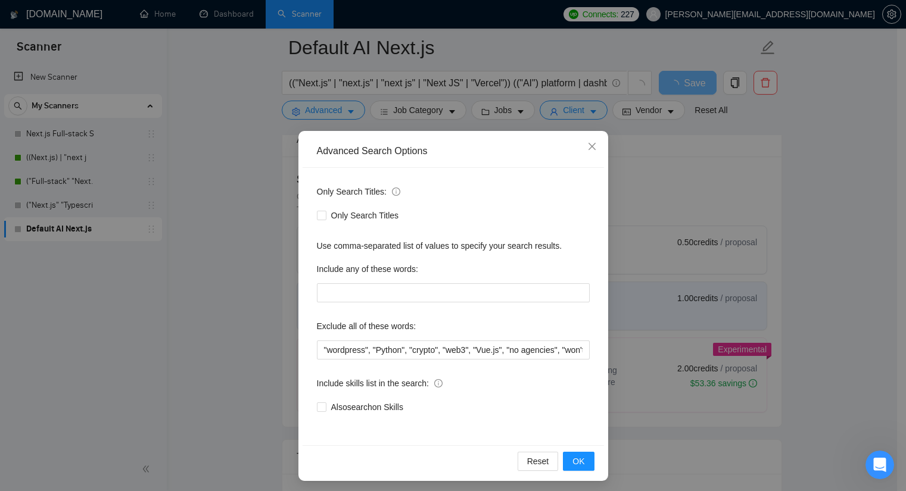
click at [558, 469] on div "Reset OK" at bounding box center [453, 462] width 301 height 32
click at [573, 462] on span "OK" at bounding box center [579, 461] width 12 height 13
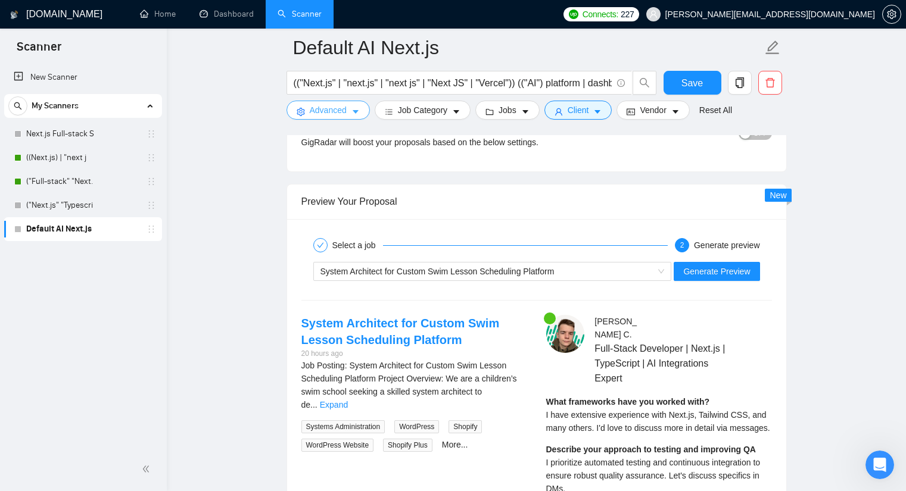
scroll to position [2259, 0]
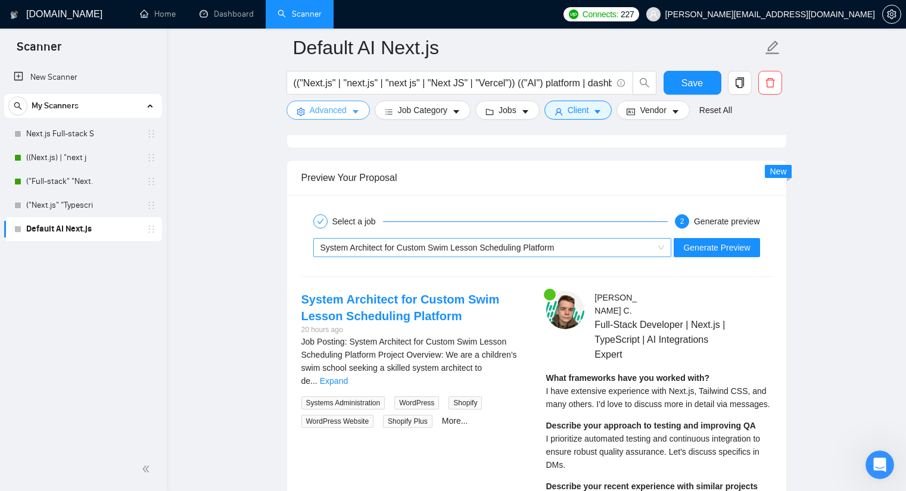
click at [485, 244] on span "System Architect for Custom Swim Lesson Scheduling Platform" at bounding box center [438, 248] width 234 height 10
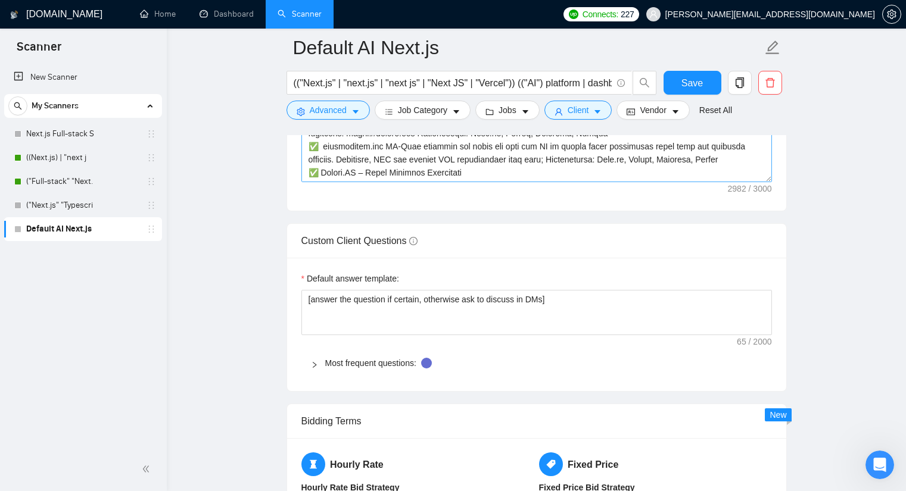
scroll to position [1544, 0]
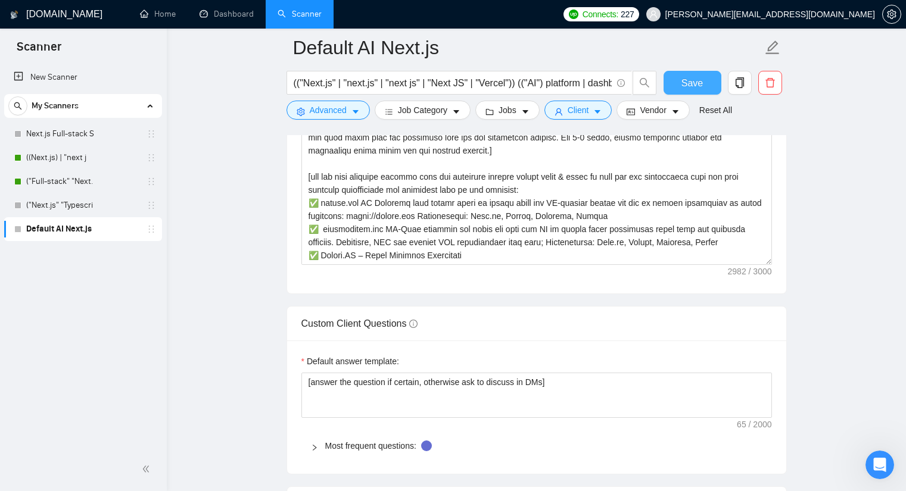
click at [704, 82] on button "Save" at bounding box center [693, 83] width 58 height 24
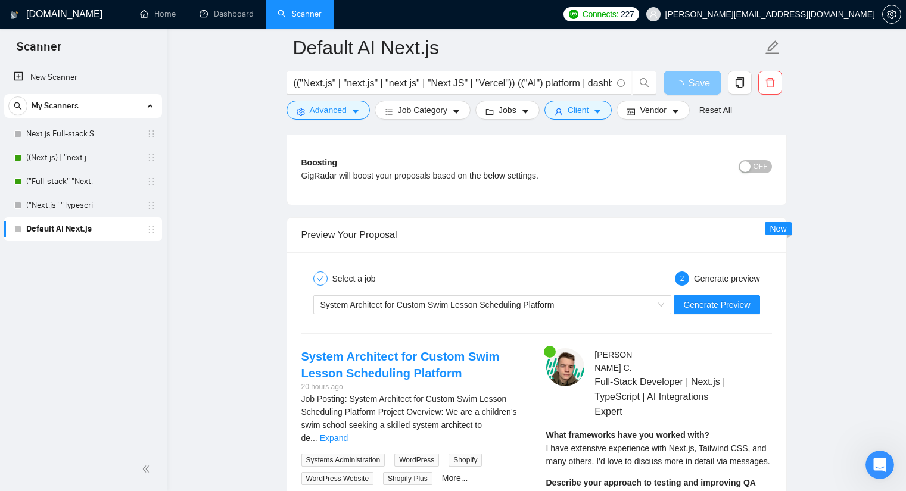
scroll to position [2259, 0]
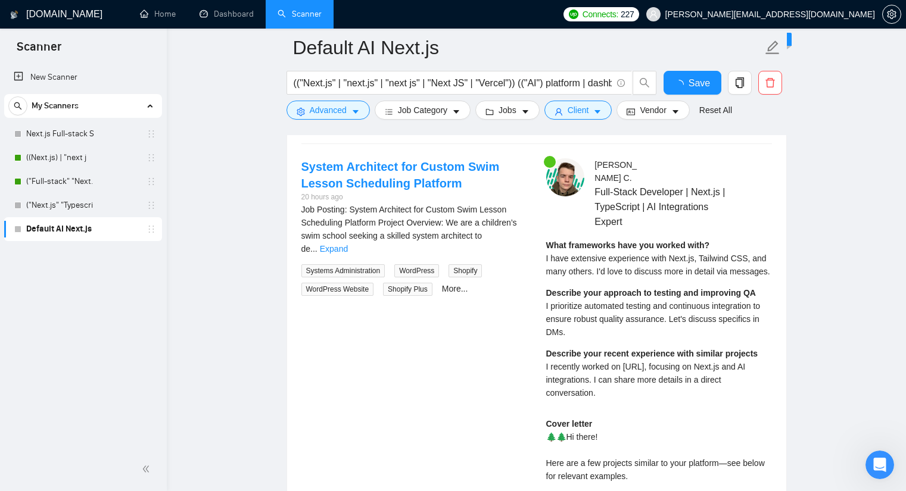
click at [490, 243] on div "Job Posting: System Architect for Custom Swim Lesson Scheduling Platform Projec…" at bounding box center [414, 249] width 226 height 93
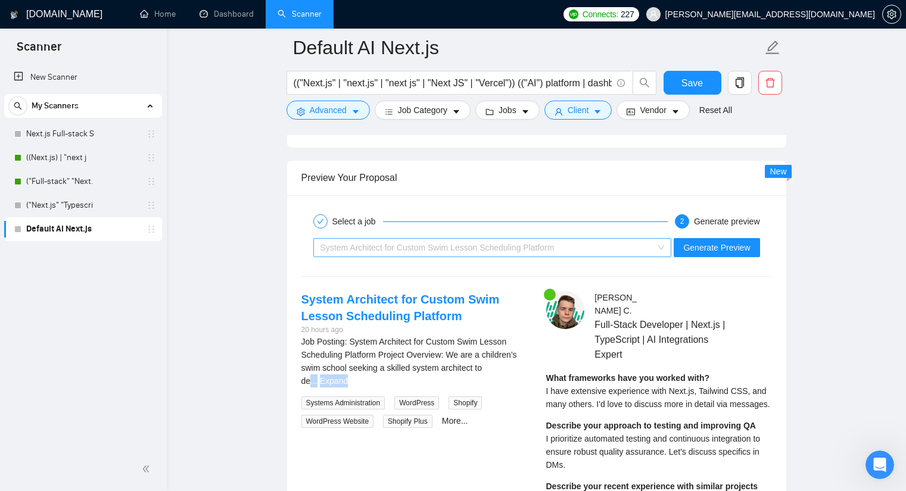
drag, startPoint x: 500, startPoint y: 247, endPoint x: 508, endPoint y: 241, distance: 9.4
click at [501, 246] on span "System Architect for Custom Swim Lesson Scheduling Platform" at bounding box center [438, 248] width 234 height 10
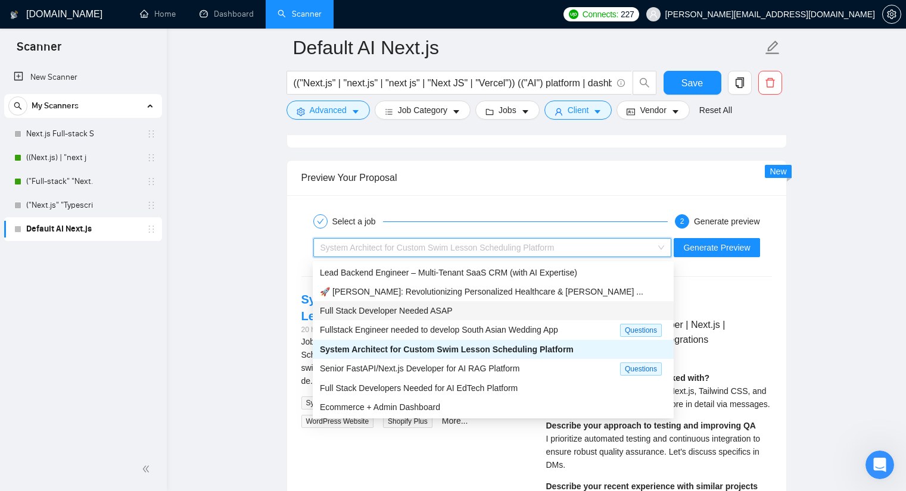
click at [443, 306] on span "Full Stack Developer Needed ASAP" at bounding box center [386, 311] width 133 height 10
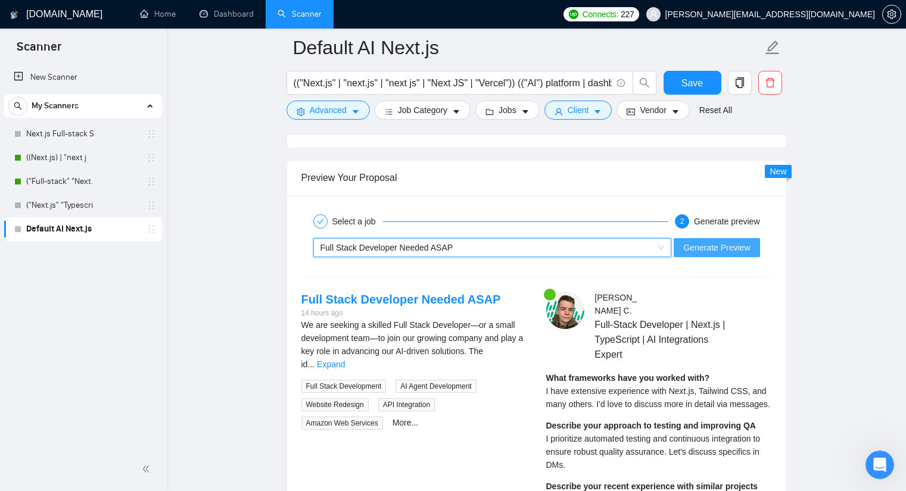
click at [720, 244] on span "Generate Preview" at bounding box center [716, 247] width 67 height 13
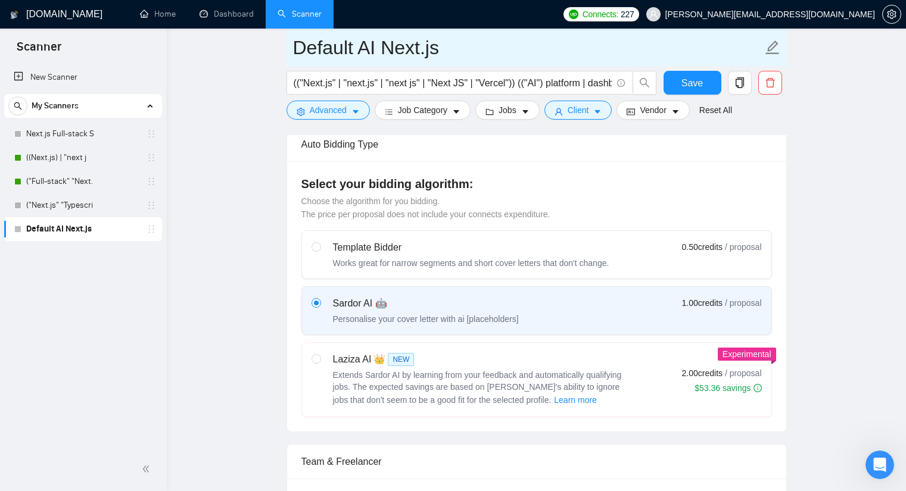
scroll to position [0, 0]
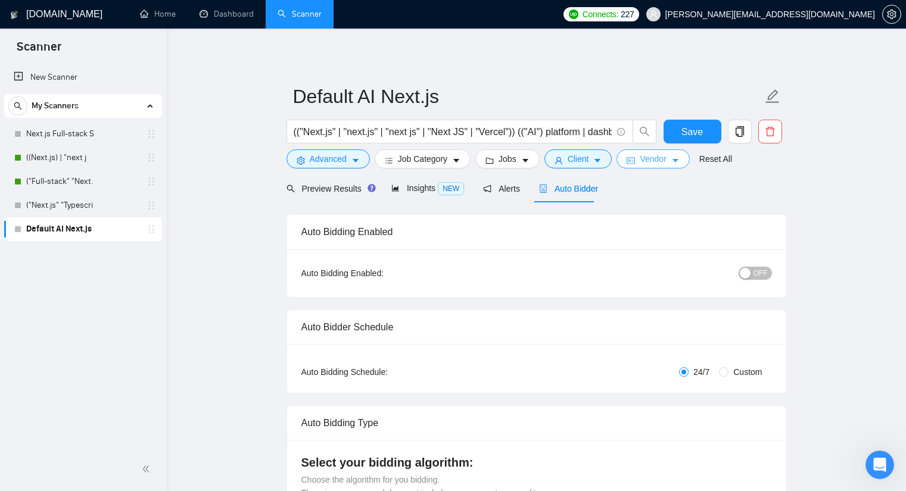
click at [665, 151] on button "Vendor" at bounding box center [653, 159] width 73 height 19
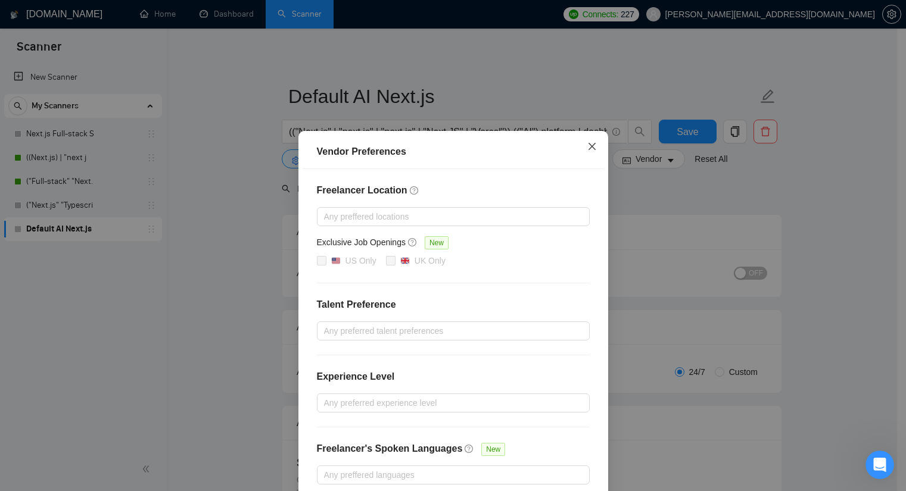
click at [592, 149] on span "Close" at bounding box center [592, 147] width 32 height 32
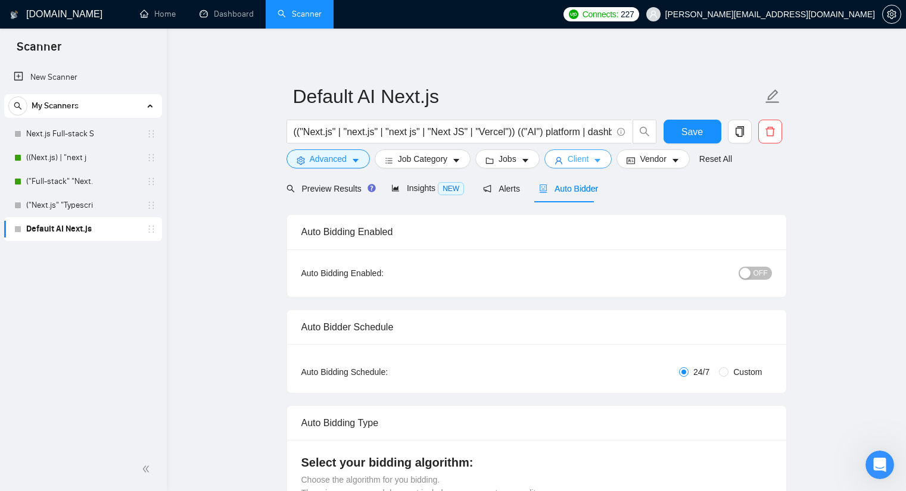
click at [574, 161] on span "Client" at bounding box center [578, 159] width 21 height 13
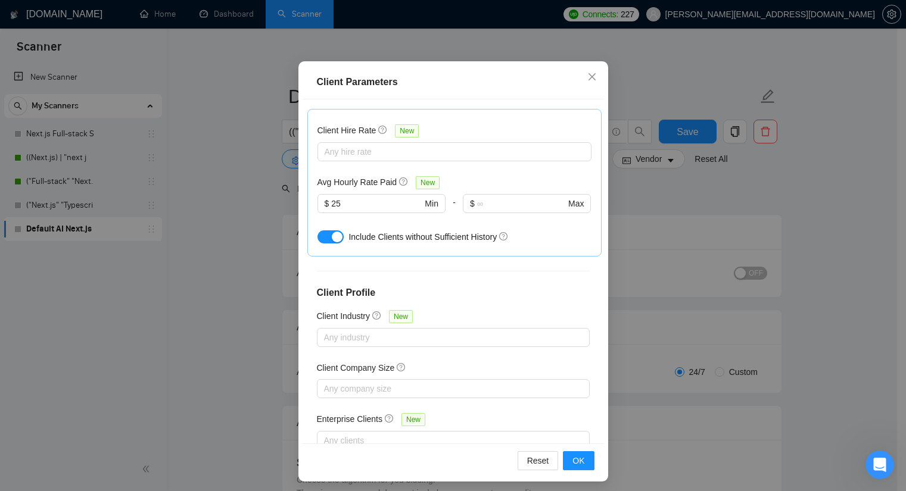
scroll to position [74, 0]
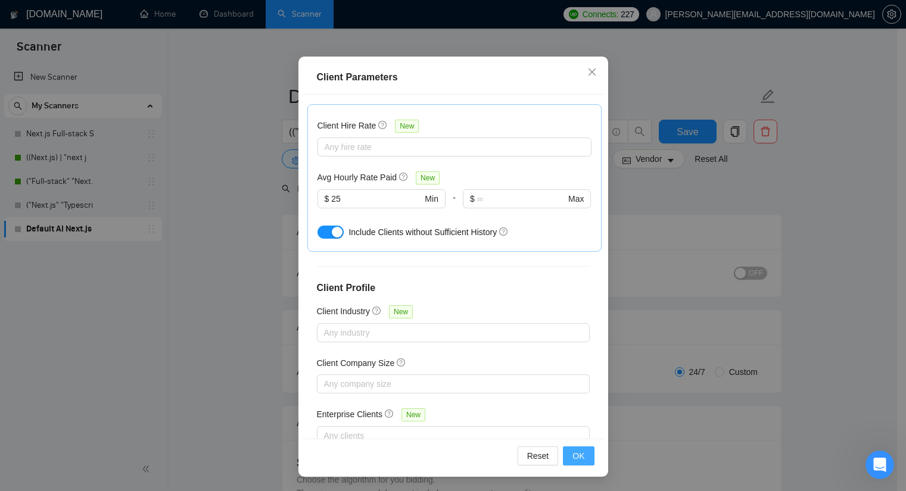
click at [576, 459] on span "OK" at bounding box center [579, 456] width 12 height 13
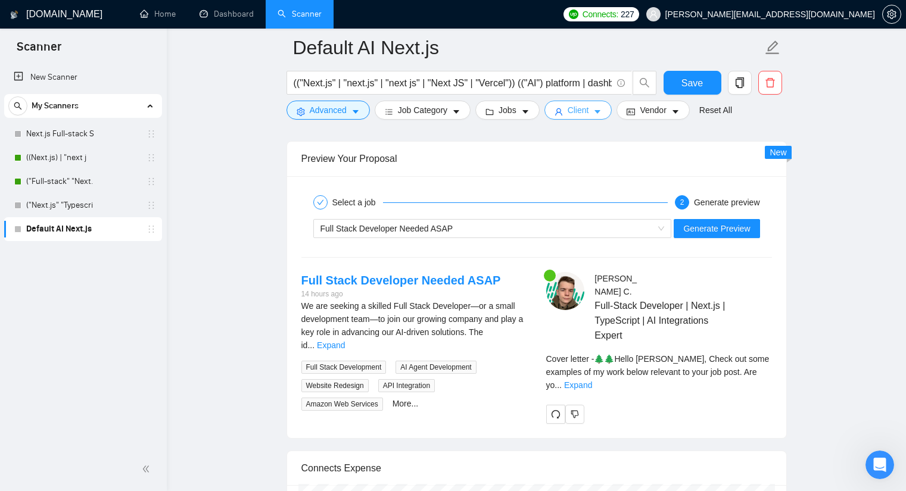
scroll to position [2383, 0]
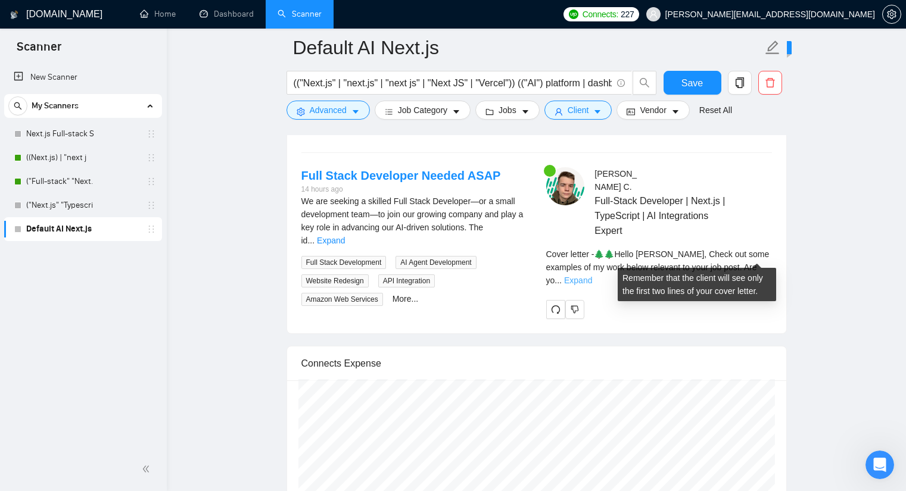
click at [592, 276] on link "Expand" at bounding box center [578, 281] width 28 height 10
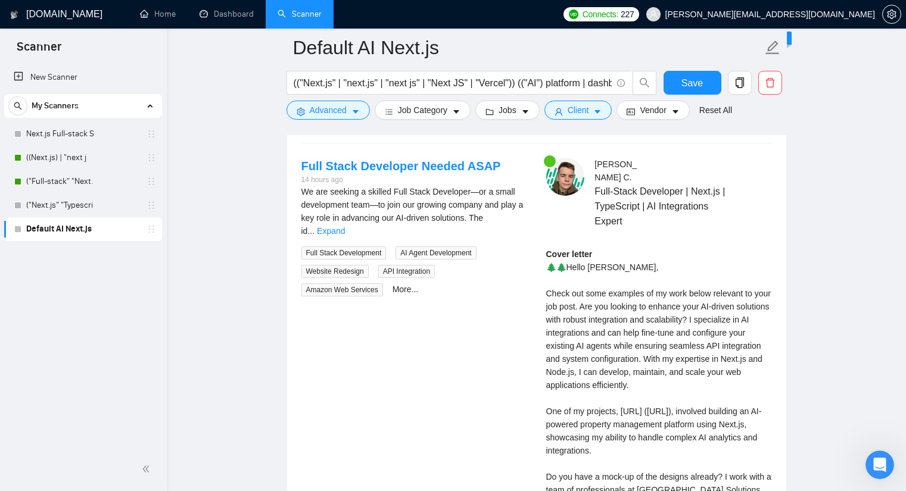
scroll to position [2502, 0]
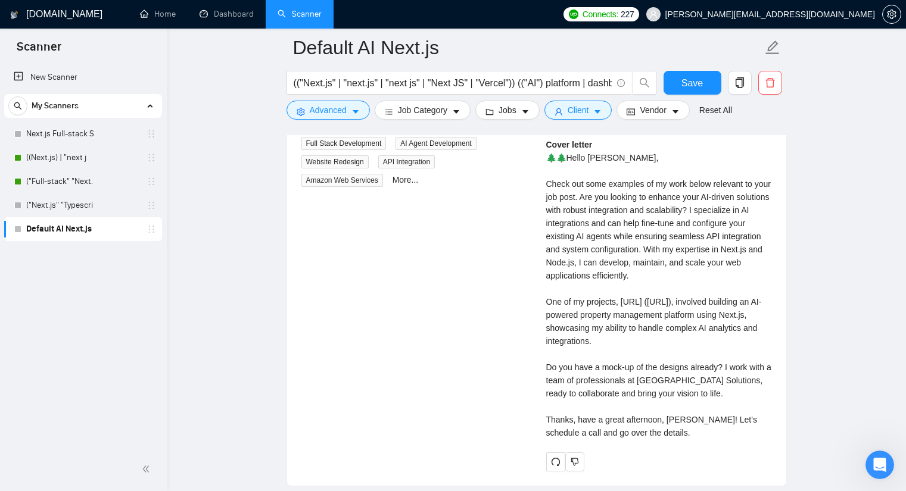
click at [618, 303] on div "Cover letter 🌲🌲Hello [PERSON_NAME], Check out some examples of my work below re…" at bounding box center [659, 288] width 226 height 301
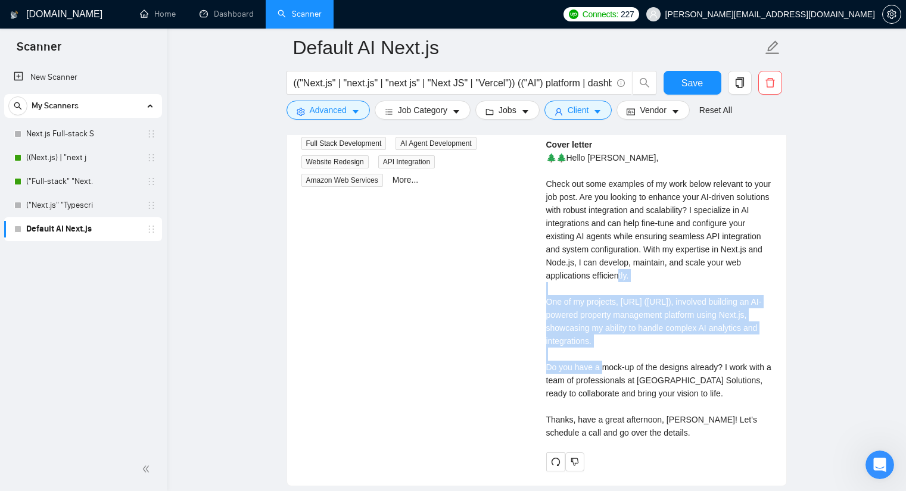
click at [618, 303] on div "Cover letter 🌲🌲Hello [PERSON_NAME], Check out some examples of my work below re…" at bounding box center [659, 288] width 226 height 301
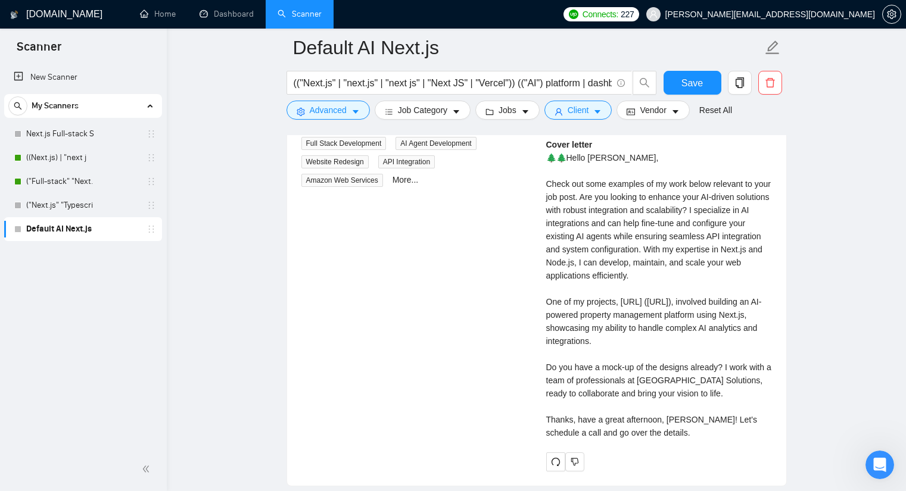
click at [623, 356] on div "Cover letter 🌲🌲Hello [PERSON_NAME], Check out some examples of my work below re…" at bounding box center [659, 288] width 226 height 301
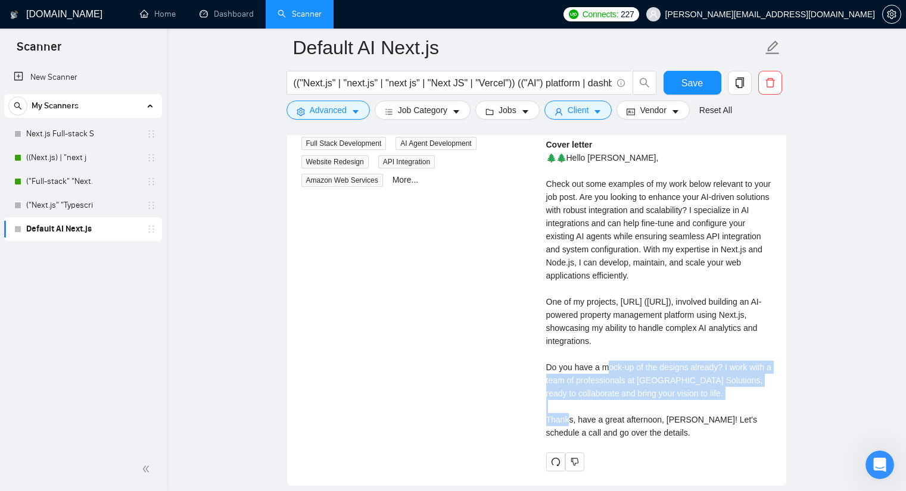
click at [623, 357] on div "Cover letter 🌲🌲Hello [PERSON_NAME], Check out some examples of my work below re…" at bounding box center [659, 288] width 226 height 301
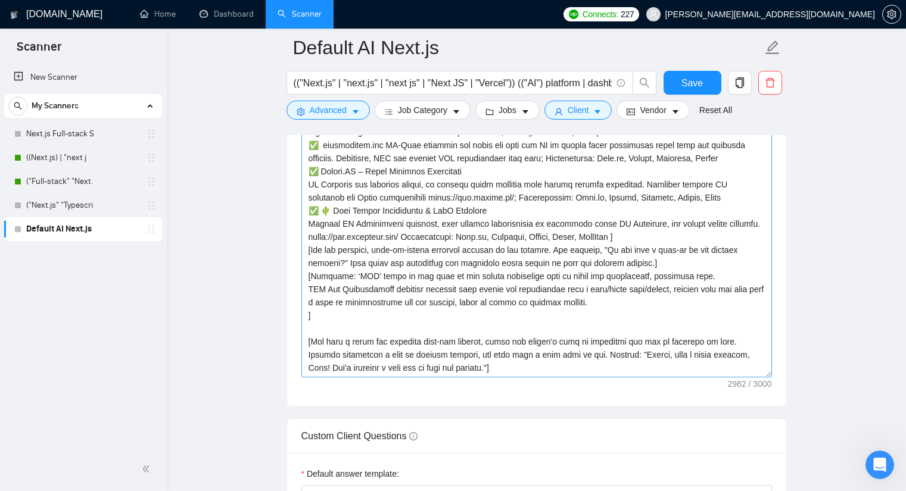
scroll to position [1430, 0]
click at [527, 304] on textarea "Cover letter template:" at bounding box center [536, 245] width 471 height 268
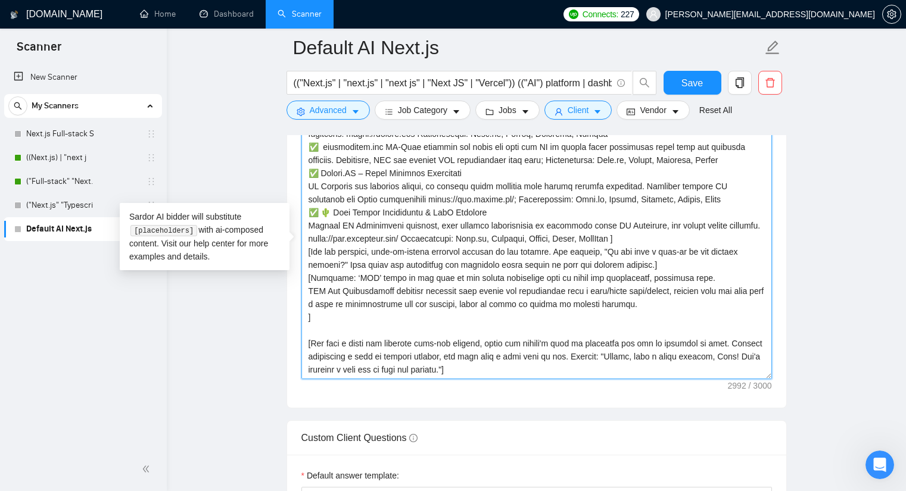
click at [682, 320] on textarea "Cover letter template:" at bounding box center [536, 245] width 471 height 268
type textarea "[Lorem i dolorsit ametcons adipi eli seddoe't inci ut laboree dolo (ma ali en a…"
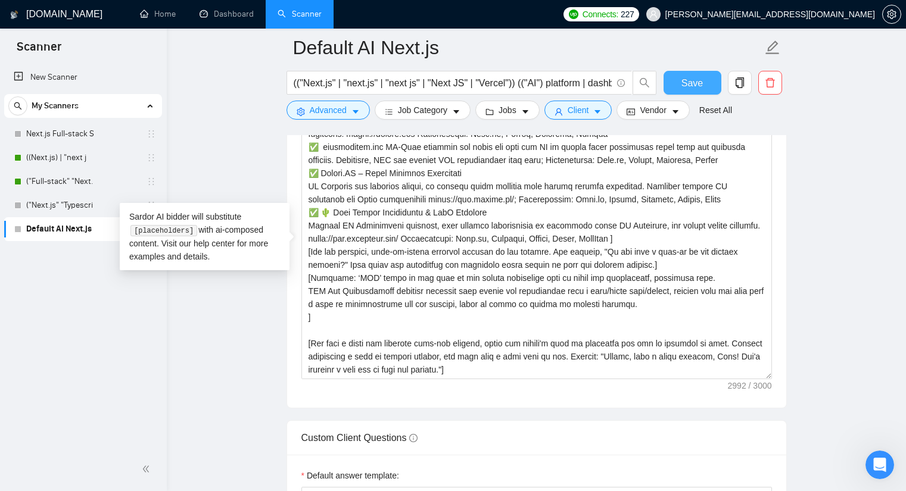
click at [693, 81] on span "Save" at bounding box center [692, 83] width 21 height 15
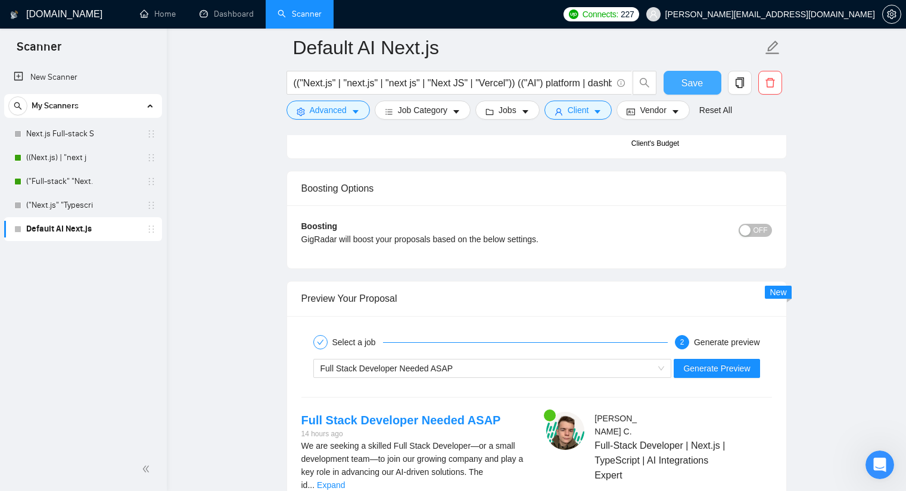
scroll to position [2145, 0]
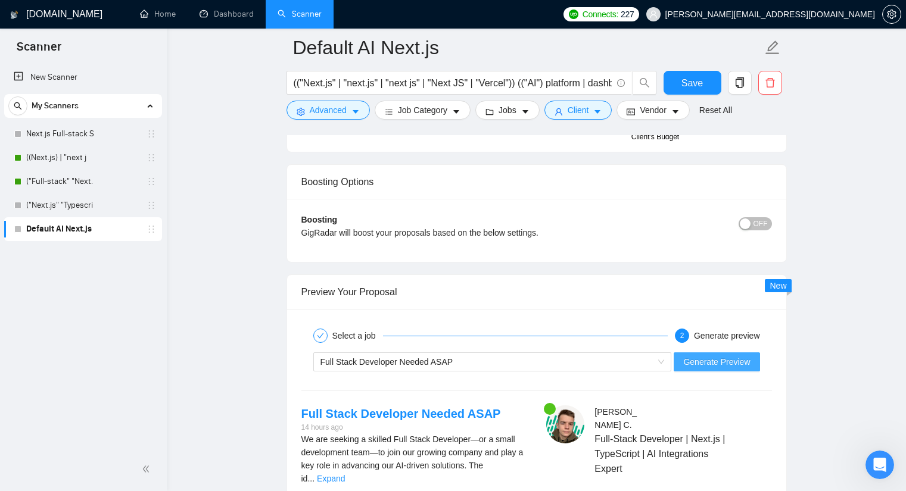
click at [686, 360] on span "Generate Preview" at bounding box center [716, 362] width 67 height 13
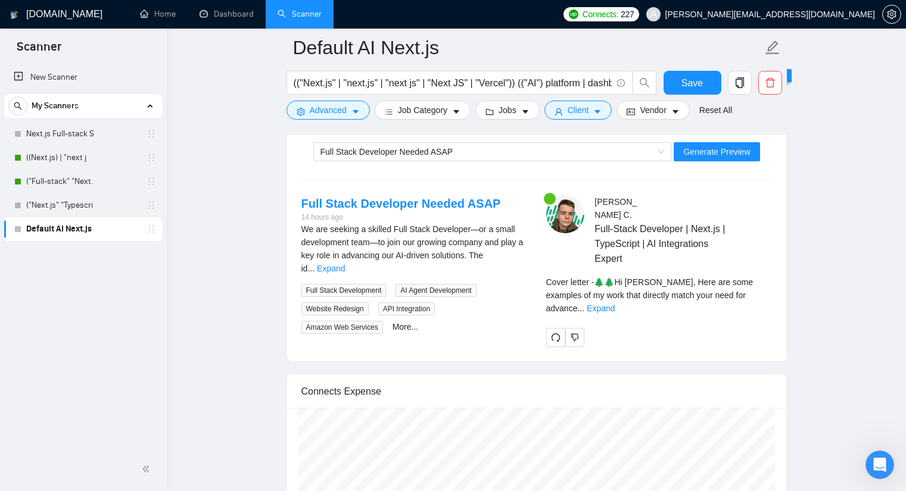
scroll to position [2383, 0]
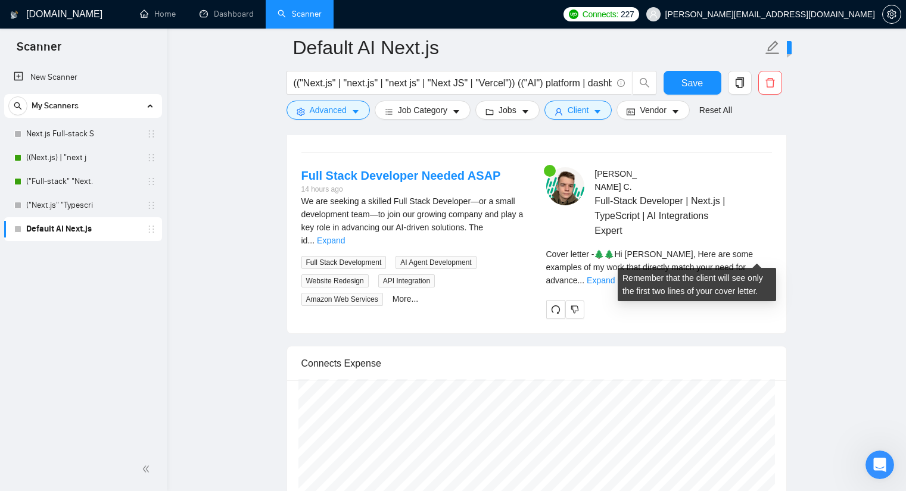
click at [729, 261] on span "Cover letter - 🌲🌲Hi [PERSON_NAME], Here are some examples of my work that direc…" at bounding box center [649, 268] width 207 height 36
click at [615, 276] on link "Expand" at bounding box center [601, 281] width 28 height 10
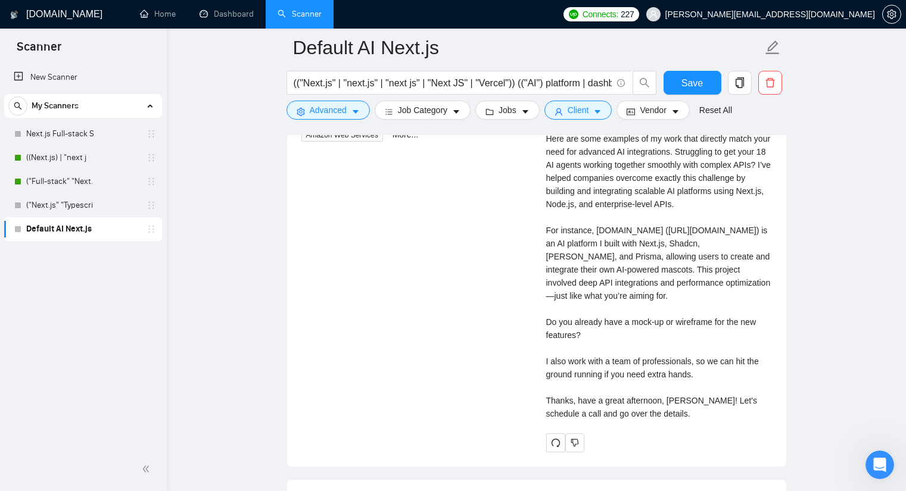
scroll to position [2562, 0]
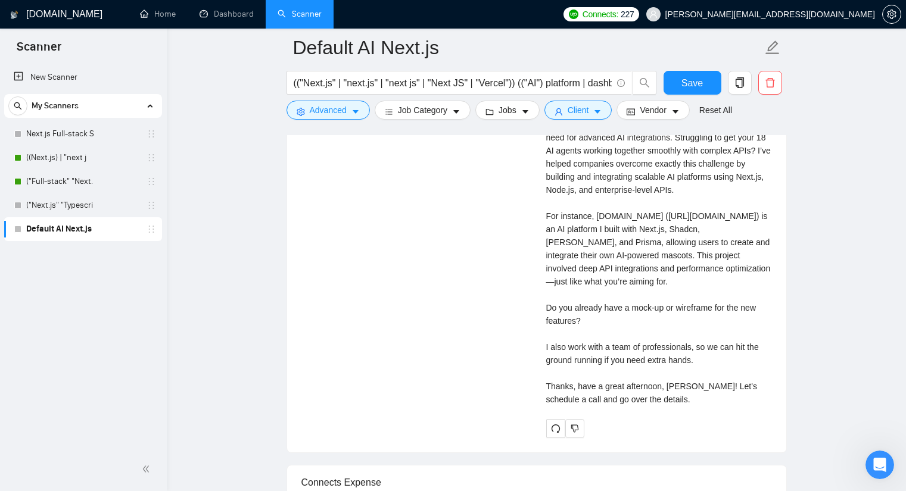
click at [612, 326] on div "Cover letter 🌲🌲Hi [PERSON_NAME], Here are some examples of my work that directl…" at bounding box center [659, 243] width 226 height 328
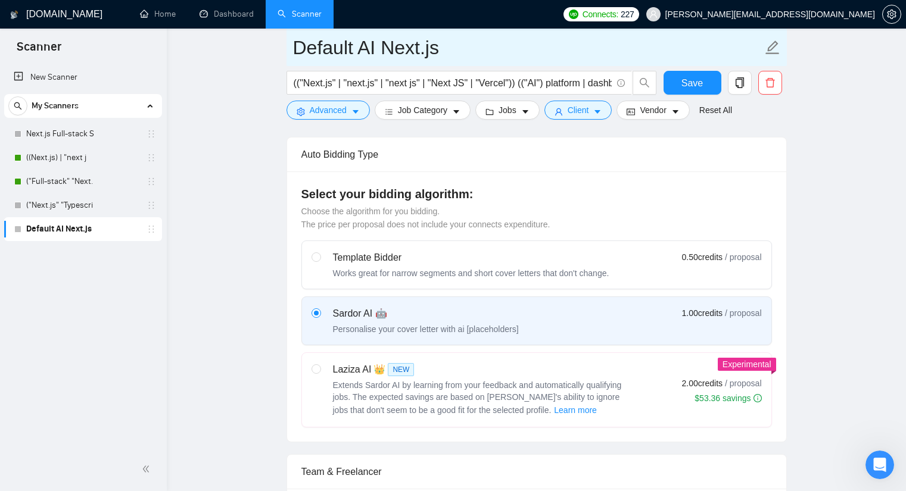
scroll to position [0, 0]
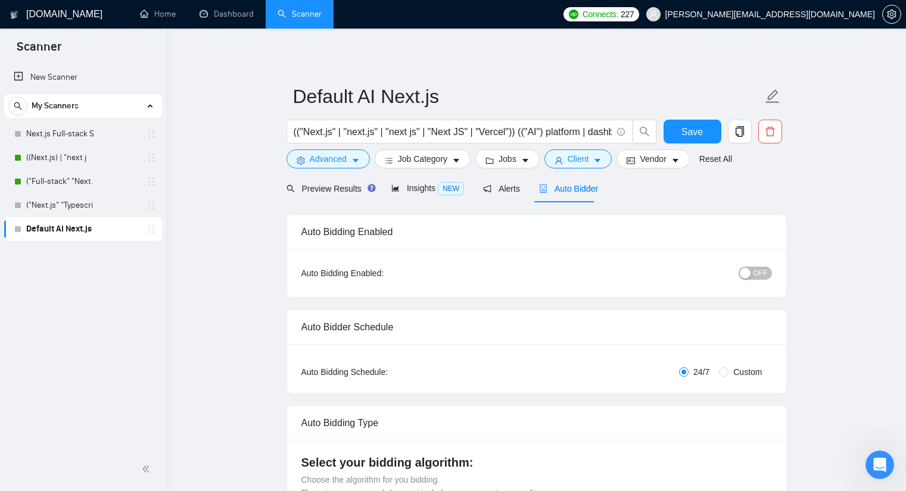
click at [752, 270] on button "OFF" at bounding box center [755, 273] width 33 height 13
click at [681, 139] on button "Save" at bounding box center [693, 132] width 58 height 24
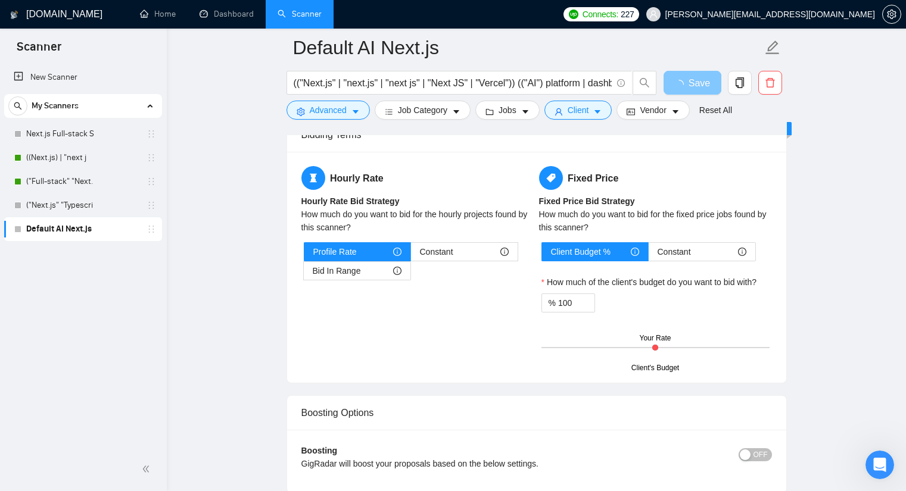
scroll to position [1906, 0]
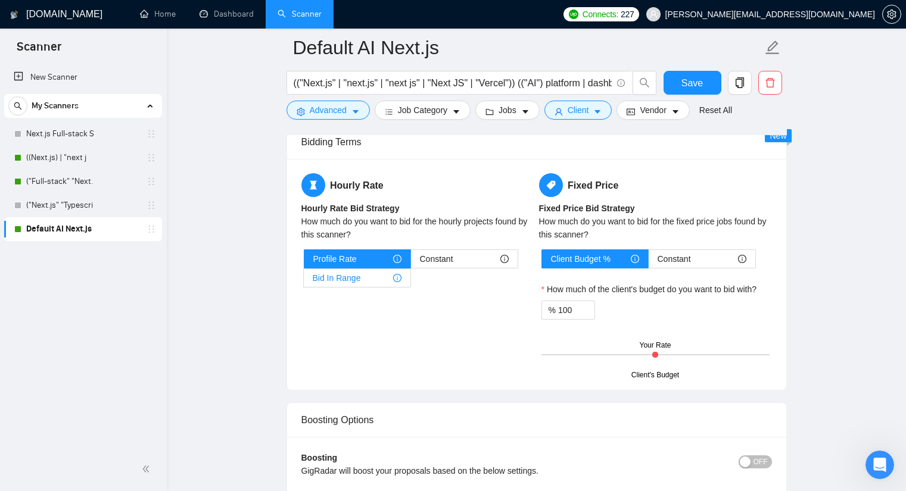
click at [368, 280] on div "Bid In Range" at bounding box center [357, 278] width 89 height 18
click at [304, 281] on input "Bid In Range" at bounding box center [304, 281] width 0 height 0
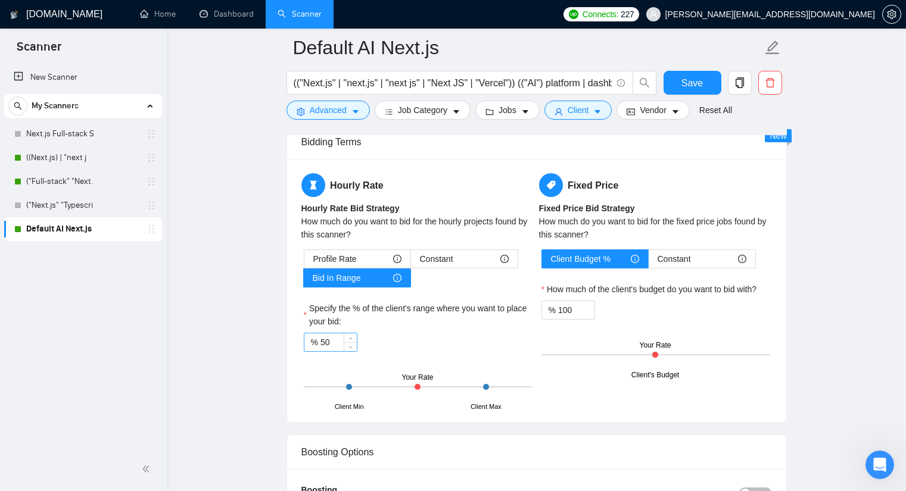
click at [338, 342] on input "50" at bounding box center [339, 343] width 36 height 18
click at [351, 338] on icon "up" at bounding box center [351, 340] width 4 height 4
type input "5"
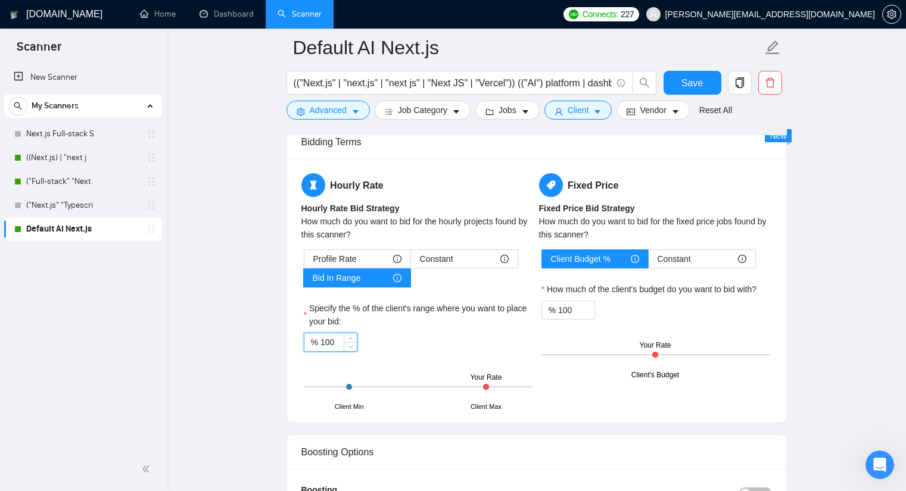
type input "100"
click at [293, 295] on div "Hourly Rate Hourly Rate Bid Strategy How much do you want to bid for the hourly…" at bounding box center [536, 290] width 499 height 263
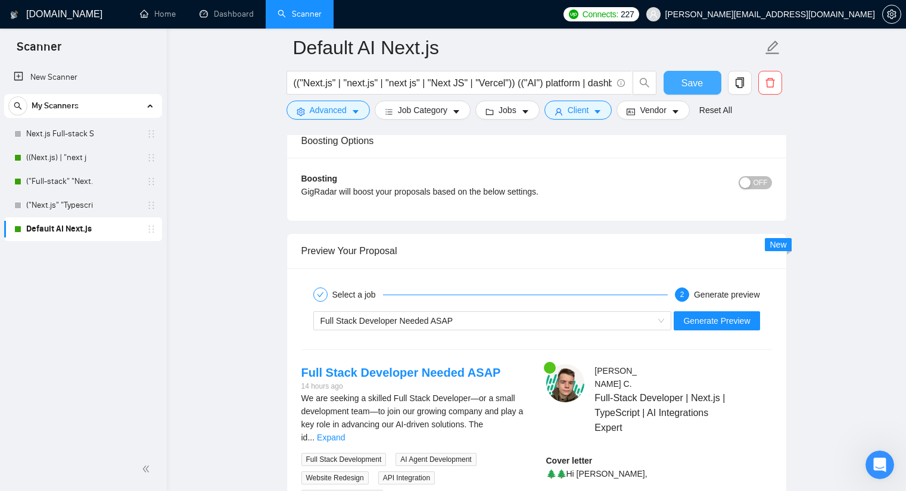
scroll to position [2204, 0]
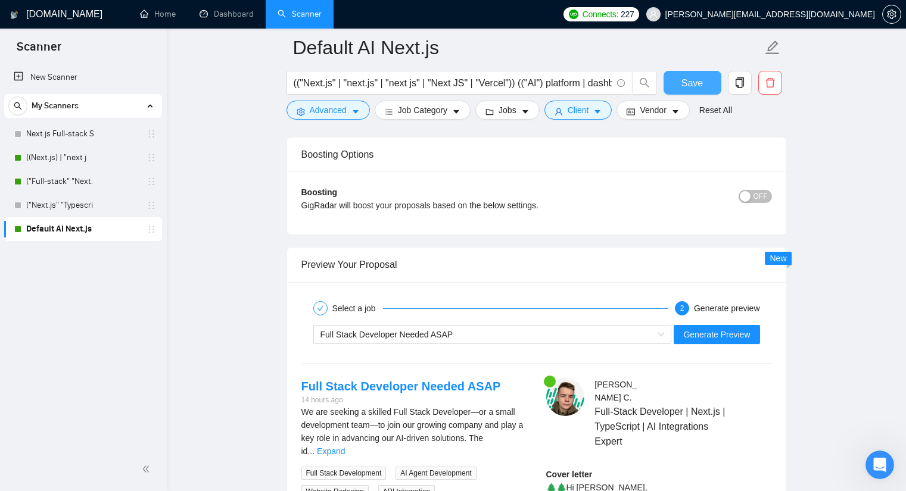
click at [682, 86] on span "Save" at bounding box center [692, 83] width 21 height 15
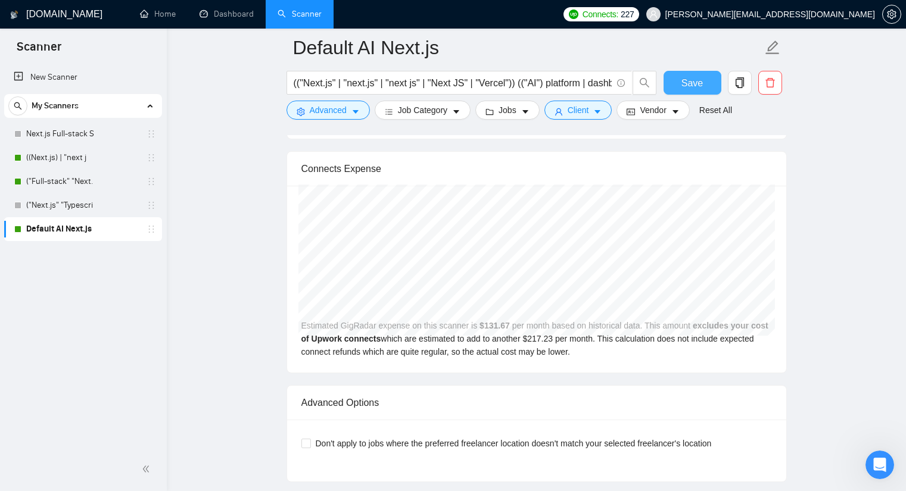
scroll to position [2919, 0]
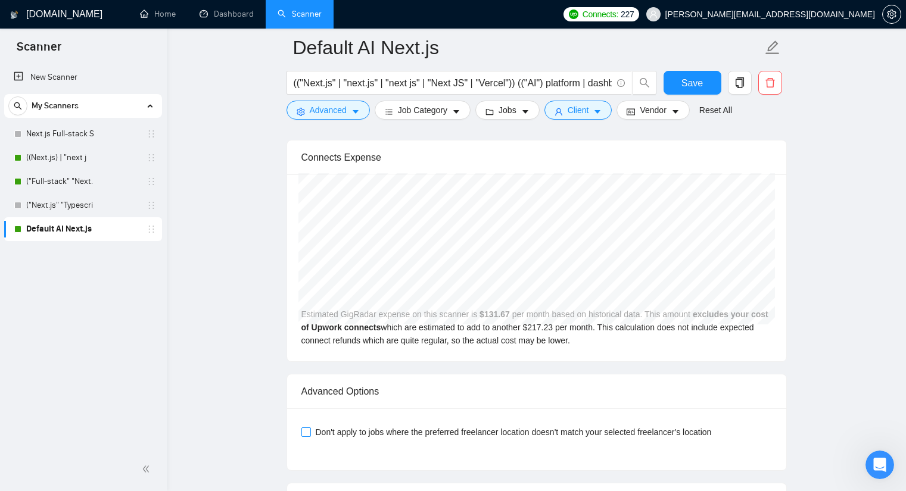
click at [431, 426] on span "Don't apply to jobs where the preferred freelancer location doesn't match your …" at bounding box center [514, 432] width 406 height 13
click at [310, 428] on input "Don't apply to jobs where the preferred freelancer location doesn't match your …" at bounding box center [305, 432] width 8 height 8
checkbox input "true"
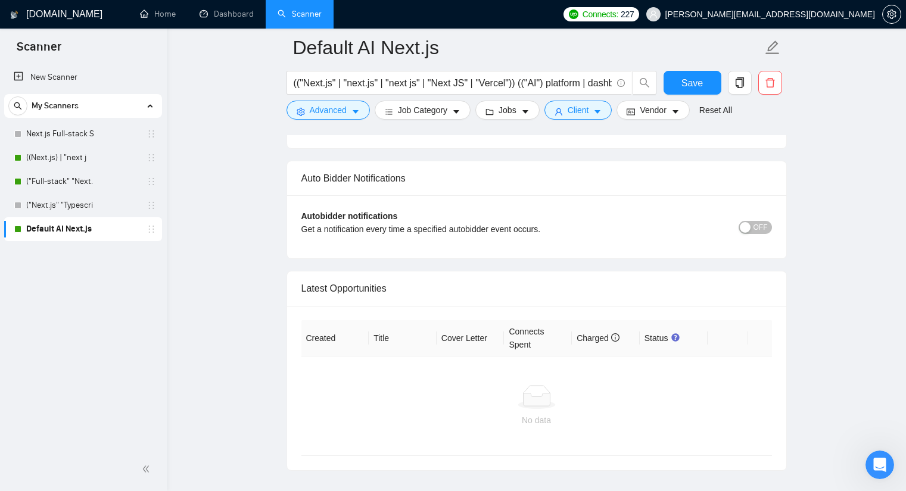
scroll to position [3228, 0]
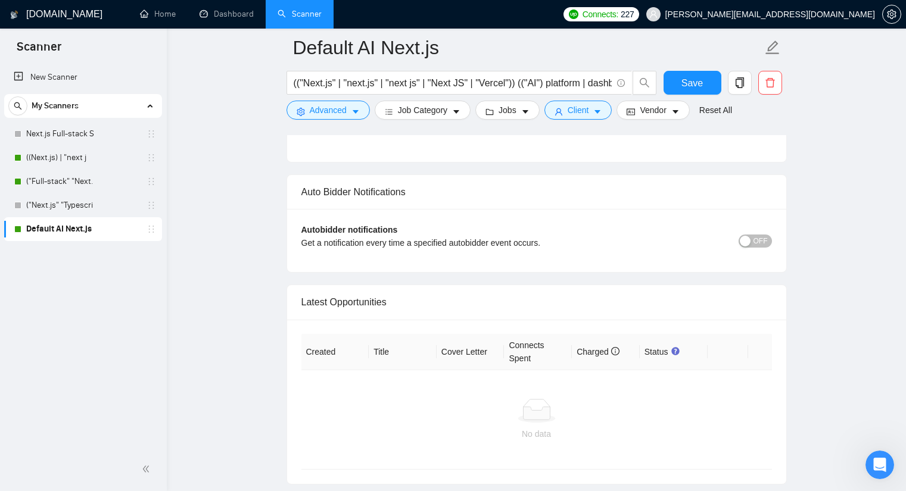
click at [752, 235] on button "OFF" at bounding box center [755, 241] width 33 height 13
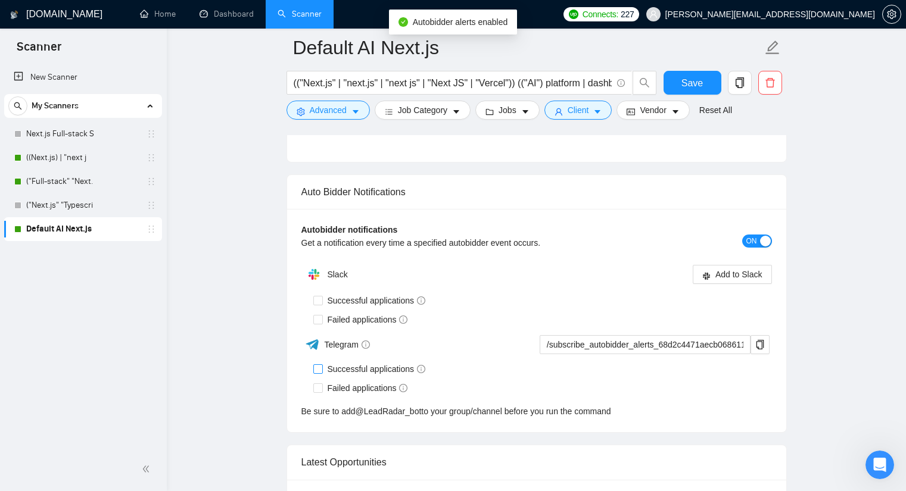
click at [322, 365] on span at bounding box center [318, 370] width 10 height 10
click at [322, 365] on input "Successful applications" at bounding box center [317, 369] width 8 height 8
checkbox input "true"
click at [318, 384] on input "Failed applications" at bounding box center [317, 388] width 8 height 8
checkbox input "true"
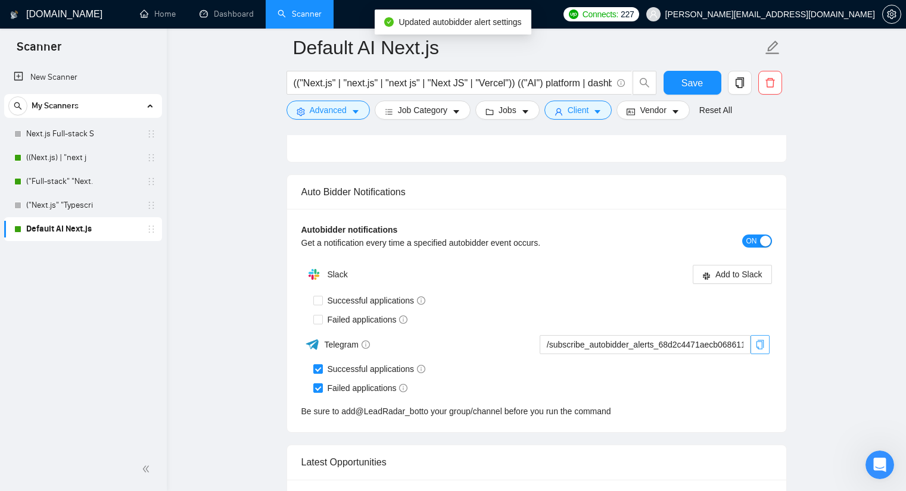
click at [758, 335] on button "button" at bounding box center [760, 344] width 19 height 19
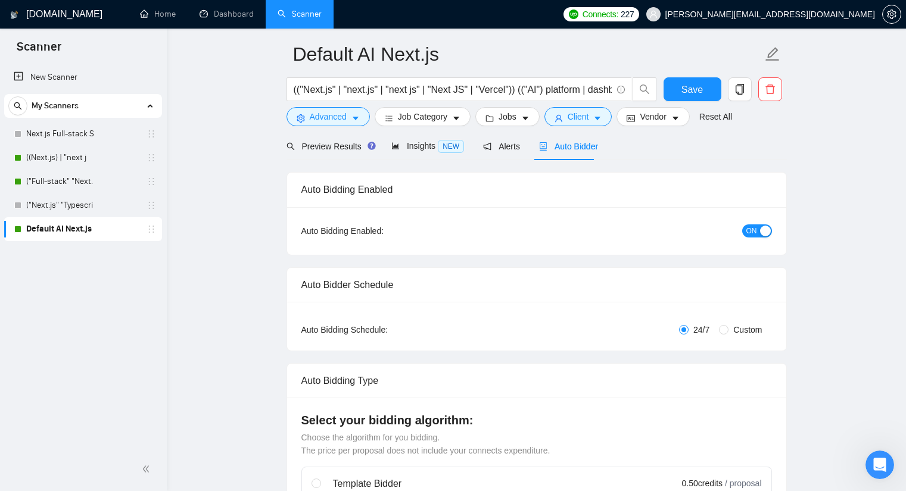
scroll to position [0, 0]
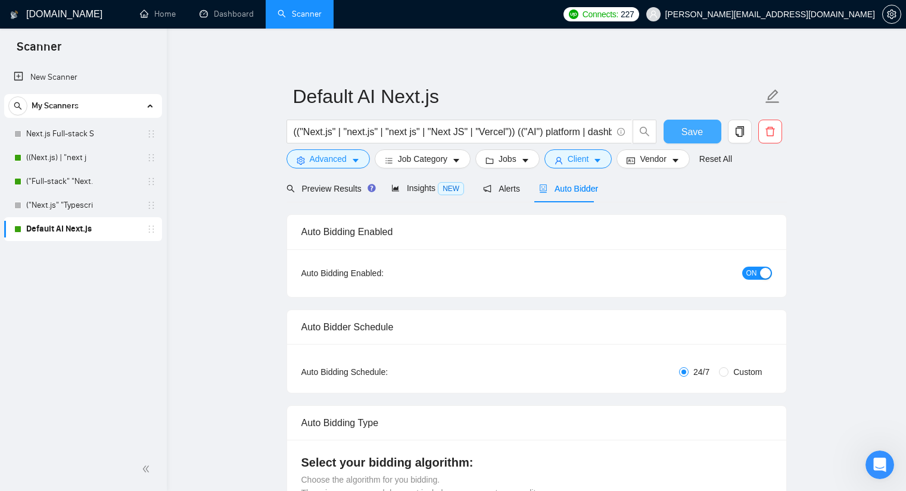
click at [701, 135] on span "Save" at bounding box center [692, 132] width 21 height 15
click at [242, 16] on link "Dashboard" at bounding box center [227, 14] width 54 height 10
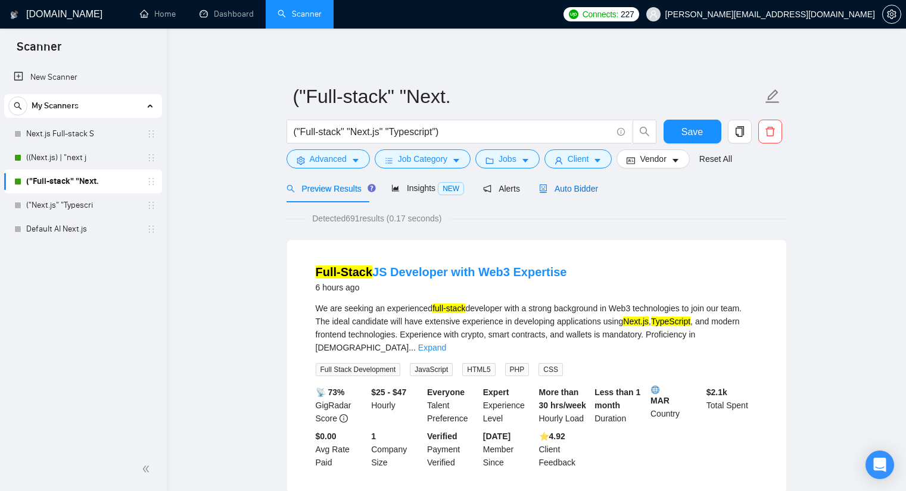
click at [574, 185] on span "Auto Bidder" at bounding box center [568, 189] width 59 height 10
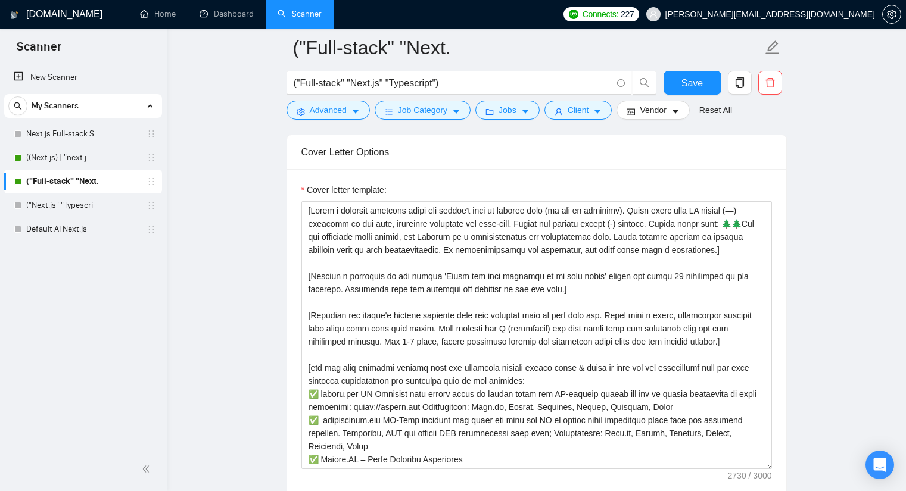
scroll to position [1370, 0]
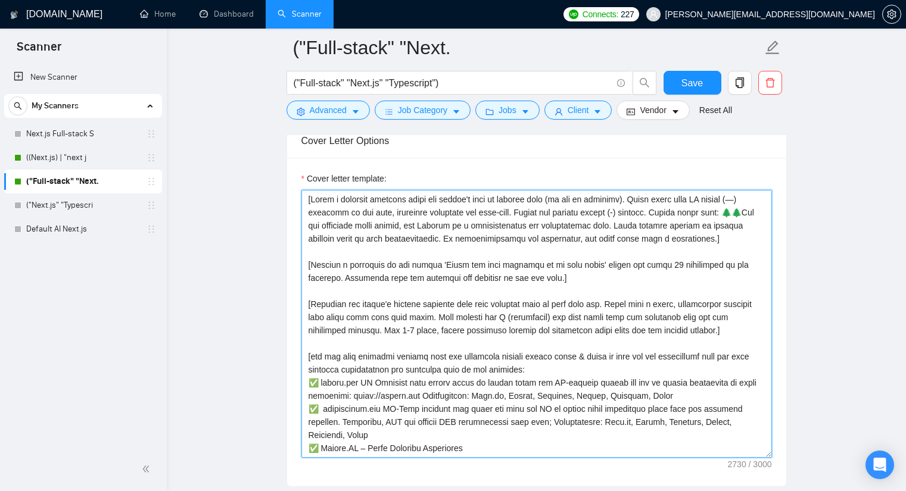
click at [428, 336] on textarea "Cover letter template:" at bounding box center [536, 324] width 471 height 268
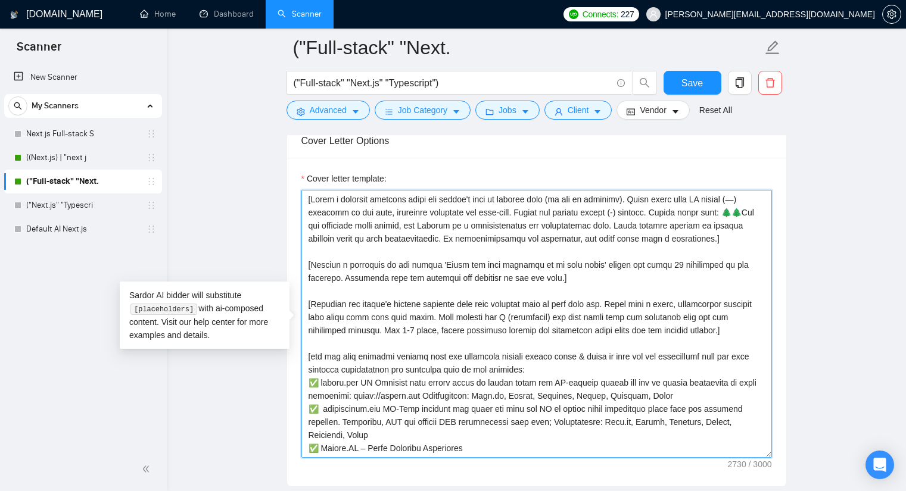
click at [427, 335] on textarea "Cover letter template:" at bounding box center [536, 324] width 471 height 268
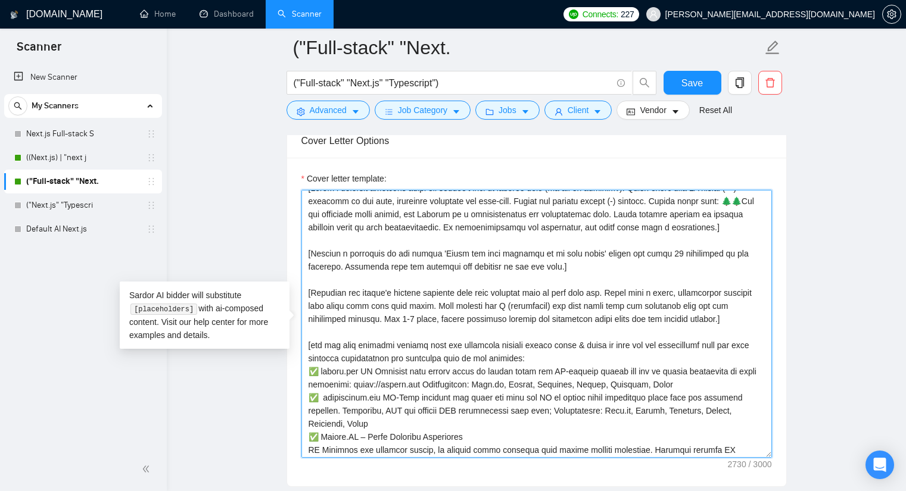
scroll to position [0, 0]
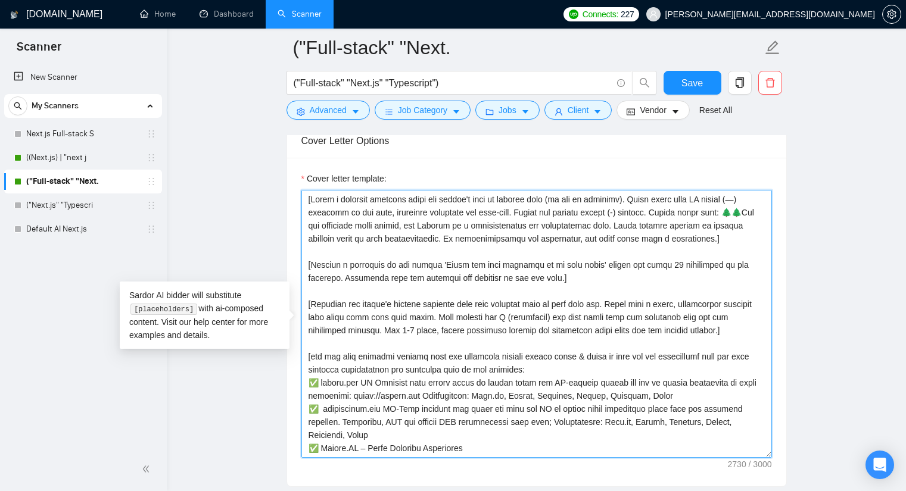
click at [374, 248] on textarea "Cover letter template:" at bounding box center [536, 324] width 471 height 268
drag, startPoint x: 741, startPoint y: 244, endPoint x: 746, endPoint y: 243, distance: 6.0
click at [741, 243] on textarea "Cover letter template:" at bounding box center [536, 324] width 471 height 268
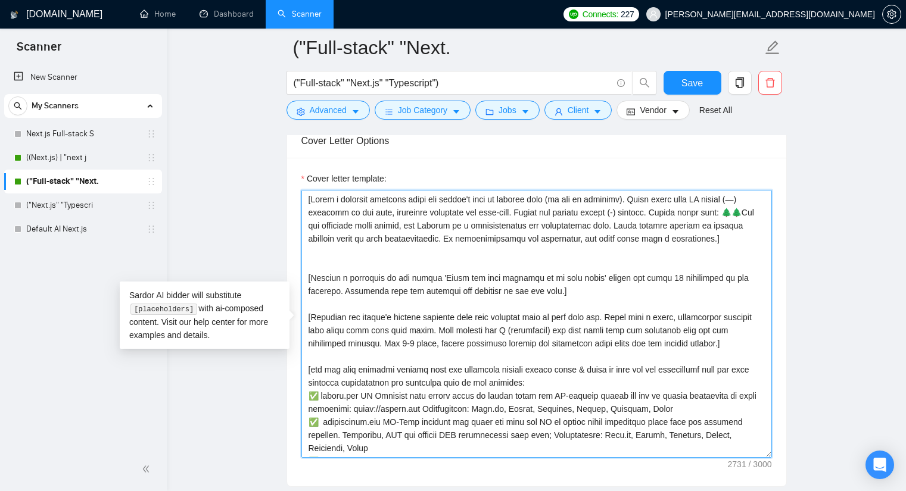
paste textarea "[If there is anything implying urgency, use the zap emoji with ‘I can start imm…"
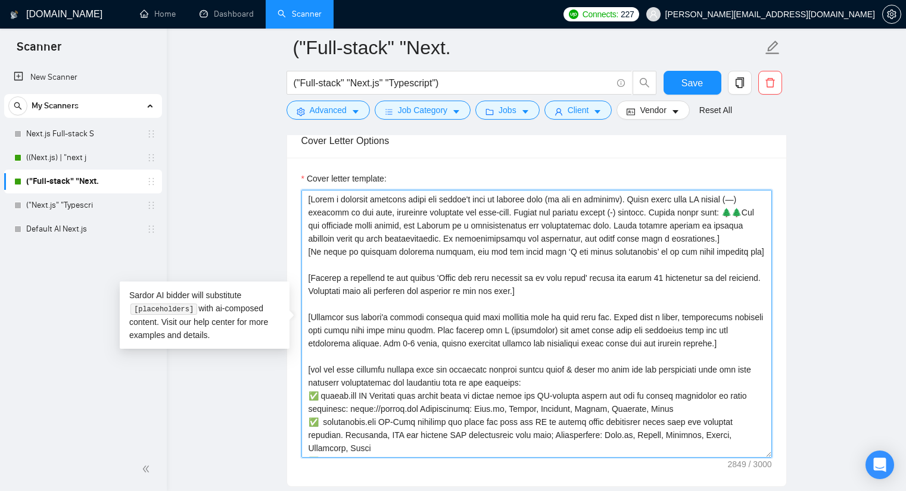
click at [739, 255] on textarea "Cover letter template:" at bounding box center [536, 324] width 471 height 268
click at [735, 236] on textarea "Cover letter template:" at bounding box center [536, 324] width 471 height 268
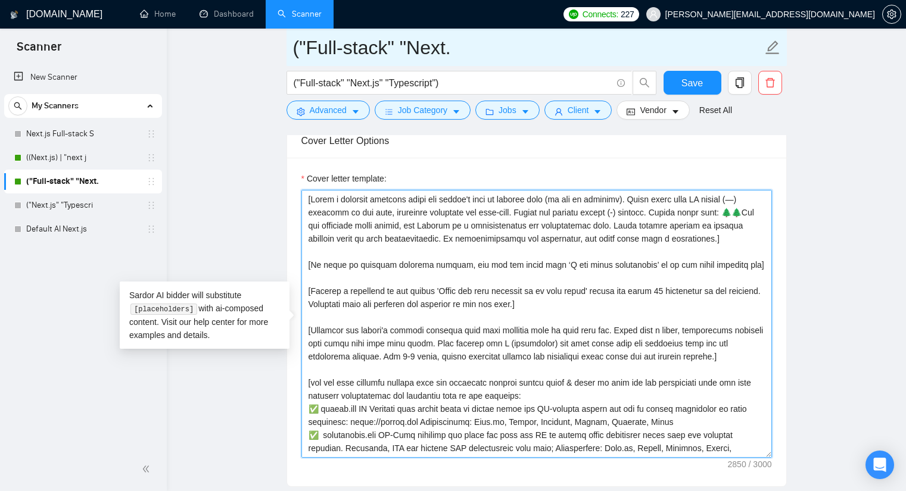
type textarea "[Write a personal greeting using the client's name or company name (if any is p…"
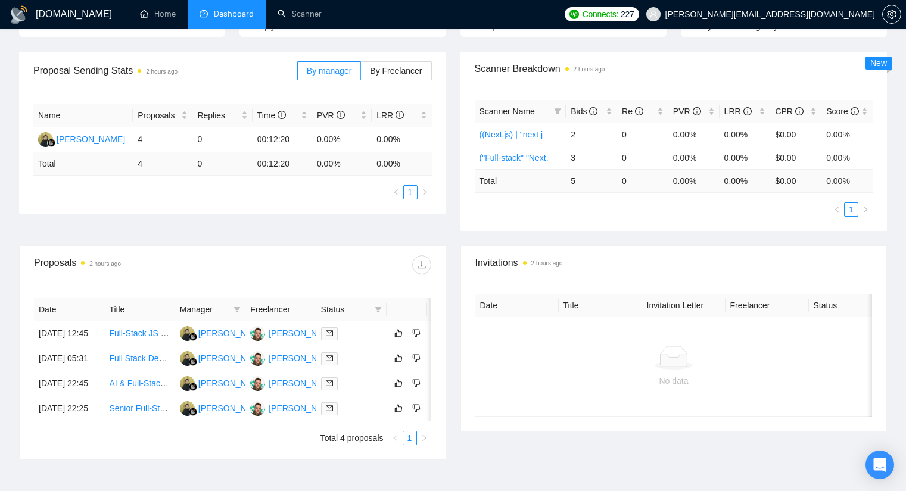
scroll to position [179, 0]
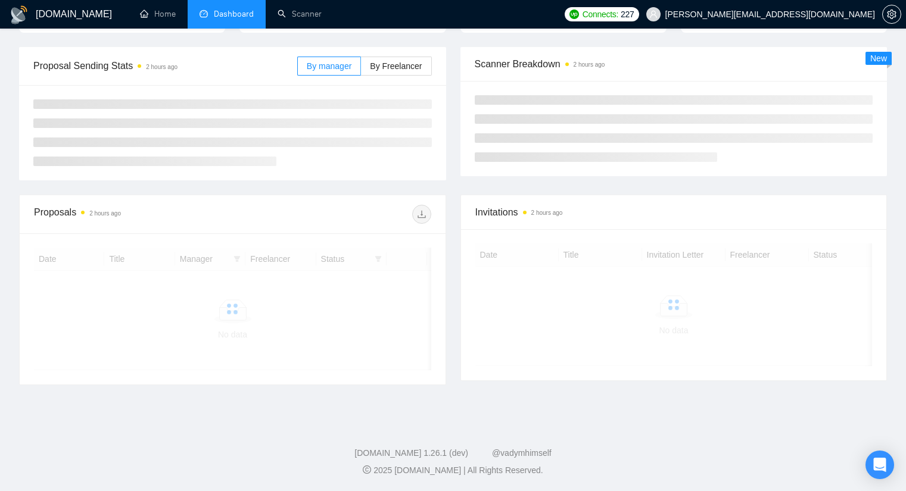
scroll to position [179, 0]
